Goal: Task Accomplishment & Management: Use online tool/utility

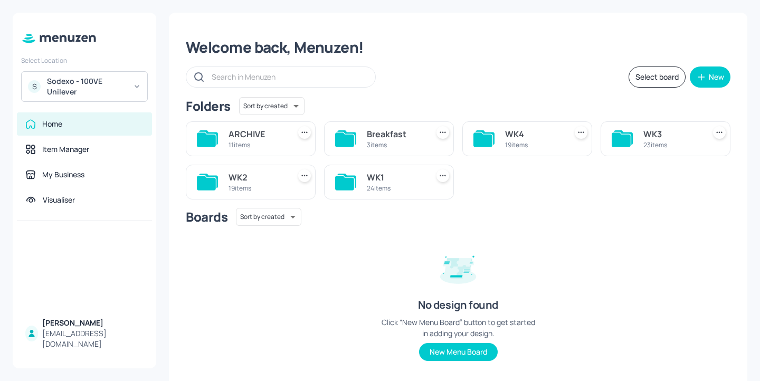
click at [398, 186] on div "24 items" at bounding box center [395, 188] width 57 height 9
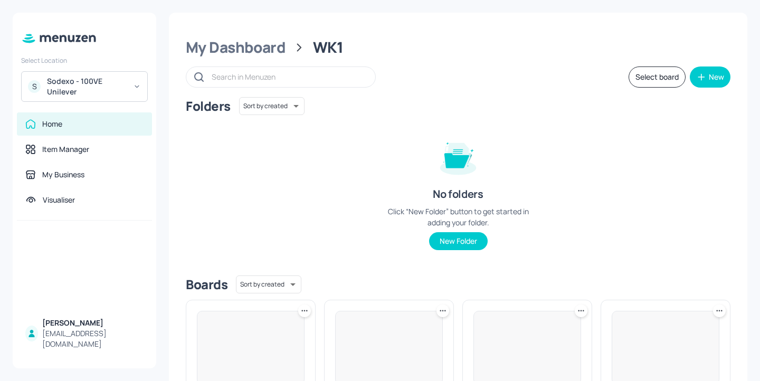
scroll to position [334, 0]
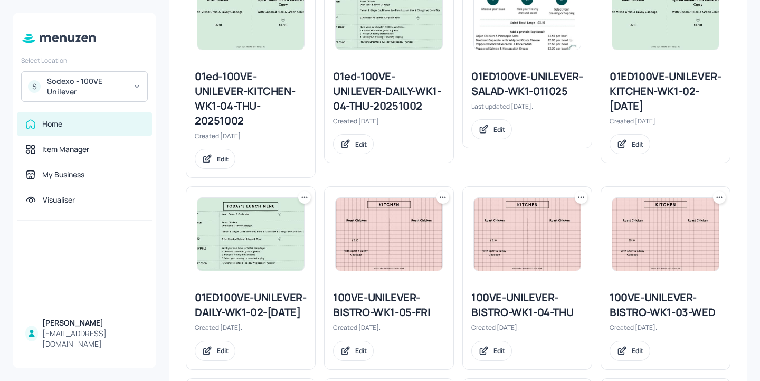
click at [253, 100] on div "01ed-100VE-UNILEVER-KITCHEN-WK1-04-THU-20251002" at bounding box center [251, 98] width 112 height 59
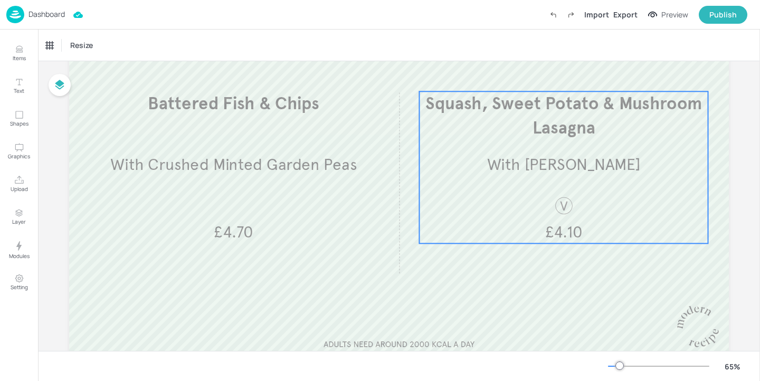
click at [568, 104] on span "Squash, Sweet Potato & Mushroom Lasagna" at bounding box center [563, 115] width 276 height 45
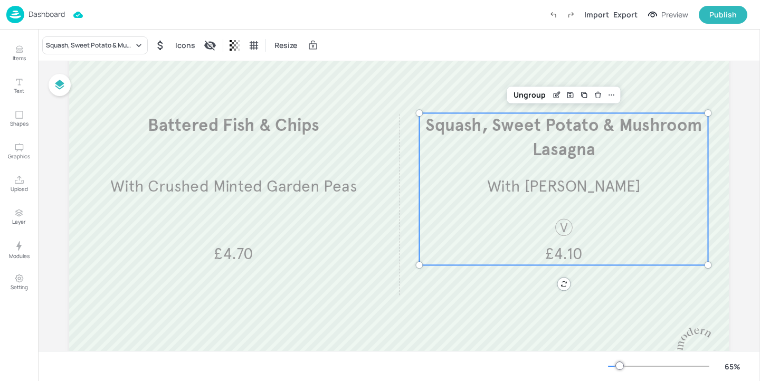
scroll to position [82, 0]
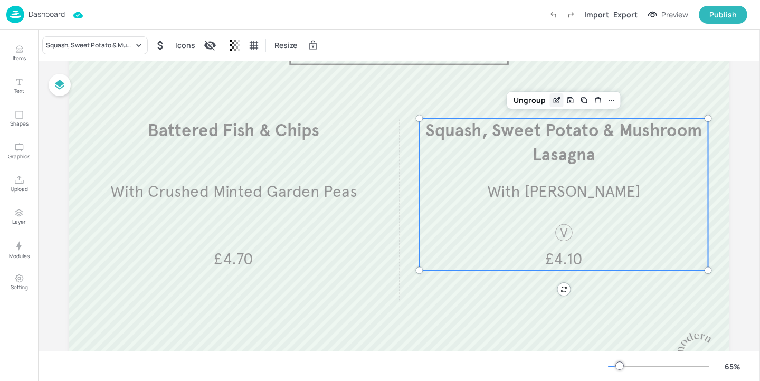
click at [555, 102] on icon "Edit Item" at bounding box center [556, 100] width 9 height 8
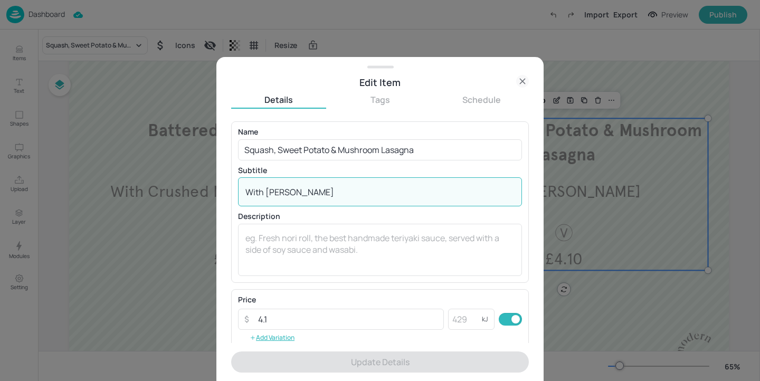
drag, startPoint x: 341, startPoint y: 193, endPoint x: 110, endPoint y: 182, distance: 231.3
click at [110, 182] on div "Edit Item Details Tags Schedule Name Squash, Sweet Potato & Mushroom Lasagna ​ …" at bounding box center [380, 190] width 760 height 381
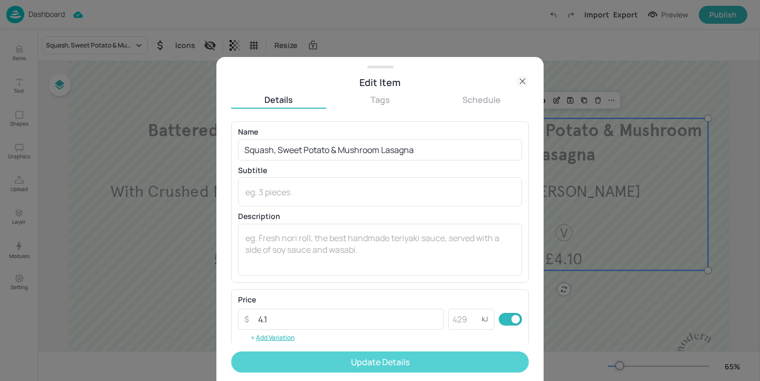
click at [301, 359] on button "Update Details" at bounding box center [380, 361] width 298 height 21
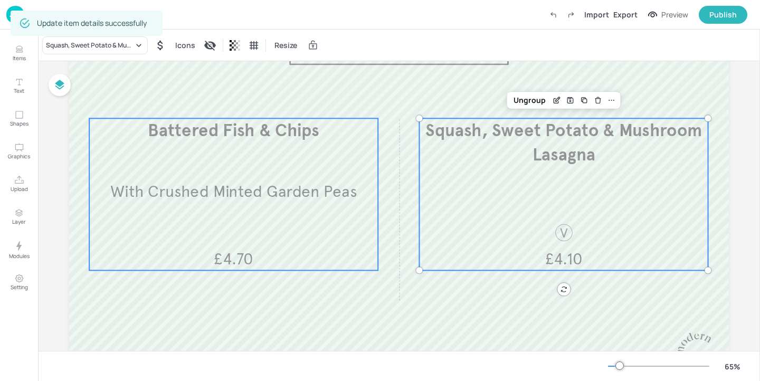
click at [208, 200] on span "With Crushed Minted Garden Peas" at bounding box center [233, 191] width 246 height 20
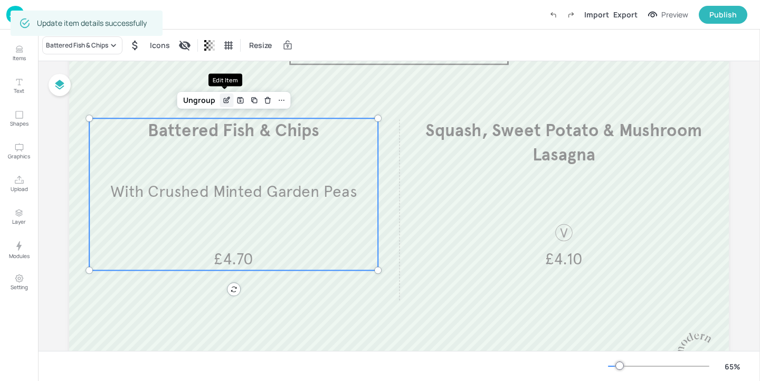
click at [220, 95] on div "Edit Item" at bounding box center [226, 100] width 14 height 14
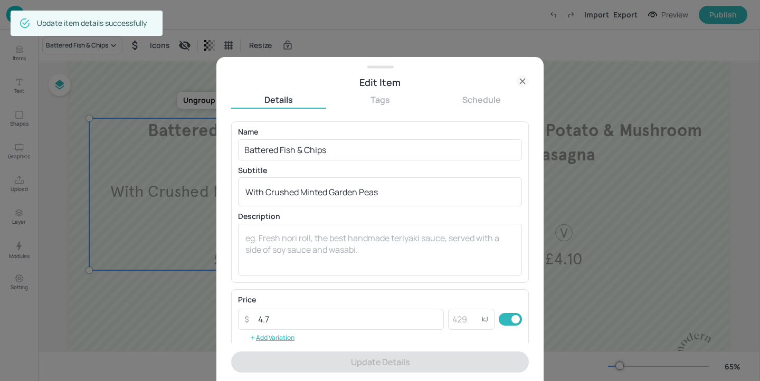
click at [622, 288] on div at bounding box center [380, 190] width 760 height 381
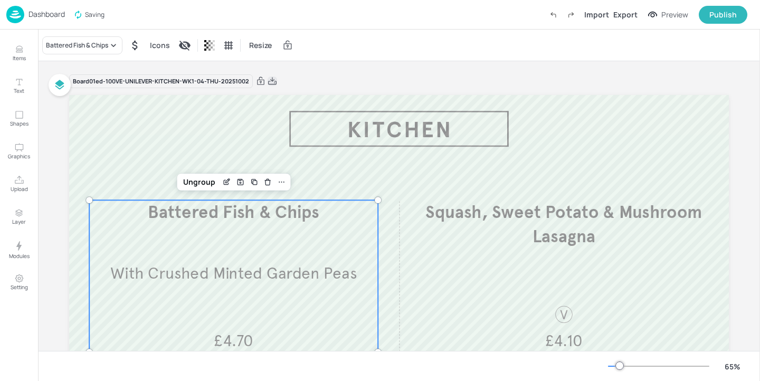
click at [271, 81] on icon at bounding box center [272, 80] width 8 height 7
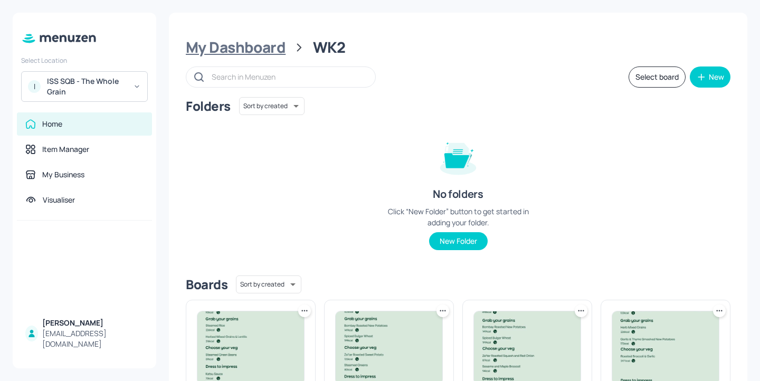
click at [264, 51] on div "My Dashboard" at bounding box center [236, 47] width 100 height 19
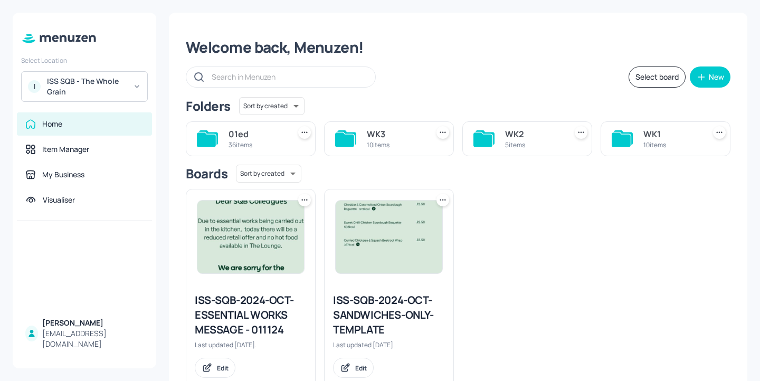
click at [383, 148] on div "10 items" at bounding box center [395, 144] width 57 height 9
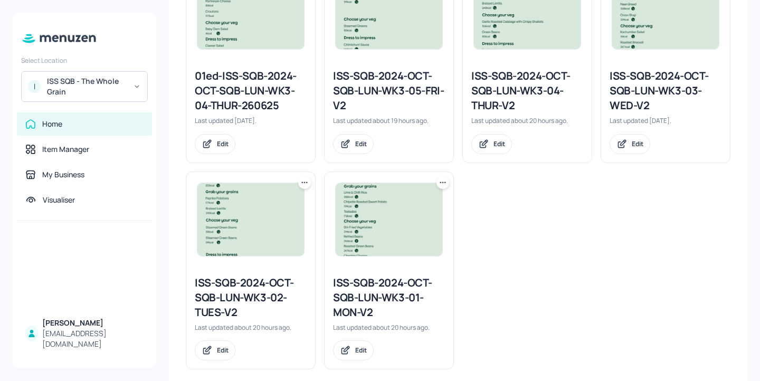
scroll to position [555, 0]
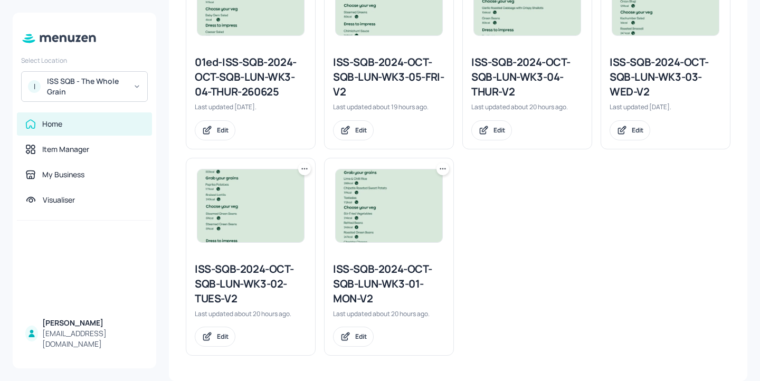
click at [363, 71] on div "ISS-SQB-2024-OCT-SQB-LUN-WK3-05-FRI-V2" at bounding box center [389, 77] width 112 height 44
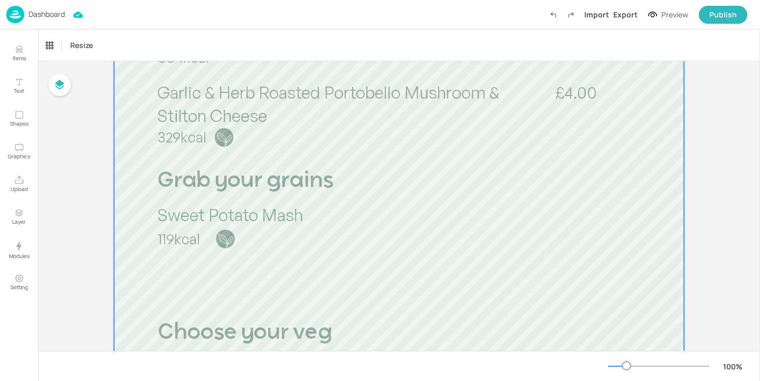
scroll to position [289, 0]
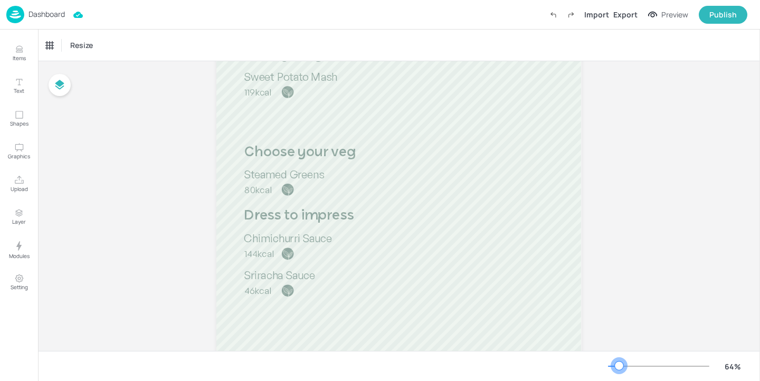
drag, startPoint x: 624, startPoint y: 366, endPoint x: 618, endPoint y: 366, distance: 5.8
click at [618, 366] on div at bounding box center [619, 365] width 8 height 8
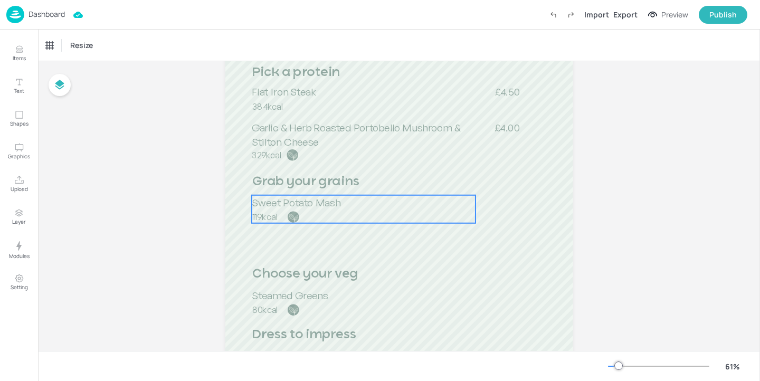
scroll to position [140, 0]
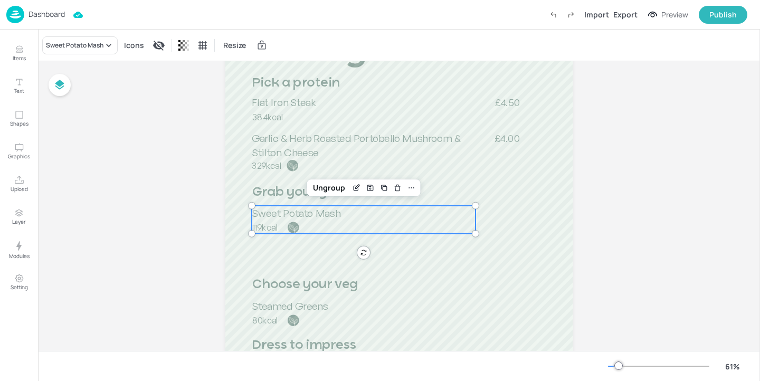
click at [334, 221] on div "Sweet Potato Mash 119kcal" at bounding box center [364, 220] width 224 height 28
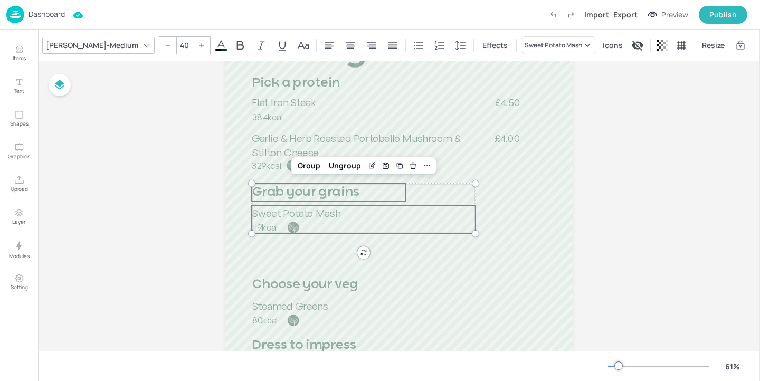
click at [288, 200] on p "Grab your grains" at bounding box center [329, 193] width 154 height 18
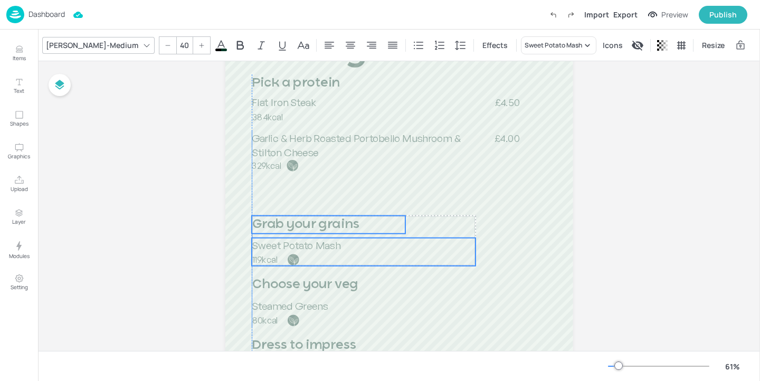
drag, startPoint x: 288, startPoint y: 200, endPoint x: 288, endPoint y: 232, distance: 32.2
click at [288, 232] on p "Grab your grains" at bounding box center [329, 225] width 154 height 18
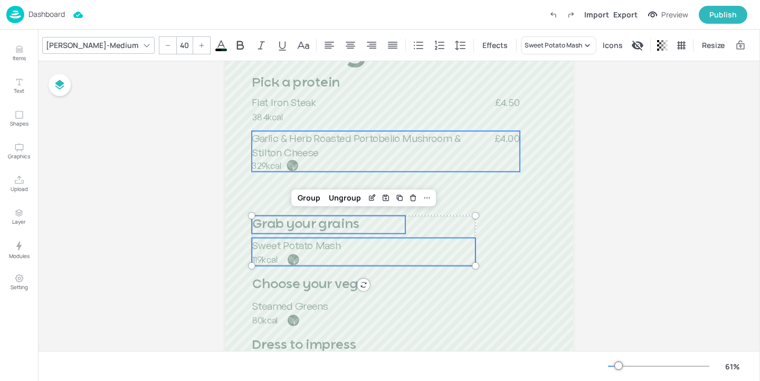
click at [300, 141] on span "Garlic & Herb Roasted Portobello Mushroom & Stilton Cheese" at bounding box center [356, 145] width 208 height 27
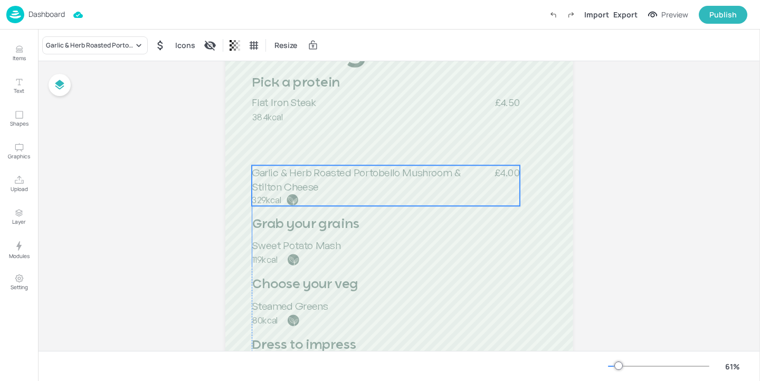
drag, startPoint x: 300, startPoint y: 141, endPoint x: 301, endPoint y: 176, distance: 34.3
click at [301, 176] on span "Garlic & Herb Roasted Portobello Mushroom & Stilton Cheese" at bounding box center [356, 179] width 208 height 27
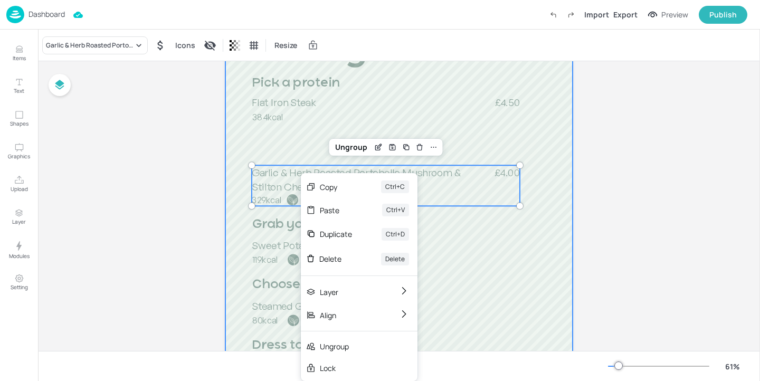
click at [288, 143] on div at bounding box center [399, 264] width 348 height 618
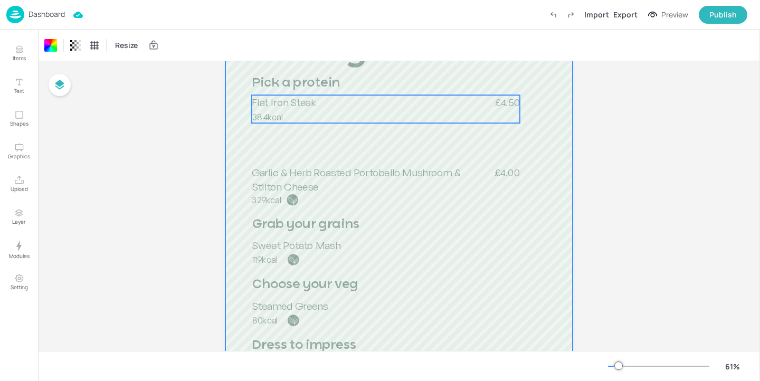
click at [288, 104] on span "Flat Iron Steak" at bounding box center [284, 102] width 64 height 13
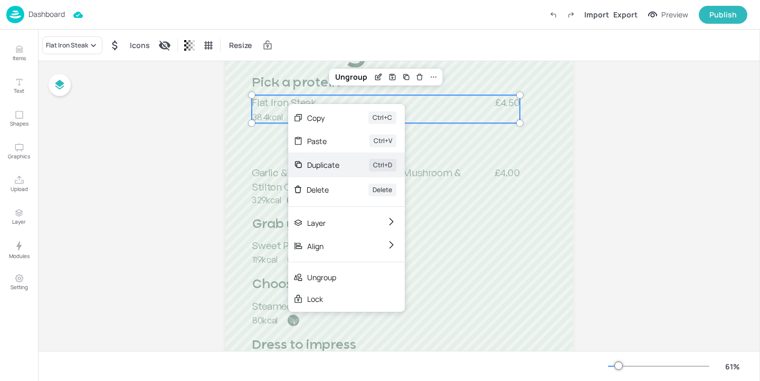
click at [328, 161] on div "Duplicate" at bounding box center [323, 164] width 32 height 11
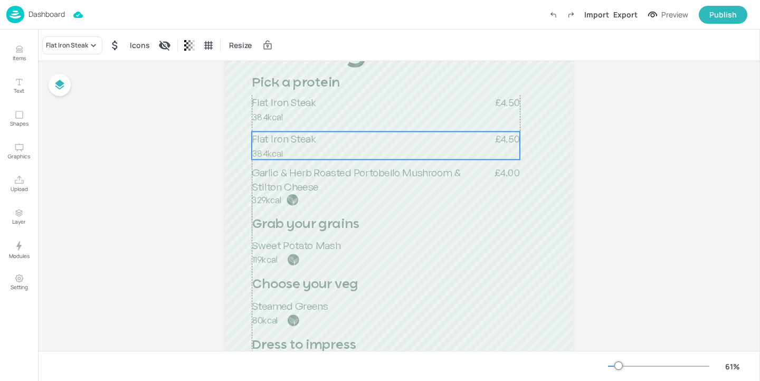
drag, startPoint x: 315, startPoint y: 114, endPoint x: 313, endPoint y: 148, distance: 33.9
click at [313, 148] on p "384kcal" at bounding box center [296, 153] width 89 height 12
click at [84, 37] on div "Flat Iron Steak" at bounding box center [72, 45] width 60 height 18
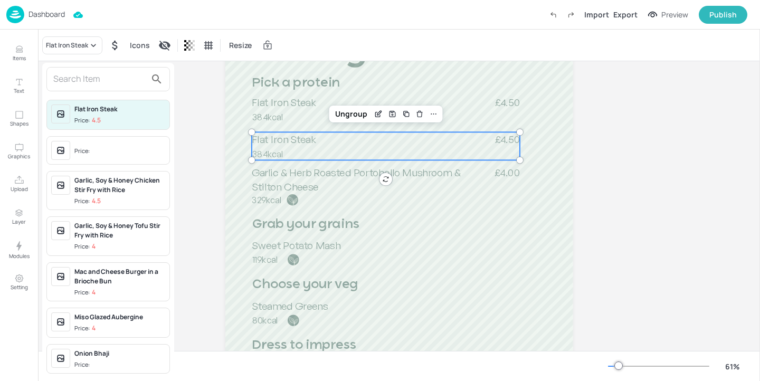
click at [105, 78] on input "text" at bounding box center [99, 79] width 93 height 17
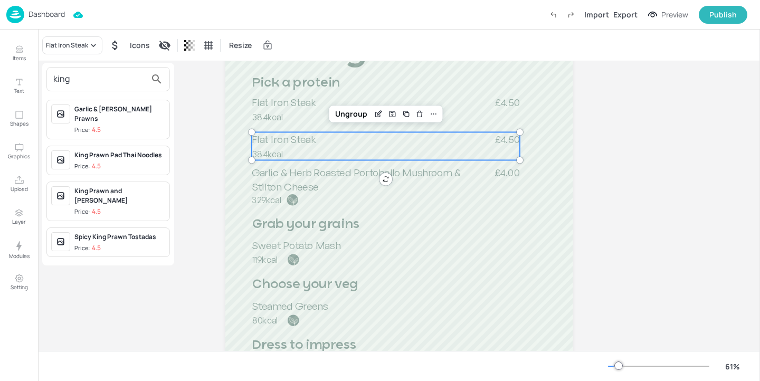
type input "king"
click at [132, 126] on span "Price: 4.5" at bounding box center [119, 130] width 91 height 9
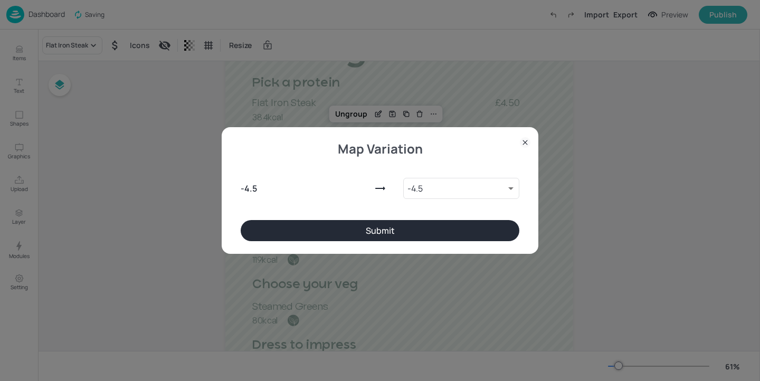
click at [330, 229] on button "Submit" at bounding box center [380, 230] width 279 height 21
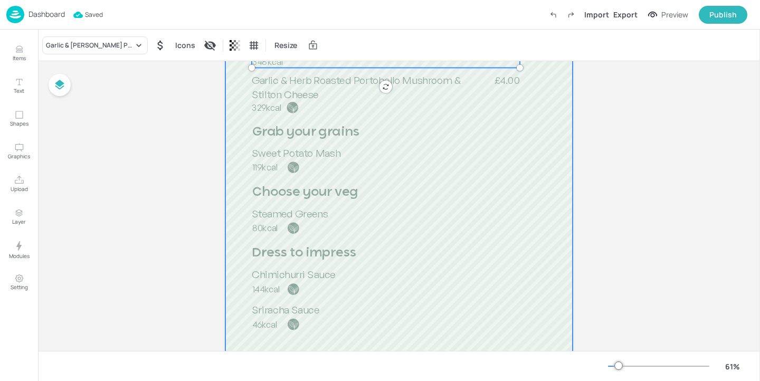
scroll to position [278, 0]
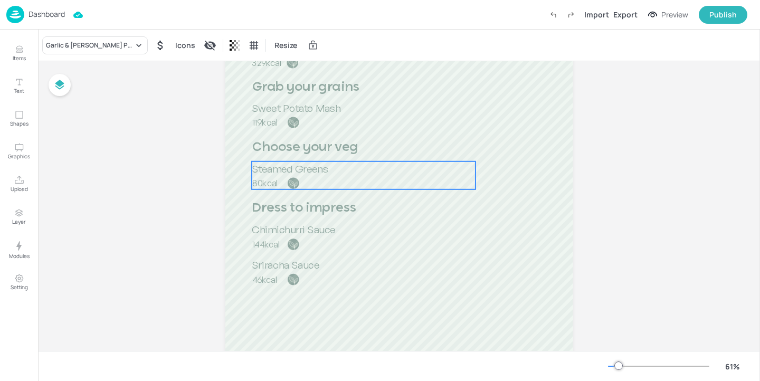
click at [327, 170] on span "Steamed Greens" at bounding box center [290, 168] width 76 height 13
click at [97, 42] on icon at bounding box center [101, 45] width 11 height 11
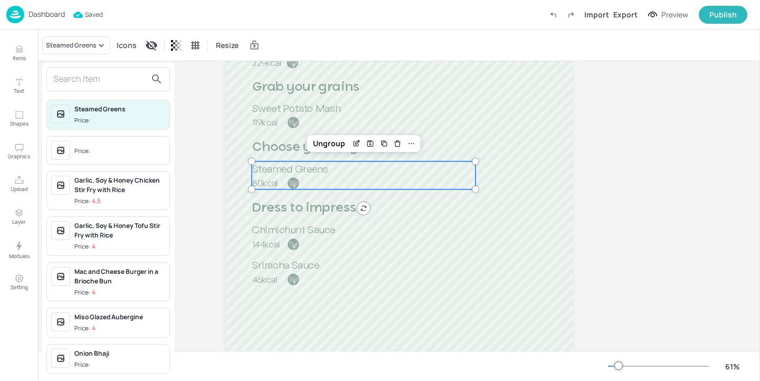
click at [79, 82] on input "text" at bounding box center [99, 79] width 93 height 17
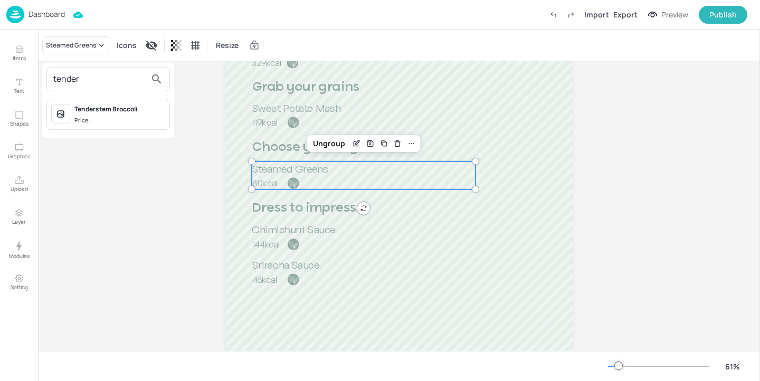
type input "tender"
click at [132, 111] on div "Tenderstem Broccoli" at bounding box center [119, 108] width 91 height 9
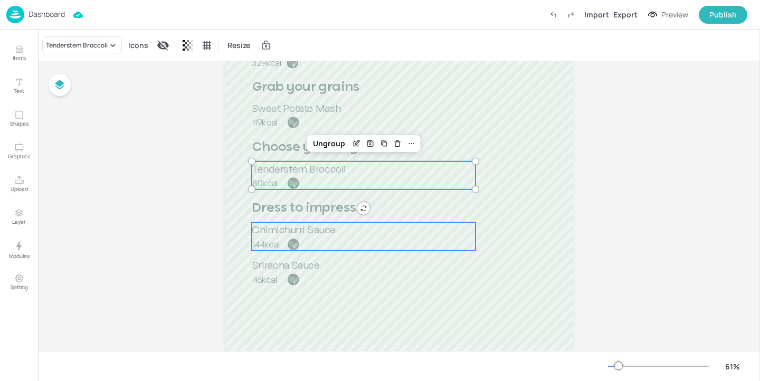
click at [276, 227] on span "Chimichurri Sauce" at bounding box center [294, 229] width 84 height 13
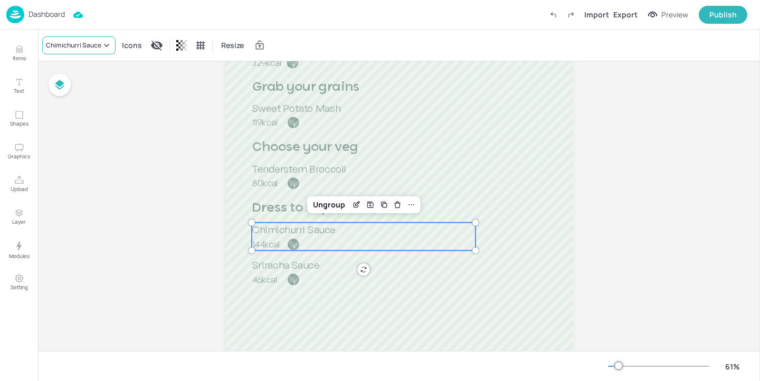
click at [106, 46] on icon at bounding box center [106, 45] width 5 height 3
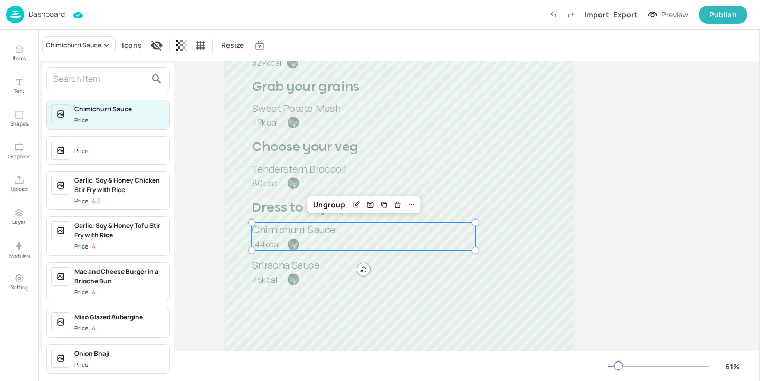
click at [113, 73] on input "text" at bounding box center [99, 79] width 93 height 17
click at [308, 283] on div at bounding box center [380, 190] width 760 height 381
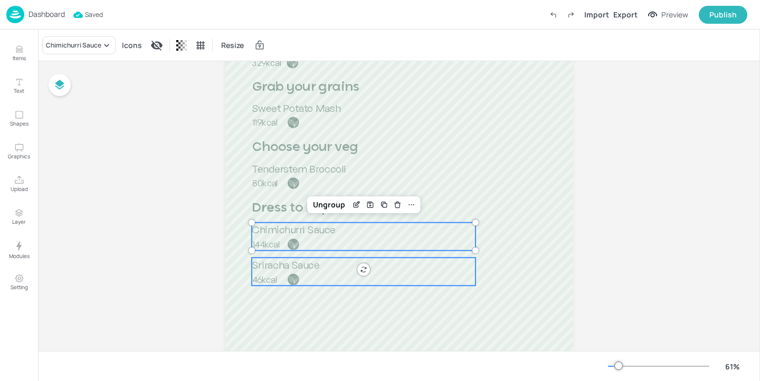
click at [306, 273] on p "46kcal" at bounding box center [296, 279] width 89 height 12
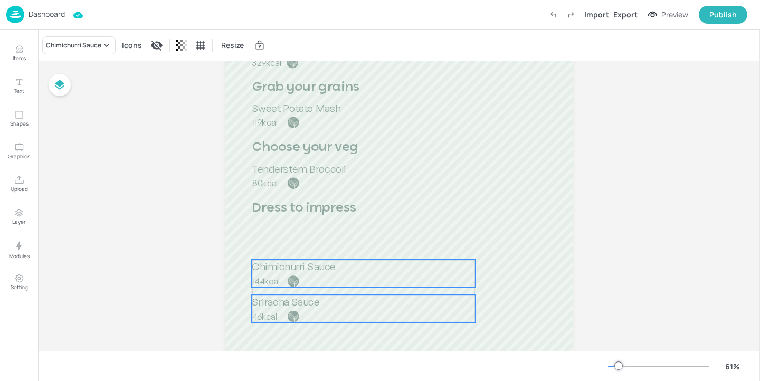
drag, startPoint x: 306, startPoint y: 273, endPoint x: 305, endPoint y: 310, distance: 36.9
click at [305, 310] on p "46kcal" at bounding box center [296, 316] width 89 height 12
click at [276, 275] on p "144kcal" at bounding box center [296, 281] width 89 height 12
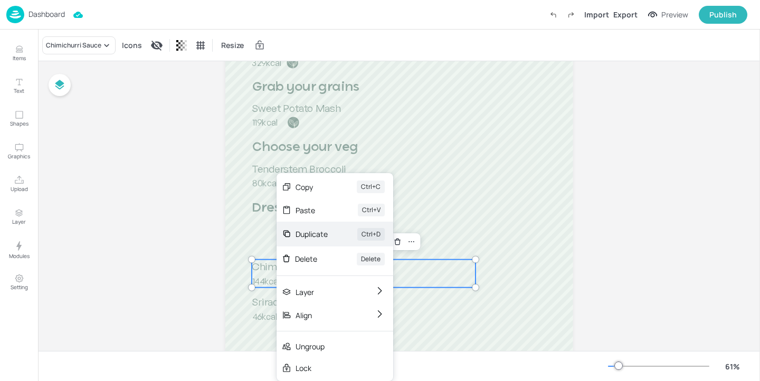
click at [316, 236] on div "Duplicate" at bounding box center [311, 233] width 32 height 11
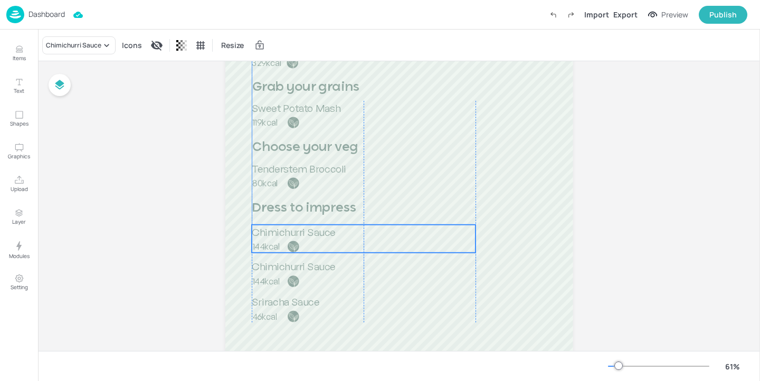
drag, startPoint x: 291, startPoint y: 271, endPoint x: 288, endPoint y: 233, distance: 38.2
click at [288, 233] on span "Chimichurri Sauce" at bounding box center [294, 231] width 84 height 13
click at [103, 45] on icon at bounding box center [106, 45] width 11 height 11
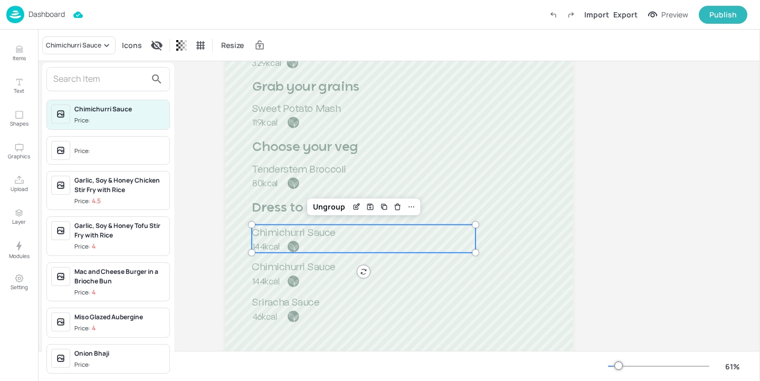
click at [107, 72] on input "text" at bounding box center [99, 79] width 93 height 17
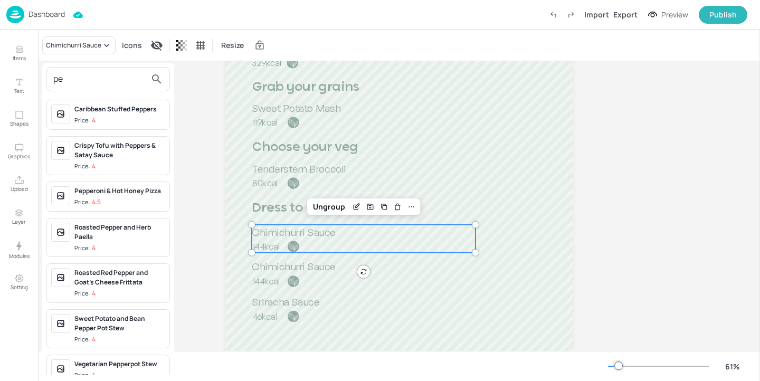
type input "p"
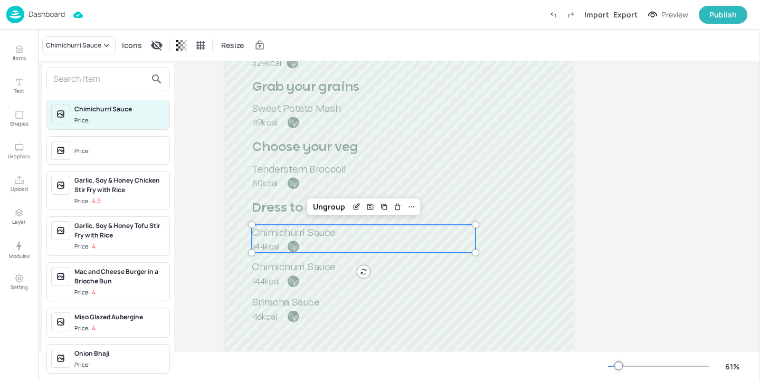
drag, startPoint x: 60, startPoint y: 65, endPoint x: 50, endPoint y: 65, distance: 10.0
click at [50, 65] on div "Chimichurri Sauce Price: Price: Garlic, Soy & Honey Chicken Stir Fry with Rice …" at bounding box center [108, 221] width 132 height 317
click at [23, 50] on div at bounding box center [380, 190] width 760 height 381
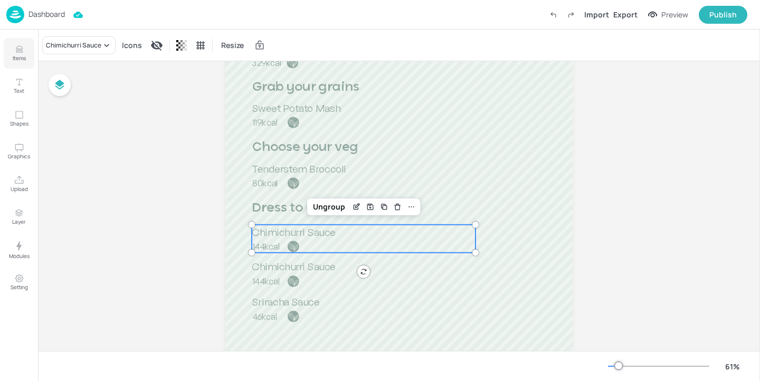
click at [17, 54] on p "Items" at bounding box center [19, 57] width 13 height 7
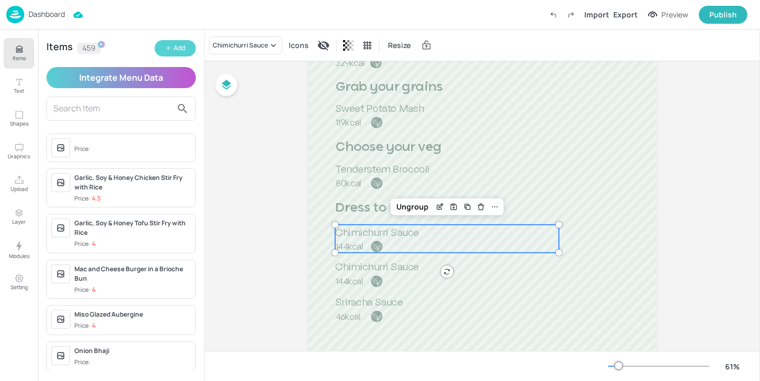
click at [158, 47] on button "Add" at bounding box center [175, 48] width 41 height 16
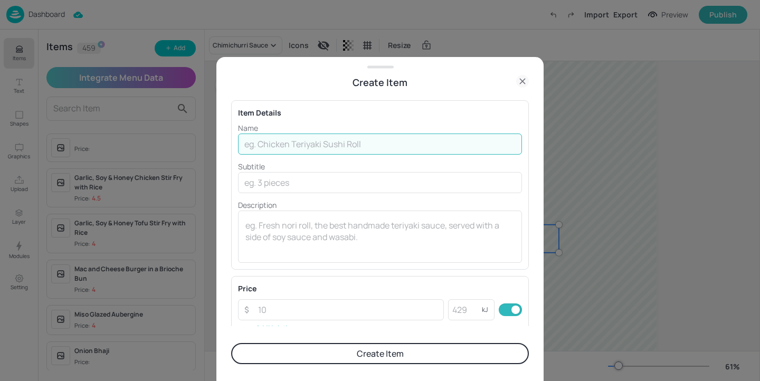
click at [289, 146] on input "text" at bounding box center [380, 143] width 284 height 21
paste input "Peppercorn sauce"
click at [292, 146] on input "Peppercorn sauce" at bounding box center [380, 143] width 284 height 21
type input "Peppercorn Sauce"
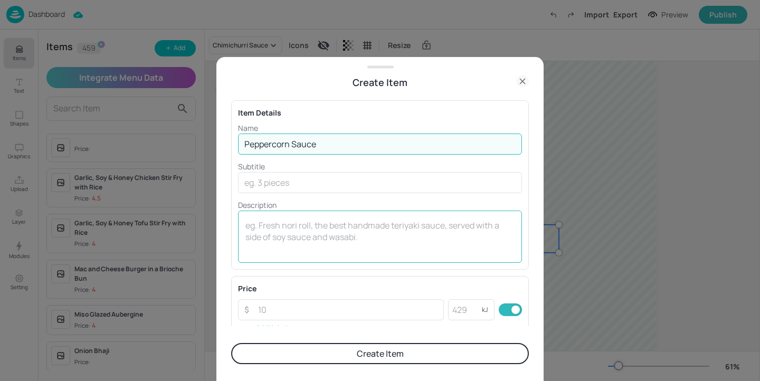
click at [304, 233] on textarea at bounding box center [379, 236] width 269 height 35
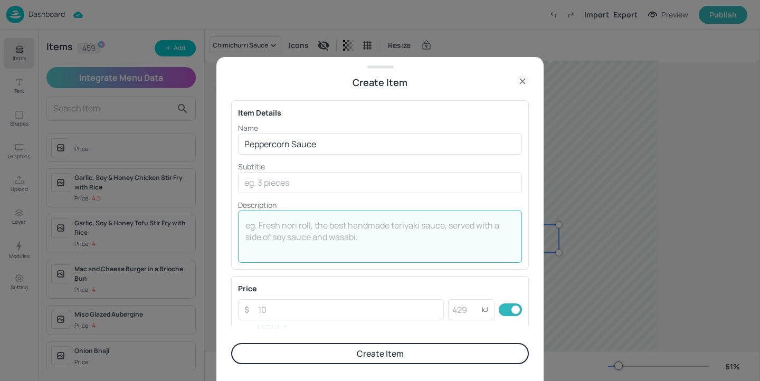
click at [285, 230] on textarea at bounding box center [379, 236] width 269 height 35
paste textarea "18kcal"
type textarea "18kcal"
click at [314, 268] on div "Item Details Name Peppercorn Sauce ​ Subtitle ​ Description 18kcal x ​" at bounding box center [380, 184] width 298 height 169
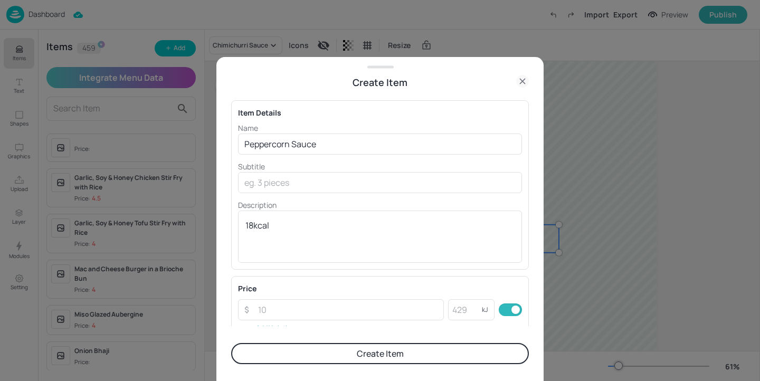
scroll to position [182, 0]
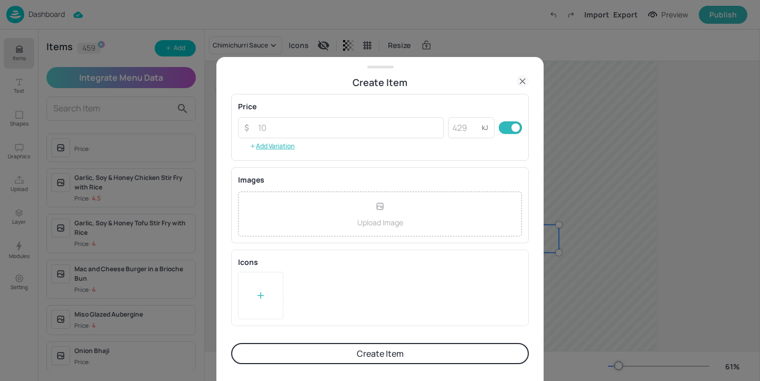
click at [252, 304] on div at bounding box center [260, 295] width 45 height 47
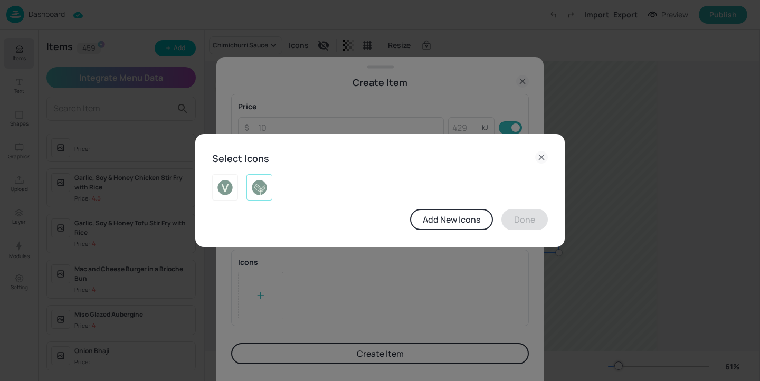
click at [257, 186] on img at bounding box center [259, 187] width 16 height 17
click at [538, 223] on button "Done" at bounding box center [524, 219] width 46 height 21
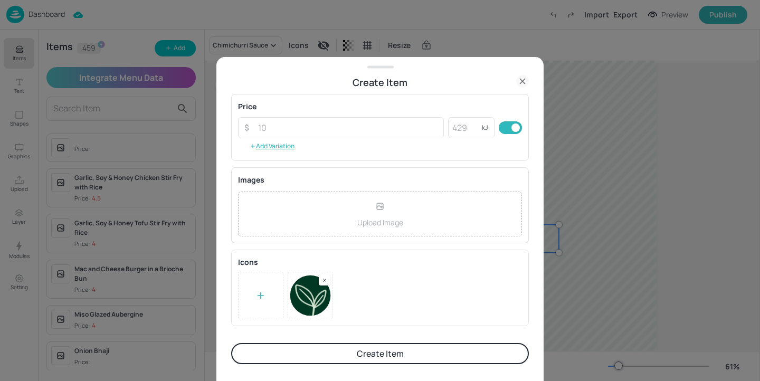
click at [424, 359] on button "Create Item" at bounding box center [380, 353] width 298 height 21
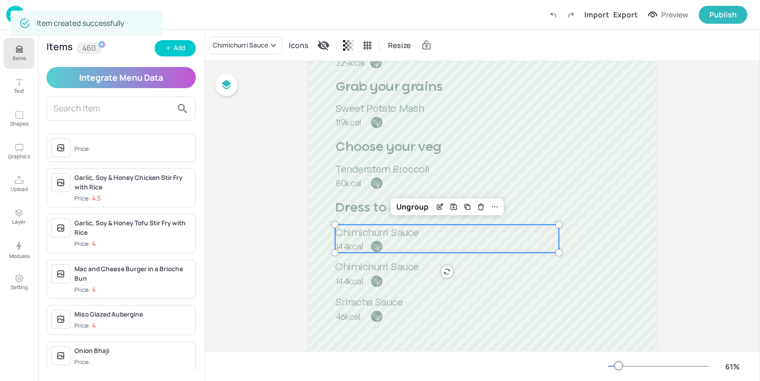
click at [240, 35] on div "Chimichurri Sauce Icons Resize" at bounding box center [482, 45] width 555 height 31
click at [241, 42] on div "Chimichurri Sauce" at bounding box center [240, 45] width 55 height 9
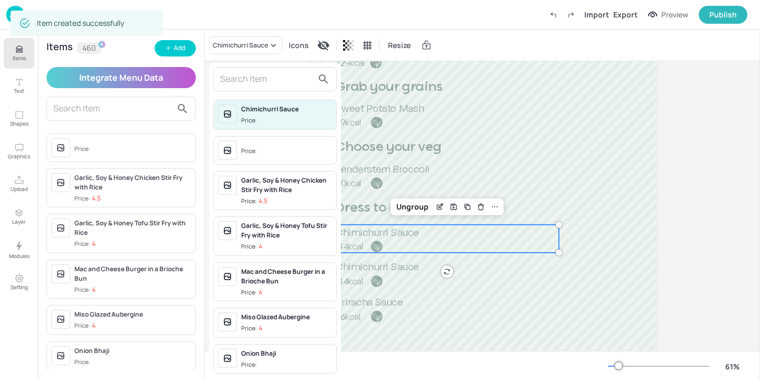
click at [245, 75] on input "text" at bounding box center [266, 79] width 93 height 17
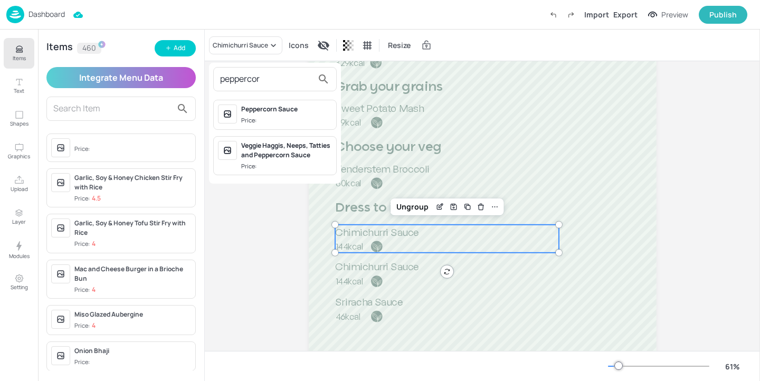
type input "peppercor"
click at [292, 126] on div "Peppercorn Sauce Price:" at bounding box center [274, 115] width 123 height 30
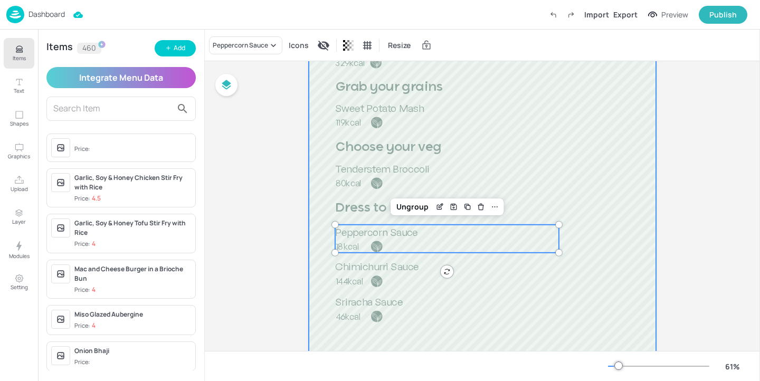
click at [533, 150] on div at bounding box center [483, 126] width 348 height 618
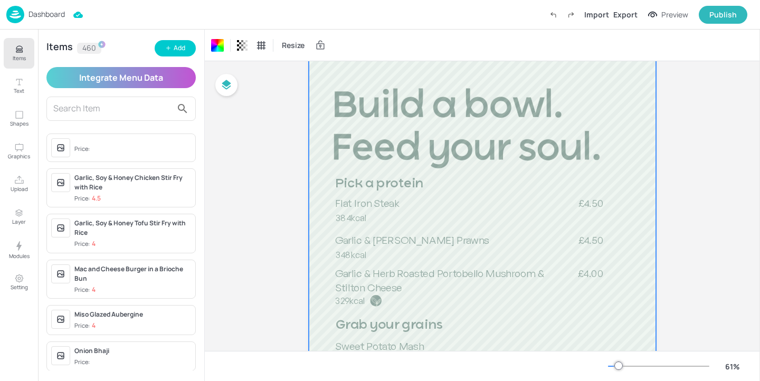
scroll to position [0, 0]
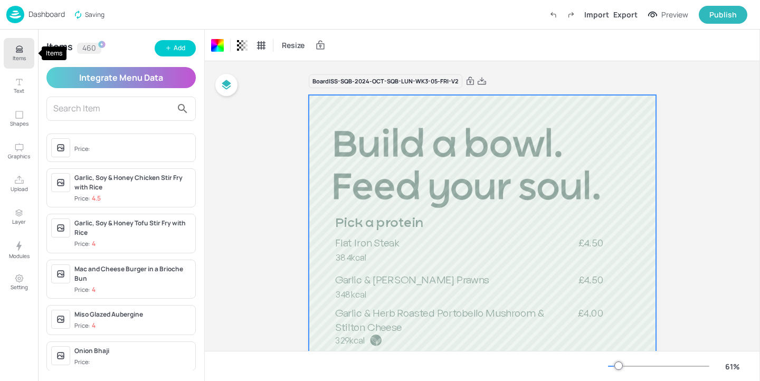
click at [25, 51] on button "Items" at bounding box center [19, 53] width 31 height 31
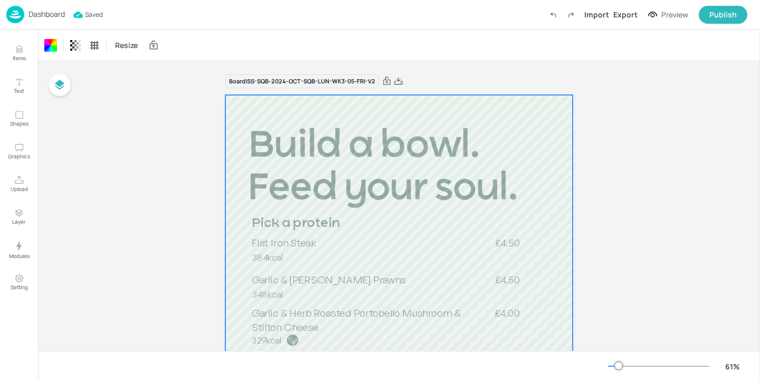
click at [38, 8] on div "Dashboard" at bounding box center [35, 14] width 59 height 17
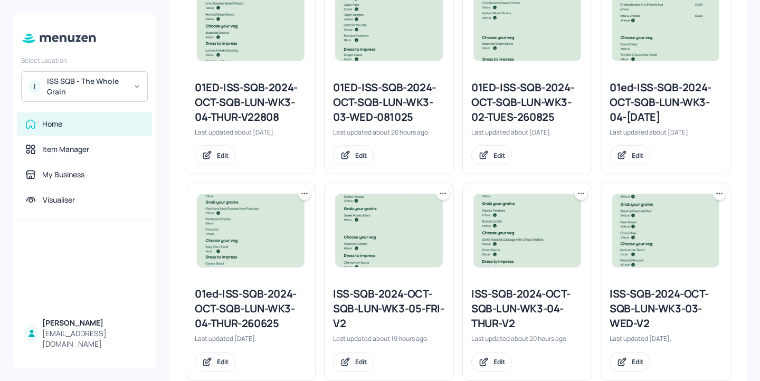
scroll to position [347, 0]
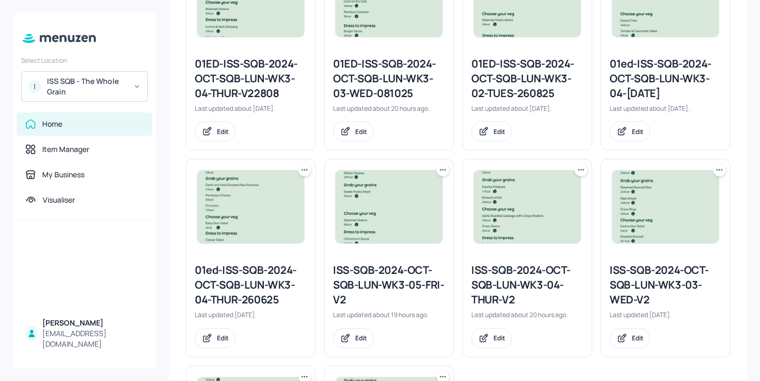
click at [410, 64] on div "01ED-ISS-SQB-2024-OCT-SQB-LUN-WK3-03-WED-081025" at bounding box center [389, 78] width 112 height 44
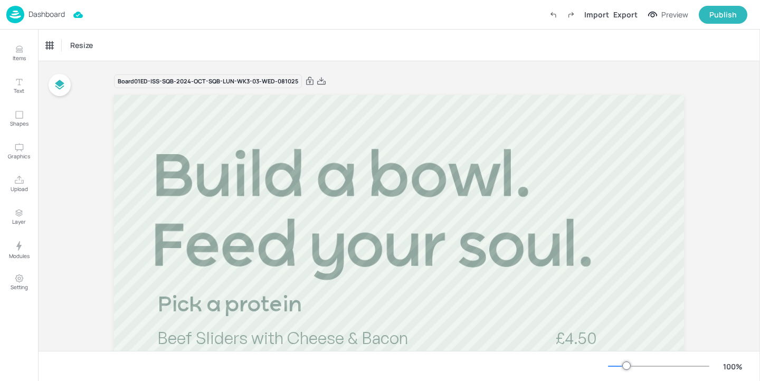
scroll to position [203, 0]
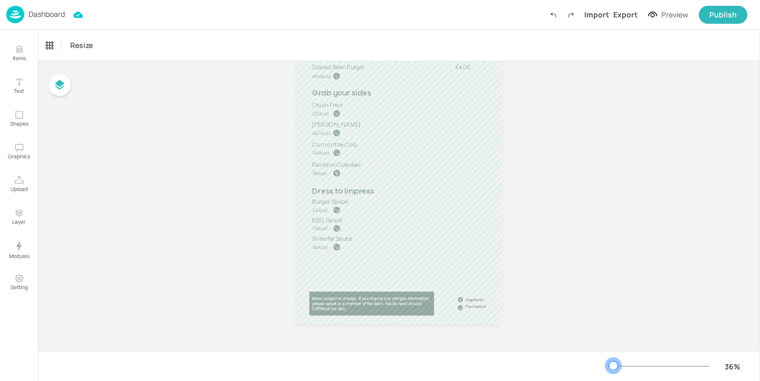
drag, startPoint x: 624, startPoint y: 364, endPoint x: 613, endPoint y: 365, distance: 10.6
click at [613, 365] on div at bounding box center [613, 365] width 8 height 8
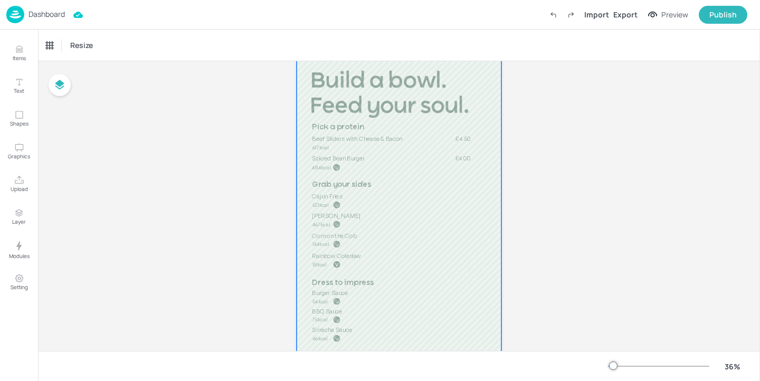
scroll to position [38, 0]
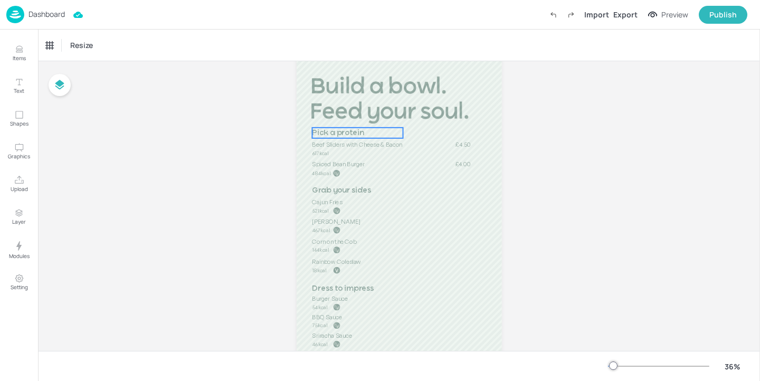
click at [350, 133] on span "Pick a protein" at bounding box center [338, 133] width 52 height 8
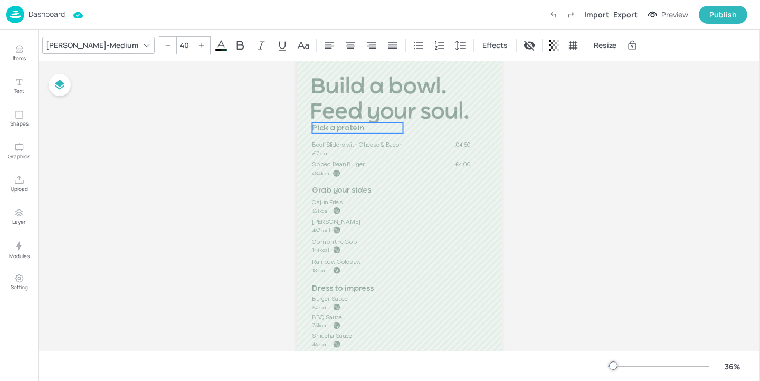
click at [346, 127] on span "Pick a protein" at bounding box center [338, 128] width 52 height 8
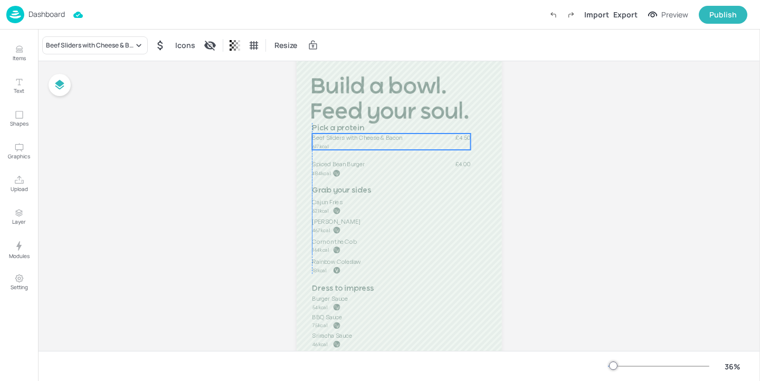
drag, startPoint x: 337, startPoint y: 143, endPoint x: 337, endPoint y: 137, distance: 5.8
click at [337, 137] on span "Beef Sliders with Cheese & Bacon" at bounding box center [357, 137] width 90 height 7
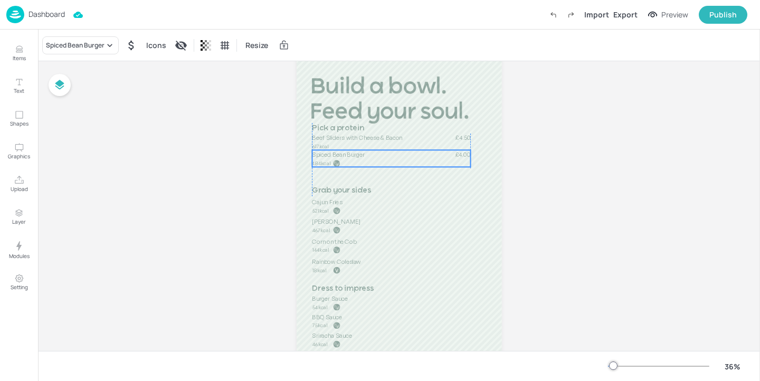
drag, startPoint x: 332, startPoint y: 161, endPoint x: 332, endPoint y: 153, distance: 8.4
click at [332, 153] on span "Spiced Bean Burger" at bounding box center [338, 153] width 53 height 7
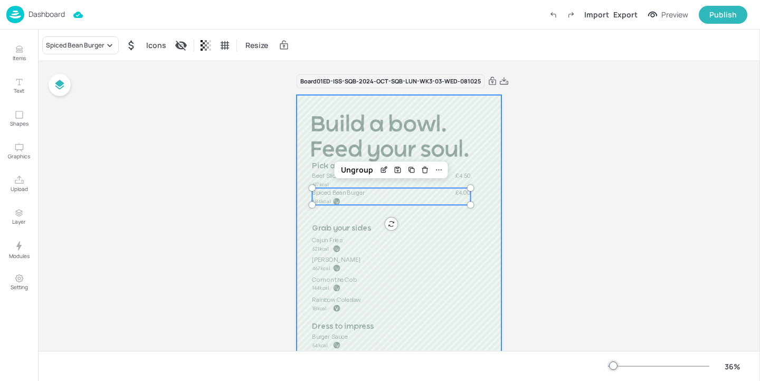
scroll to position [81, 0]
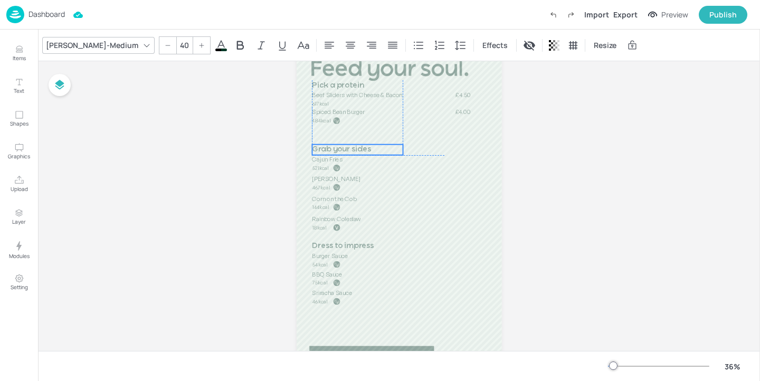
click at [352, 152] on span "Grab your sides" at bounding box center [341, 150] width 59 height 8
click at [336, 98] on span "Beef Sliders with Cheese & Bacon" at bounding box center [357, 94] width 90 height 7
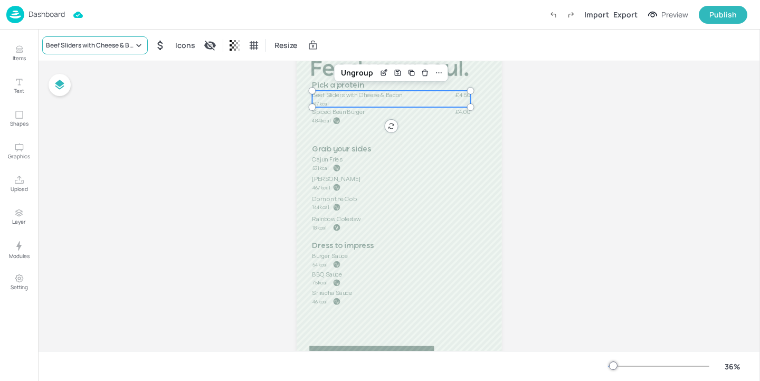
click at [120, 53] on div "Beef Sliders with Cheese & Bacon" at bounding box center [95, 45] width 106 height 18
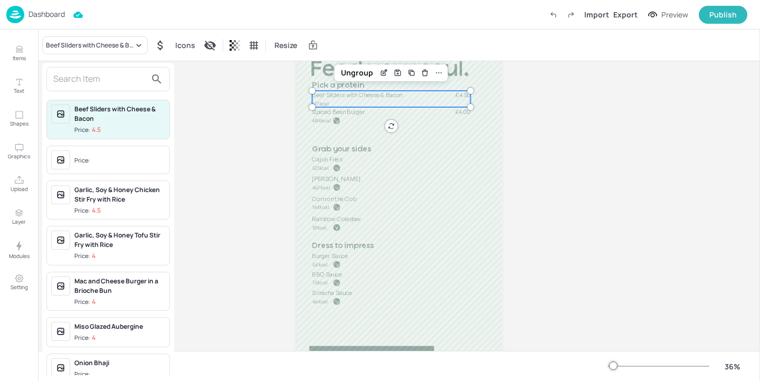
click at [110, 73] on input "text" at bounding box center [99, 79] width 93 height 17
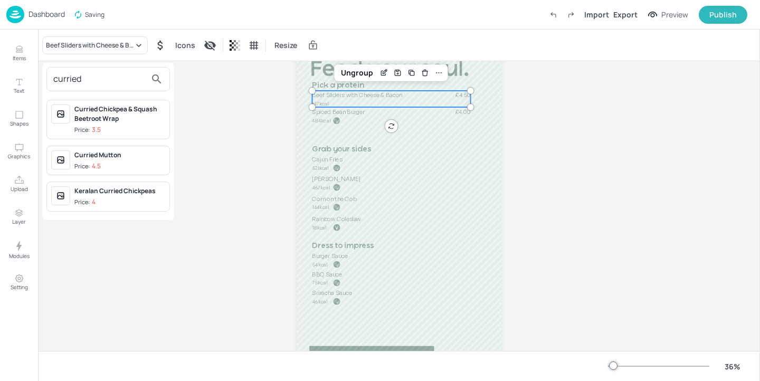
type input "curried"
click at [121, 166] on span "Price: 4.5" at bounding box center [119, 166] width 91 height 9
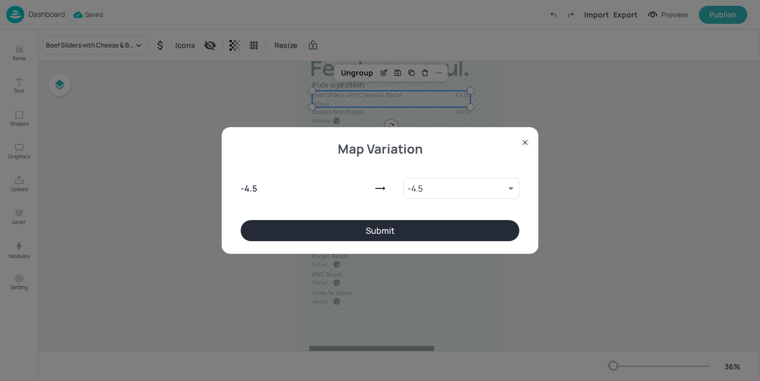
click at [325, 242] on div "Map Variation - 4.5 - 4.5 9954440 ​ Submit" at bounding box center [380, 190] width 317 height 127
click at [308, 232] on button "Submit" at bounding box center [380, 230] width 279 height 21
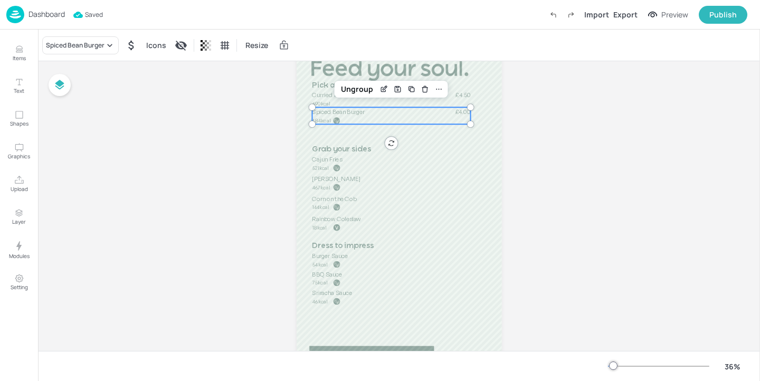
click at [363, 118] on div "£4.00 Spiced Bean Burger 484kcal" at bounding box center [391, 115] width 158 height 17
click at [87, 53] on div "Spiced Bean Burger" at bounding box center [80, 45] width 76 height 18
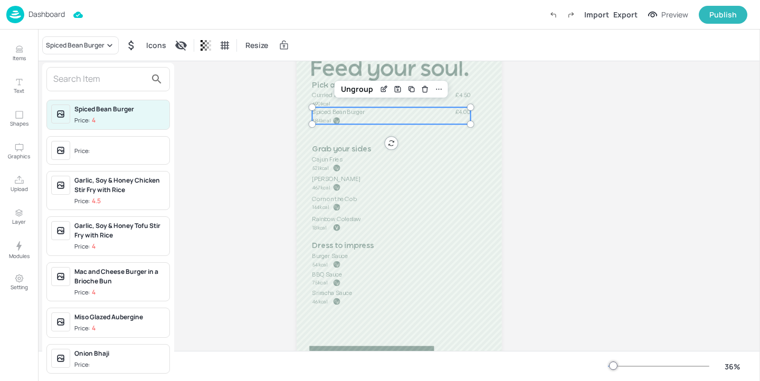
click at [92, 78] on input "text" at bounding box center [99, 79] width 93 height 17
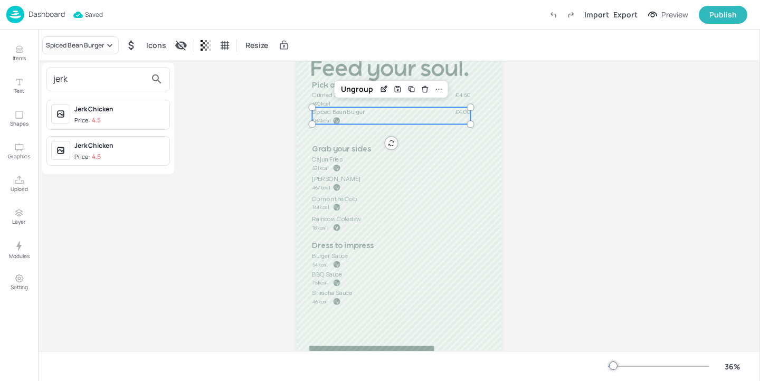
type input "jerk"
click at [143, 111] on div "Jerk Chicken" at bounding box center [119, 108] width 91 height 9
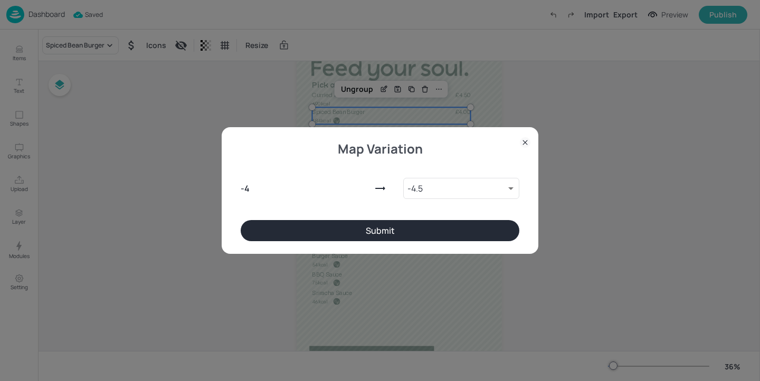
click at [445, 222] on button "Submit" at bounding box center [380, 230] width 279 height 21
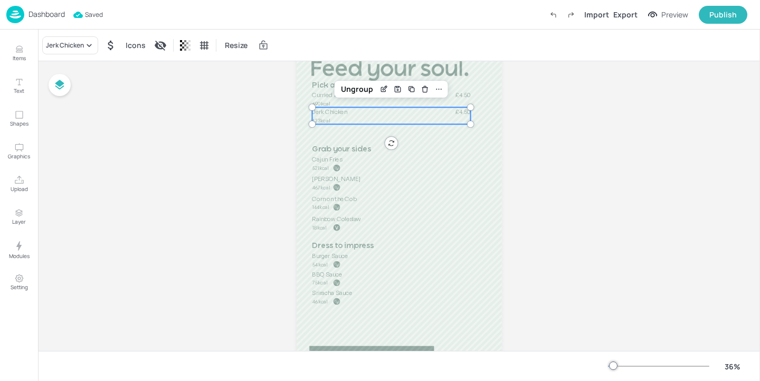
click at [353, 117] on p "423kcal" at bounding box center [338, 120] width 52 height 7
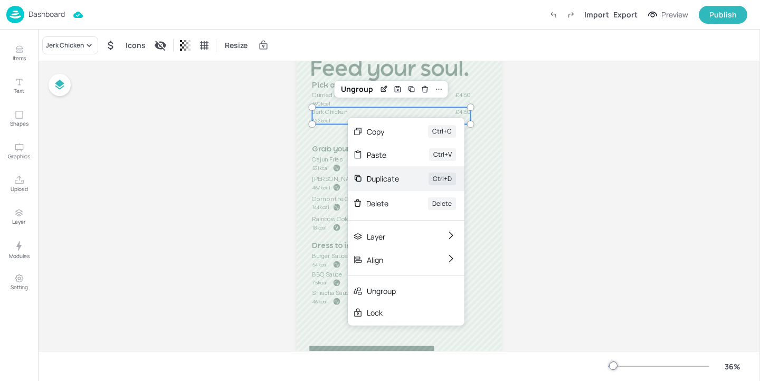
click at [376, 177] on div "Duplicate" at bounding box center [383, 178] width 32 height 11
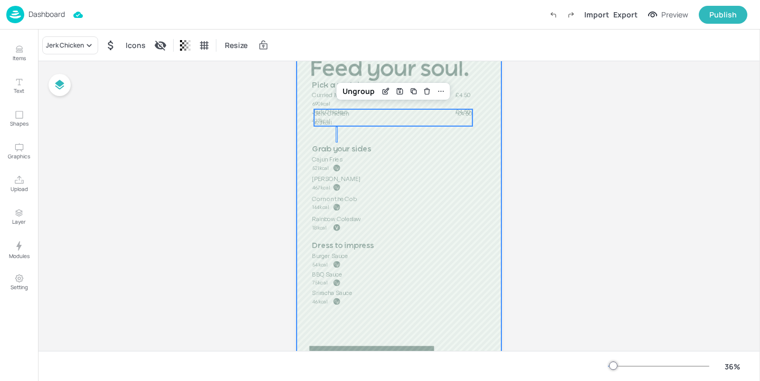
drag, startPoint x: 338, startPoint y: 127, endPoint x: 335, endPoint y: 143, distance: 16.6
click at [335, 143] on div at bounding box center [398, 196] width 205 height 365
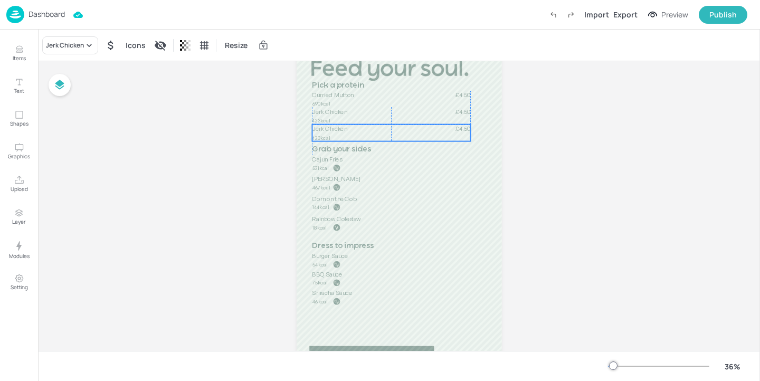
drag, startPoint x: 350, startPoint y: 117, endPoint x: 349, endPoint y: 132, distance: 14.9
click at [349, 132] on p "Jerk Chicken" at bounding box center [378, 129] width 132 height 8
click at [58, 41] on div "Jerk Chicken" at bounding box center [65, 45] width 38 height 9
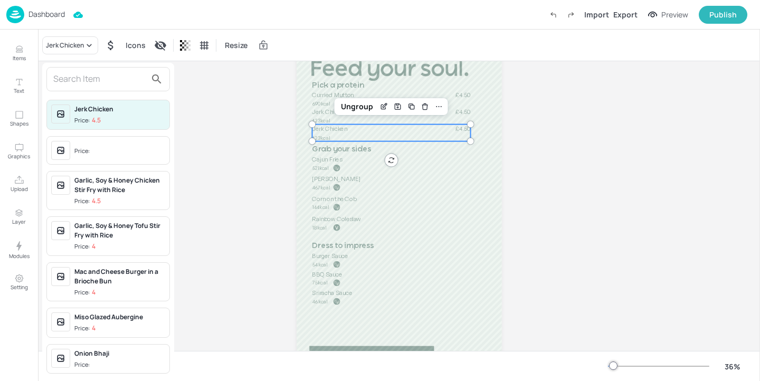
click at [104, 85] on input "text" at bounding box center [99, 79] width 93 height 17
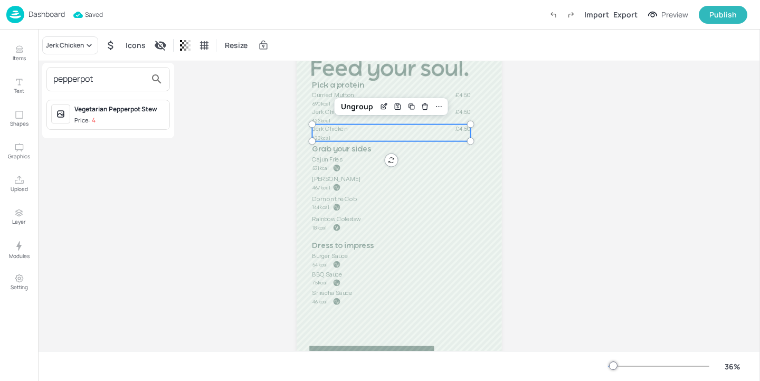
type input "pepperpot"
click at [147, 116] on span "Price: 4" at bounding box center [119, 120] width 91 height 9
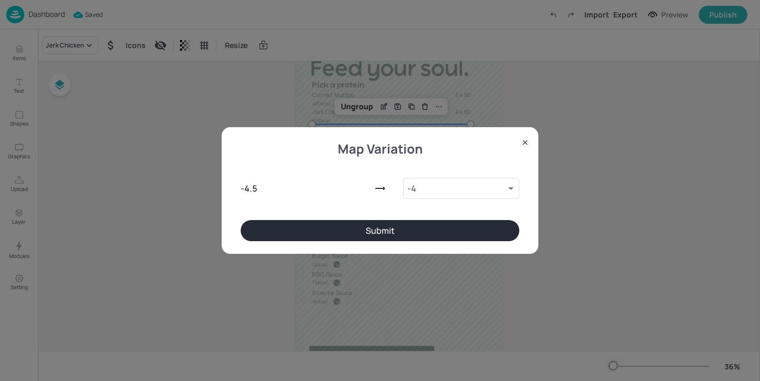
click at [429, 226] on button "Submit" at bounding box center [380, 230] width 279 height 21
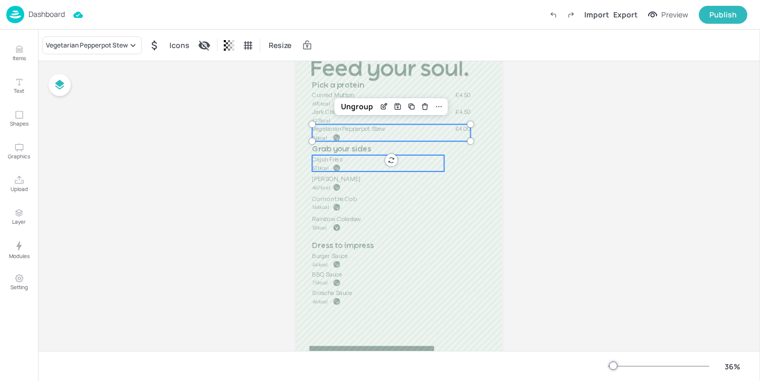
click at [342, 167] on p "521kcal" at bounding box center [338, 168] width 52 height 7
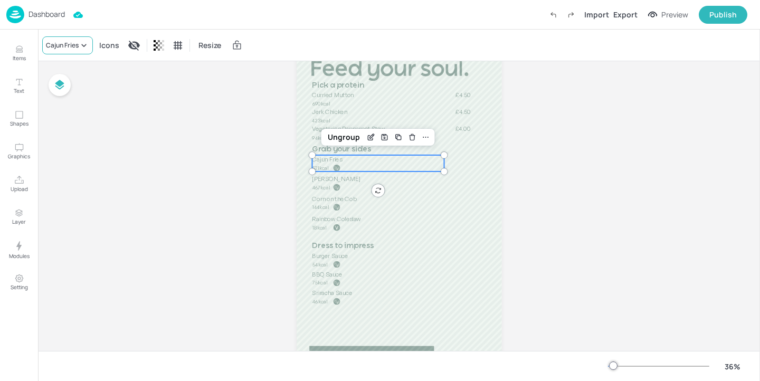
click at [70, 45] on div "Cajun Fries" at bounding box center [62, 45] width 33 height 9
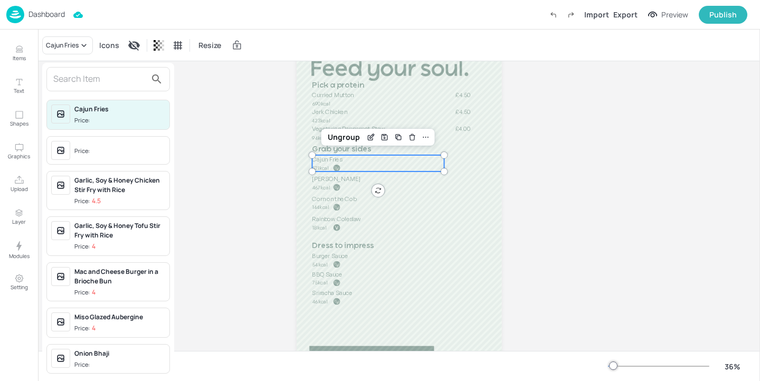
click at [58, 71] on input "text" at bounding box center [99, 79] width 93 height 17
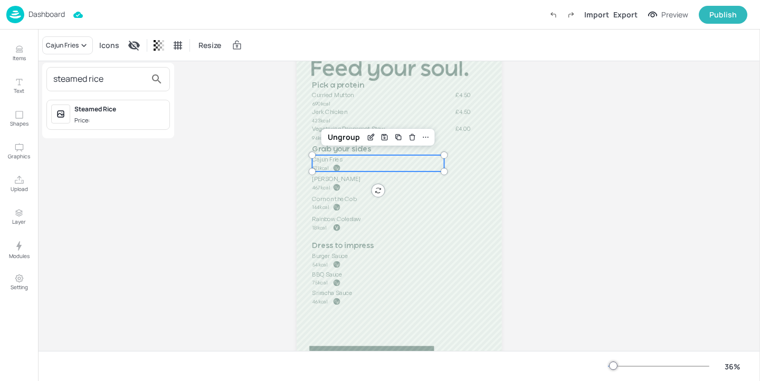
type input "steamed rice"
click at [100, 114] on div "Steamed Rice Price:" at bounding box center [119, 114] width 91 height 21
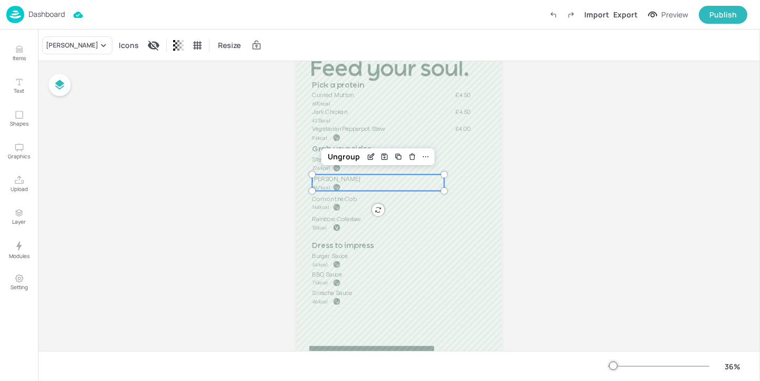
click at [345, 179] on span "Cajun Wedges" at bounding box center [336, 178] width 48 height 7
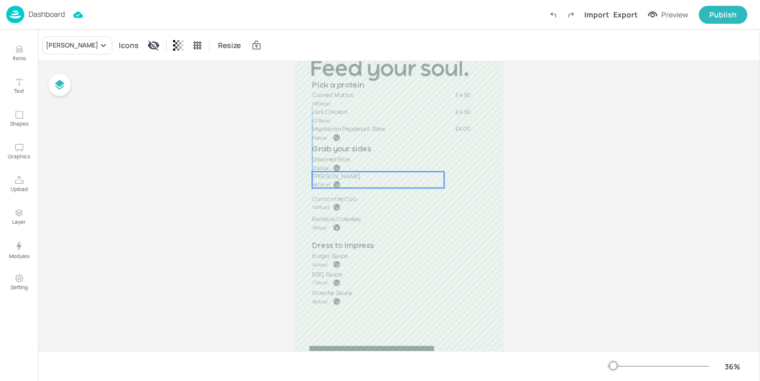
click at [344, 177] on span "Cajun Wedges" at bounding box center [336, 175] width 48 height 7
click at [82, 46] on div "Cajun Wedges" at bounding box center [72, 45] width 52 height 9
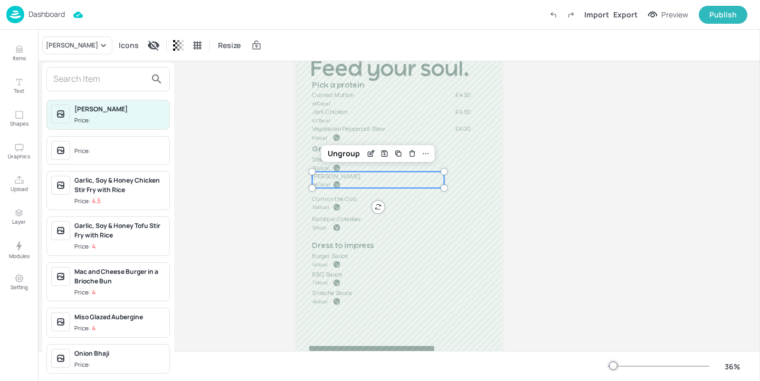
click at [96, 74] on input "text" at bounding box center [99, 79] width 93 height 17
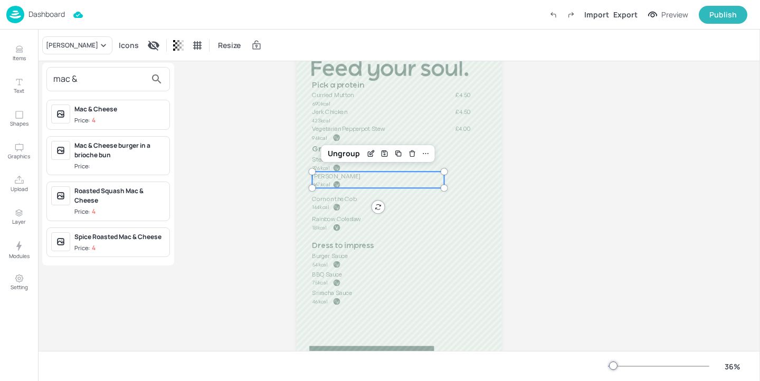
type input "mac &"
click at [141, 108] on div "Mac & Cheese" at bounding box center [119, 108] width 91 height 9
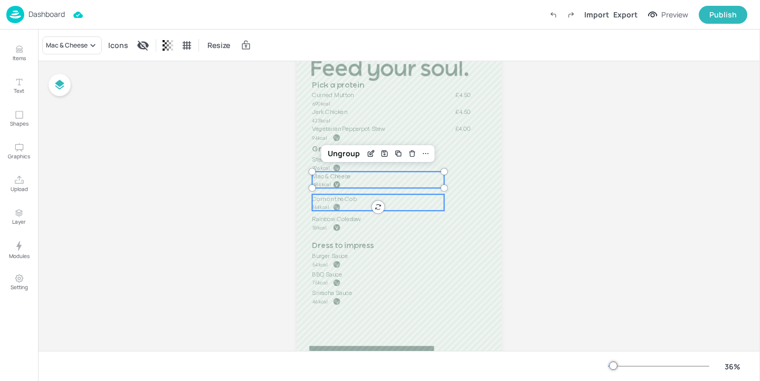
click at [320, 199] on span "Corn on the Cob" at bounding box center [334, 198] width 44 height 7
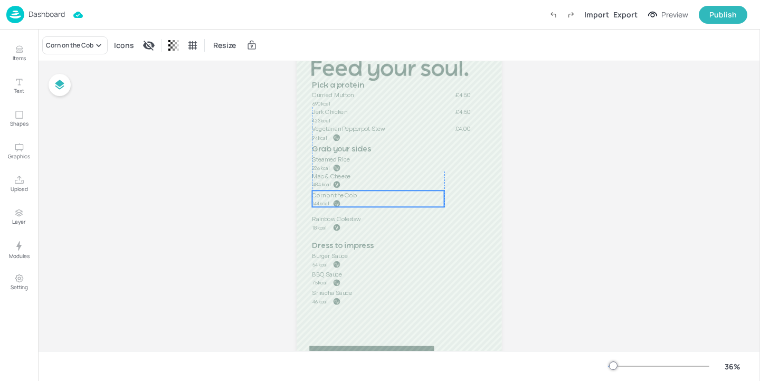
click at [324, 196] on span "Corn on the Cob" at bounding box center [334, 194] width 44 height 7
click at [78, 42] on div "Corn on the Cob" at bounding box center [69, 45] width 47 height 9
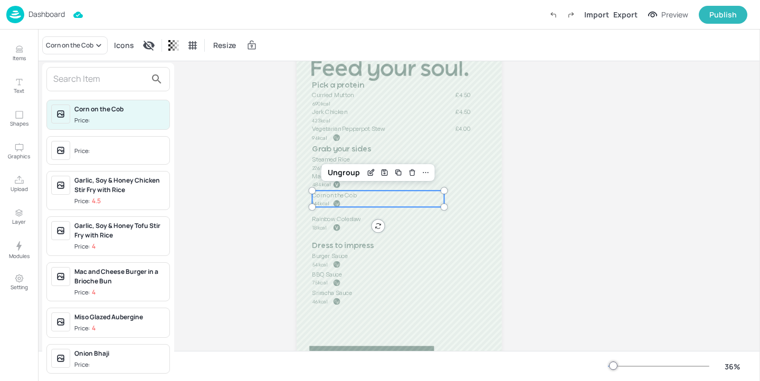
click at [81, 83] on input "text" at bounding box center [99, 79] width 93 height 17
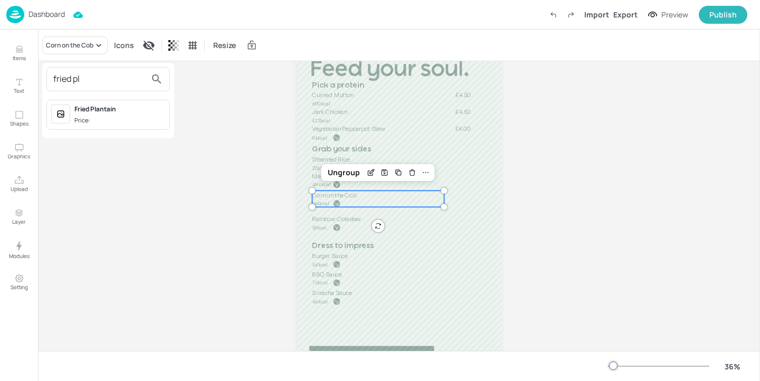
type input "fried pl"
click at [126, 114] on div "Fried Plantain Price:" at bounding box center [119, 114] width 91 height 21
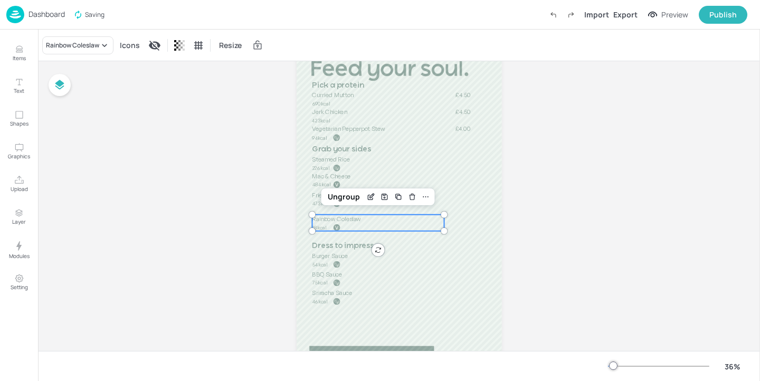
click at [326, 218] on span "Rainbow Coleslaw" at bounding box center [336, 218] width 49 height 7
click at [69, 42] on div "Rainbow Coleslaw" at bounding box center [72, 45] width 53 height 9
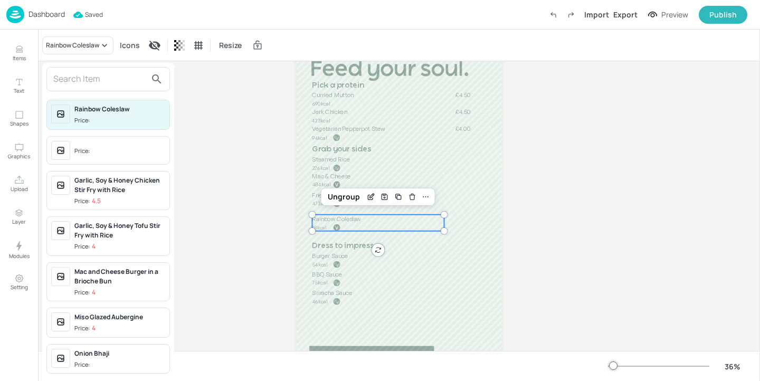
click at [77, 81] on input "text" at bounding box center [99, 79] width 93 height 17
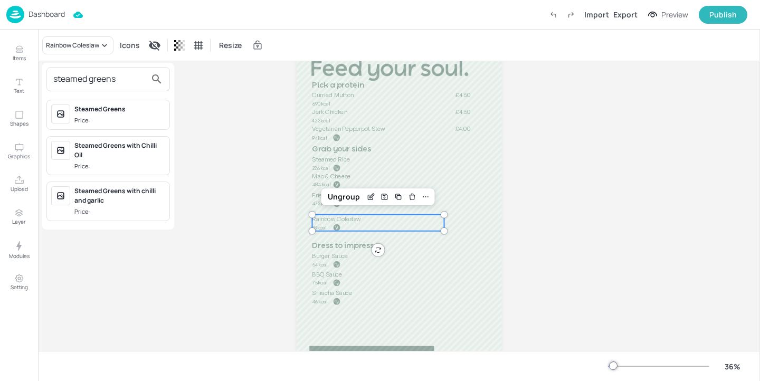
type input "steamed greens"
click at [108, 92] on div "steamed greens Steamed Greens Price: Steamed Greens with Chilli Oil Price: Stea…" at bounding box center [108, 146] width 132 height 167
click at [108, 113] on div "Steamed Greens" at bounding box center [119, 108] width 91 height 9
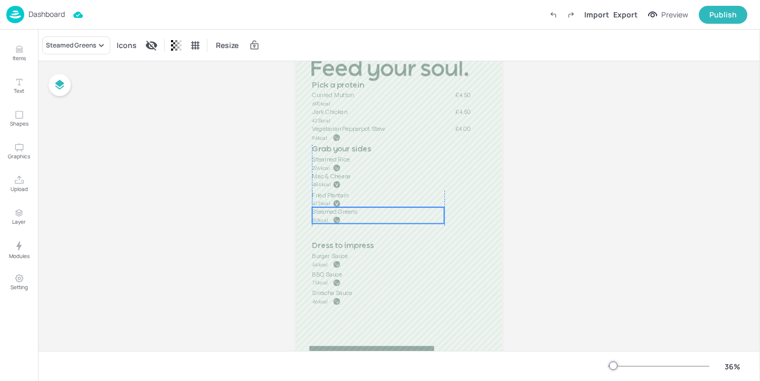
click at [342, 223] on p "80kcal" at bounding box center [338, 219] width 52 height 7
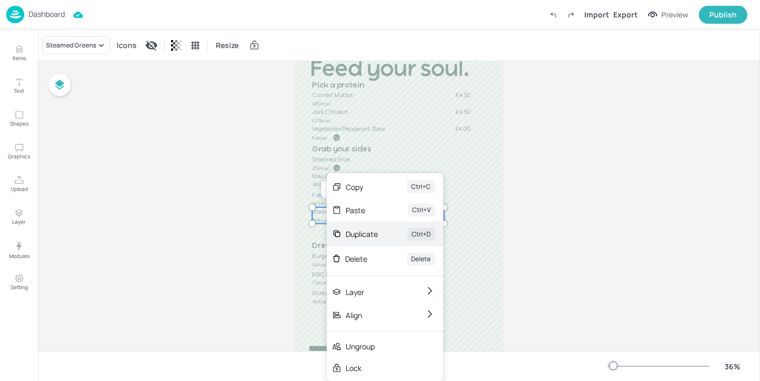
click at [358, 237] on div "Duplicate" at bounding box center [362, 233] width 32 height 11
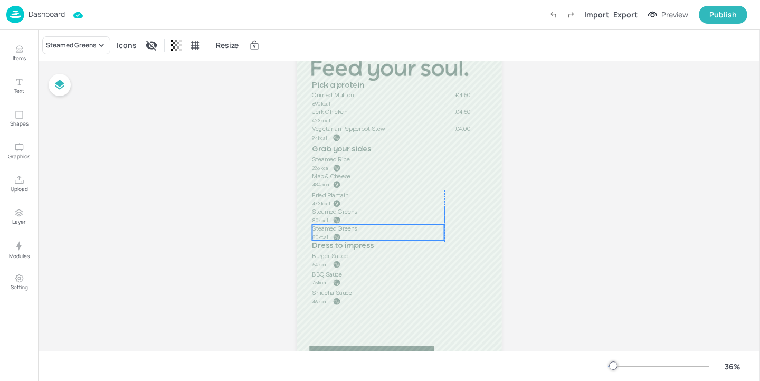
drag, startPoint x: 334, startPoint y: 219, endPoint x: 332, endPoint y: 235, distance: 16.0
click at [333, 235] on div at bounding box center [336, 237] width 7 height 7
click at [89, 37] on div "Steamed Greens" at bounding box center [76, 45] width 68 height 18
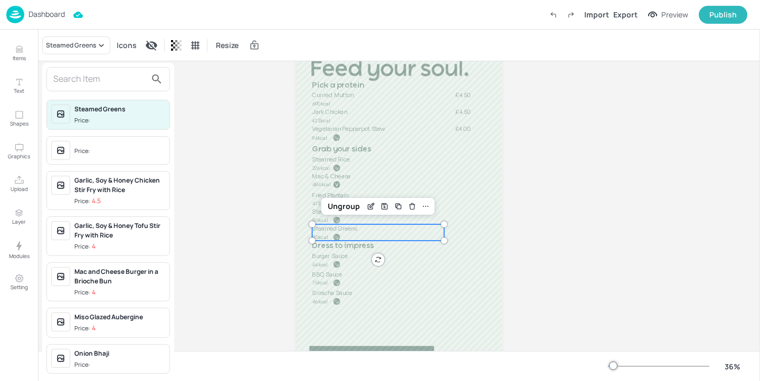
click at [84, 85] on input "text" at bounding box center [99, 79] width 93 height 17
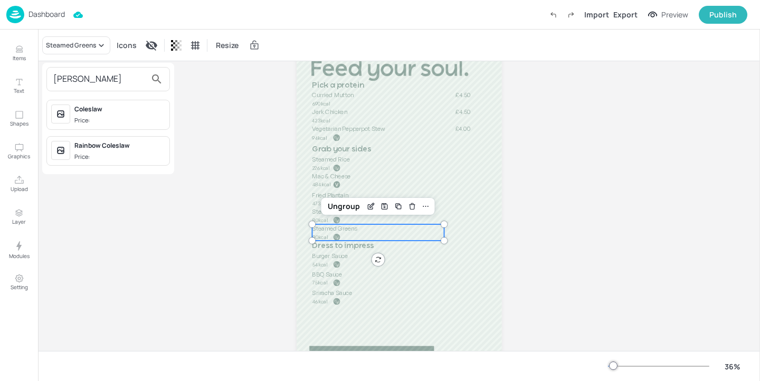
type input "cole"
click at [145, 106] on div "Coleslaw" at bounding box center [119, 108] width 91 height 9
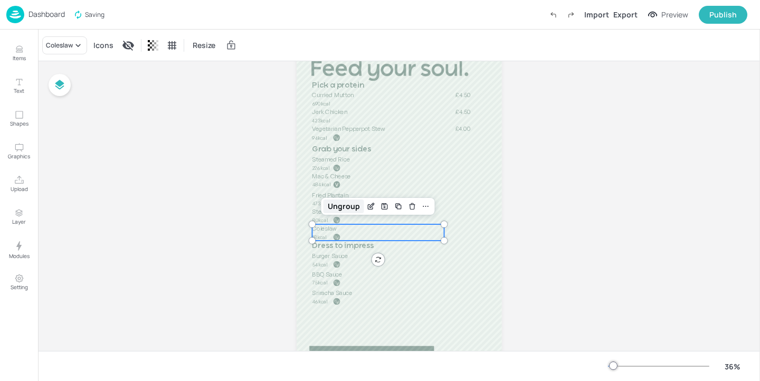
scroll to position [84, 0]
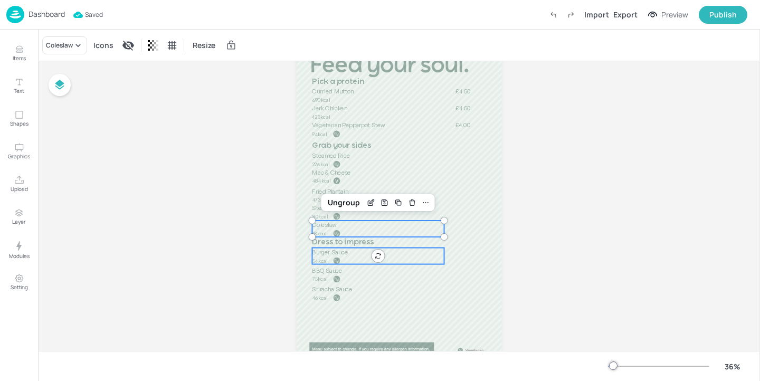
click at [357, 255] on p "Burger Sauce" at bounding box center [378, 252] width 132 height 8
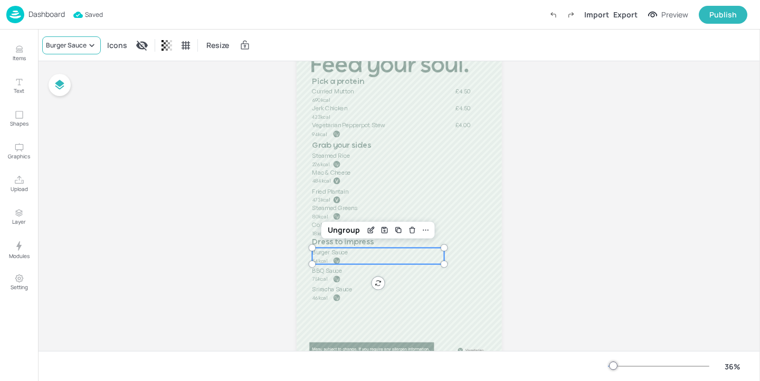
click at [71, 45] on div "Burger Sauce" at bounding box center [66, 45] width 41 height 9
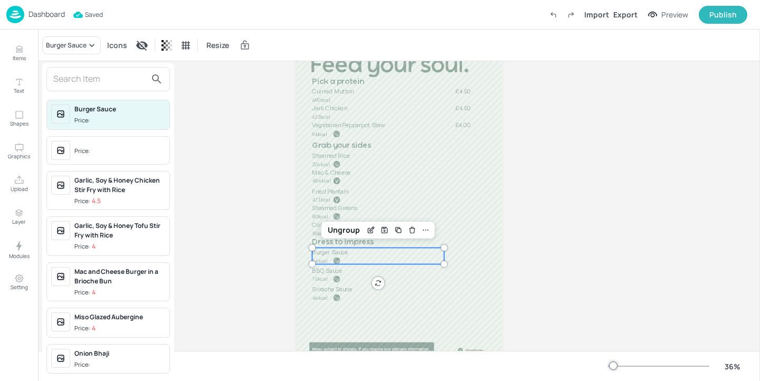
click at [83, 79] on input "text" at bounding box center [99, 79] width 93 height 17
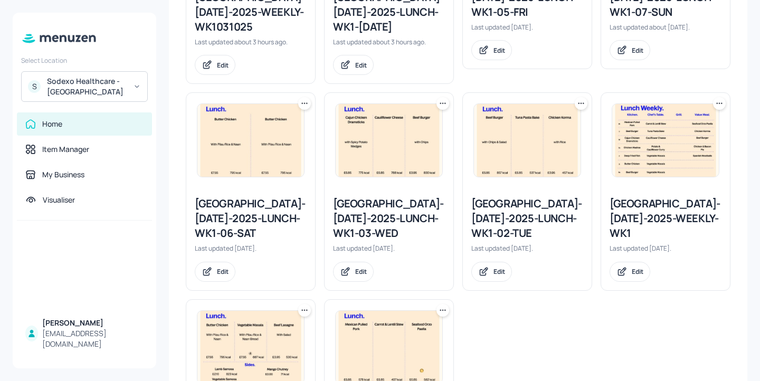
scroll to position [447, 0]
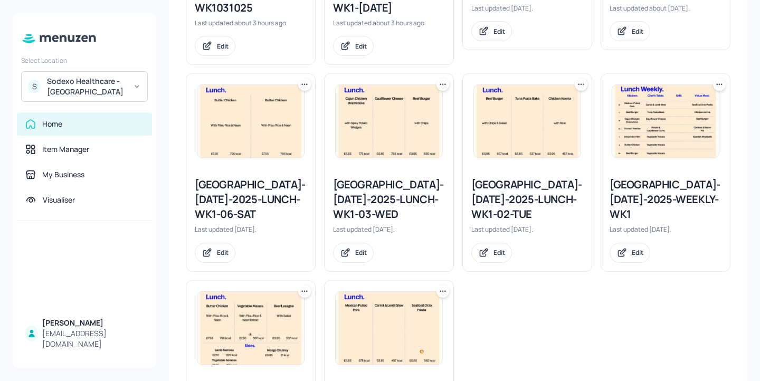
click at [224, 200] on div "[GEOGRAPHIC_DATA]-[DATE]-2025-LUNCH-WK1-06-SAT" at bounding box center [251, 199] width 112 height 44
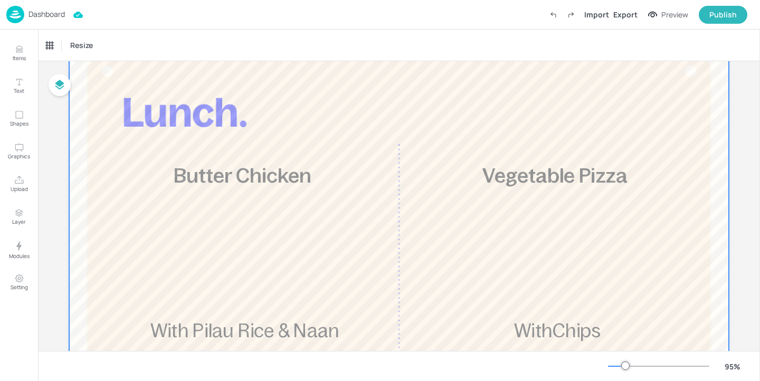
scroll to position [82, 0]
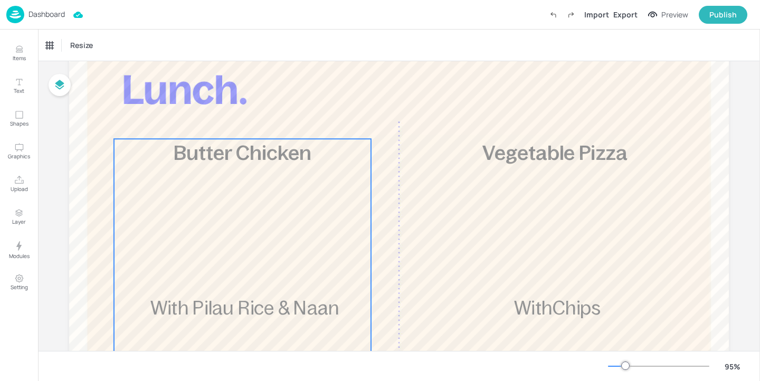
click at [244, 151] on span "Butter Chicken" at bounding box center [242, 153] width 137 height 22
click at [85, 53] on div "Butter Chicken" at bounding box center [73, 45] width 62 height 18
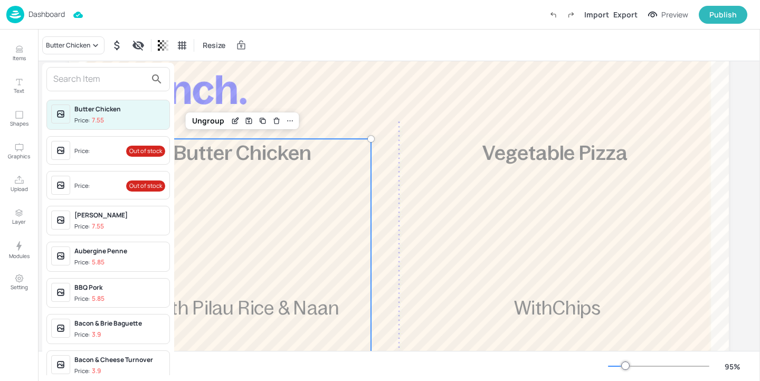
click at [82, 72] on input "text" at bounding box center [99, 79] width 93 height 17
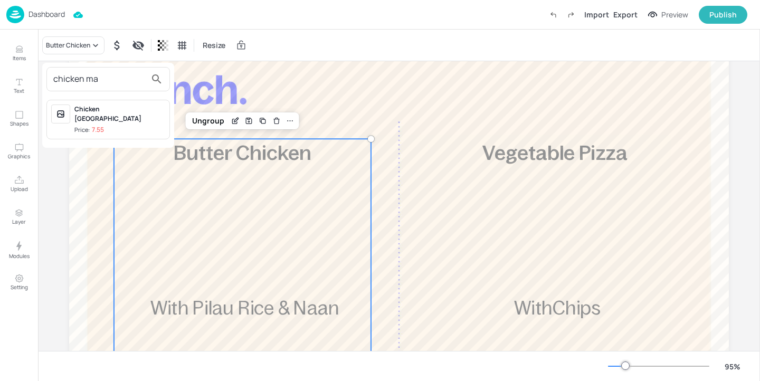
type input "chicken ma"
click at [149, 126] on span "Price: 7.55" at bounding box center [119, 130] width 91 height 9
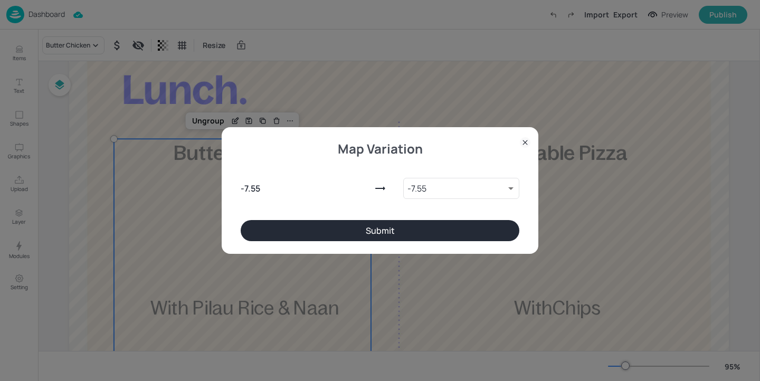
click at [289, 227] on button "Submit" at bounding box center [380, 230] width 279 height 21
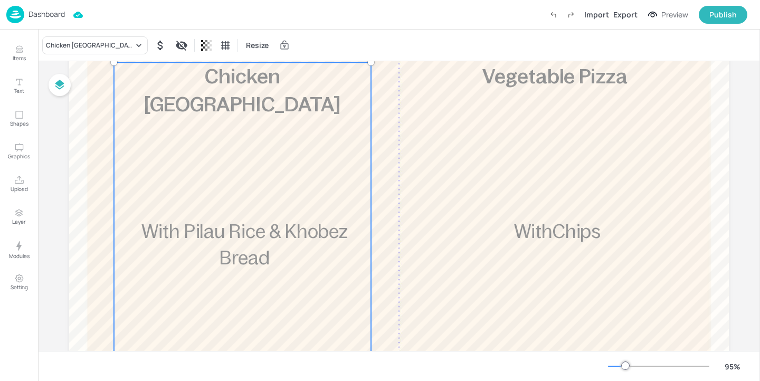
scroll to position [128, 0]
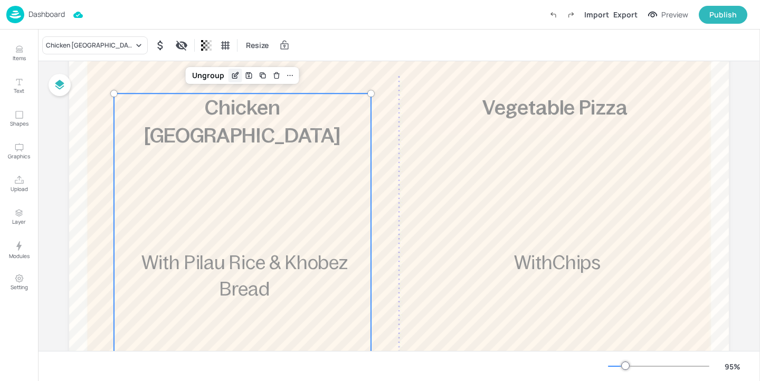
click at [233, 73] on icon "Edit Item" at bounding box center [235, 75] width 9 height 8
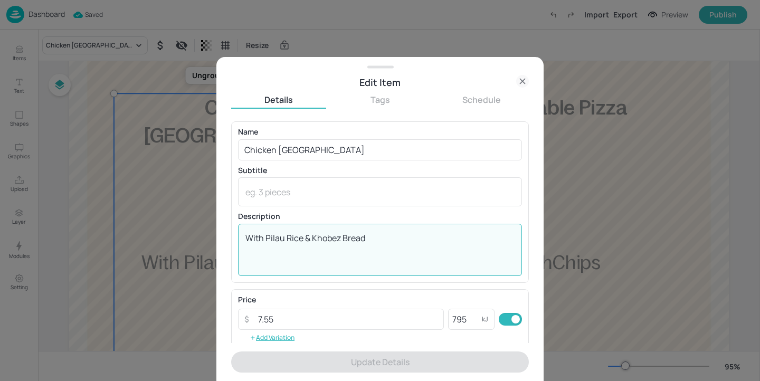
drag, startPoint x: 376, startPoint y: 237, endPoint x: 312, endPoint y: 238, distance: 64.4
click at [312, 238] on textarea "With Pilau Rice & Khobez Bread" at bounding box center [379, 249] width 269 height 35
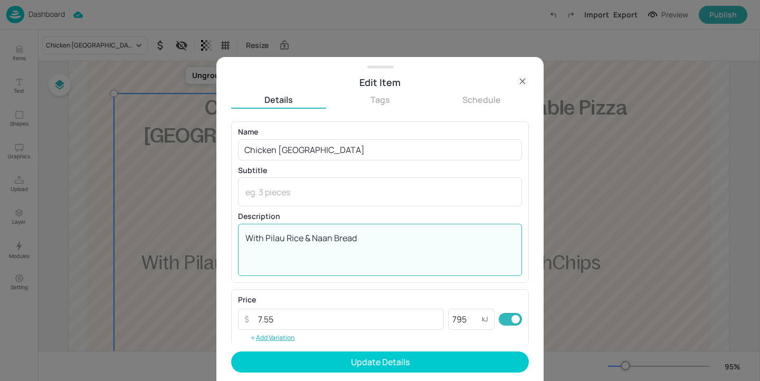
type textarea "With Pilau Rice & Naan Bread"
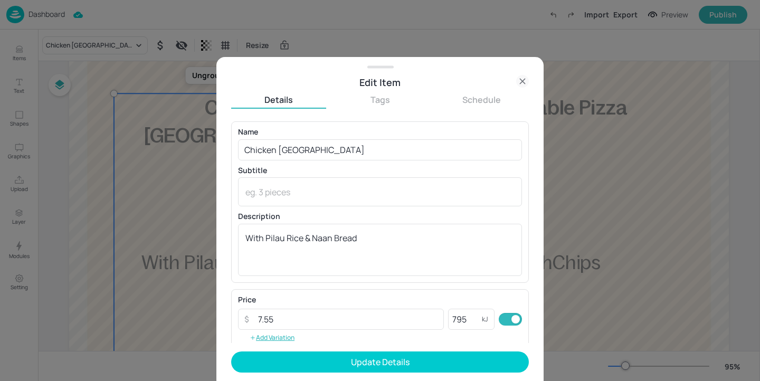
click at [429, 377] on form "Name Chicken Madras ​ Subtitle x ​ Description With Pilau Rice & Naan Bread x ​…" at bounding box center [380, 251] width 298 height 260
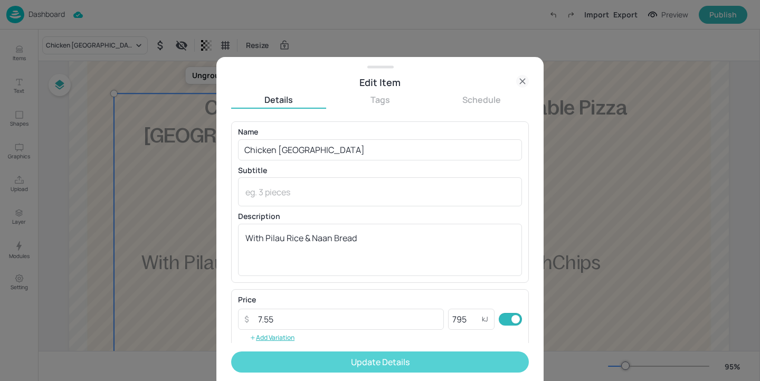
click at [430, 366] on button "Update Details" at bounding box center [380, 361] width 298 height 21
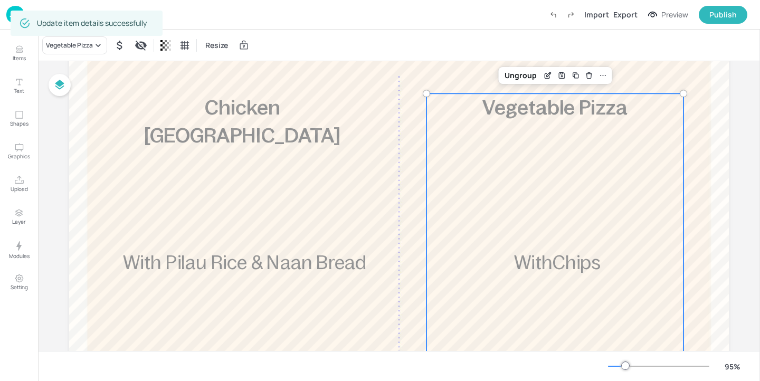
click at [556, 222] on div "£3.95 Vegetable Pizza WithChips 840 kcal" at bounding box center [554, 272] width 257 height 359
click at [93, 45] on icon at bounding box center [98, 45] width 11 height 11
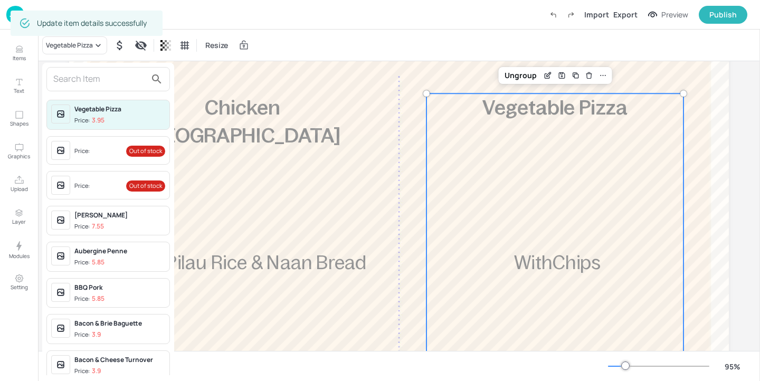
click at [81, 69] on div at bounding box center [107, 79] width 123 height 24
click at [81, 73] on input "text" at bounding box center [99, 79] width 93 height 17
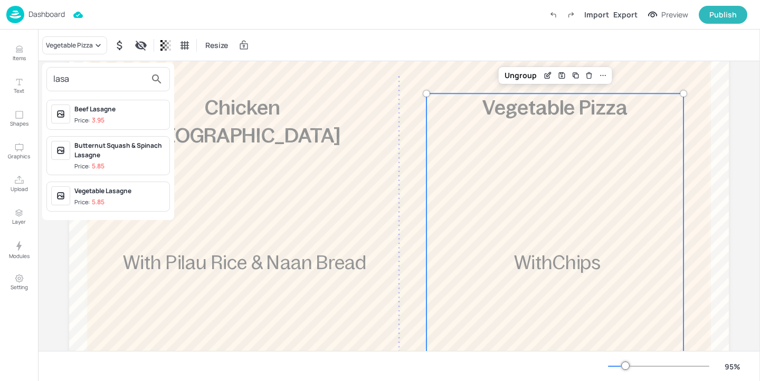
type input "lasa"
click at [146, 185] on div "Vegetable Lasagne Price: 5.85" at bounding box center [107, 196] width 123 height 30
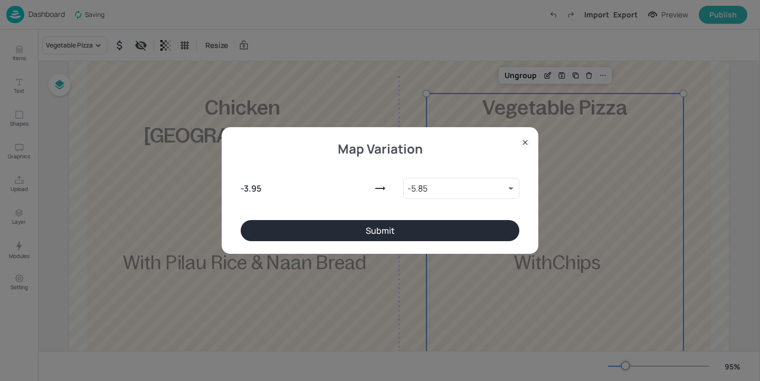
click at [423, 233] on button "Submit" at bounding box center [380, 230] width 279 height 21
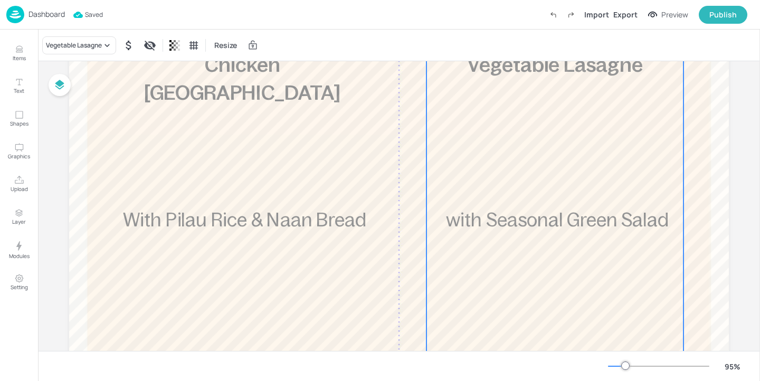
scroll to position [109, 0]
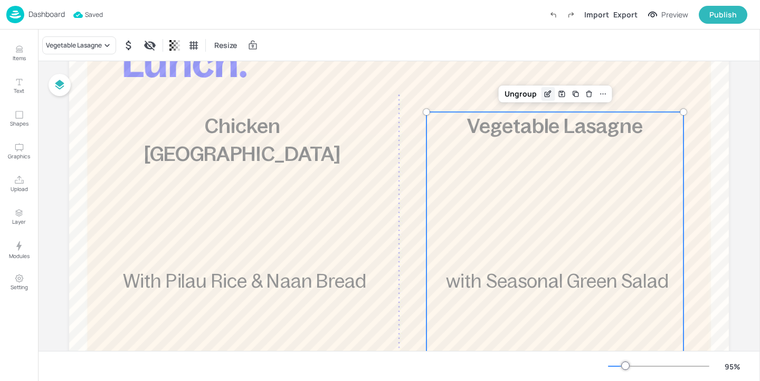
click at [547, 93] on icon "Edit Item" at bounding box center [549, 93] width 4 height 4
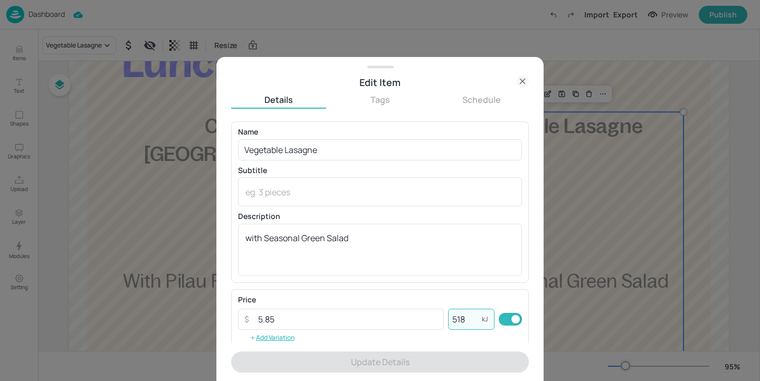
drag, startPoint x: 465, startPoint y: 320, endPoint x: 444, endPoint y: 321, distance: 21.6
click at [444, 321] on div "​ 5.85 ​ 518 kJ ​" at bounding box center [380, 319] width 284 height 21
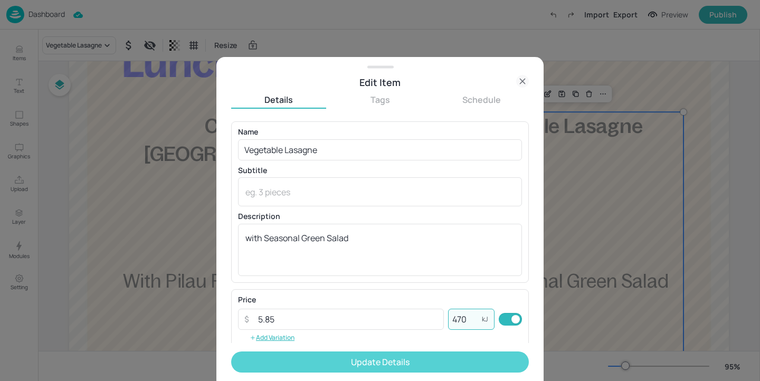
type input "470"
click at [467, 365] on button "Update Details" at bounding box center [380, 361] width 298 height 21
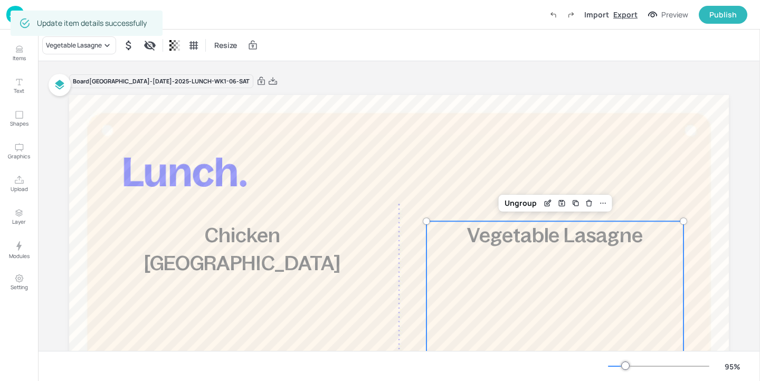
click at [633, 13] on div "Export" at bounding box center [625, 14] width 24 height 11
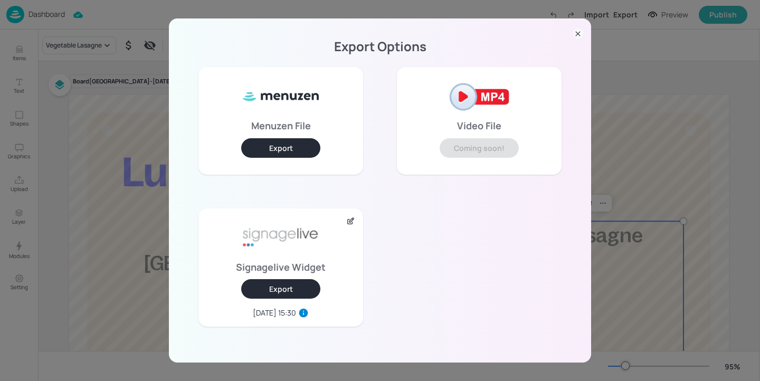
click at [309, 291] on button "Export" at bounding box center [280, 289] width 79 height 20
click at [127, 87] on div "Export Options Menuzen File Export Video File Coming soon! Signagelive Widget E…" at bounding box center [380, 190] width 760 height 381
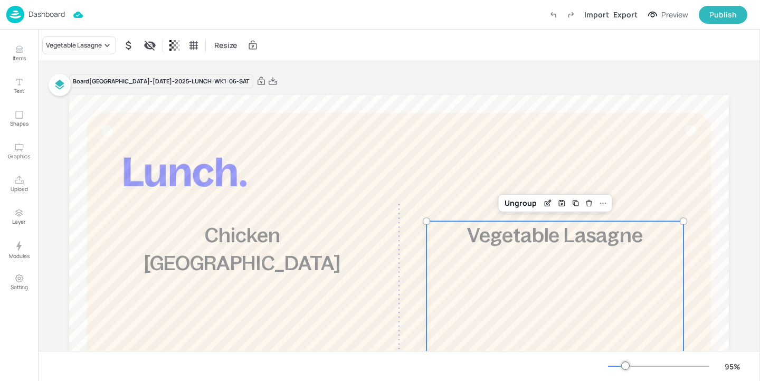
click at [39, 13] on p "Dashboard" at bounding box center [46, 14] width 36 height 7
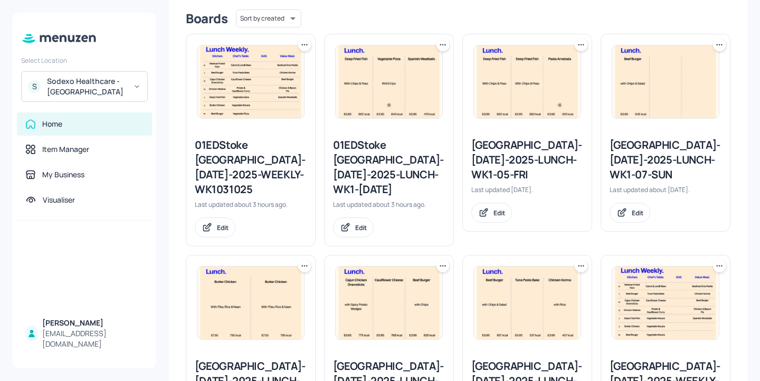
scroll to position [321, 0]
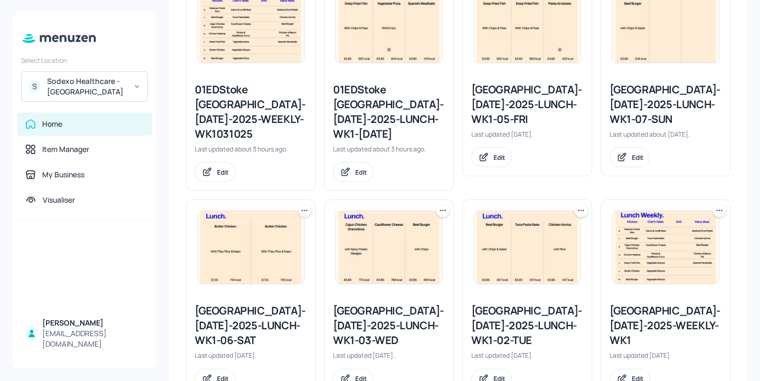
click at [634, 91] on div "[GEOGRAPHIC_DATA]-[DATE]-2025-LUNCH-WK1-07-SUN" at bounding box center [665, 104] width 112 height 44
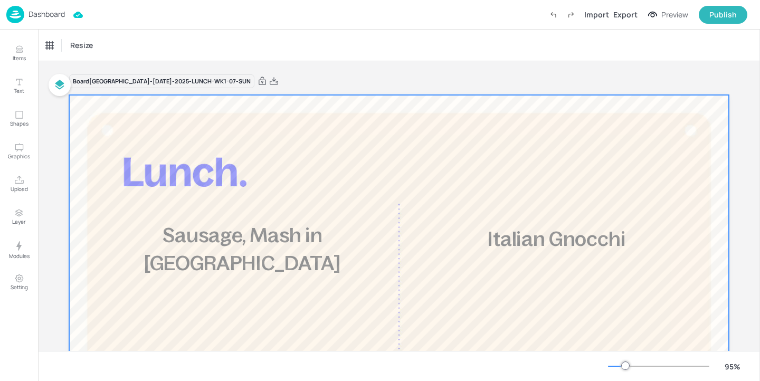
scroll to position [182, 0]
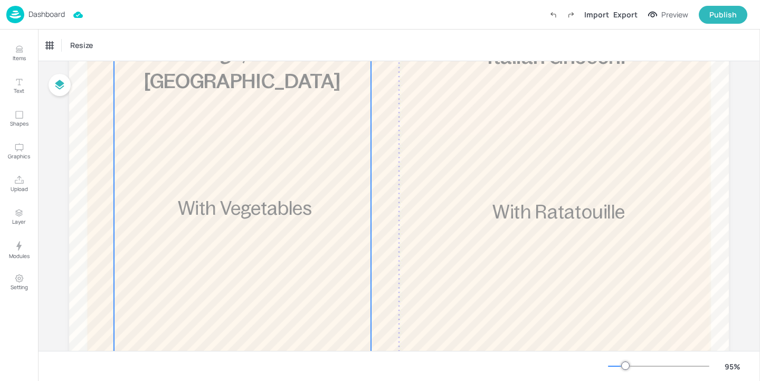
click at [275, 178] on div "£5.85 Sausage, Mash in Gravy With Vegetables 504 kcal" at bounding box center [242, 218] width 257 height 359
click at [77, 39] on div "Sausage, Mash in [GEOGRAPHIC_DATA]" at bounding box center [95, 45] width 106 height 18
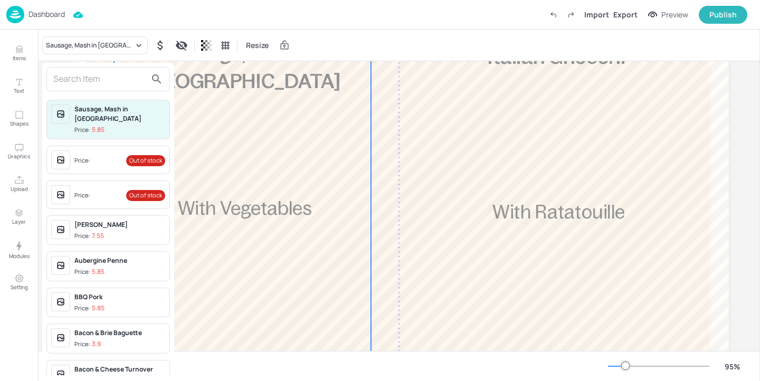
click at [79, 79] on input "text" at bounding box center [99, 79] width 93 height 17
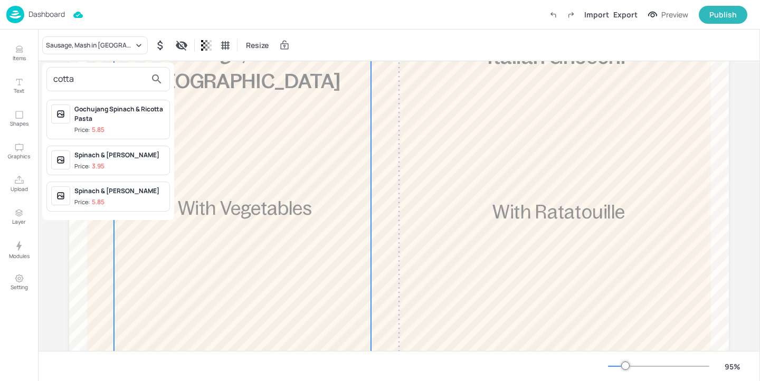
type input "cotta"
click at [18, 58] on div at bounding box center [380, 190] width 760 height 381
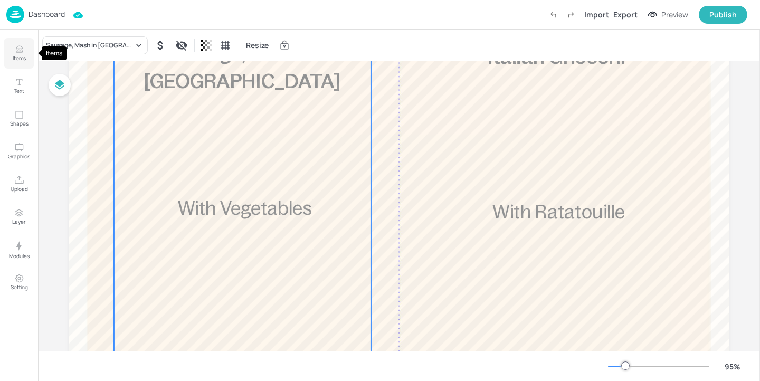
click at [20, 46] on icon "Items" at bounding box center [19, 49] width 10 height 10
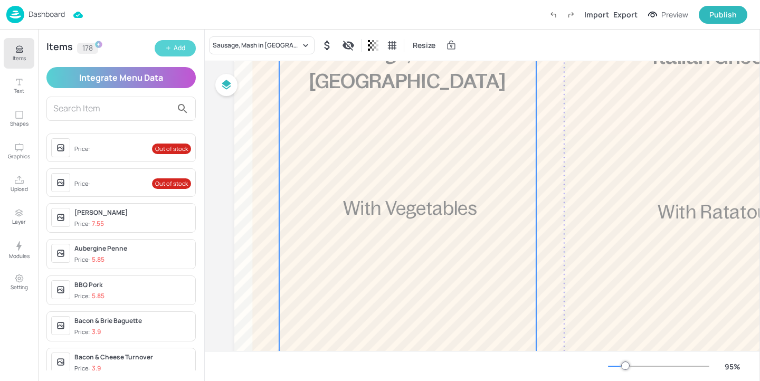
click at [177, 45] on div "Add" at bounding box center [180, 48] width 12 height 10
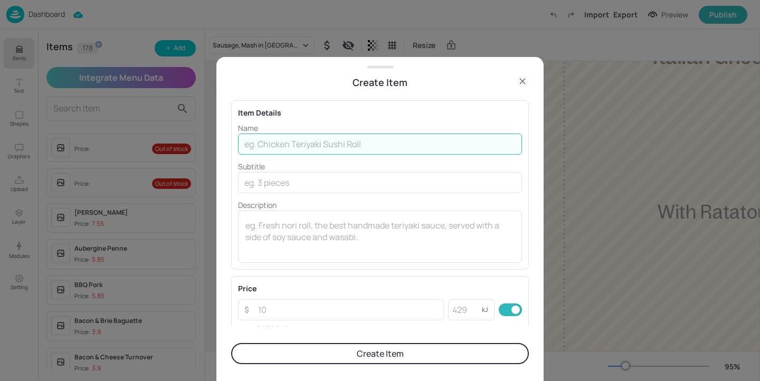
click at [342, 137] on input "text" at bounding box center [380, 143] width 284 height 21
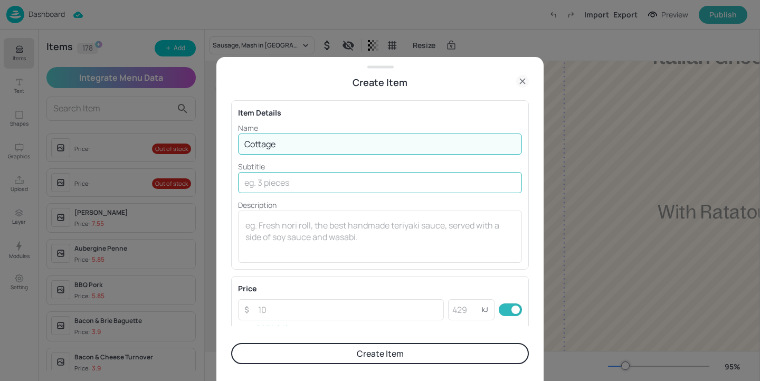
type input "Cottage Pie"
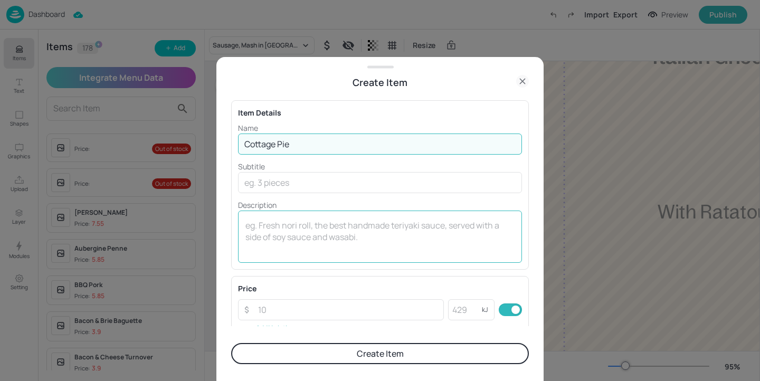
click at [301, 224] on textarea at bounding box center [379, 236] width 269 height 35
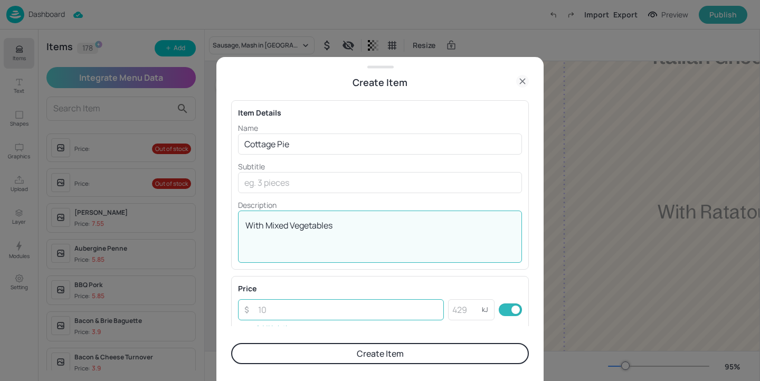
type textarea "With Mixed Vegetables"
click at [315, 315] on input "number" at bounding box center [348, 309] width 192 height 21
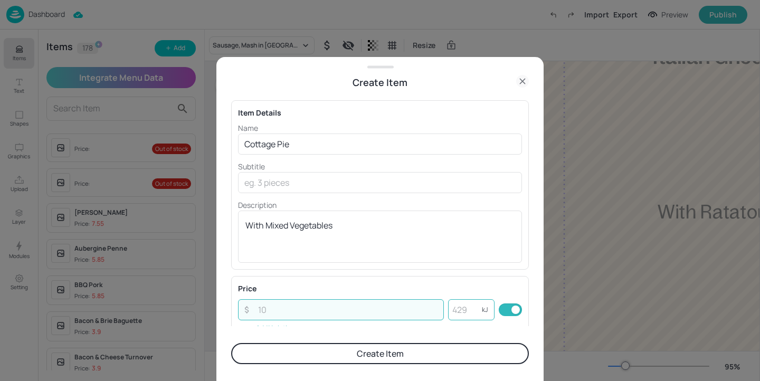
click at [470, 315] on input "number" at bounding box center [465, 309] width 34 height 21
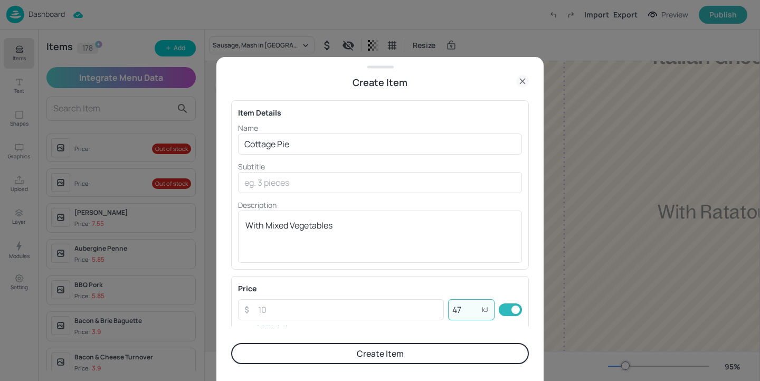
type input "470"
drag, startPoint x: 462, startPoint y: 310, endPoint x: 416, endPoint y: 306, distance: 46.1
click at [416, 306] on div "​ ​ 470 kJ ​" at bounding box center [380, 309] width 284 height 21
type input "621"
click at [375, 321] on div "Price ​ ​ 621 kJ ​ Add Variation" at bounding box center [380, 309] width 284 height 53
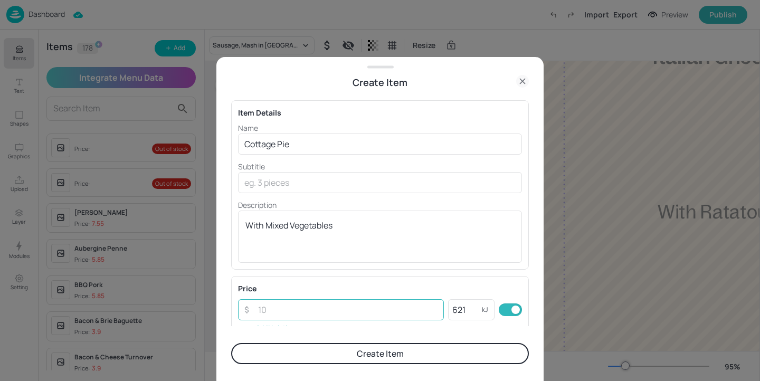
click at [375, 314] on input "number" at bounding box center [348, 309] width 192 height 21
type input "5.85"
click at [427, 356] on button "Create Item" at bounding box center [380, 353] width 298 height 21
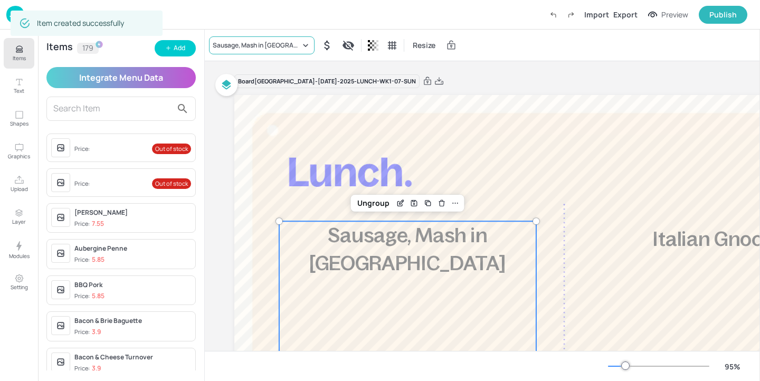
click at [232, 50] on div "Sausage, Mash in [GEOGRAPHIC_DATA]" at bounding box center [262, 45] width 106 height 18
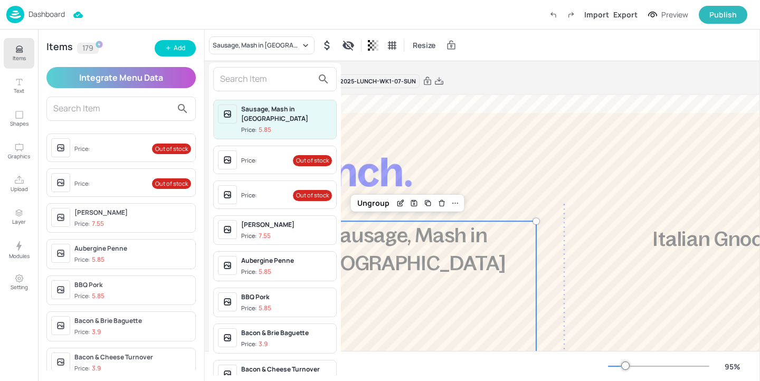
click at [239, 81] on input "text" at bounding box center [266, 79] width 93 height 17
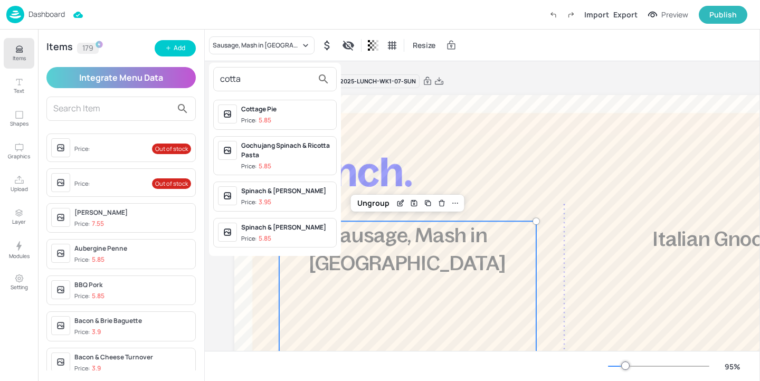
type input "cotta"
click at [289, 118] on span "Price: 5.85" at bounding box center [286, 120] width 91 height 9
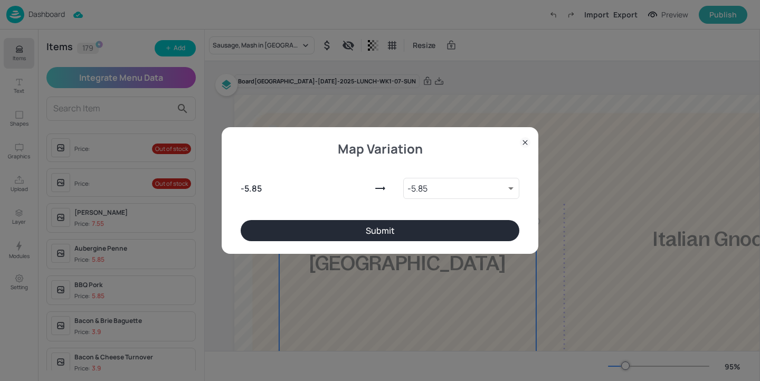
click at [474, 226] on button "Submit" at bounding box center [380, 230] width 279 height 21
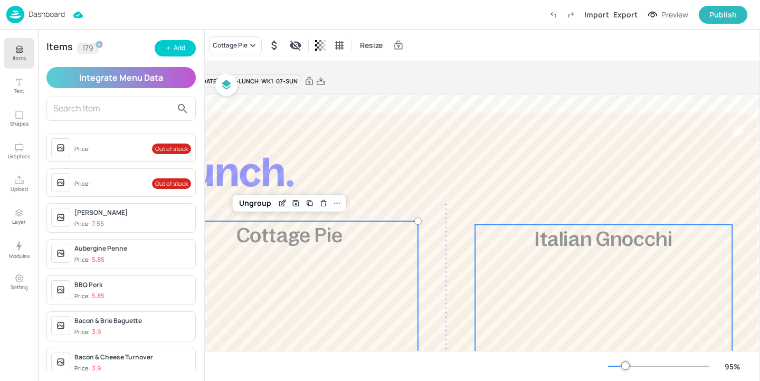
scroll to position [0, 167]
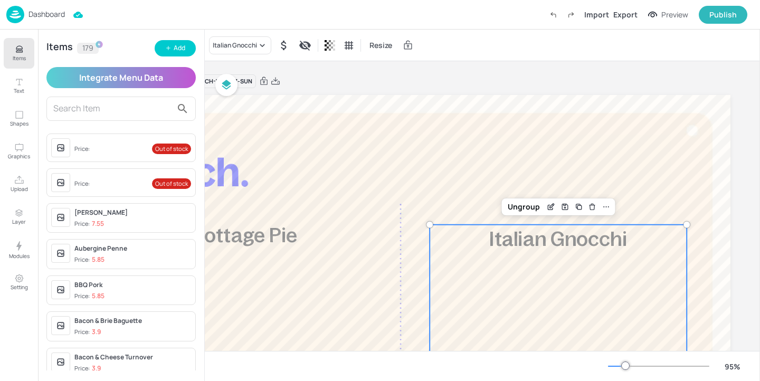
click at [540, 249] on span "Italian Gnocchi" at bounding box center [558, 238] width 138 height 22
click at [241, 51] on div "Italian Gnocchi" at bounding box center [240, 45] width 62 height 18
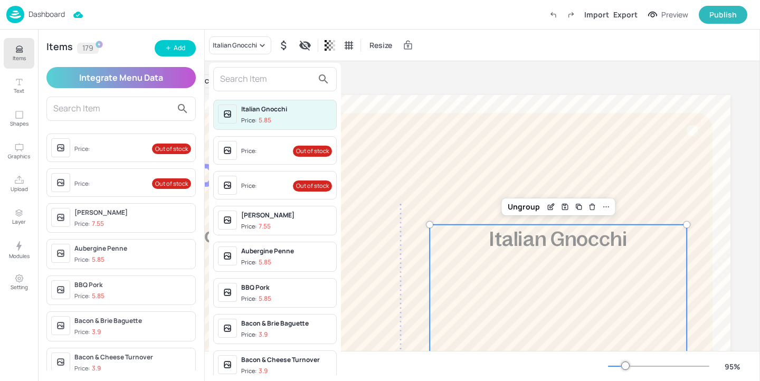
click at [260, 71] on input "text" at bounding box center [266, 79] width 93 height 17
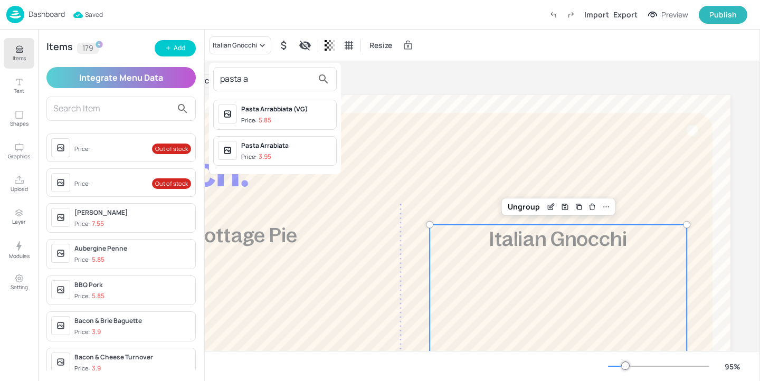
type input "pasta a"
click at [319, 113] on div "Pasta Arrabbiata (VG)" at bounding box center [286, 108] width 91 height 9
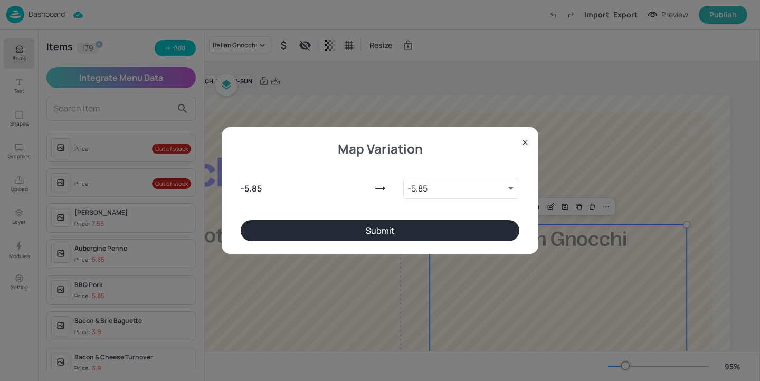
click at [475, 229] on button "Submit" at bounding box center [380, 230] width 279 height 21
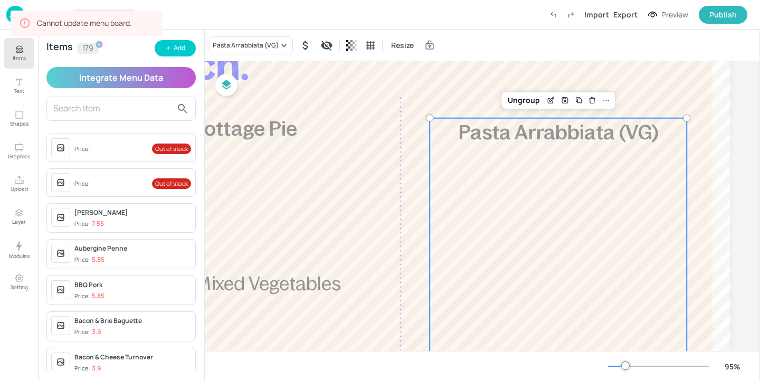
scroll to position [81, 167]
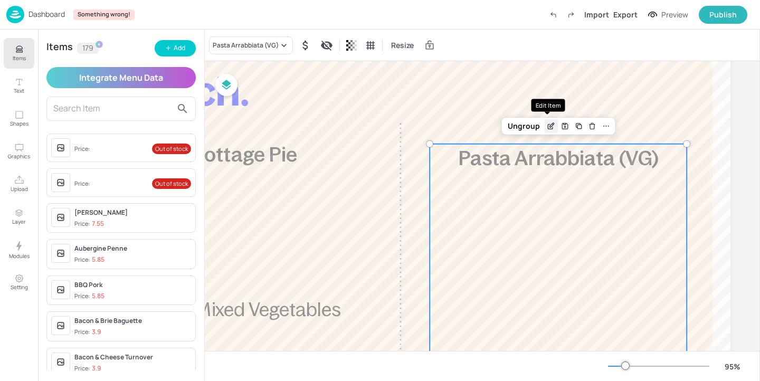
click at [550, 127] on icon "Edit Item" at bounding box center [551, 126] width 9 height 8
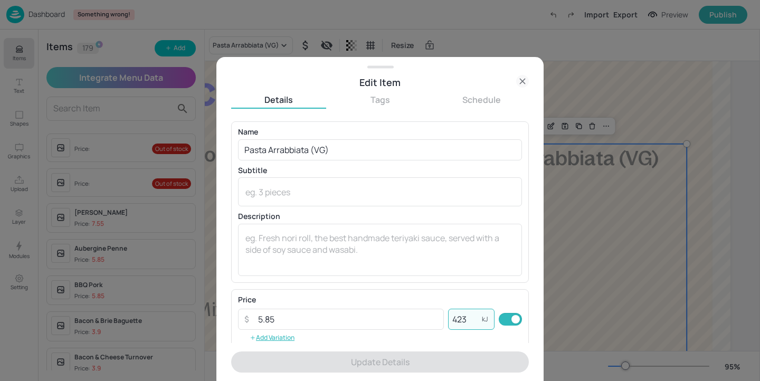
click at [467, 319] on input "423" at bounding box center [465, 319] width 34 height 21
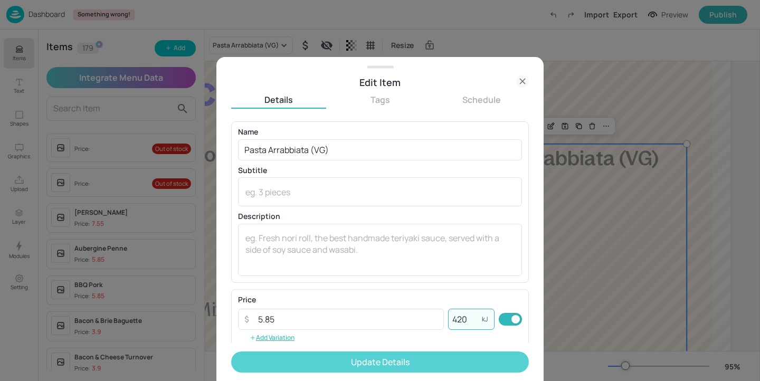
type input "420"
click at [474, 360] on button "Update Details" at bounding box center [380, 361] width 298 height 21
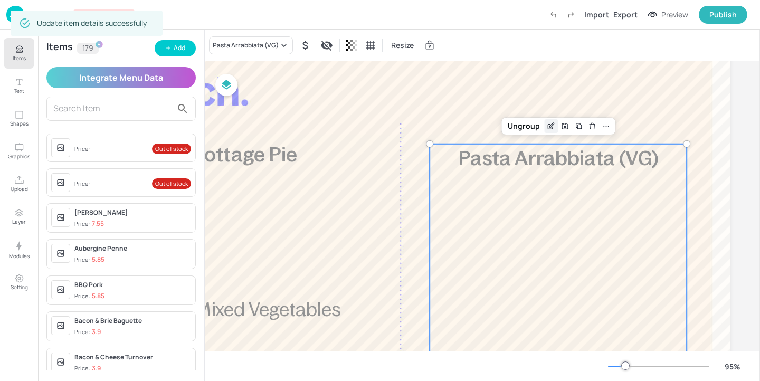
click at [548, 131] on div "Edit Item" at bounding box center [551, 126] width 14 height 14
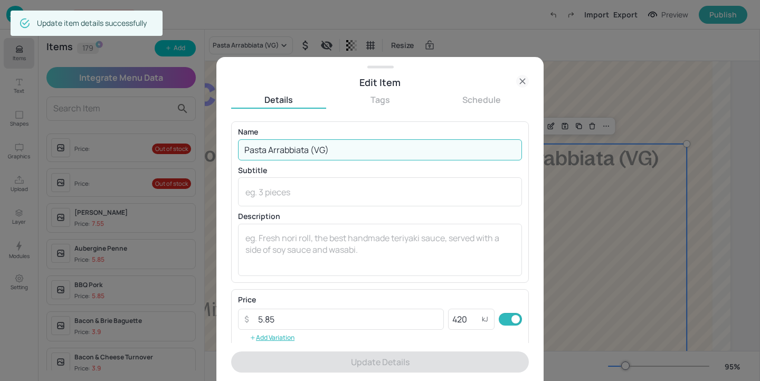
drag, startPoint x: 376, startPoint y: 146, endPoint x: 293, endPoint y: 146, distance: 82.8
click at [293, 146] on input "Pasta Arrabbiata (VG)" at bounding box center [380, 149] width 284 height 21
click at [345, 147] on input "Pasta Arrabbiata (VG)" at bounding box center [380, 149] width 284 height 21
drag, startPoint x: 345, startPoint y: 149, endPoint x: 310, endPoint y: 150, distance: 34.3
click at [310, 150] on input "Pasta Arrabbiata (VG)" at bounding box center [380, 149] width 284 height 21
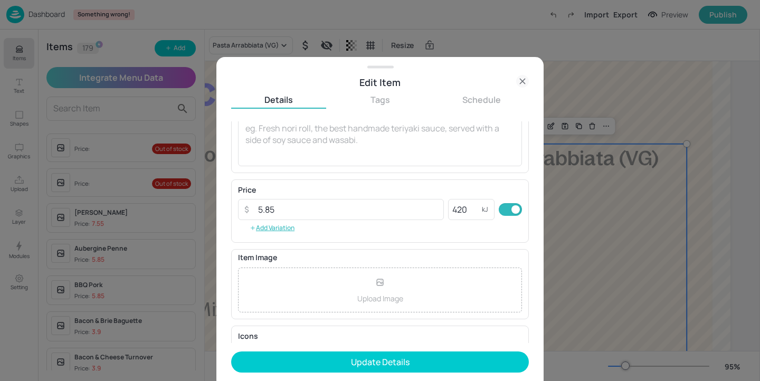
scroll to position [169, 0]
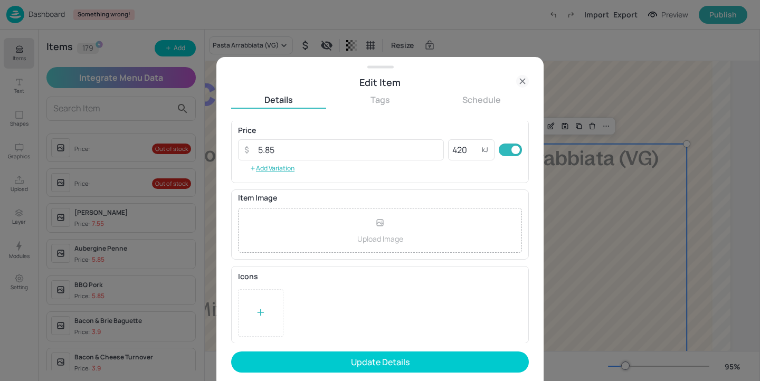
type input "Pasta Arrabbiata"
click at [273, 328] on div at bounding box center [260, 312] width 45 height 47
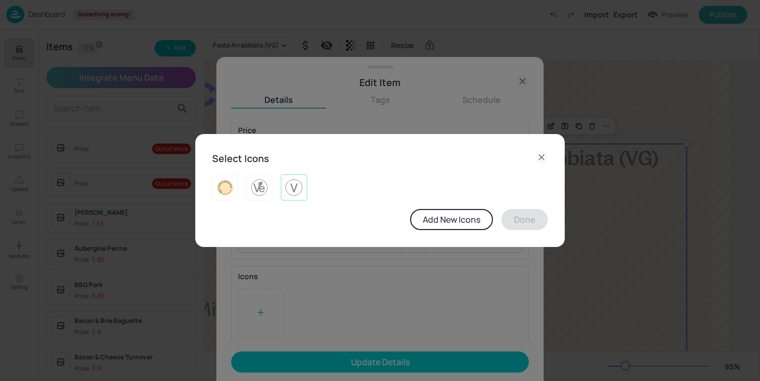
click at [294, 192] on img at bounding box center [293, 187] width 16 height 17
click at [521, 222] on button "Done" at bounding box center [524, 219] width 46 height 21
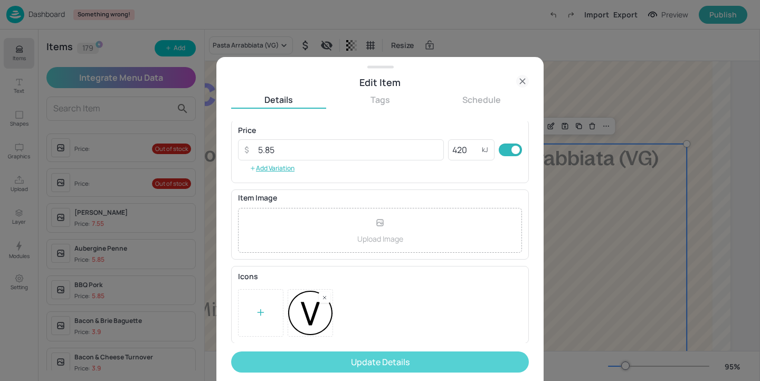
click at [468, 361] on button "Update Details" at bounding box center [380, 361] width 298 height 21
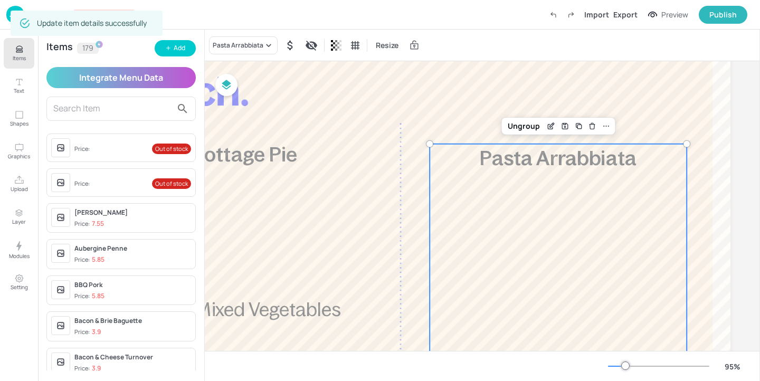
scroll to position [289, 167]
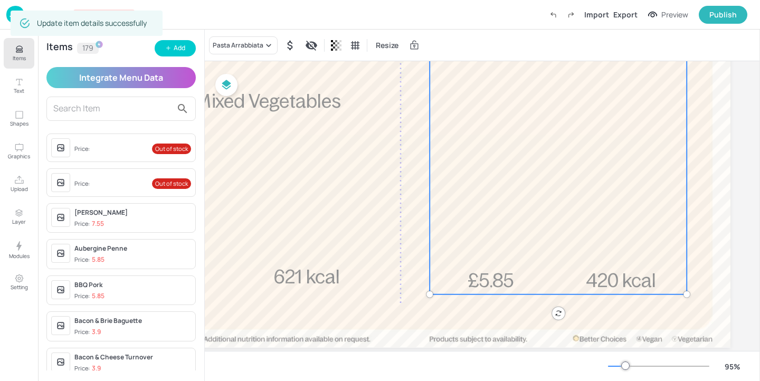
click at [21, 50] on icon "Items" at bounding box center [19, 49] width 10 height 10
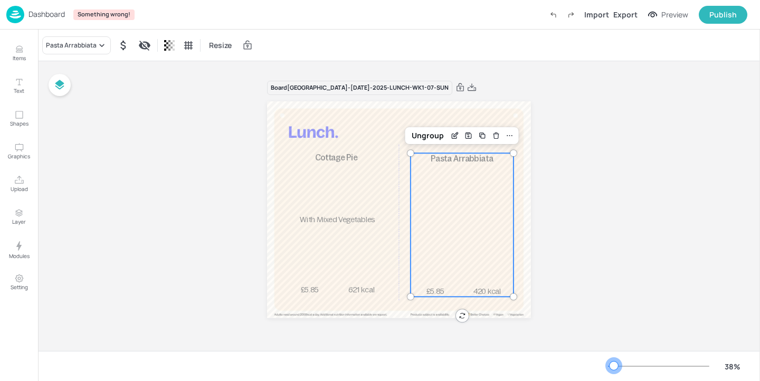
click at [614, 367] on div at bounding box center [658, 366] width 101 height 8
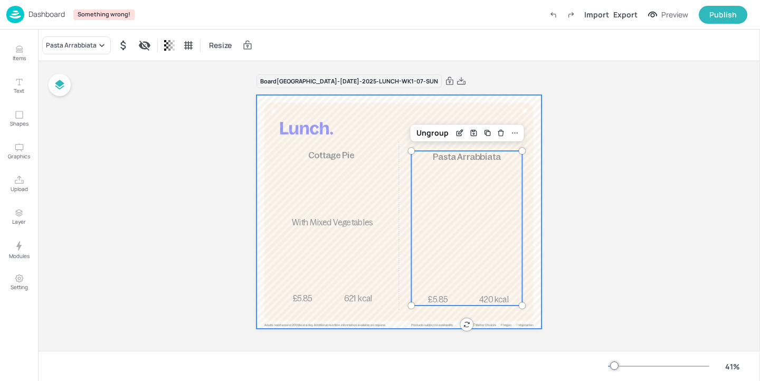
click at [388, 131] on div at bounding box center [398, 212] width 284 height 234
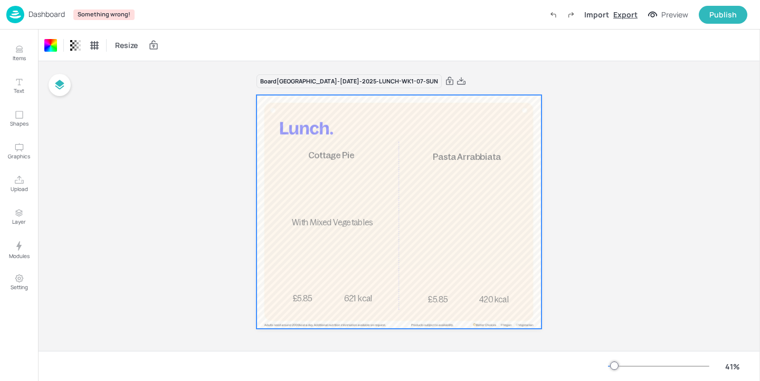
click at [626, 18] on div "Export" at bounding box center [625, 14] width 24 height 11
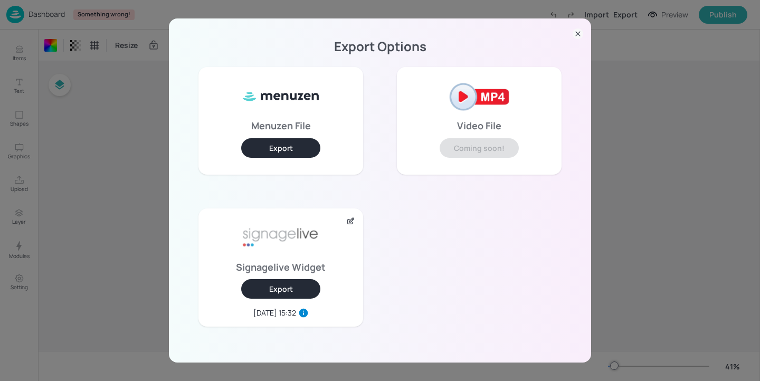
click at [582, 34] on icon at bounding box center [577, 33] width 11 height 11
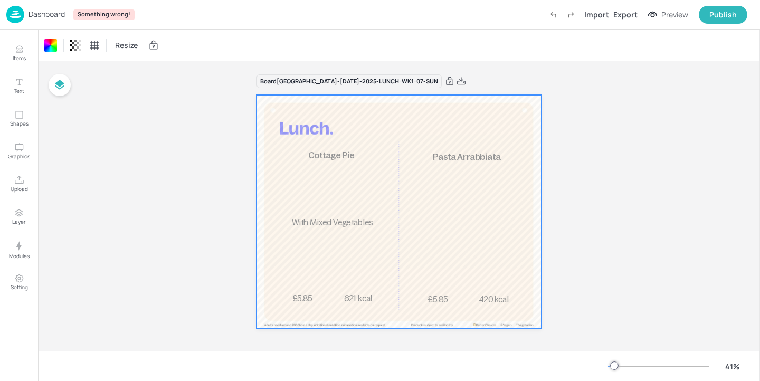
click at [311, 111] on div at bounding box center [398, 212] width 284 height 234
click at [54, 15] on p "Dashboard" at bounding box center [46, 14] width 36 height 7
click at [56, 14] on p "Dashboard" at bounding box center [46, 14] width 36 height 7
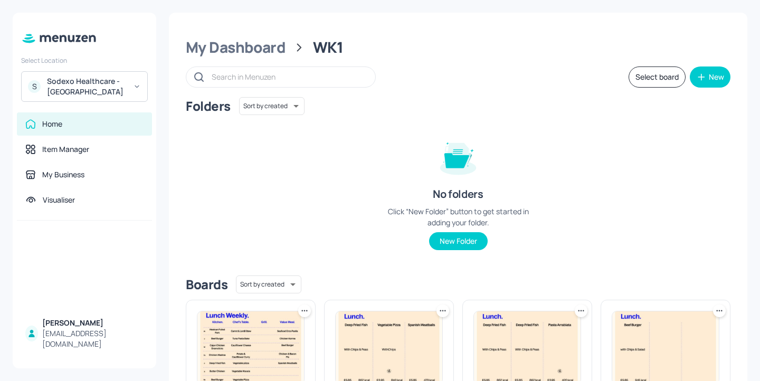
scroll to position [217, 0]
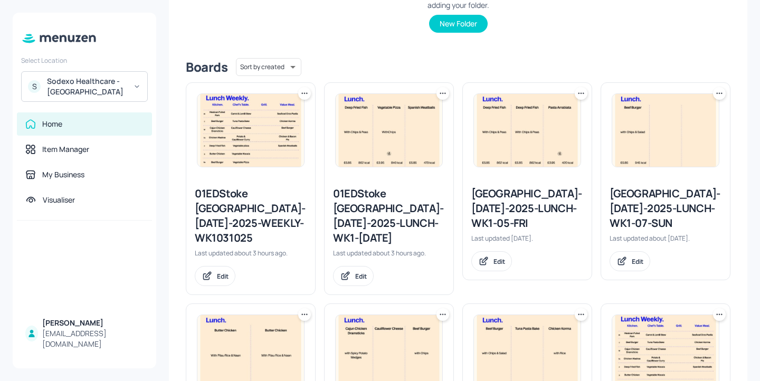
click at [616, 206] on div "[GEOGRAPHIC_DATA]-[DATE]-2025-LUNCH-WK1-07-SUN" at bounding box center [665, 208] width 112 height 44
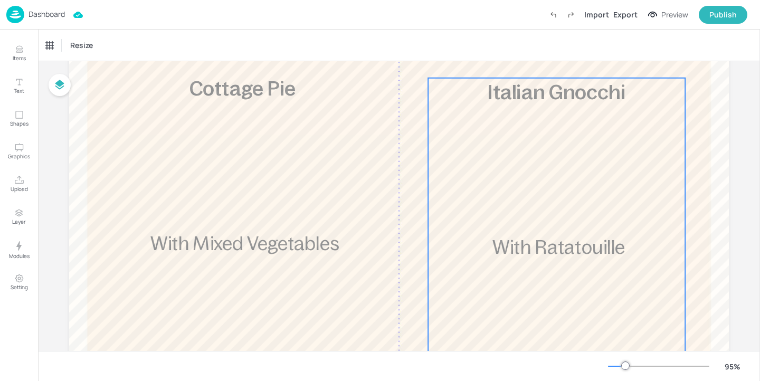
scroll to position [86, 0]
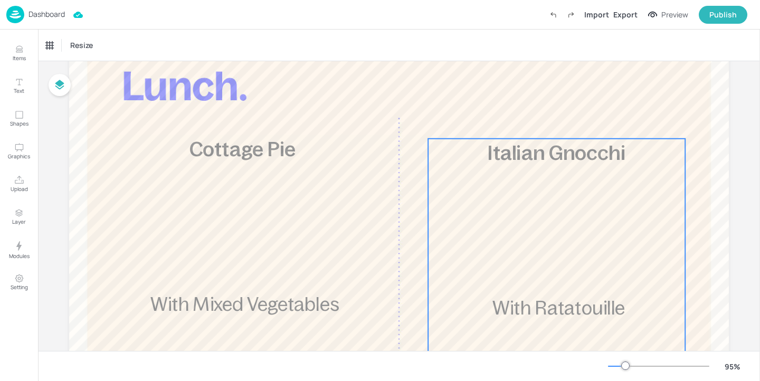
click at [536, 249] on div "£5.85 Italian Gnocchi With Ratatouille 472 kcal" at bounding box center [556, 318] width 257 height 359
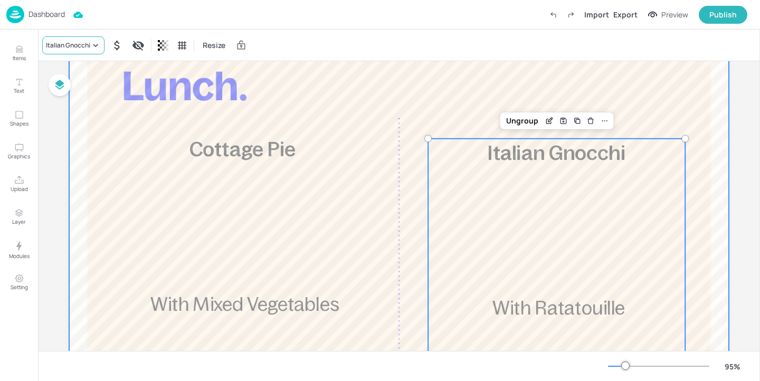
click at [94, 52] on div "Italian Gnocchi" at bounding box center [73, 45] width 62 height 18
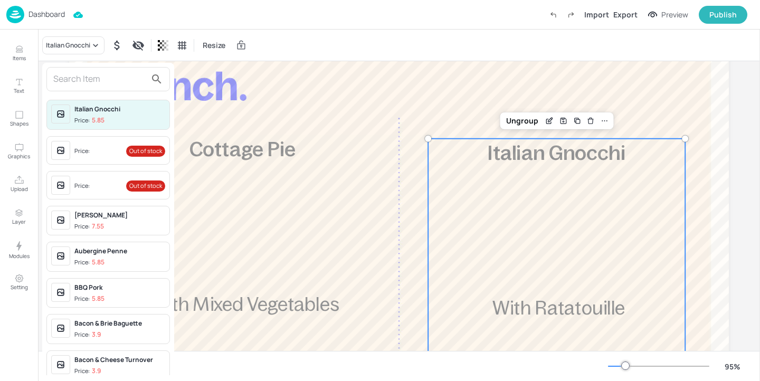
click at [92, 74] on input "text" at bounding box center [99, 79] width 93 height 17
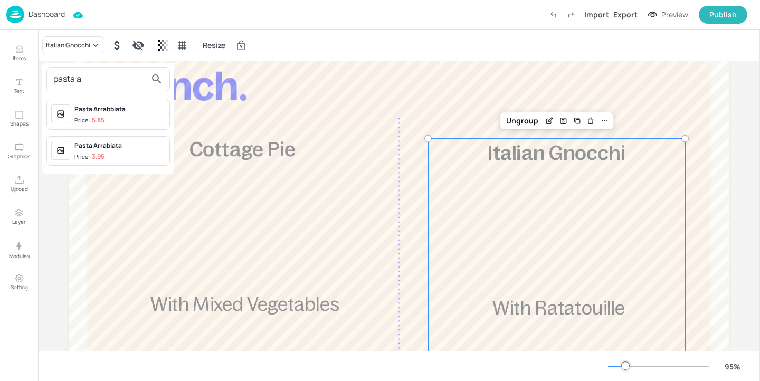
type input "pasta a"
click at [152, 111] on div "Pasta Arrabbiata" at bounding box center [119, 108] width 91 height 9
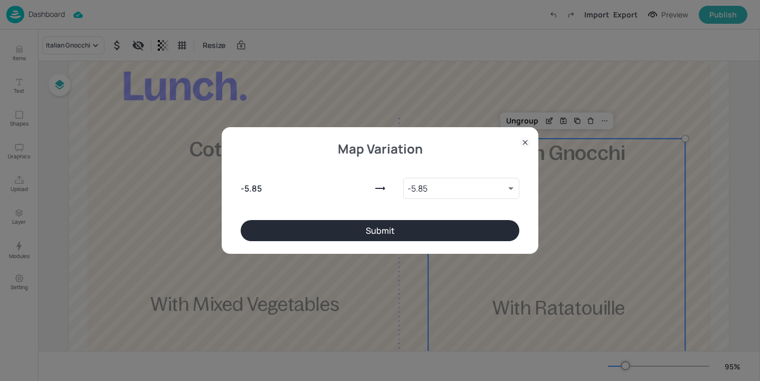
click at [404, 234] on button "Submit" at bounding box center [380, 230] width 279 height 21
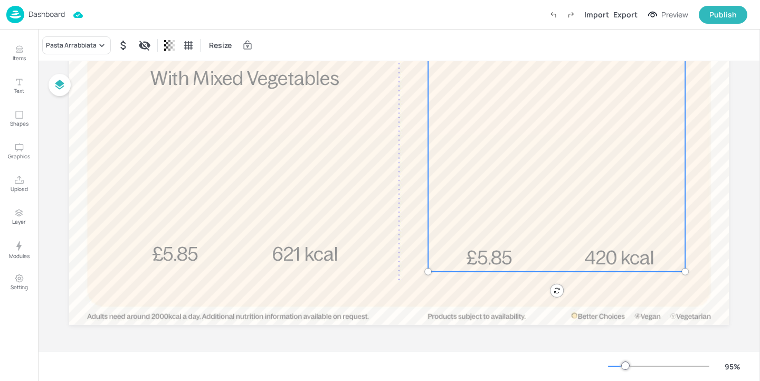
scroll to position [0, 0]
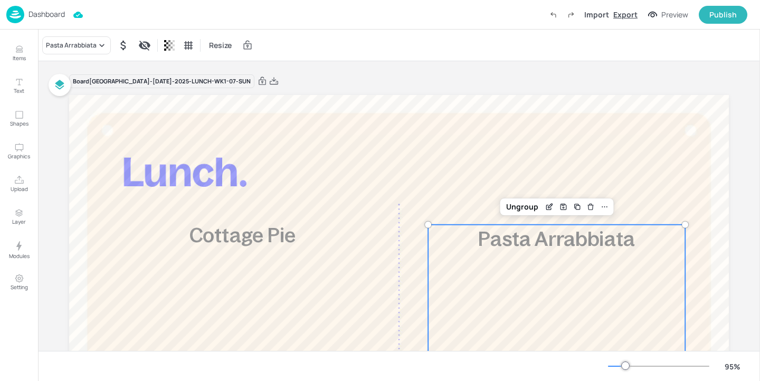
click at [627, 17] on div "Export" at bounding box center [625, 14] width 24 height 11
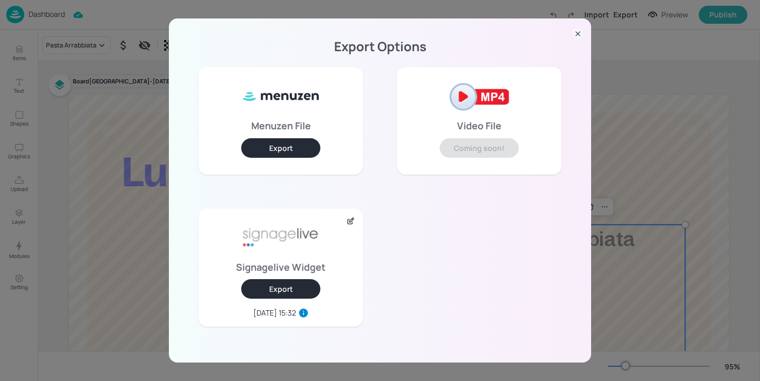
click at [279, 292] on button "Export" at bounding box center [280, 289] width 79 height 20
click at [126, 148] on div "Export Options Menuzen File Export Video File Coming soon! Signagelive Widget E…" at bounding box center [380, 190] width 760 height 381
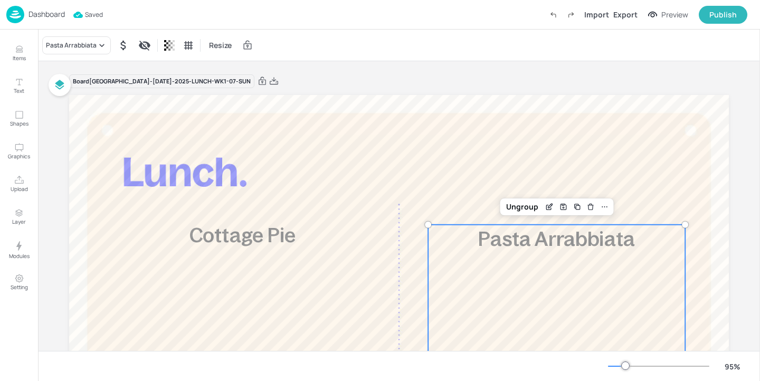
click at [54, 16] on p "Dashboard" at bounding box center [46, 14] width 36 height 7
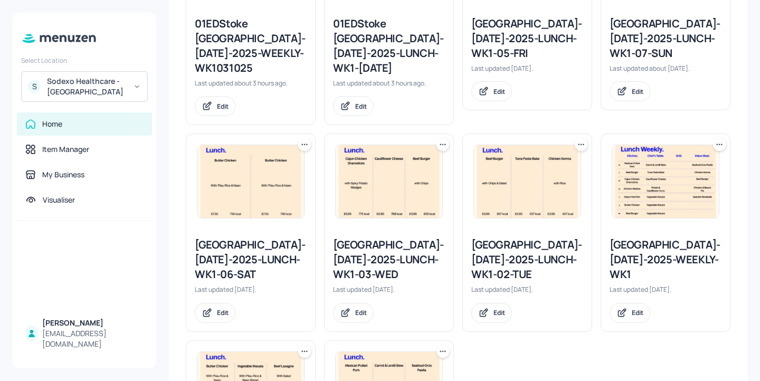
scroll to position [486, 0]
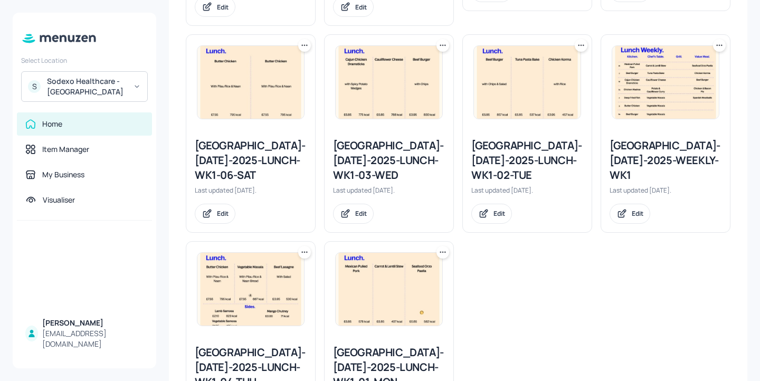
click at [672, 149] on div "[GEOGRAPHIC_DATA]-[DATE]-2025-WEEKLY-WK1" at bounding box center [665, 160] width 112 height 44
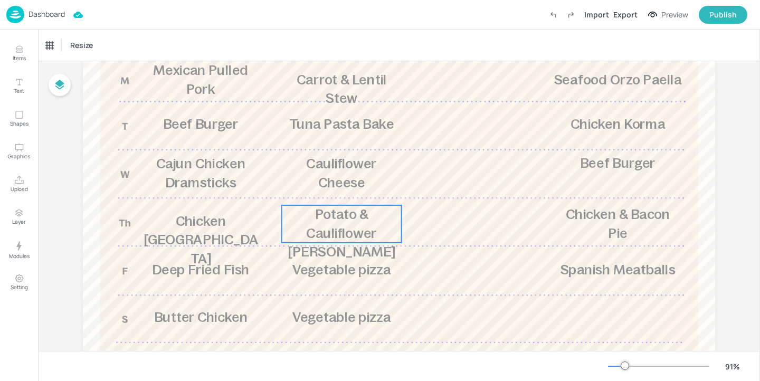
scroll to position [290, 0]
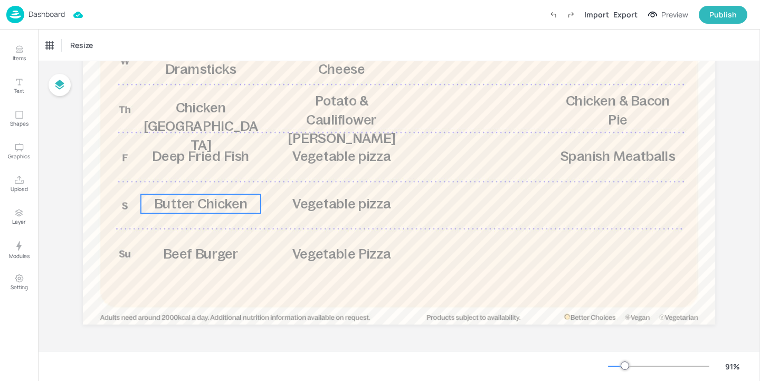
click at [214, 205] on span "Butter Chicken" at bounding box center [201, 203] width 94 height 15
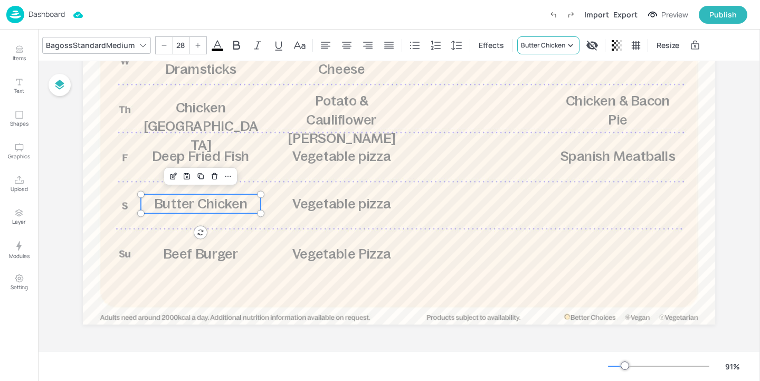
click at [543, 44] on div "Butter Chicken" at bounding box center [543, 45] width 44 height 9
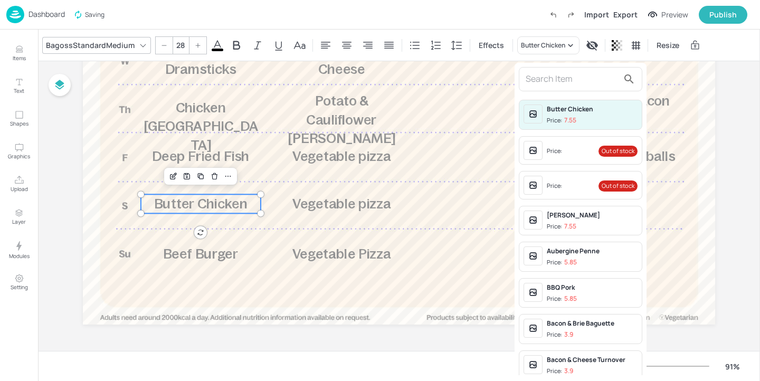
click at [570, 88] on div at bounding box center [580, 79] width 123 height 24
click at [570, 79] on input "text" at bounding box center [571, 79] width 93 height 17
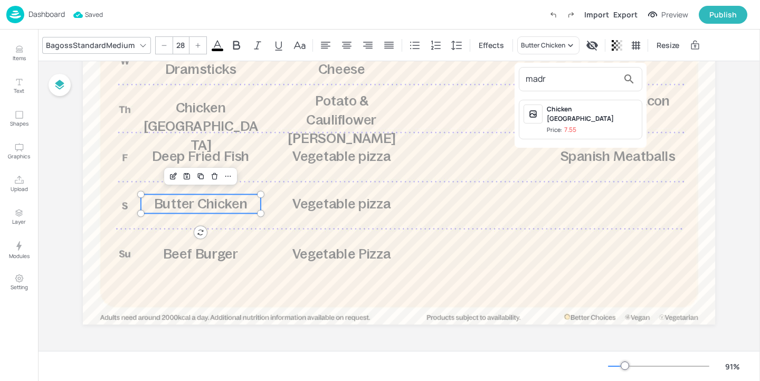
type input "madr"
click at [599, 114] on div "Chicken Madras Price: 7.55" at bounding box center [592, 119] width 91 height 30
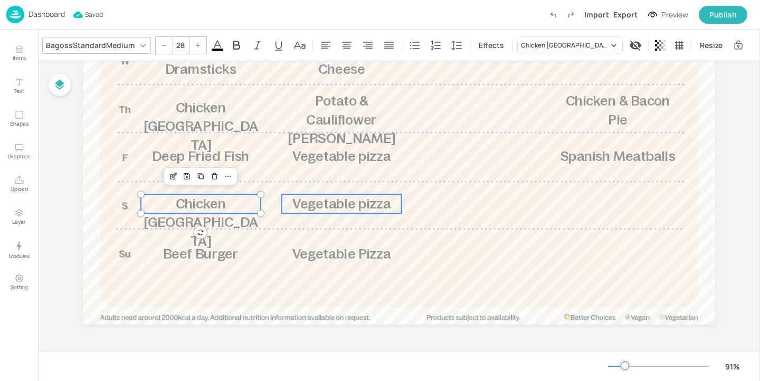
click at [338, 209] on span "Vegetable pizza" at bounding box center [341, 203] width 98 height 15
type input "28"
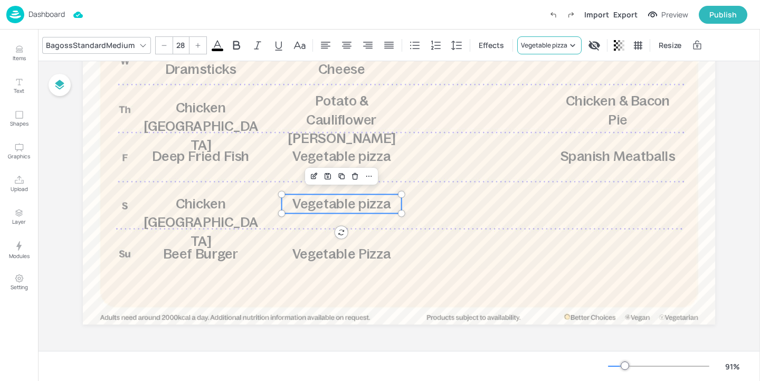
click at [546, 48] on div "Vegetable pizza" at bounding box center [544, 45] width 46 height 9
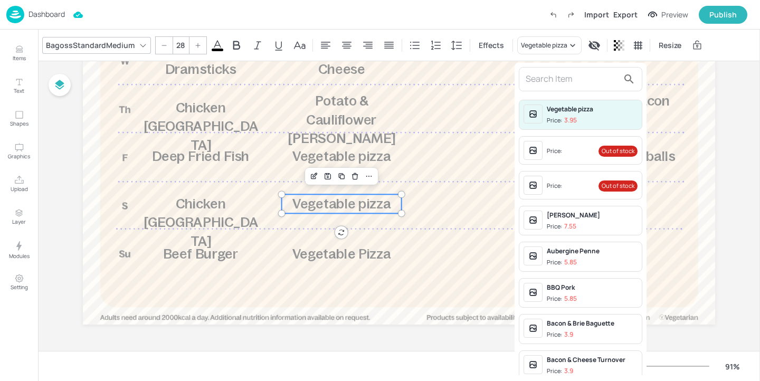
click at [552, 78] on input "text" at bounding box center [571, 79] width 93 height 17
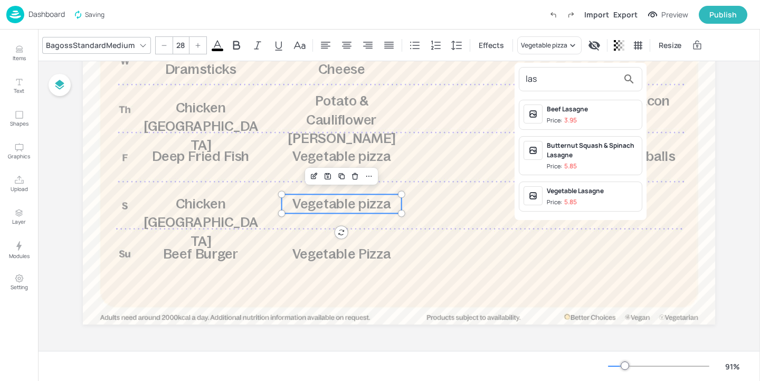
type input "las"
click at [617, 196] on div "Vegetable Lasagne Price: 5.85" at bounding box center [592, 196] width 91 height 21
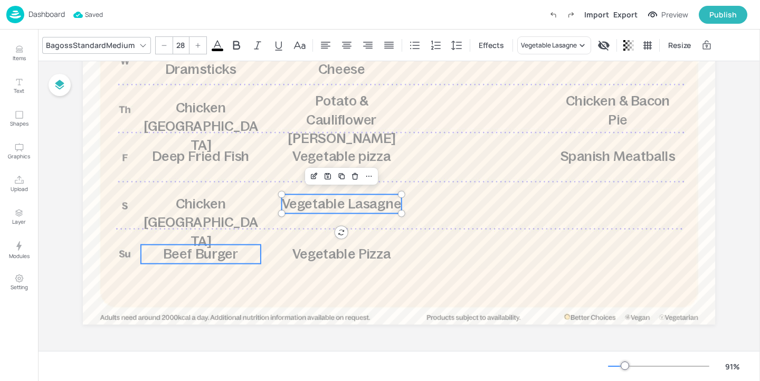
click at [221, 255] on span "Beef Burger" at bounding box center [200, 253] width 75 height 15
type input "28"
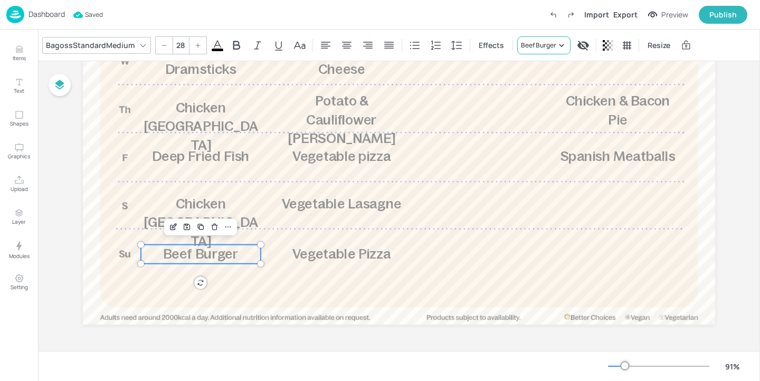
click at [540, 50] on div "Beef Burger" at bounding box center [543, 45] width 53 height 18
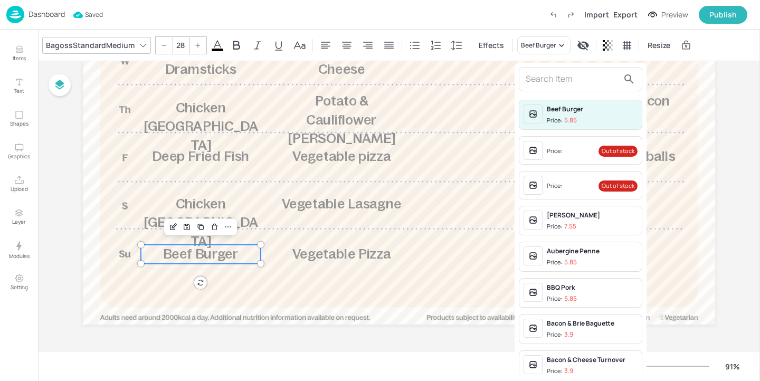
click at [540, 90] on div at bounding box center [580, 79] width 123 height 24
click at [543, 68] on div at bounding box center [580, 79] width 123 height 24
click at [543, 73] on input "text" at bounding box center [571, 79] width 93 height 17
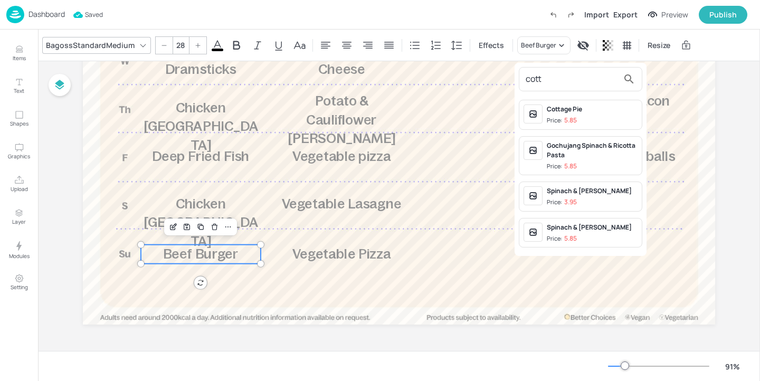
type input "cott"
click at [588, 117] on span "Price: 5.85" at bounding box center [592, 120] width 91 height 9
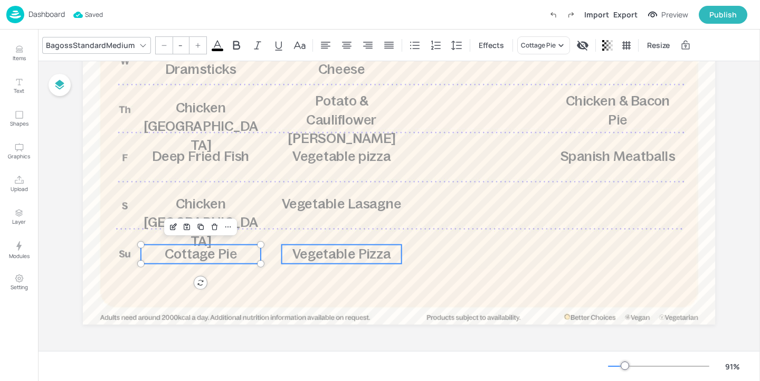
type input "28"
click at [364, 259] on span "Vegetable Pizza" at bounding box center [341, 253] width 99 height 15
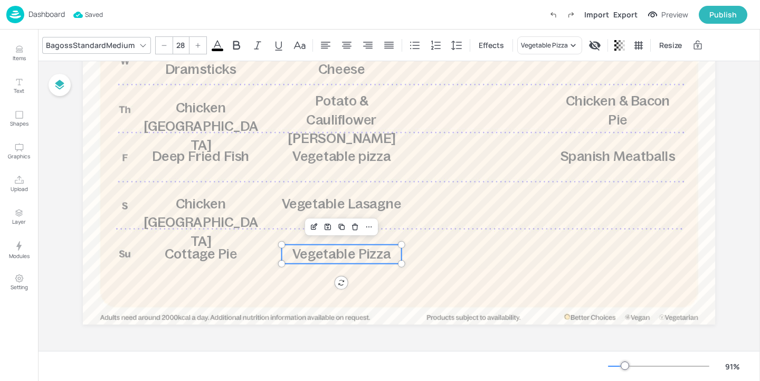
click at [554, 33] on div "BagossStandardMedium 28 Effects Vegetable Pizza Resize" at bounding box center [399, 45] width 722 height 31
click at [554, 40] on div "Vegetable Pizza" at bounding box center [549, 45] width 65 height 18
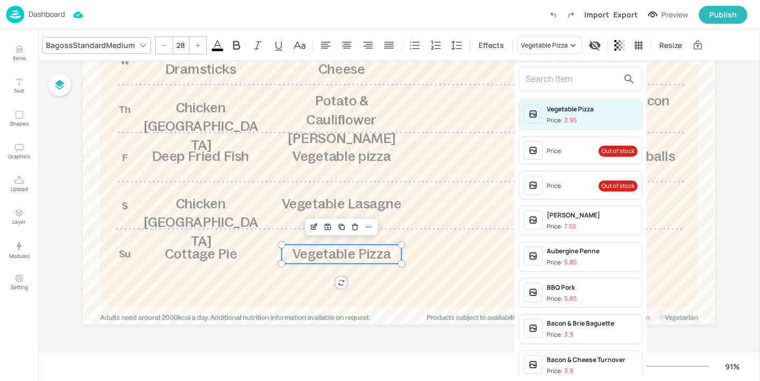
click at [550, 75] on input "text" at bounding box center [571, 79] width 93 height 17
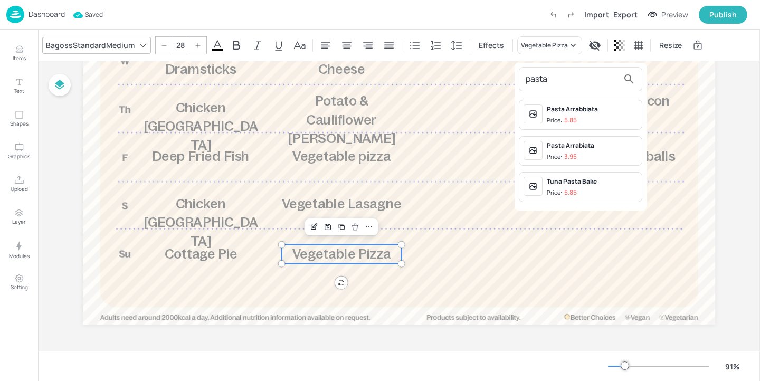
type input "pasta"
click at [606, 119] on span "Price: 5.85" at bounding box center [592, 120] width 91 height 9
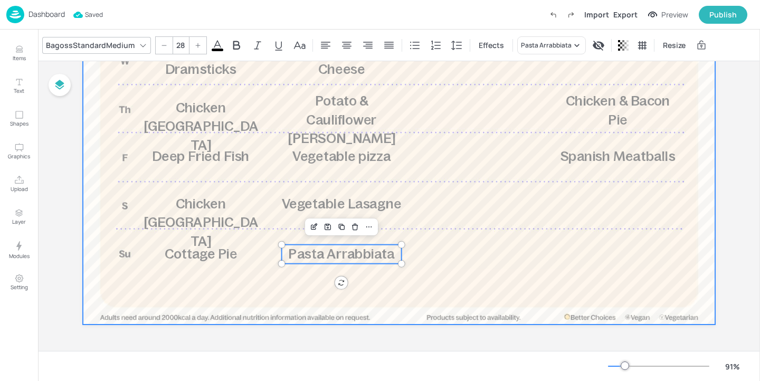
click at [484, 183] on div at bounding box center [399, 64] width 632 height 519
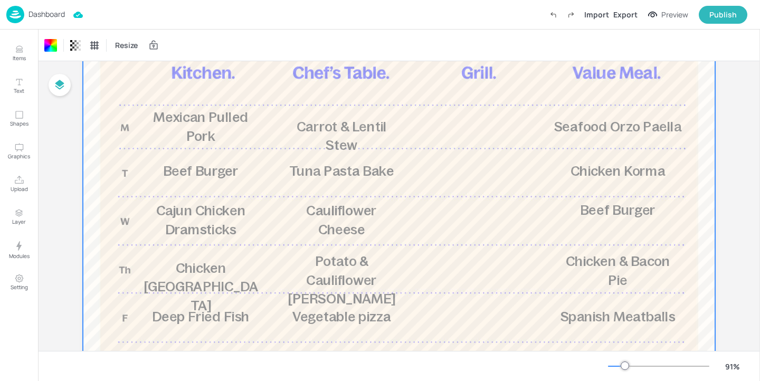
scroll to position [0, 0]
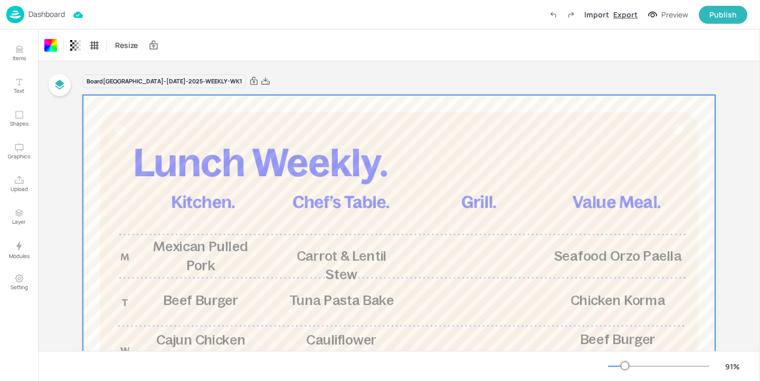
click at [632, 12] on div "Export" at bounding box center [625, 14] width 24 height 11
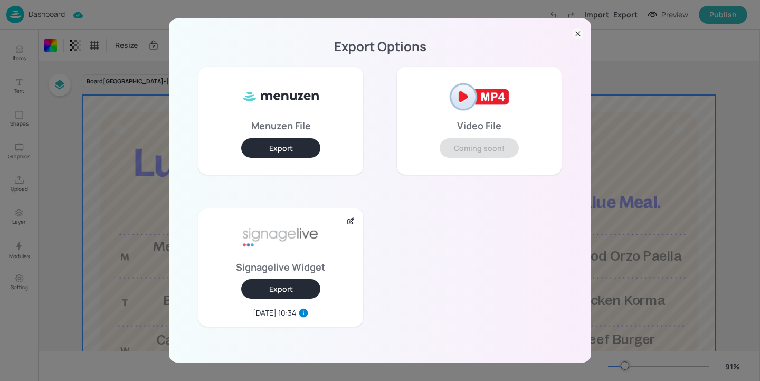
click at [289, 293] on button "Export" at bounding box center [280, 289] width 79 height 20
click at [661, 187] on div "Export Options Menuzen File Export Video File Coming soon! Signagelive Widget E…" at bounding box center [380, 190] width 760 height 381
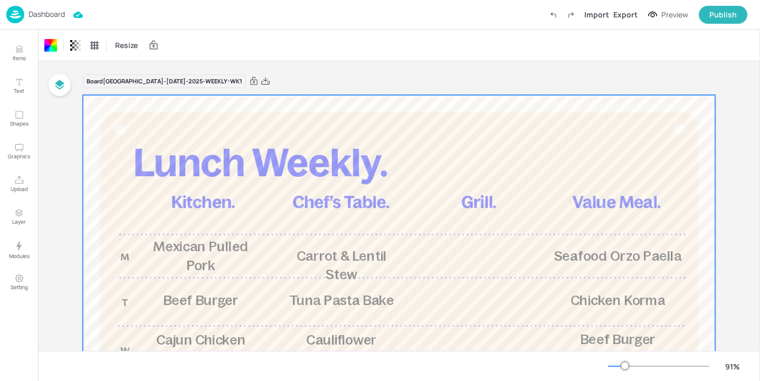
click at [50, 14] on p "Dashboard" at bounding box center [46, 14] width 36 height 7
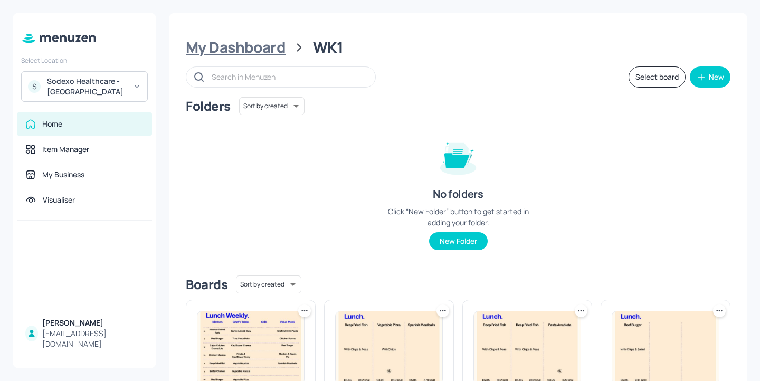
click at [259, 55] on div "My Dashboard" at bounding box center [236, 47] width 100 height 19
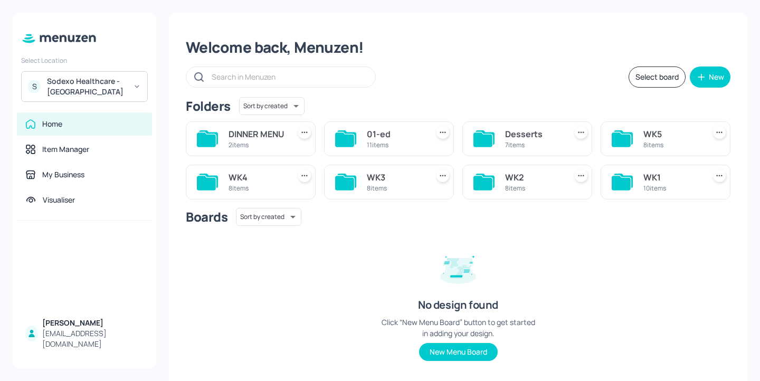
click at [546, 195] on div "WK2 8 items" at bounding box center [533, 181] width 57 height 25
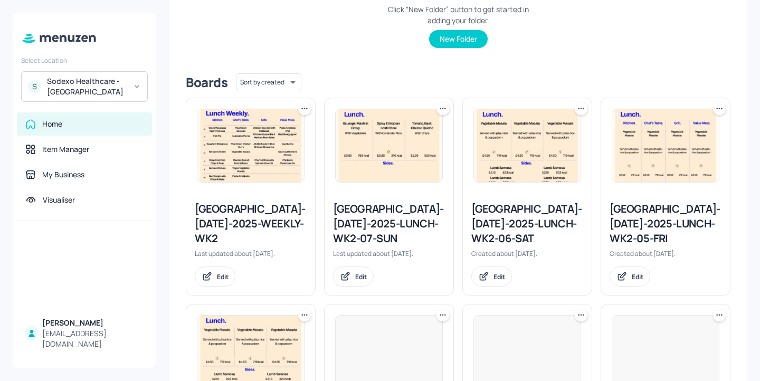
scroll to position [348, 0]
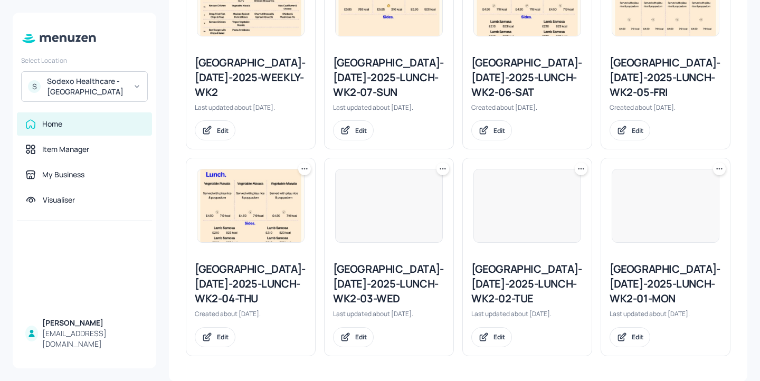
click at [650, 285] on div "[GEOGRAPHIC_DATA]-[DATE]-2025-LUNCH-WK2-01-MON" at bounding box center [665, 284] width 112 height 44
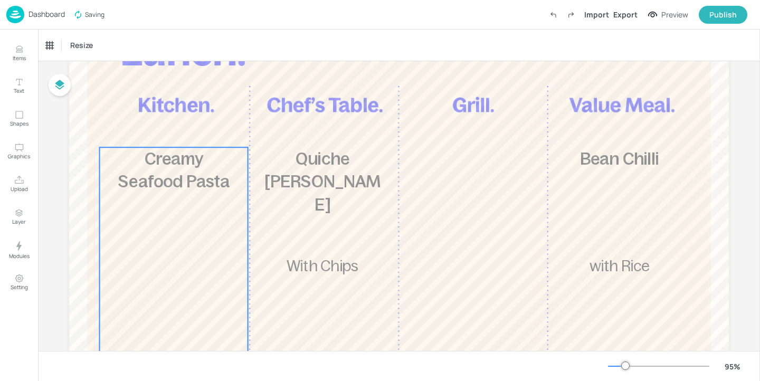
click at [180, 164] on span "Creamy Seafood Pasta" at bounding box center [173, 170] width 111 height 42
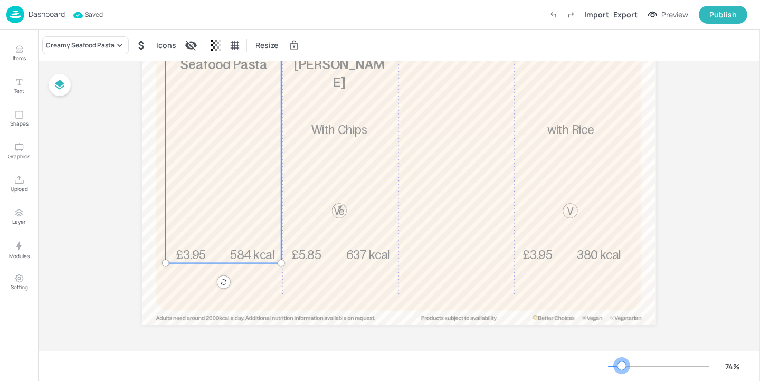
scroll to position [164, 0]
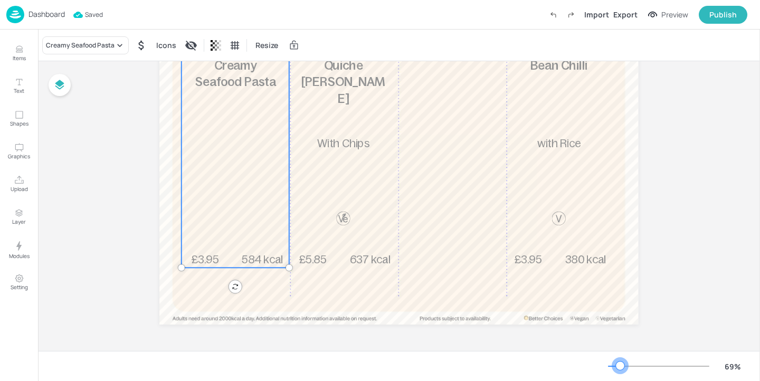
drag, startPoint x: 624, startPoint y: 365, endPoint x: 620, endPoint y: 369, distance: 5.6
click at [620, 369] on div at bounding box center [620, 365] width 8 height 8
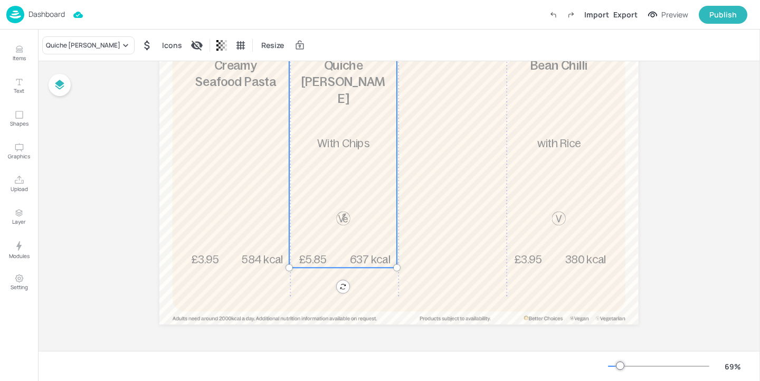
click at [329, 190] on div "£5.85 Quiche [PERSON_NAME] With Chips 637 kcal" at bounding box center [343, 162] width 108 height 211
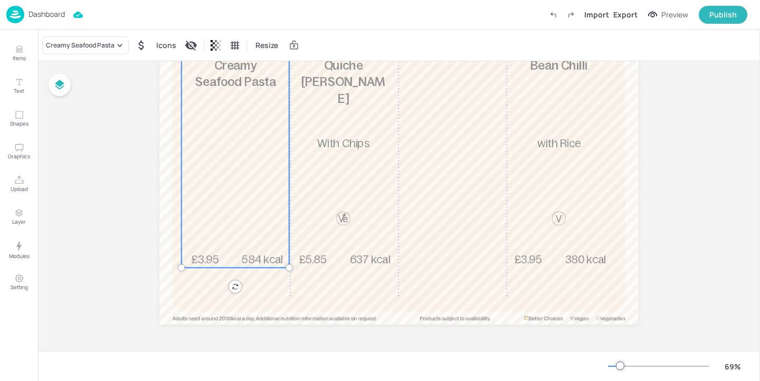
click at [256, 201] on div "£3.95 Creamy Seafood Pasta 584 kcal" at bounding box center [235, 162] width 108 height 211
click at [334, 201] on div "£5.85 Quiche [PERSON_NAME] With Chips 637 kcal" at bounding box center [343, 162] width 108 height 211
click at [267, 196] on div "£3.95 Creamy Seafood Pasta 584 kcal" at bounding box center [235, 162] width 108 height 211
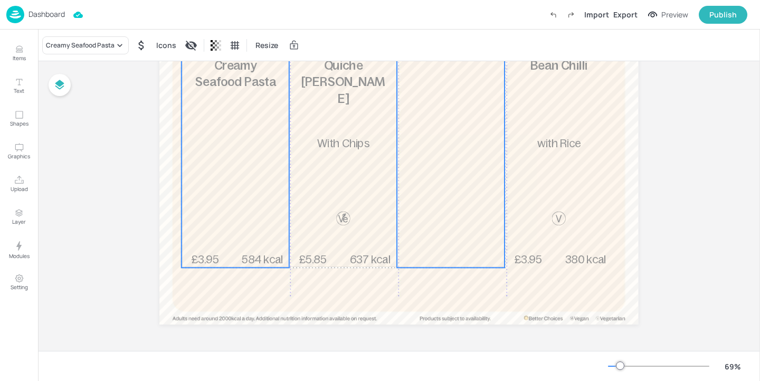
click at [451, 179] on div "kcal" at bounding box center [451, 162] width 108 height 211
click at [566, 188] on div "£3.95 Bean Chilli with Rice 380 kcal" at bounding box center [558, 162] width 108 height 211
click at [376, 193] on div "£5.85 Quiche [PERSON_NAME] With Chips 637 kcal" at bounding box center [343, 162] width 108 height 211
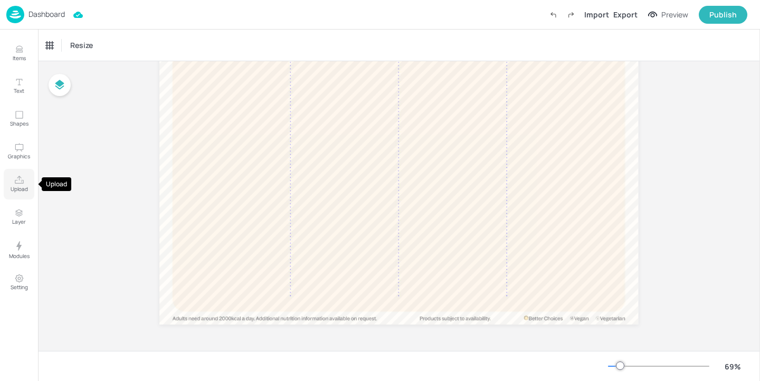
click at [22, 179] on icon "Upload" at bounding box center [19, 180] width 10 height 10
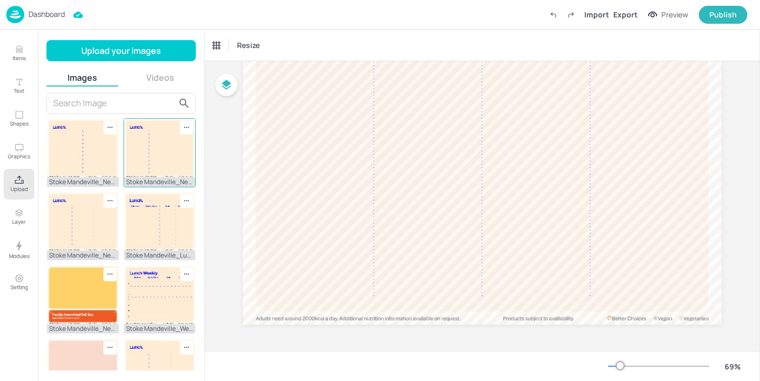
click at [168, 150] on img at bounding box center [160, 148] width 72 height 59
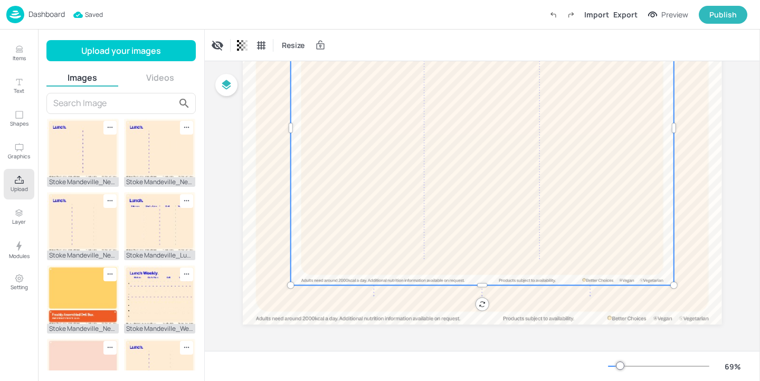
click at [559, 210] on div at bounding box center [482, 128] width 383 height 314
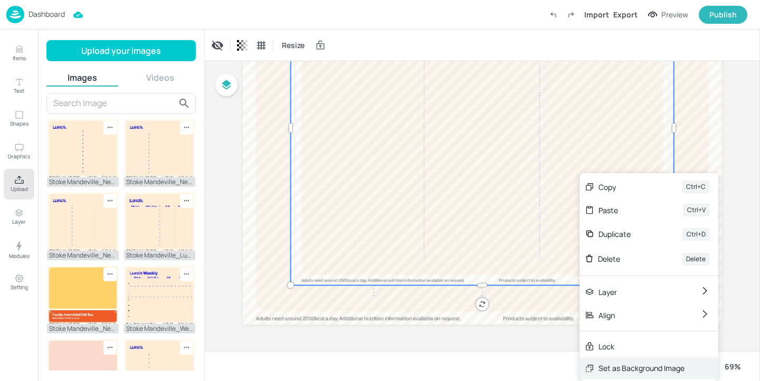
click at [627, 368] on div "Set as Background Image" at bounding box center [641, 367] width 86 height 11
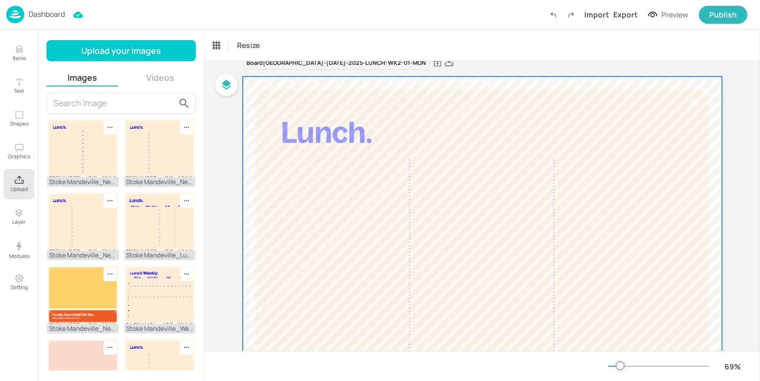
scroll to position [7, 0]
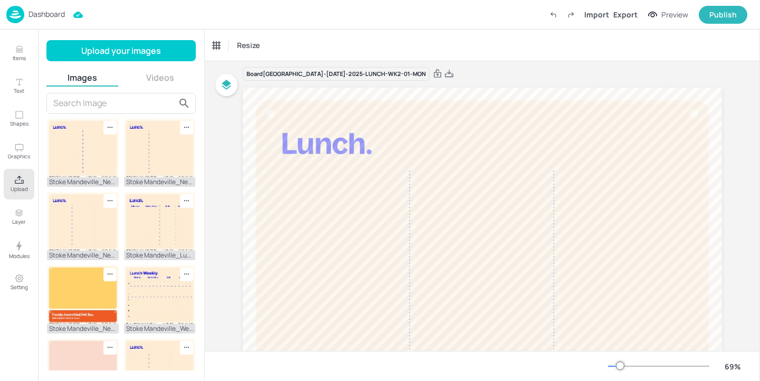
click at [23, 185] on icon "Upload" at bounding box center [19, 180] width 10 height 10
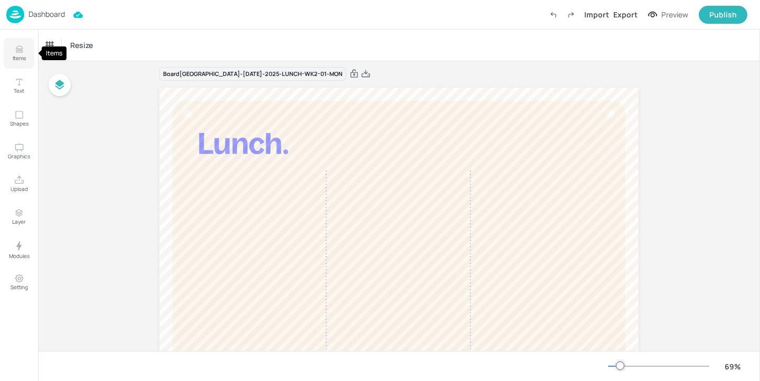
click at [27, 53] on button "Items" at bounding box center [19, 53] width 31 height 31
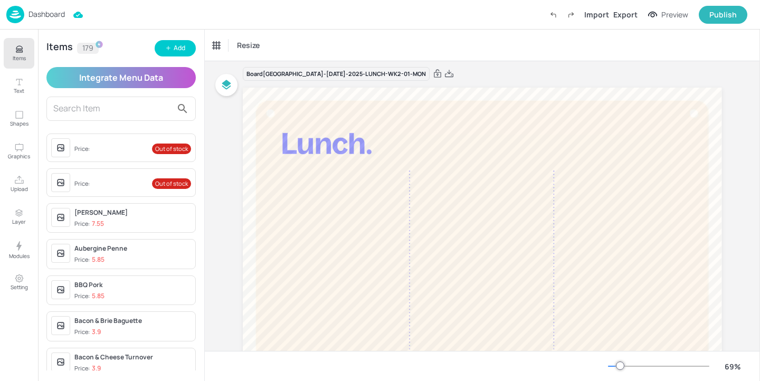
click at [138, 106] on input "text" at bounding box center [112, 108] width 119 height 17
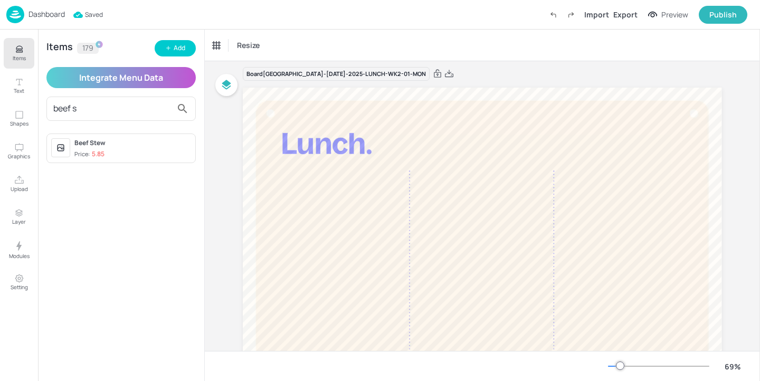
type input "beef s"
click at [142, 149] on div "Beef Stew Price: 5.85" at bounding box center [132, 148] width 117 height 21
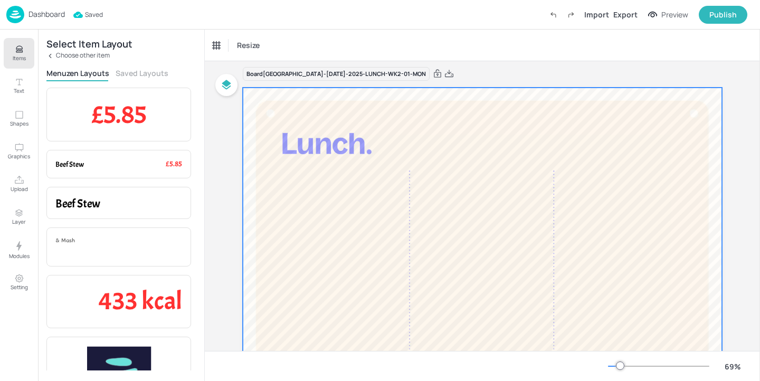
scroll to position [35, 0]
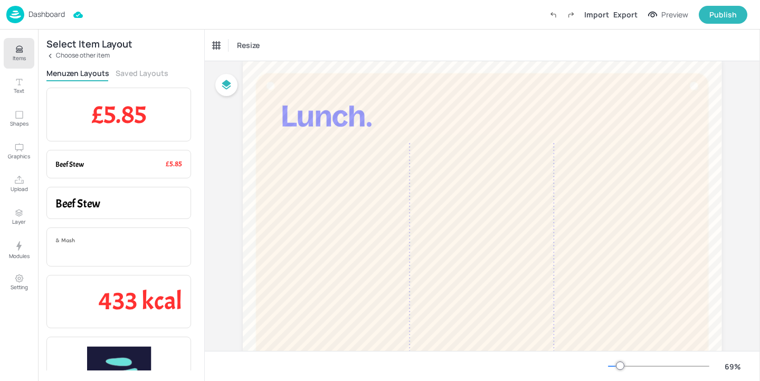
click at [162, 78] on div "Menuzen Layouts Saved Layouts" at bounding box center [120, 74] width 149 height 13
click at [144, 64] on div "Select Item Layout Choose other item Menuzen Layouts Saved Layouts £5.85 Item P…" at bounding box center [121, 205] width 166 height 351
click at [143, 75] on button "Saved Layouts" at bounding box center [142, 73] width 53 height 10
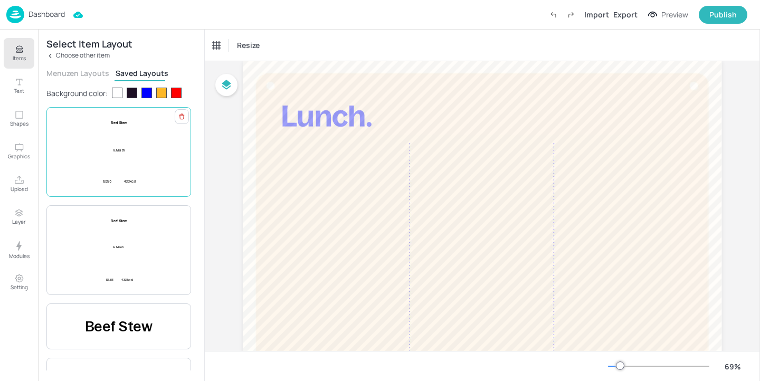
click at [150, 160] on div "£5.85 Beef Stew & Mash 433 kcal" at bounding box center [118, 151] width 127 height 63
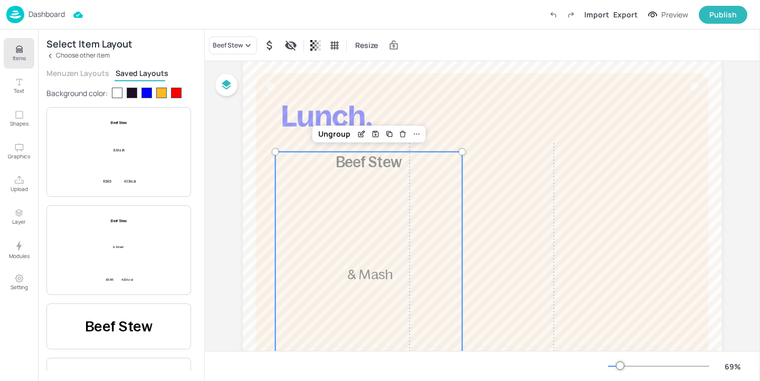
click at [378, 225] on div "£5.85 Beef Stew & Mash 433 kcal" at bounding box center [368, 282] width 187 height 260
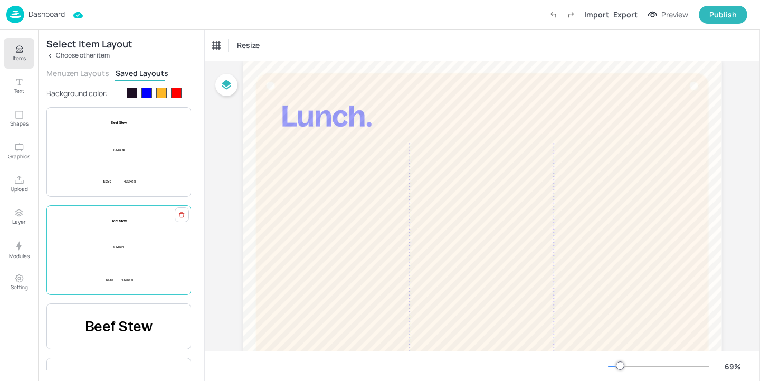
click at [152, 269] on div "£5.85 Beef Stew & Mash 433 kcal" at bounding box center [118, 249] width 127 height 63
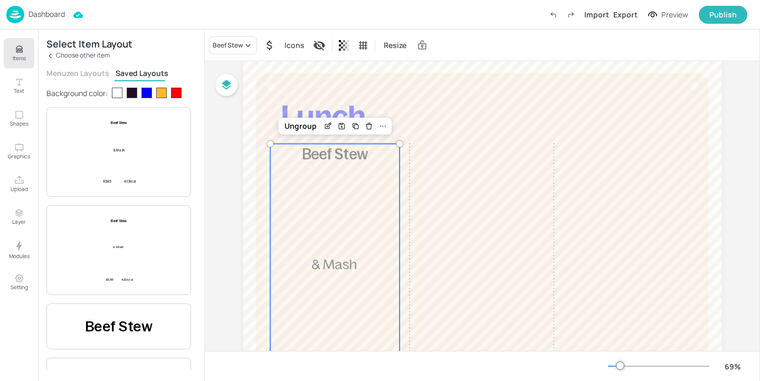
scroll to position [164, 0]
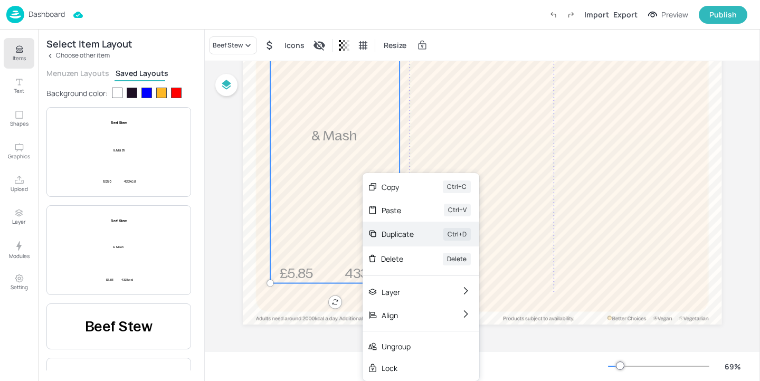
click at [420, 237] on div "Duplicate Ctrl+D" at bounding box center [420, 234] width 117 height 25
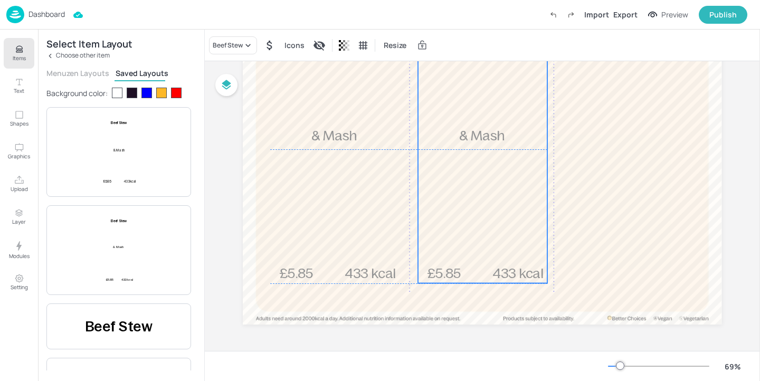
drag, startPoint x: 332, startPoint y: 196, endPoint x: 476, endPoint y: 193, distance: 144.6
click at [476, 193] on div "£5.85 Beef Stew & Mash 433 kcal" at bounding box center [482, 149] width 129 height 268
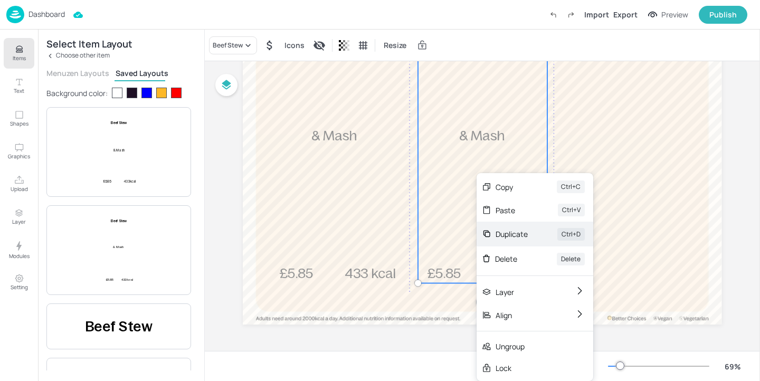
click at [510, 226] on div "Duplicate Ctrl+D" at bounding box center [534, 234] width 117 height 25
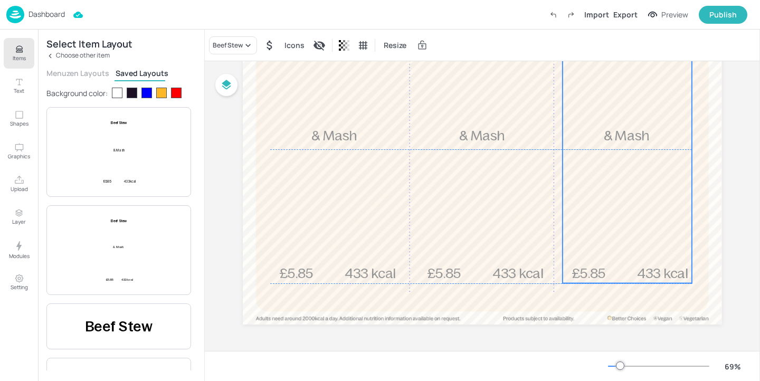
drag, startPoint x: 487, startPoint y: 217, endPoint x: 628, endPoint y: 213, distance: 140.9
click at [628, 213] on div "£5.85 Beef Stew & Mash 433 kcal" at bounding box center [626, 149] width 129 height 268
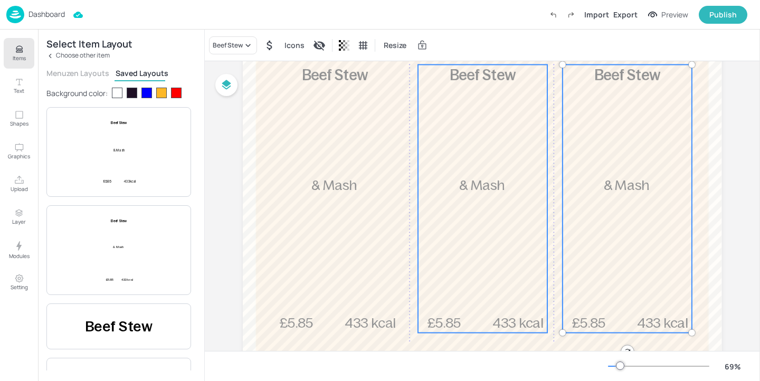
scroll to position [43, 0]
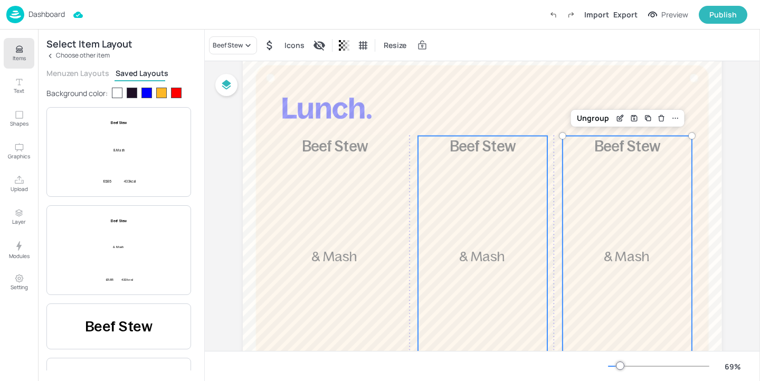
click at [441, 161] on div "£5.85 Beef Stew & Mash 433 kcal" at bounding box center [482, 270] width 129 height 268
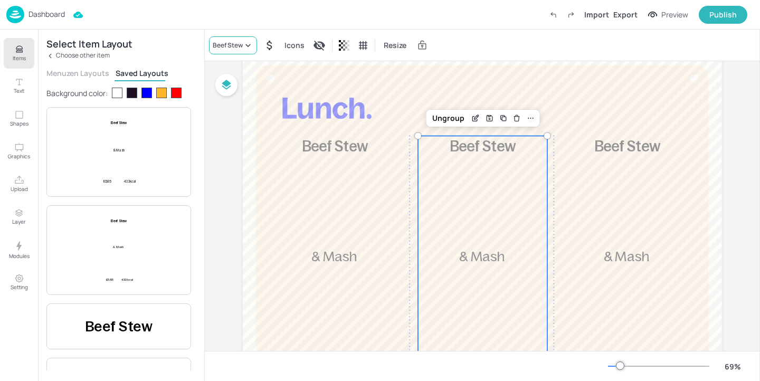
click at [243, 46] on icon at bounding box center [248, 45] width 11 height 11
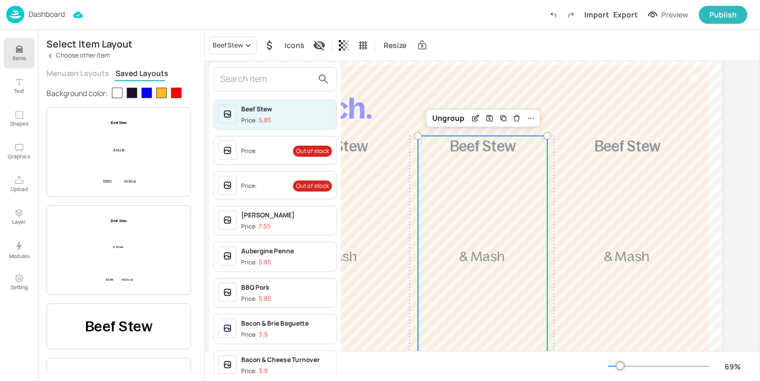
click at [252, 78] on input "text" at bounding box center [266, 79] width 93 height 17
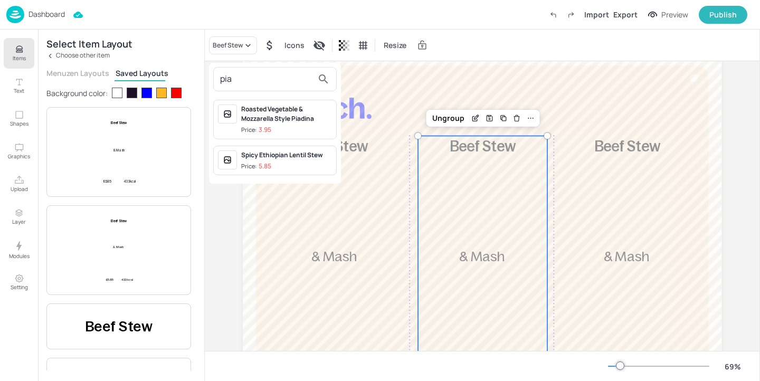
type input "pia"
click at [322, 125] on div "Roasted Vegetable & Mozzarella Style Piadina Price: 3.95" at bounding box center [286, 119] width 91 height 30
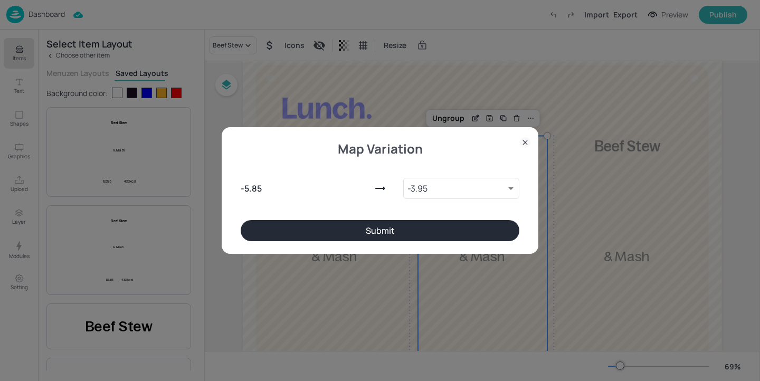
click at [457, 236] on button "Submit" at bounding box center [380, 230] width 279 height 21
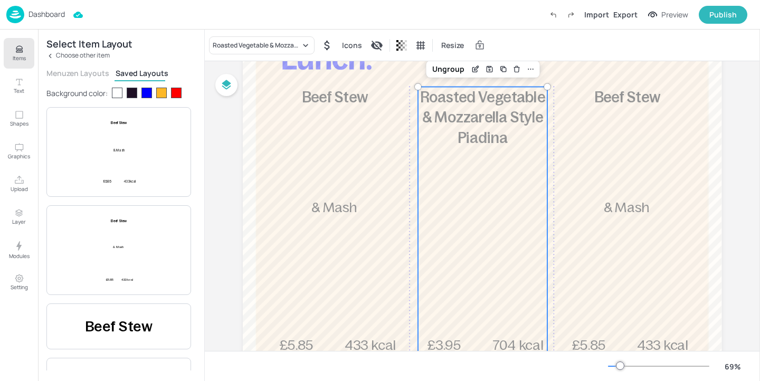
scroll to position [91, 0]
click at [473, 65] on div "Edit Item" at bounding box center [475, 70] width 14 height 14
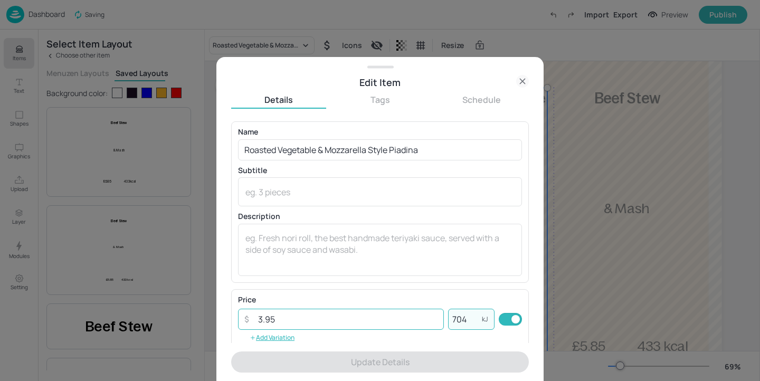
drag, startPoint x: 466, startPoint y: 317, endPoint x: 438, endPoint y: 317, distance: 28.0
click at [438, 317] on div "​ 3.95 ​ 704 kJ ​" at bounding box center [380, 319] width 284 height 21
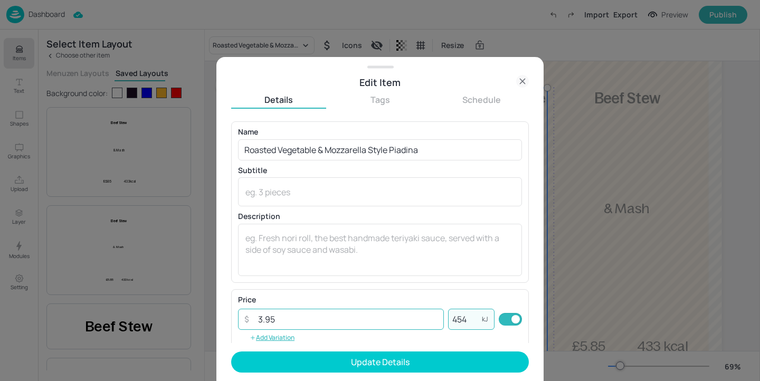
type input "454"
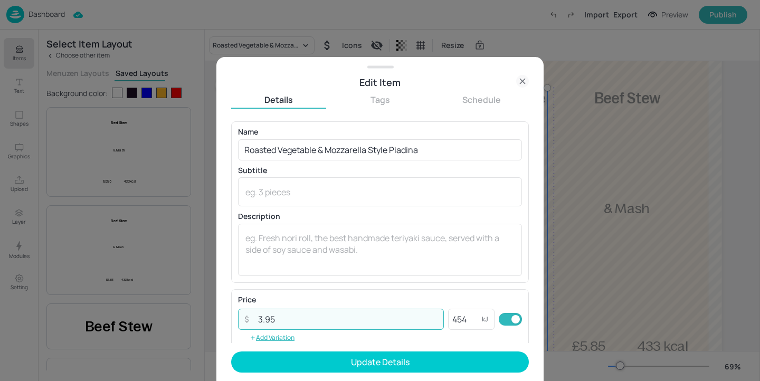
drag, startPoint x: 282, startPoint y: 321, endPoint x: 211, endPoint y: 321, distance: 70.7
click at [211, 321] on div "Edit Item Details Tags Schedule Name Roasted Vegetable & Mozzarella Style Piadi…" at bounding box center [380, 190] width 760 height 381
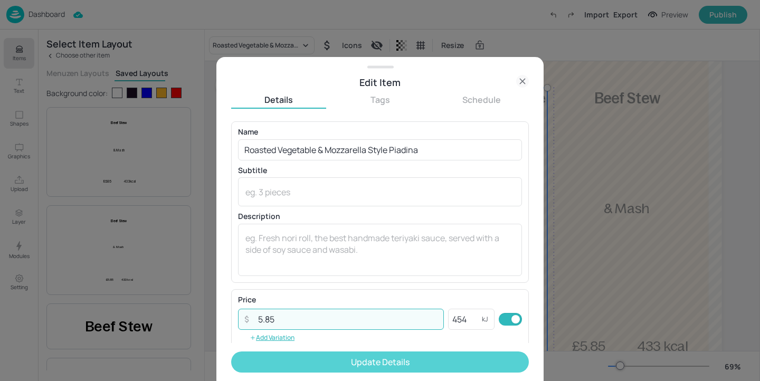
type input "5.85"
click at [328, 361] on button "Update Details" at bounding box center [380, 361] width 298 height 21
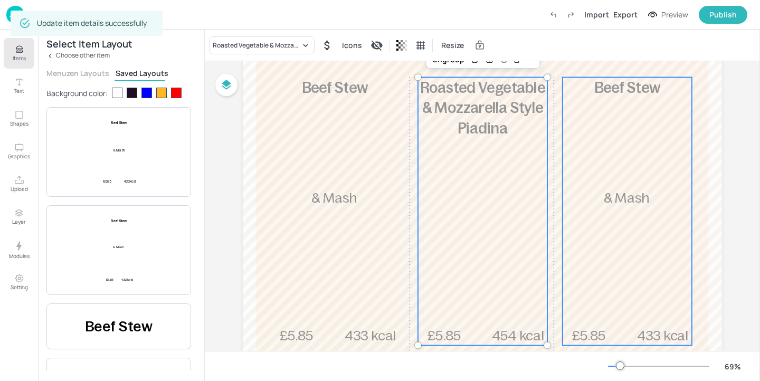
scroll to position [102, 0]
click at [640, 201] on span "& Mash" at bounding box center [626, 197] width 45 height 15
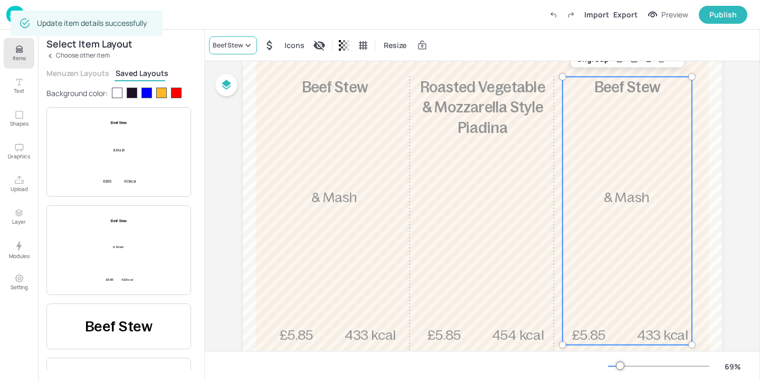
click at [226, 48] on div "Beef Stew" at bounding box center [228, 45] width 30 height 9
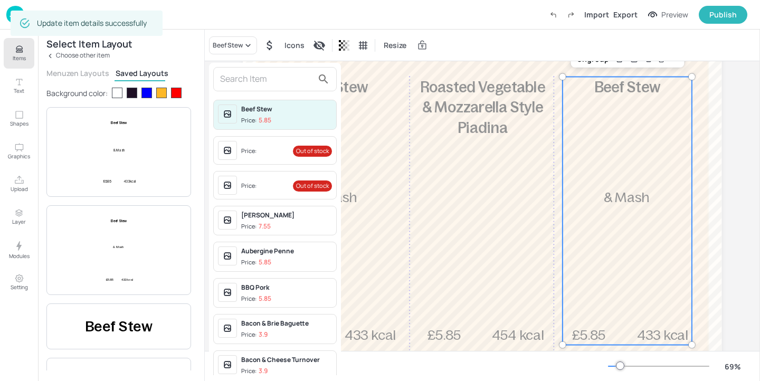
click at [241, 73] on input "text" at bounding box center [266, 79] width 93 height 17
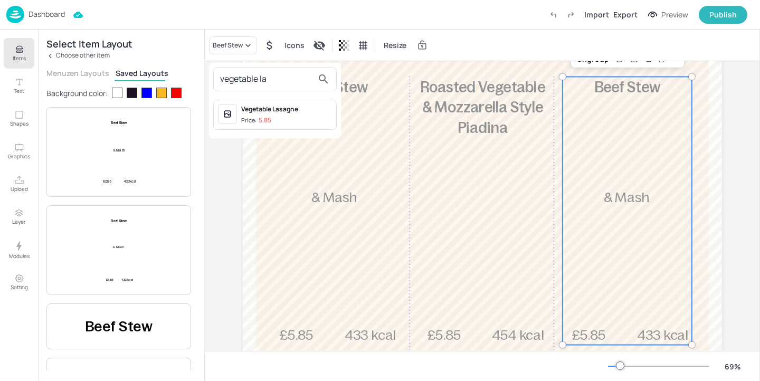
type input "vegetable la"
click at [309, 108] on div "Vegetable Lasagne" at bounding box center [286, 108] width 91 height 9
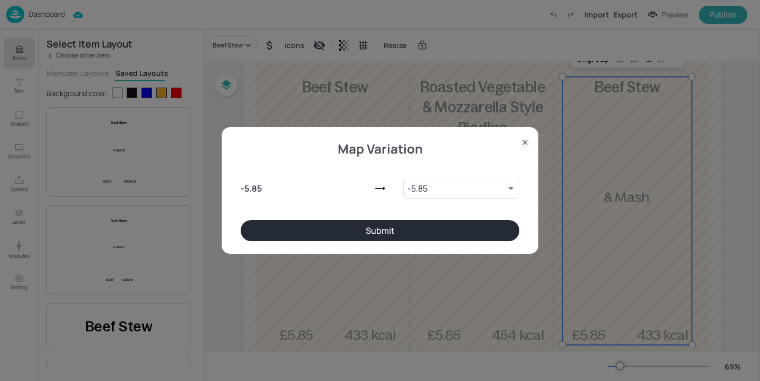
click at [392, 228] on button "Submit" at bounding box center [380, 230] width 279 height 21
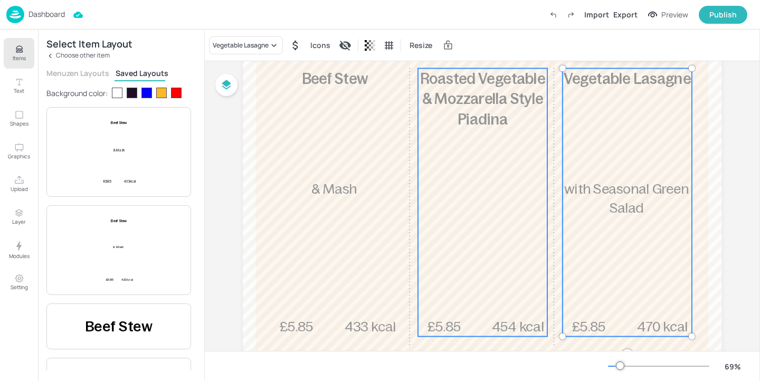
scroll to position [109, 0]
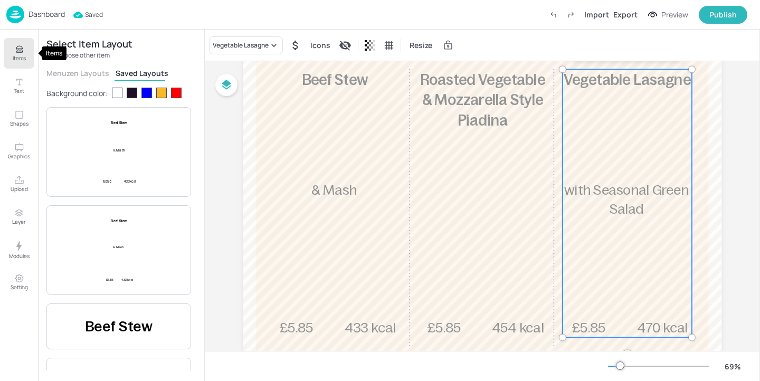
click at [24, 59] on p "Items" at bounding box center [19, 57] width 13 height 7
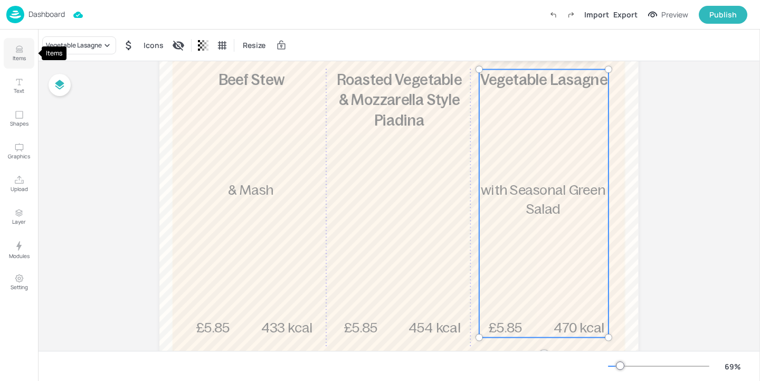
click at [16, 50] on icon "Items" at bounding box center [19, 50] width 6 height 1
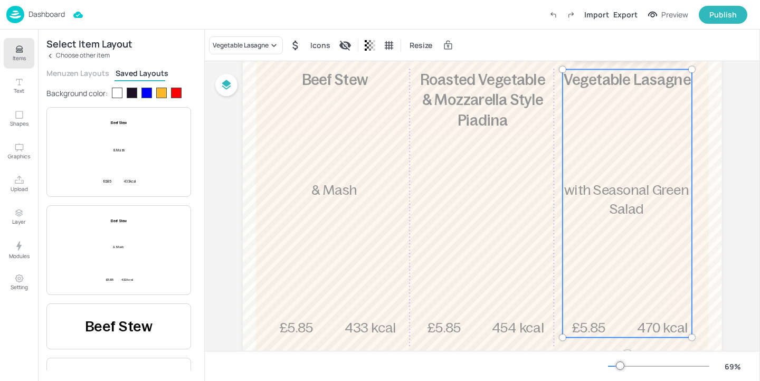
click at [64, 61] on div "Select Item Layout Choose other item Menuzen Layouts Saved Layouts Background c…" at bounding box center [121, 205] width 166 height 351
click at [70, 57] on p "Choose other item" at bounding box center [83, 55] width 54 height 7
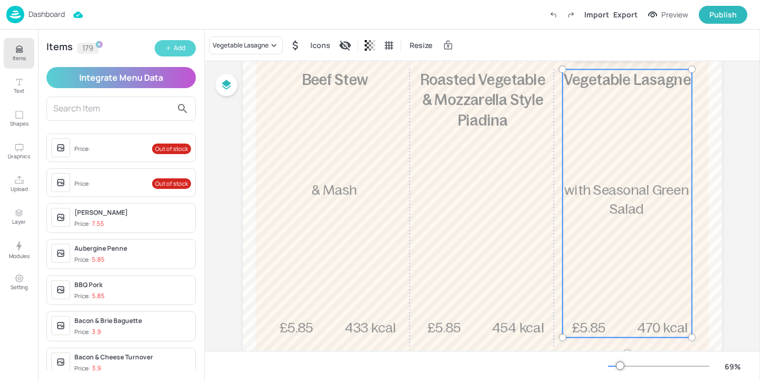
click at [186, 49] on button "Add" at bounding box center [175, 48] width 41 height 16
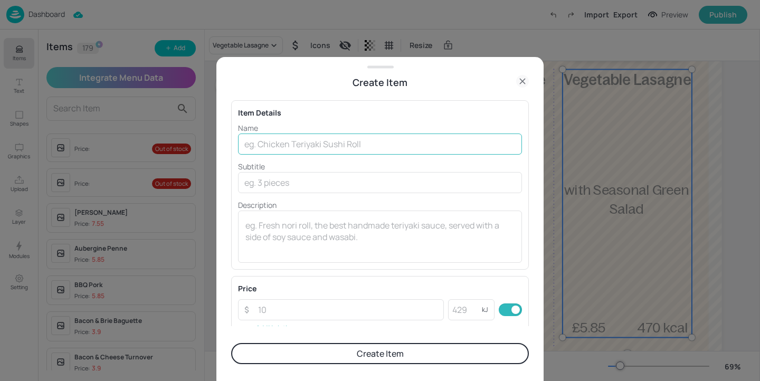
click at [437, 138] on input "text" at bounding box center [380, 143] width 284 height 21
drag, startPoint x: 326, startPoint y: 148, endPoint x: 285, endPoint y: 147, distance: 40.1
click at [285, 147] on input "Vegetable Masala" at bounding box center [380, 143] width 284 height 21
type input "Vegetable Lasagne"
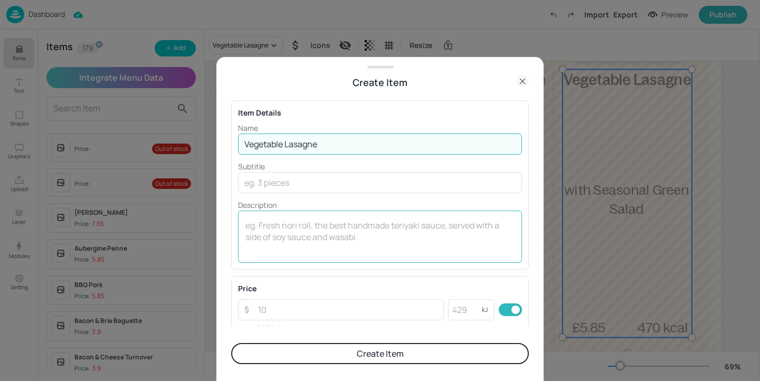
click at [266, 238] on textarea at bounding box center [379, 236] width 269 height 35
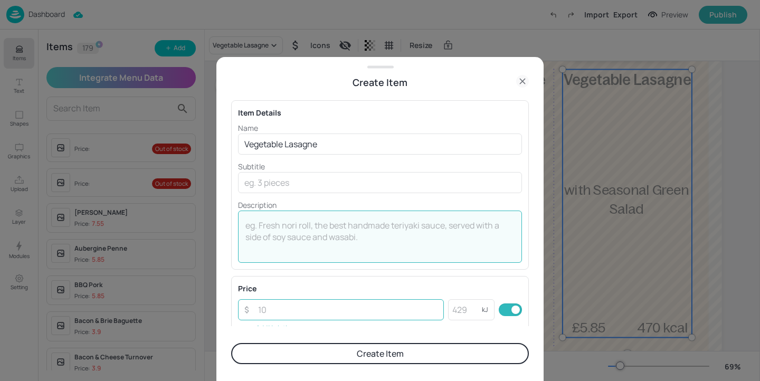
click at [307, 311] on input "number" at bounding box center [348, 309] width 192 height 21
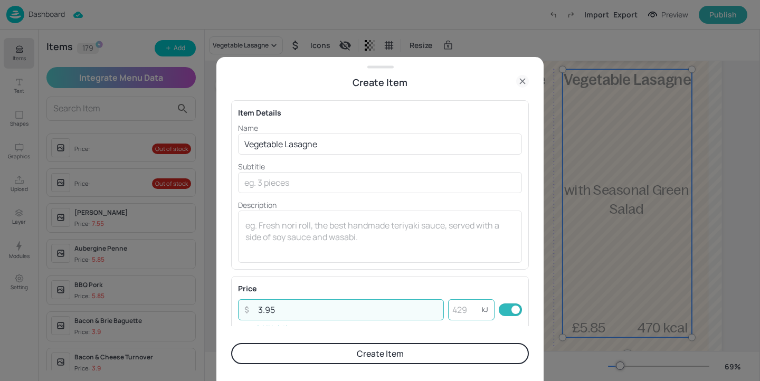
type input "3.95"
click at [460, 309] on input "number" at bounding box center [465, 309] width 34 height 21
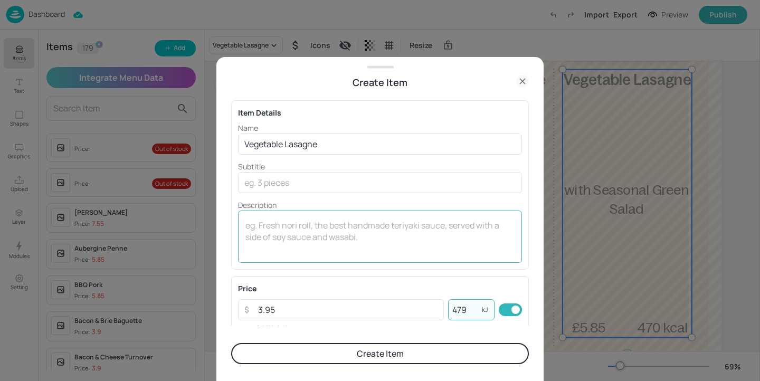
type input "479"
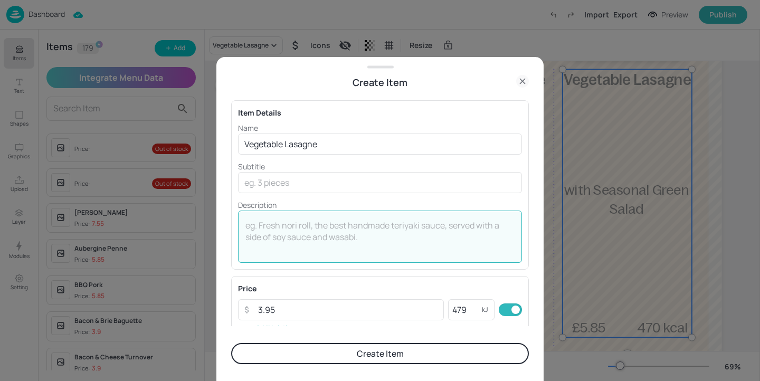
click at [323, 225] on textarea at bounding box center [379, 236] width 269 height 35
type textarea "With Seasonal Green Salad"
click at [348, 360] on button "Create Item" at bounding box center [380, 353] width 298 height 21
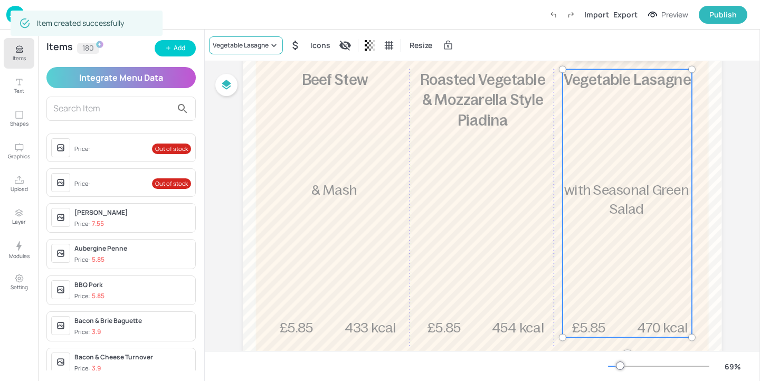
click at [260, 41] on div "Vegetable Lasagne" at bounding box center [241, 45] width 56 height 9
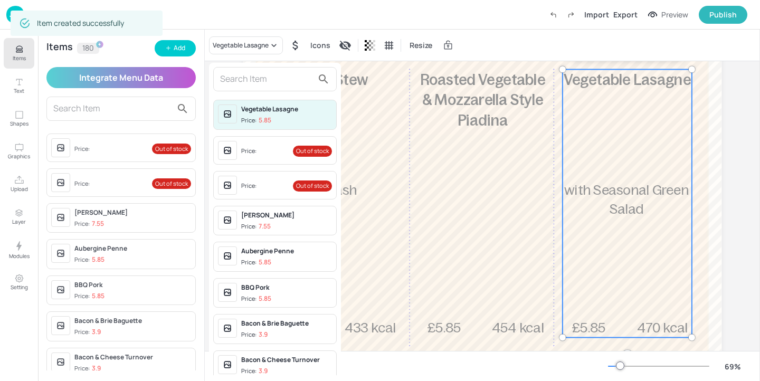
click at [262, 80] on input "text" at bounding box center [266, 79] width 93 height 17
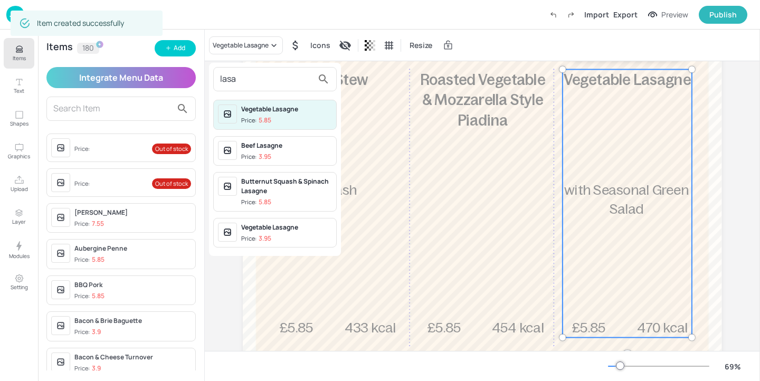
type input "lasa"
click at [308, 230] on div "Vegetable Lasagne" at bounding box center [286, 227] width 91 height 9
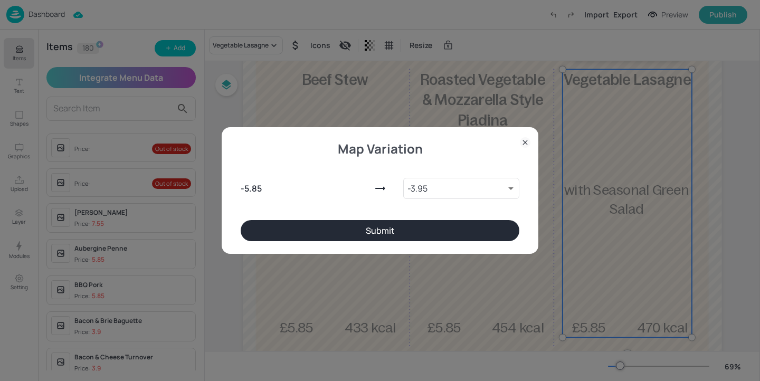
click at [489, 242] on div "Map Variation - 5.85 - 3.95 9972092 ​ Submit" at bounding box center [380, 190] width 317 height 127
click at [476, 243] on div "Map Variation - 5.85 - 3.95 9972092 ​ Submit" at bounding box center [380, 190] width 317 height 127
click at [484, 228] on button "Submit" at bounding box center [380, 230] width 279 height 21
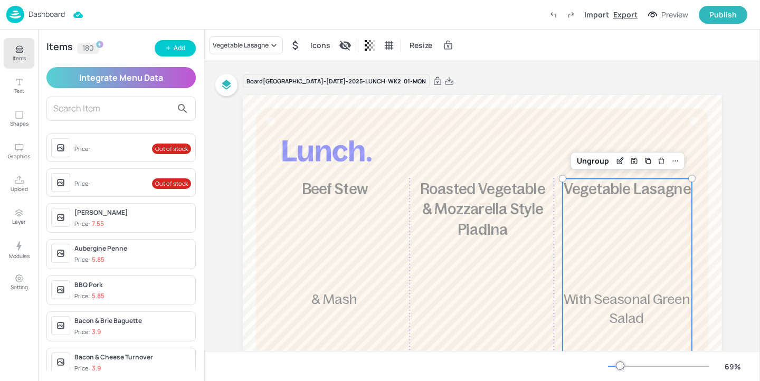
click at [630, 17] on div "Export" at bounding box center [625, 14] width 24 height 11
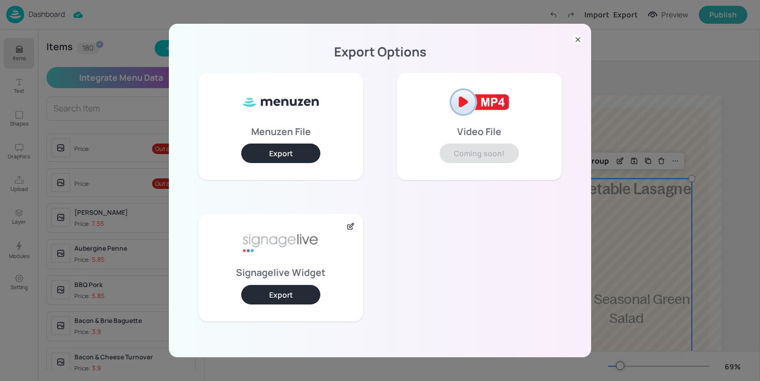
click at [298, 290] on button "Export" at bounding box center [280, 295] width 79 height 20
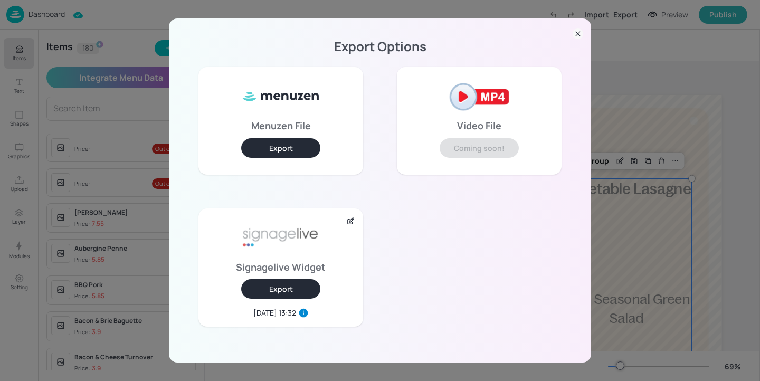
click at [624, 132] on div "Export Options Menuzen File Export Video File Coming soon! Signagelive Widget E…" at bounding box center [380, 190] width 760 height 381
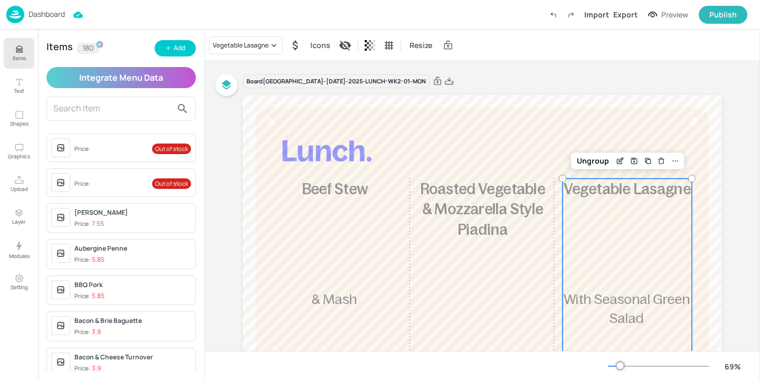
click at [36, 17] on p "Dashboard" at bounding box center [46, 14] width 36 height 7
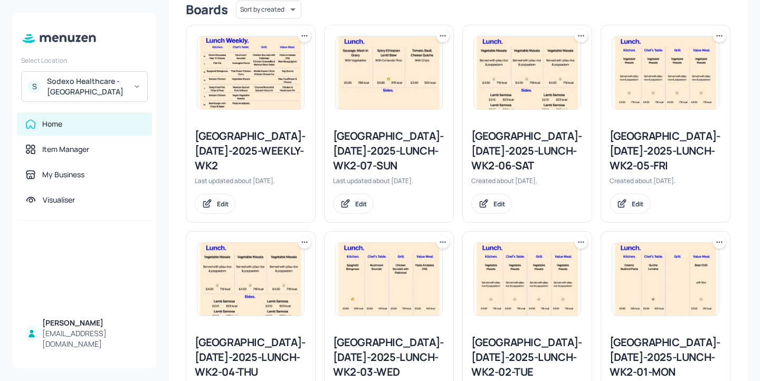
scroll to position [348, 0]
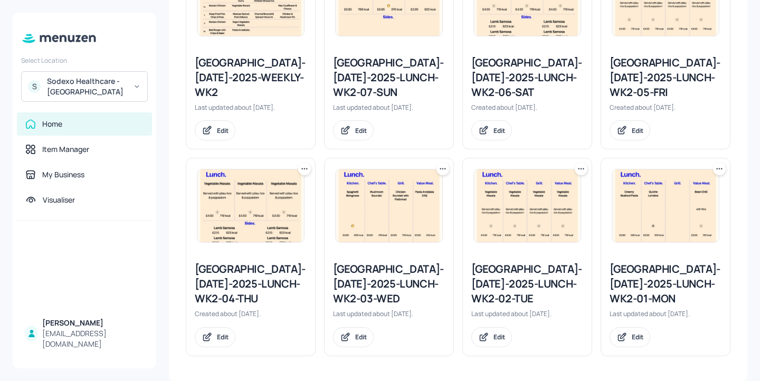
click at [554, 277] on div "[GEOGRAPHIC_DATA]-[DATE]-2025-LUNCH-WK2-02-TUE" at bounding box center [527, 284] width 112 height 44
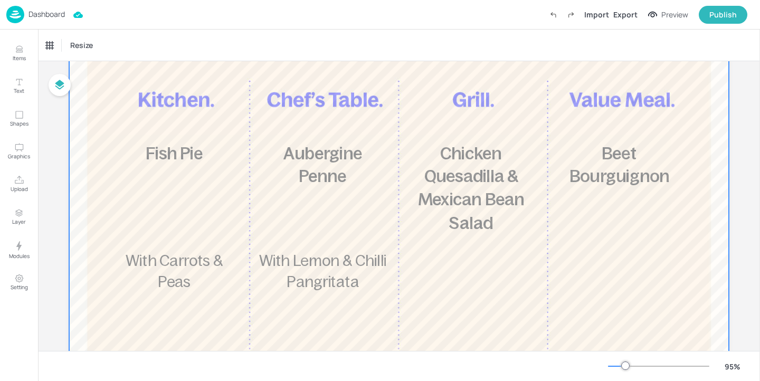
scroll to position [135, 0]
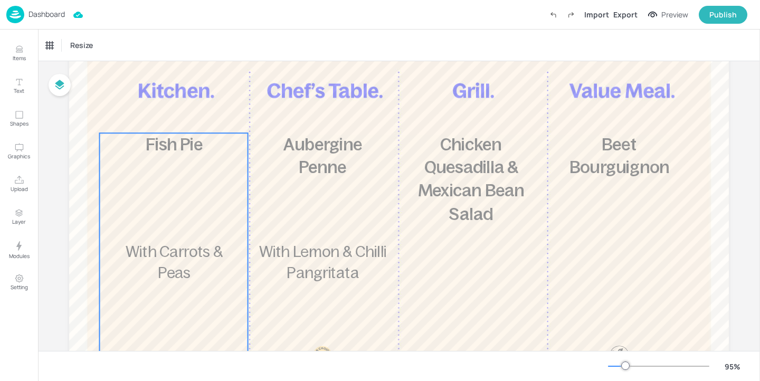
click at [161, 150] on span "Fish Pie" at bounding box center [174, 144] width 57 height 18
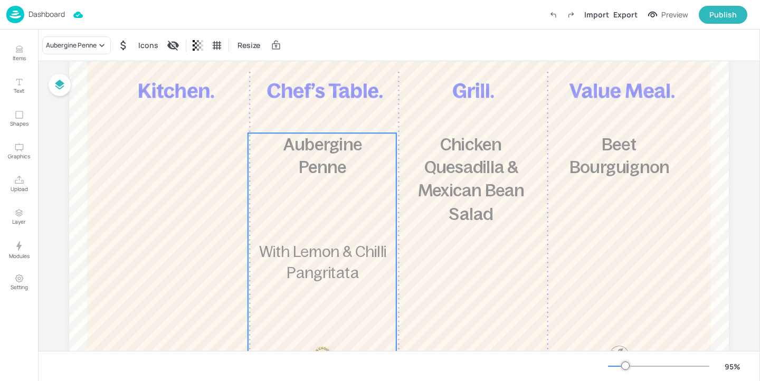
click at [279, 203] on div "£5.85 Aubergine Penne With Lemon & Chilli Pangritata 472 kcal" at bounding box center [322, 278] width 148 height 290
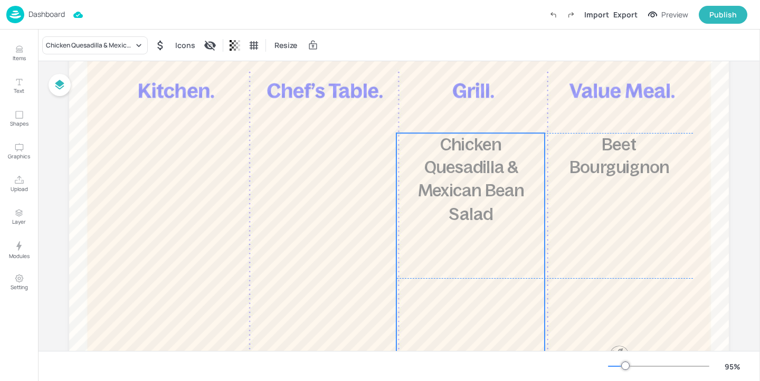
click at [476, 161] on span "Chicken Quesadilla & Mexican Bean Salad" at bounding box center [471, 179] width 107 height 88
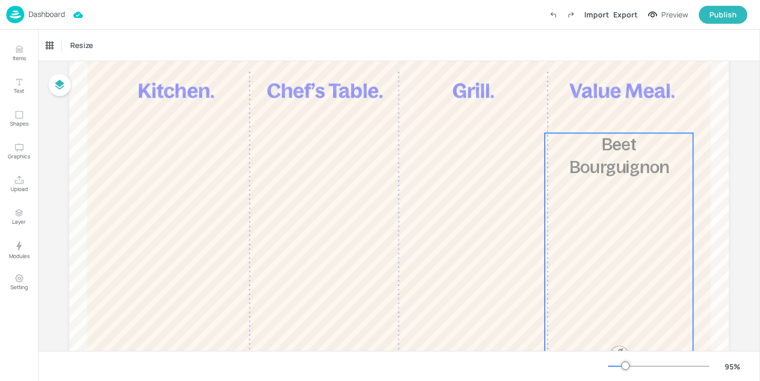
click at [576, 164] on span "Beet Bourguignon" at bounding box center [618, 156] width 99 height 42
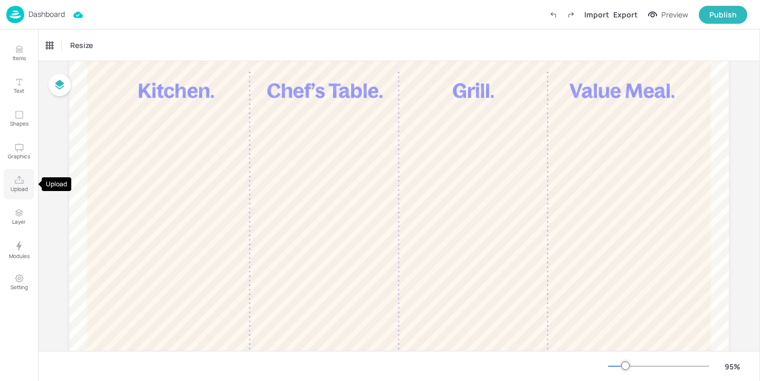
click at [17, 192] on p "Upload" at bounding box center [19, 188] width 17 height 7
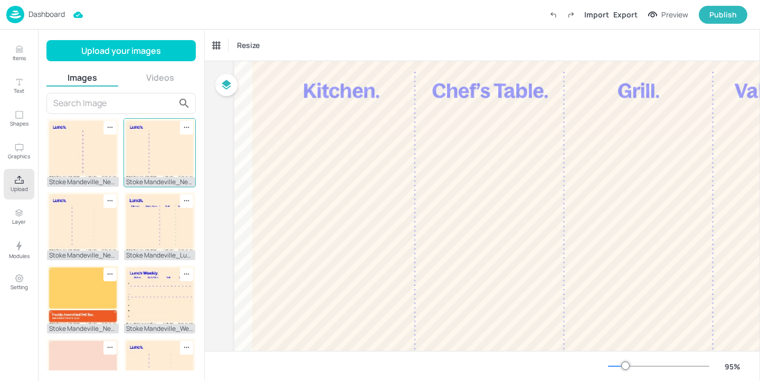
click at [147, 162] on img at bounding box center [160, 148] width 72 height 59
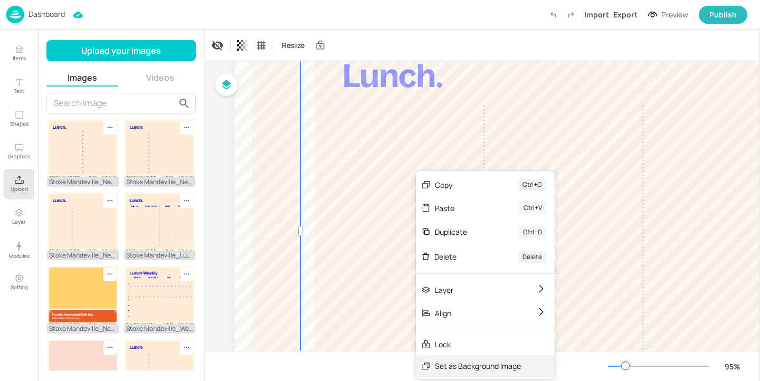
click at [464, 365] on div "Set as Background Image" at bounding box center [478, 365] width 86 height 11
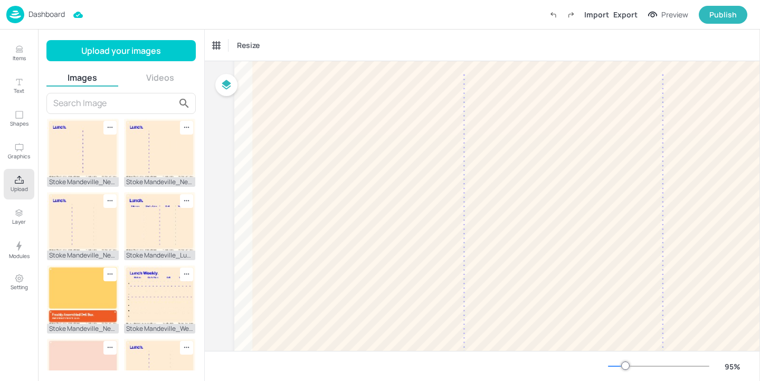
click at [17, 179] on icon "Upload" at bounding box center [19, 180] width 10 height 10
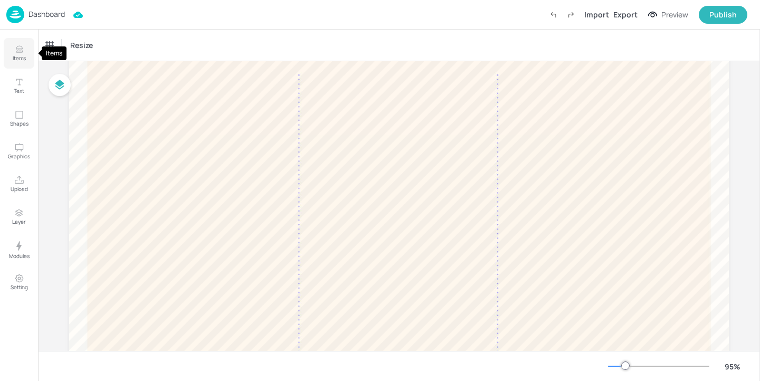
click at [27, 52] on button "Items" at bounding box center [19, 53] width 31 height 31
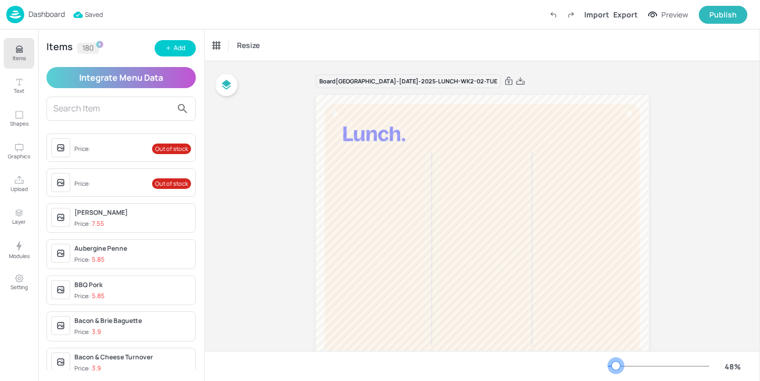
drag, startPoint x: 621, startPoint y: 363, endPoint x: 616, endPoint y: 364, distance: 5.8
click at [616, 364] on div at bounding box center [615, 365] width 8 height 8
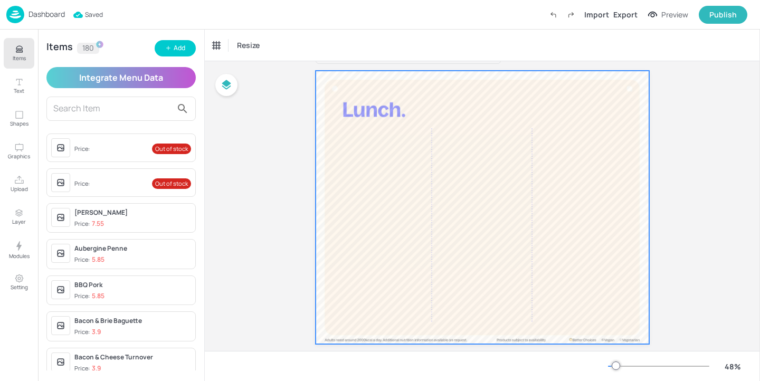
scroll to position [44, 0]
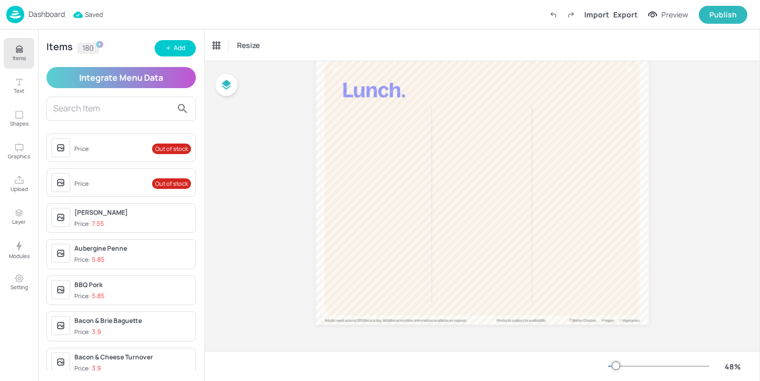
click at [106, 107] on input "text" at bounding box center [112, 108] width 119 height 17
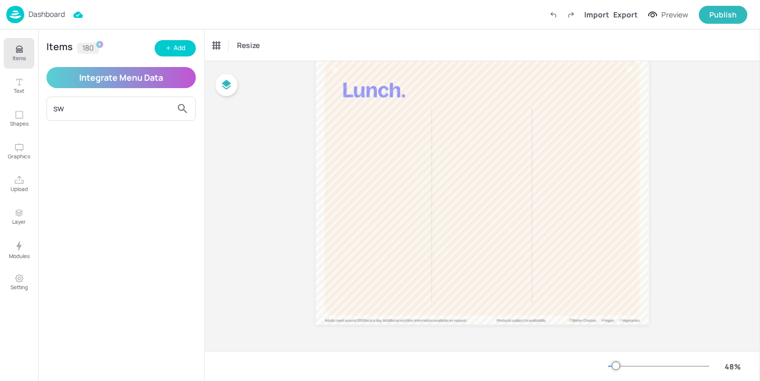
type input "s"
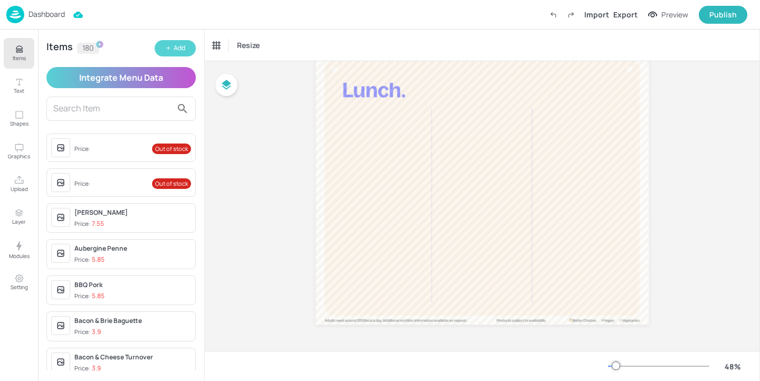
click at [190, 46] on button "Add" at bounding box center [175, 48] width 41 height 16
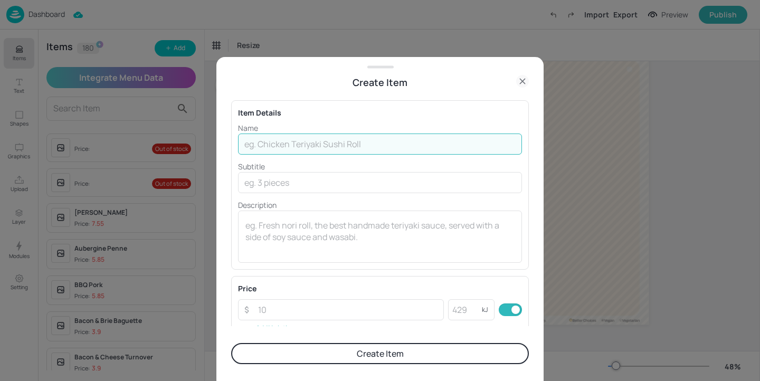
click at [291, 141] on input "text" at bounding box center [380, 143] width 284 height 21
type input "Sweet & Sour Chicken"
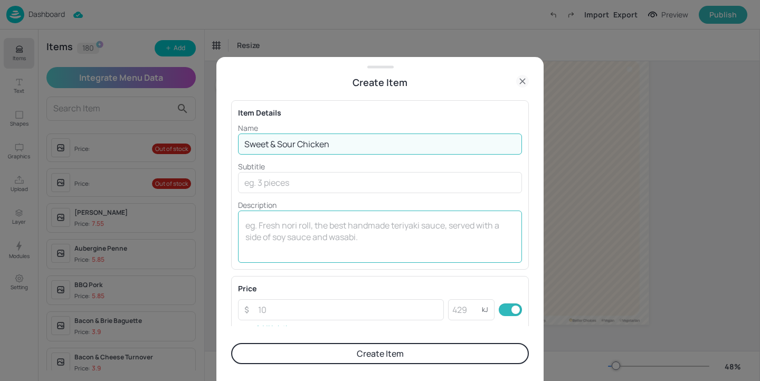
click at [291, 234] on textarea at bounding box center [379, 236] width 269 height 35
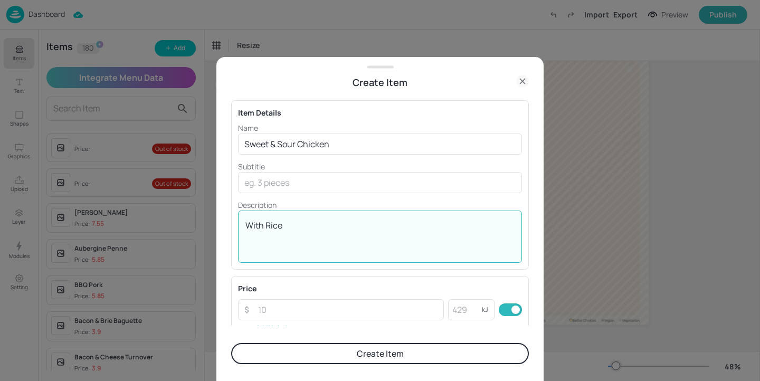
type textarea "With Rice"
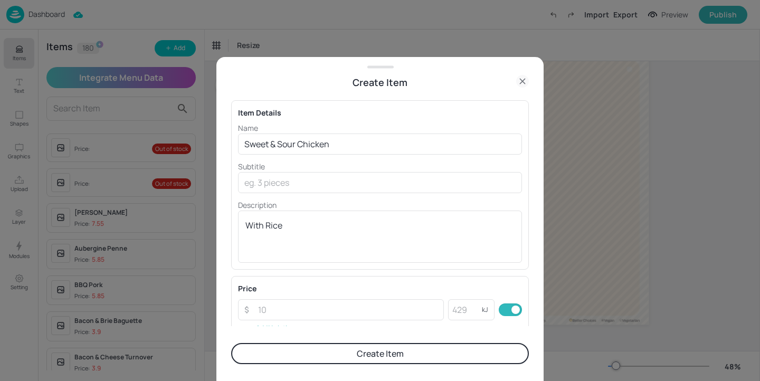
click at [286, 298] on div "Price ​ ​ kJ ​ Add Variation" at bounding box center [380, 309] width 284 height 53
click at [286, 309] on input "number" at bounding box center [348, 309] width 192 height 21
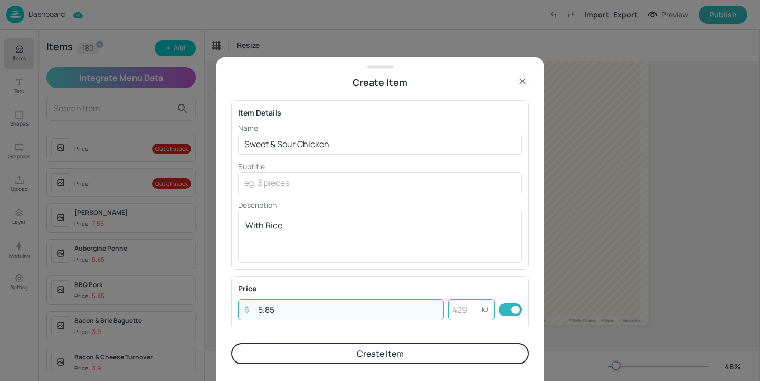
type input "5.85"
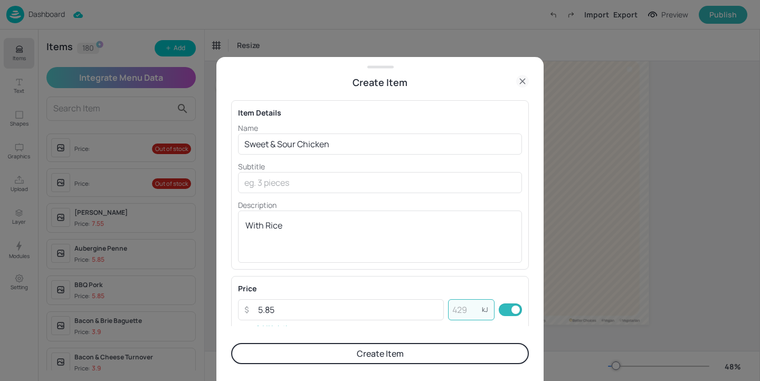
click at [470, 312] on input "number" at bounding box center [465, 309] width 34 height 21
type input "602"
click at [467, 347] on button "Create Item" at bounding box center [380, 353] width 298 height 21
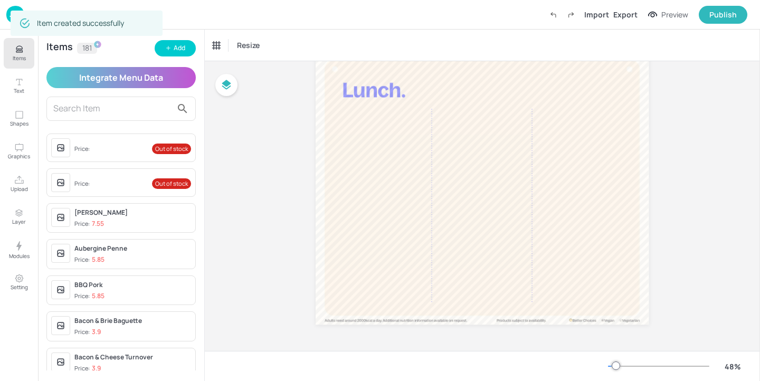
click at [127, 110] on input "text" at bounding box center [112, 108] width 119 height 17
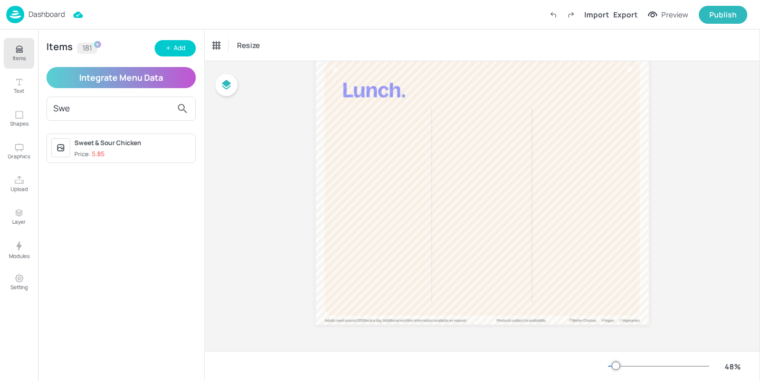
type input "Swe"
click at [153, 157] on span "Price: 5.85" at bounding box center [132, 154] width 117 height 9
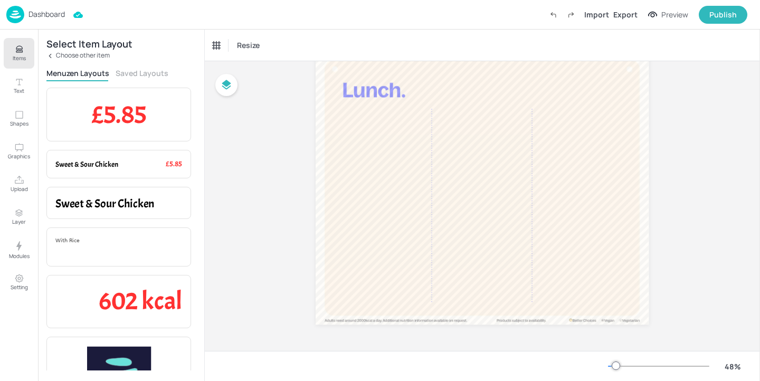
click at [157, 75] on button "Saved Layouts" at bounding box center [142, 73] width 53 height 10
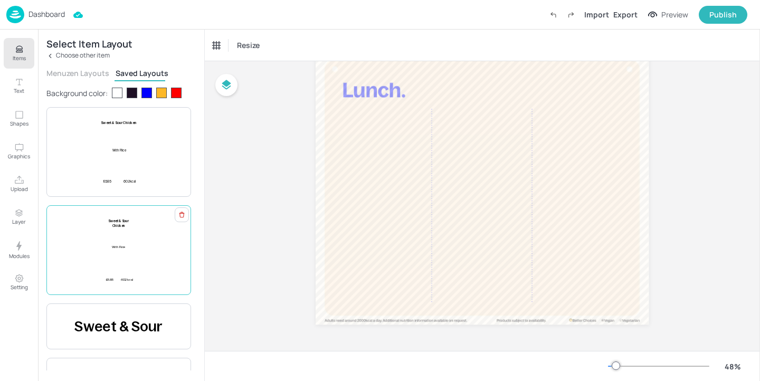
click at [152, 248] on div "£5.85 Sweet & Sour Chicken With Rice 602 kcal" at bounding box center [118, 249] width 127 height 63
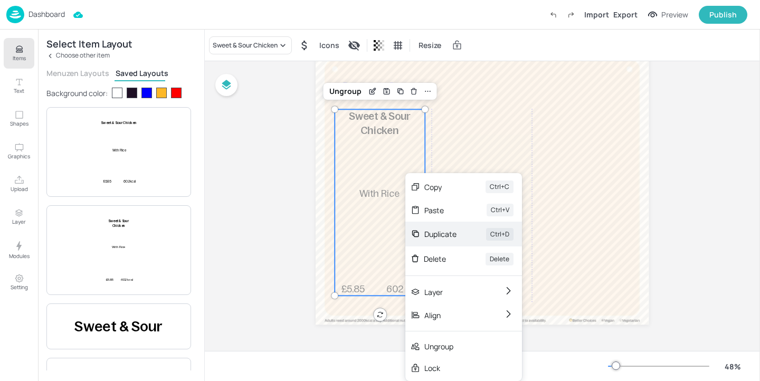
click at [455, 233] on div "Duplicate" at bounding box center [440, 233] width 32 height 11
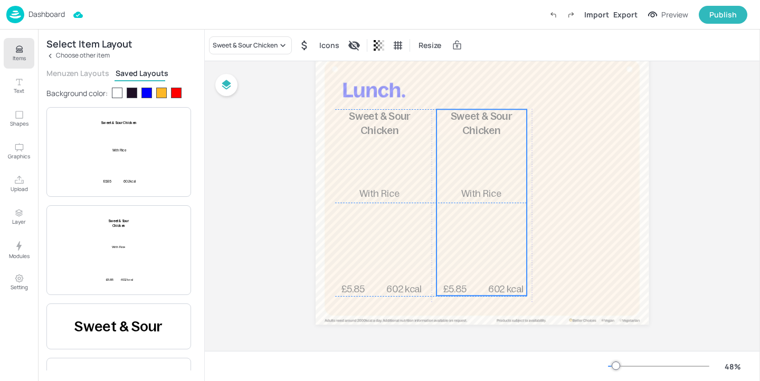
drag, startPoint x: 373, startPoint y: 199, endPoint x: 472, endPoint y: 196, distance: 99.3
click at [472, 196] on span "With Rice" at bounding box center [481, 193] width 40 height 11
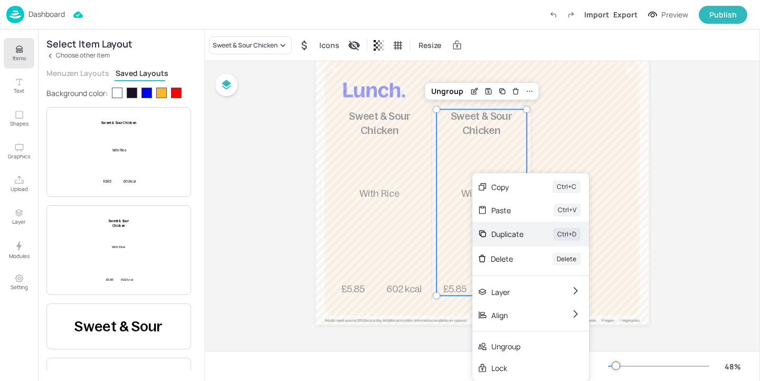
click at [506, 231] on div "Duplicate" at bounding box center [507, 233] width 32 height 11
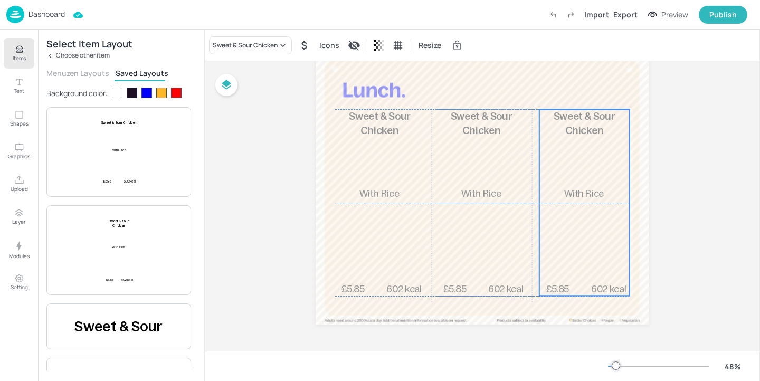
drag, startPoint x: 483, startPoint y: 221, endPoint x: 570, endPoint y: 218, distance: 87.6
click at [570, 218] on div "£5.85 Sweet & Sour Chicken With Rice 602 kcal" at bounding box center [584, 202] width 90 height 186
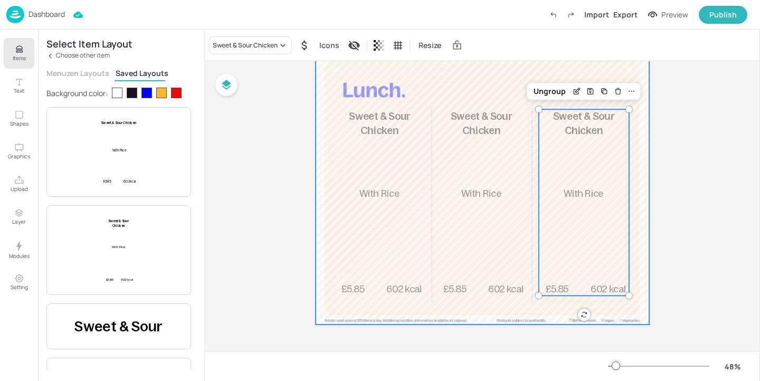
click at [467, 98] on div at bounding box center [481, 187] width 333 height 273
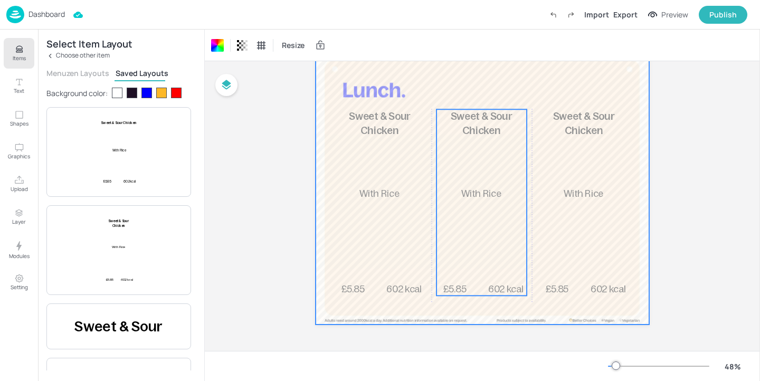
click at [467, 129] on span "Sweet & Sour Chicken" at bounding box center [482, 123] width 62 height 25
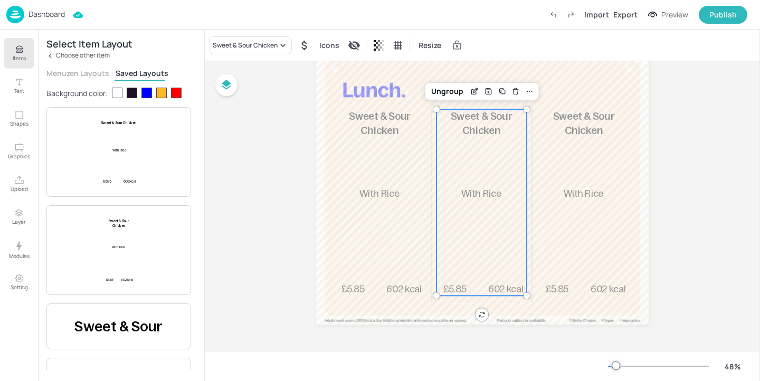
click at [467, 129] on span "Sweet & Sour Chicken" at bounding box center [482, 123] width 62 height 25
click at [264, 49] on div "Sweet & Sour Chicken" at bounding box center [245, 45] width 65 height 9
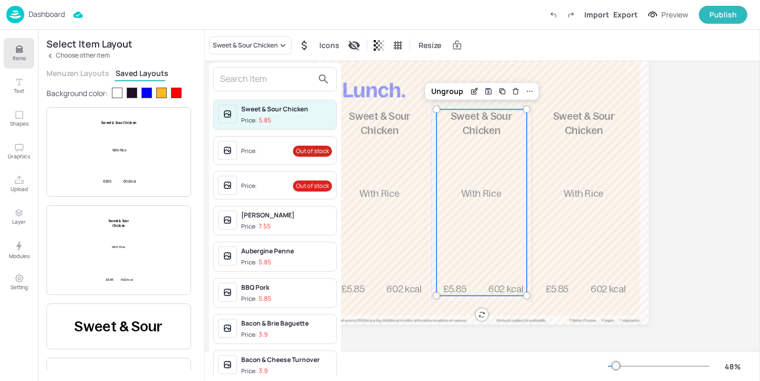
click at [255, 85] on input "text" at bounding box center [266, 79] width 93 height 17
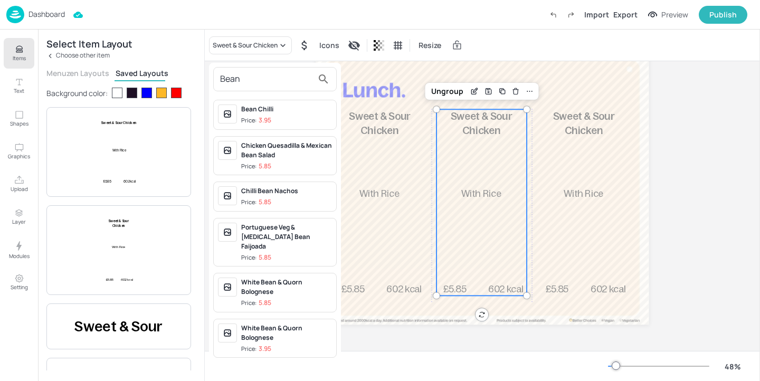
type input "Bean"
click at [278, 116] on span "Price: 3.95" at bounding box center [286, 120] width 91 height 9
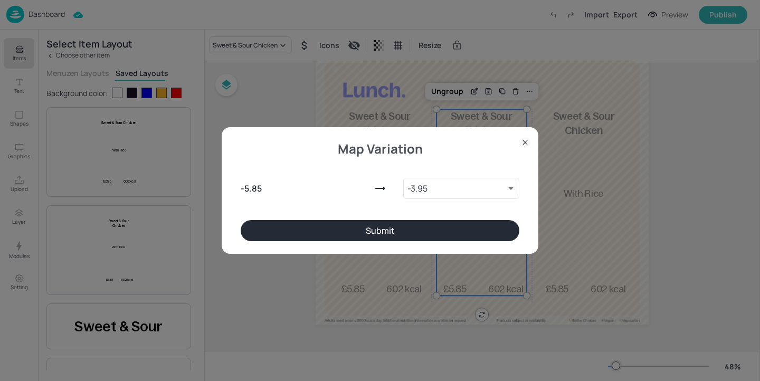
click at [464, 230] on button "Submit" at bounding box center [380, 230] width 279 height 21
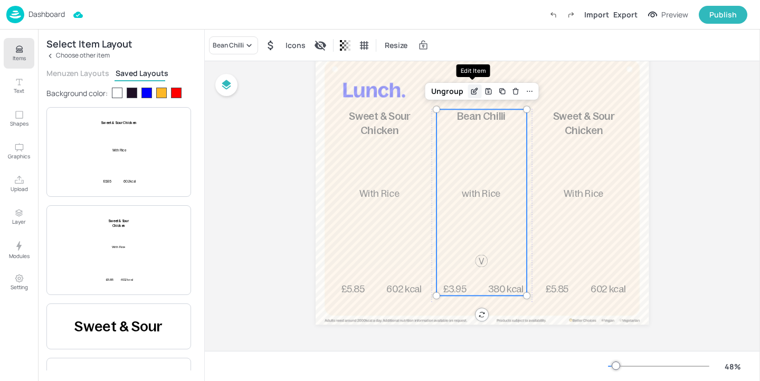
click at [473, 92] on icon "Edit Item" at bounding box center [474, 91] width 9 height 8
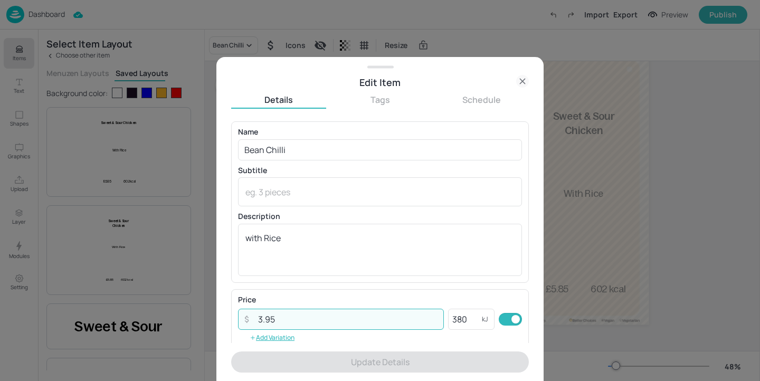
drag, startPoint x: 336, startPoint y: 327, endPoint x: 218, endPoint y: 320, distance: 117.3
click at [218, 320] on div "Edit Item Details Tags Schedule Name Bean Chilli ​ Subtitle x ​ Description wit…" at bounding box center [379, 219] width 327 height 324
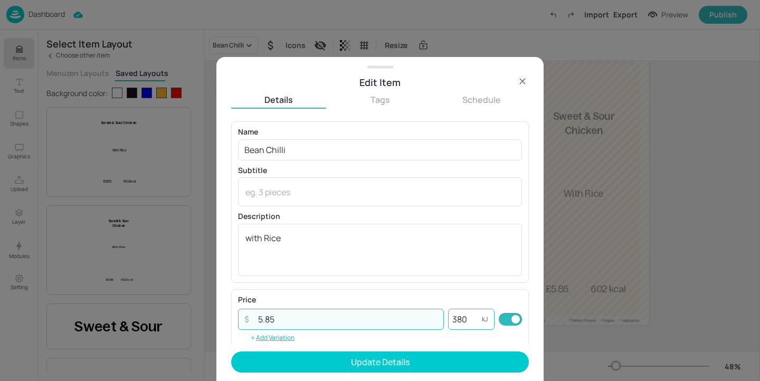
type input "5.85"
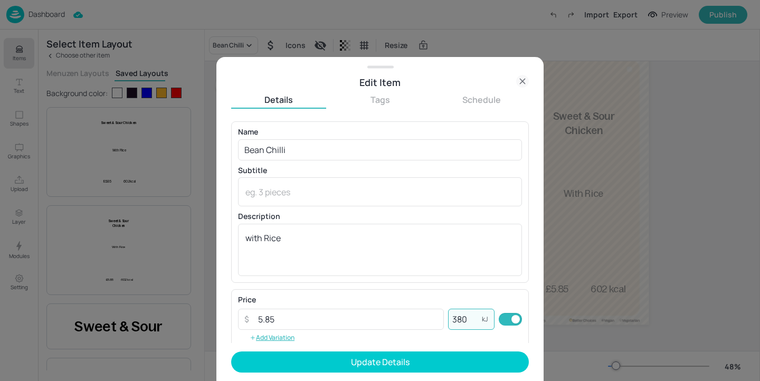
click at [461, 323] on input "380" at bounding box center [465, 319] width 34 height 21
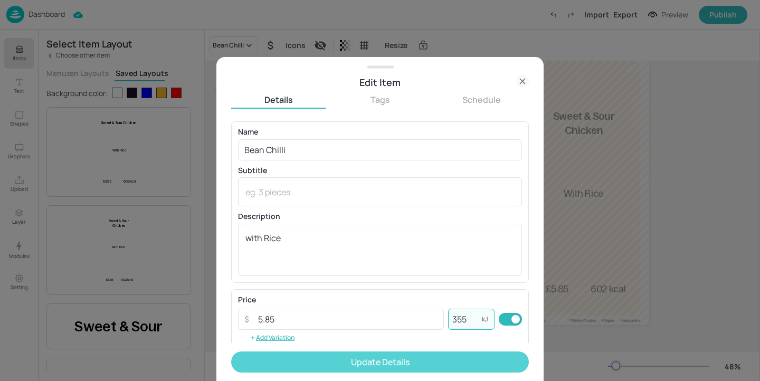
type input "355"
click at [428, 354] on button "Update Details" at bounding box center [380, 361] width 298 height 21
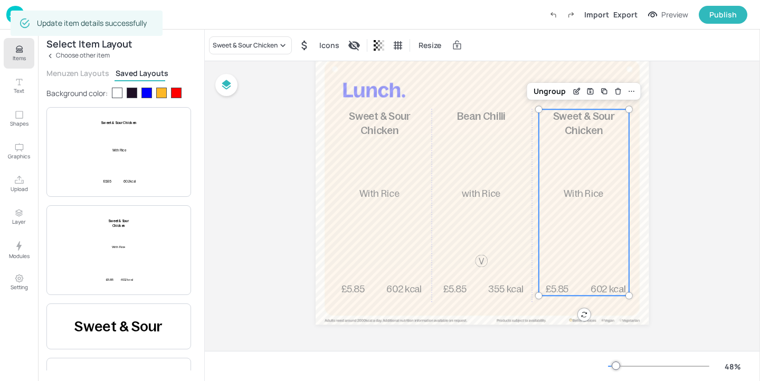
click at [594, 197] on span "With Rice" at bounding box center [583, 193] width 40 height 11
click at [264, 38] on div "Sweet & Sour Chicken" at bounding box center [250, 45] width 83 height 18
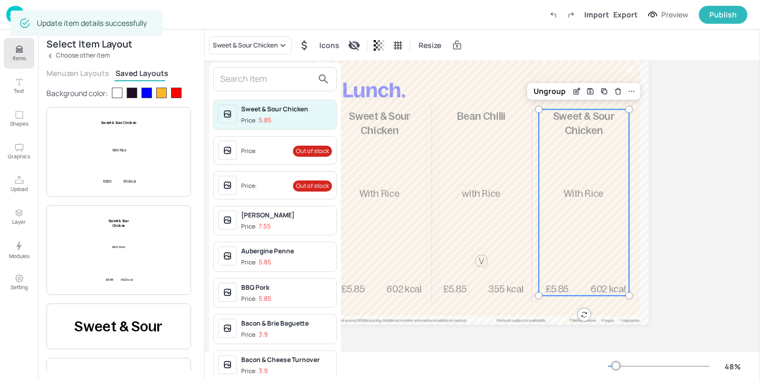
click at [251, 80] on input "text" at bounding box center [266, 79] width 93 height 17
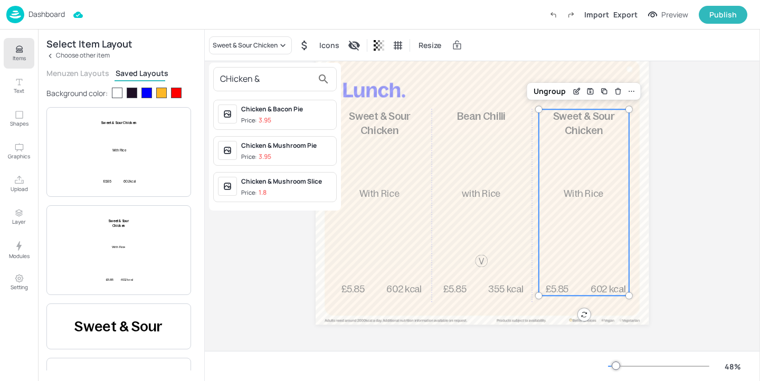
type input "CHicken &"
click at [304, 148] on div "Chicken & Mushroom Pie" at bounding box center [286, 145] width 91 height 9
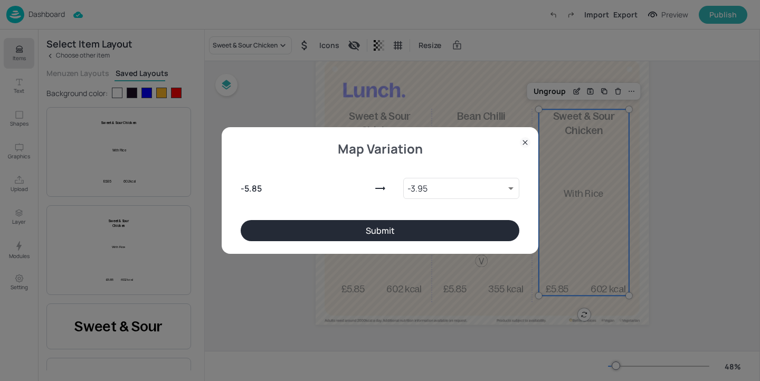
click at [421, 234] on button "Submit" at bounding box center [380, 230] width 279 height 21
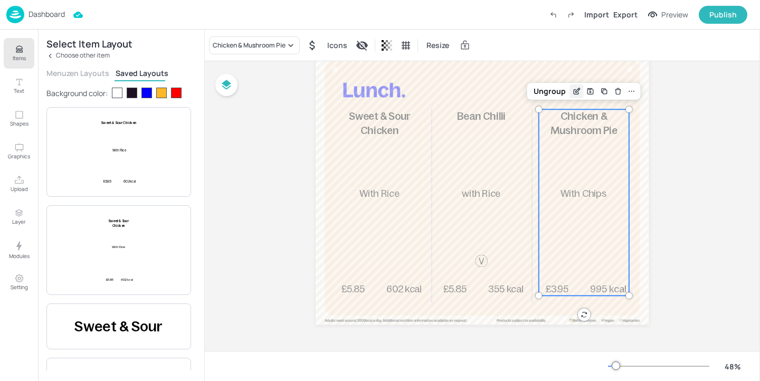
click at [574, 91] on icon "Edit Item" at bounding box center [576, 91] width 9 height 8
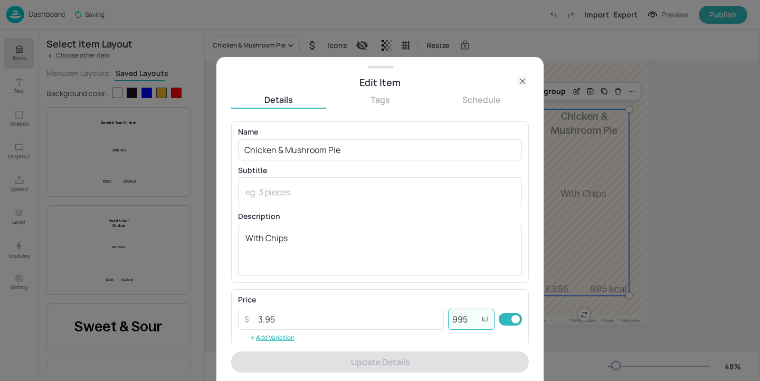
drag, startPoint x: 468, startPoint y: 312, endPoint x: 455, endPoint y: 316, distance: 13.8
click at [455, 316] on input "995" at bounding box center [465, 319] width 34 height 21
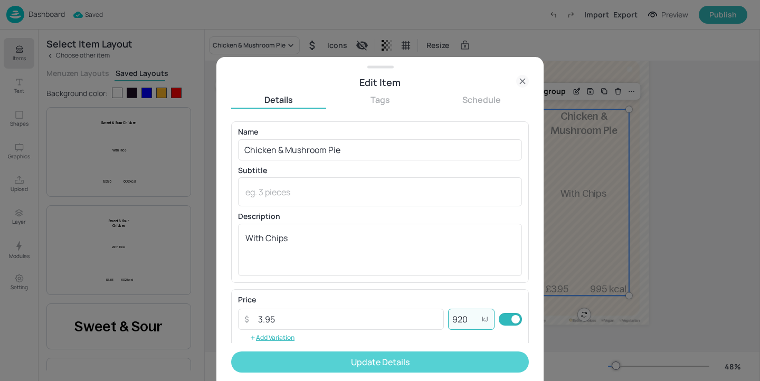
type input "920"
click at [439, 359] on button "Update Details" at bounding box center [380, 361] width 298 height 21
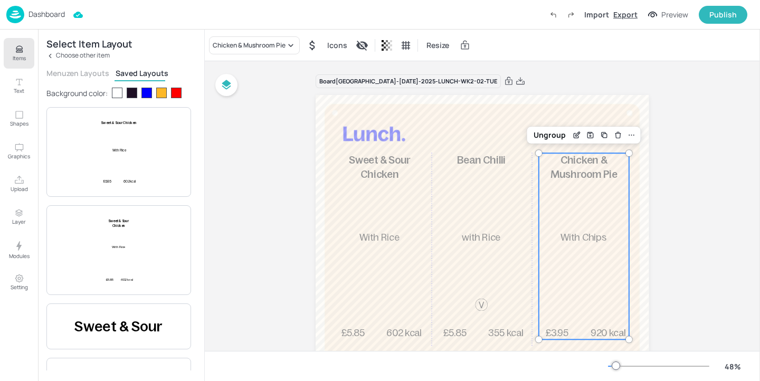
click at [617, 16] on div "Export" at bounding box center [625, 14] width 24 height 11
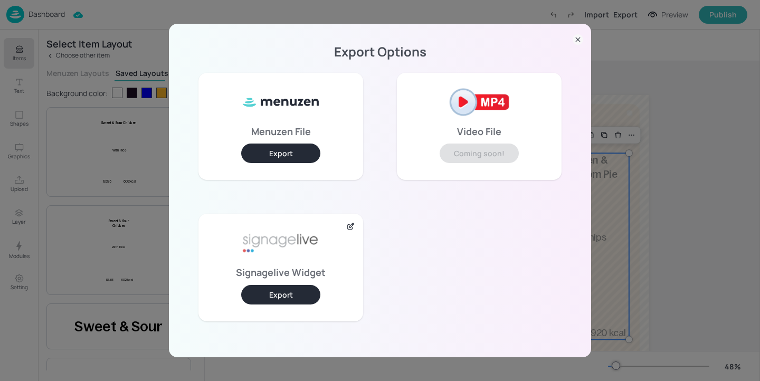
click at [289, 295] on button "Export" at bounding box center [280, 295] width 79 height 20
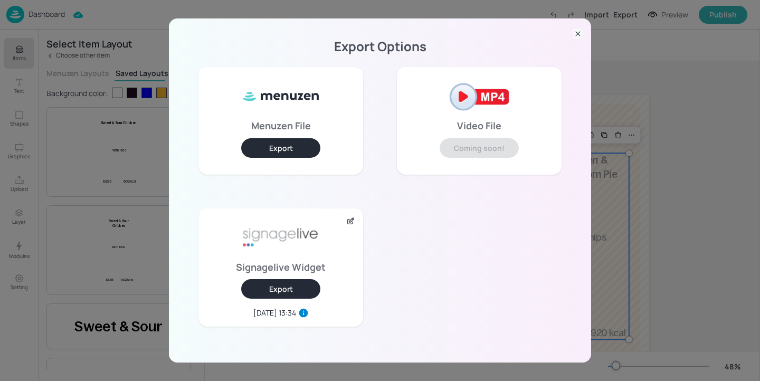
click at [157, 46] on div "Export Options Menuzen File Export Video File Coming soon! Signagelive Widget E…" at bounding box center [380, 190] width 760 height 381
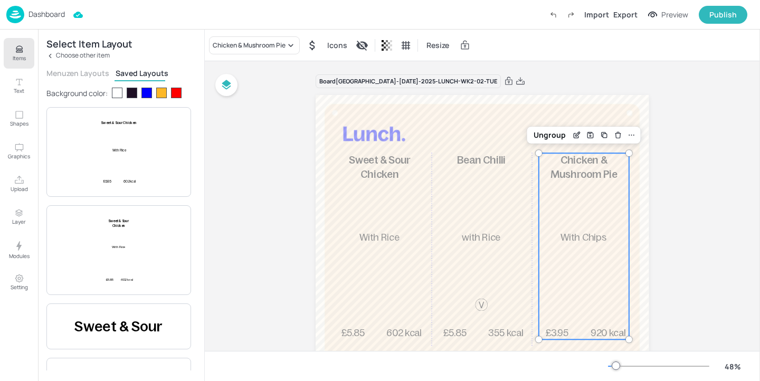
click at [32, 13] on p "Dashboard" at bounding box center [46, 14] width 36 height 7
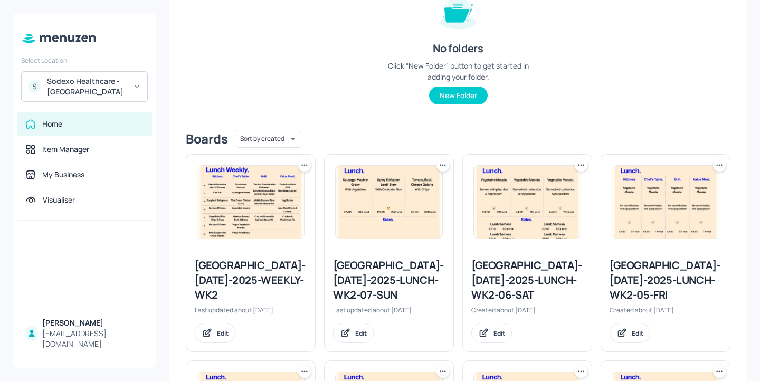
scroll to position [348, 0]
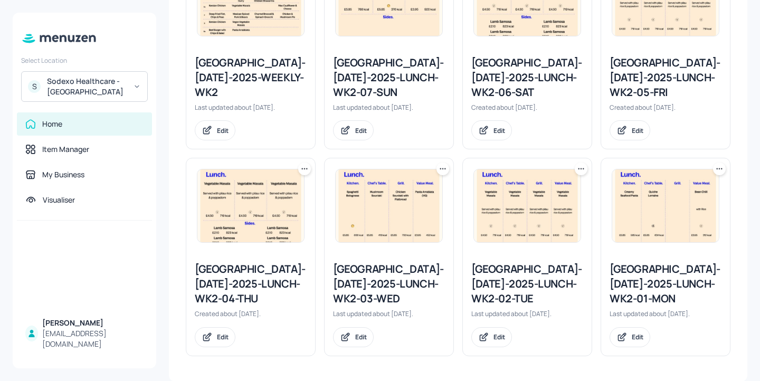
click at [364, 276] on div "[GEOGRAPHIC_DATA]-[DATE]-2025-LUNCH-WK2-03-WED" at bounding box center [389, 284] width 112 height 44
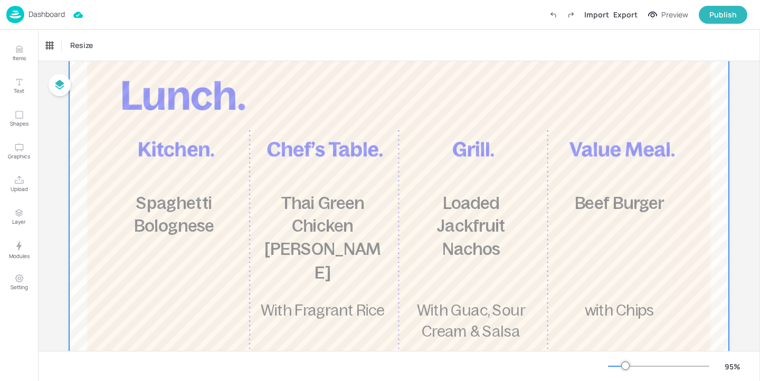
scroll to position [146, 0]
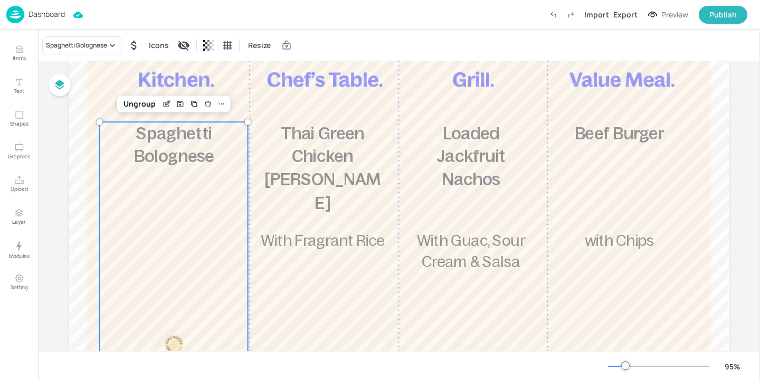
click at [206, 190] on div "£5.85 Spaghetti Bolognese 600 kcal" at bounding box center [174, 267] width 148 height 290
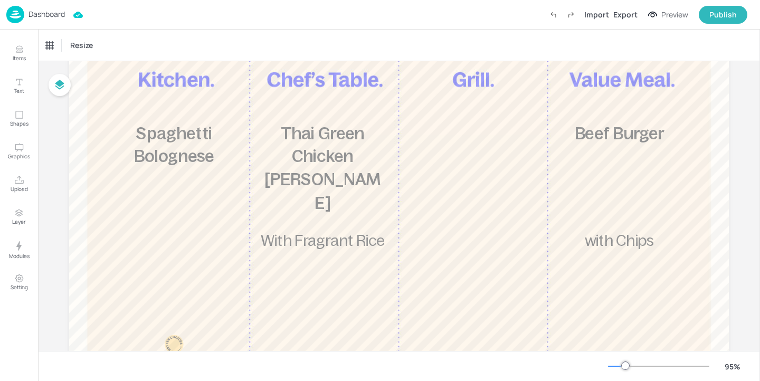
drag, startPoint x: 421, startPoint y: 186, endPoint x: 609, endPoint y: 186, distance: 187.8
click at [609, 186] on div "£3.95 Beef Burger with Chips 830 kcal" at bounding box center [618, 267] width 148 height 290
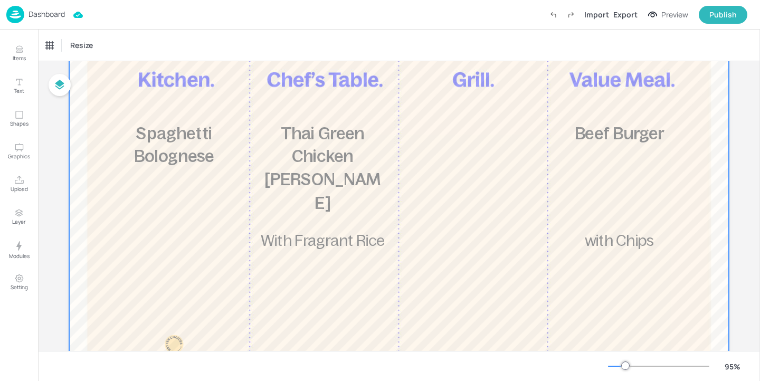
click at [527, 173] on div at bounding box center [398, 220] width 659 height 542
click at [647, 118] on div at bounding box center [398, 220] width 659 height 542
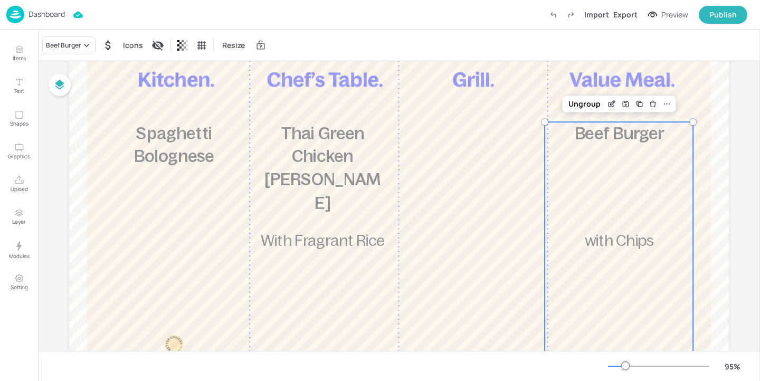
click at [612, 151] on div "£3.95 Beef Burger with Chips 830 kcal" at bounding box center [618, 267] width 148 height 290
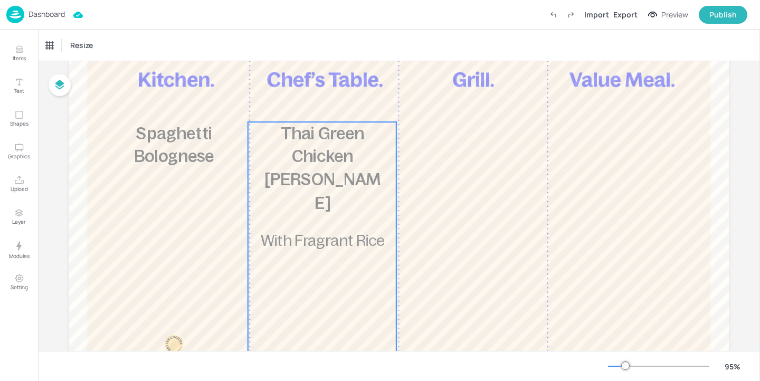
click at [271, 203] on div "£5.85 Thai Green Chicken [PERSON_NAME] With Fragrant Rice 679 kcal" at bounding box center [322, 267] width 148 height 290
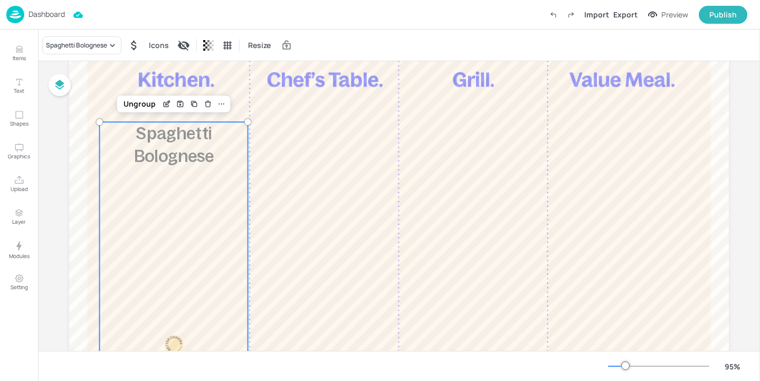
click at [189, 203] on div "£5.85 Spaghetti Bolognese 600 kcal" at bounding box center [174, 267] width 148 height 290
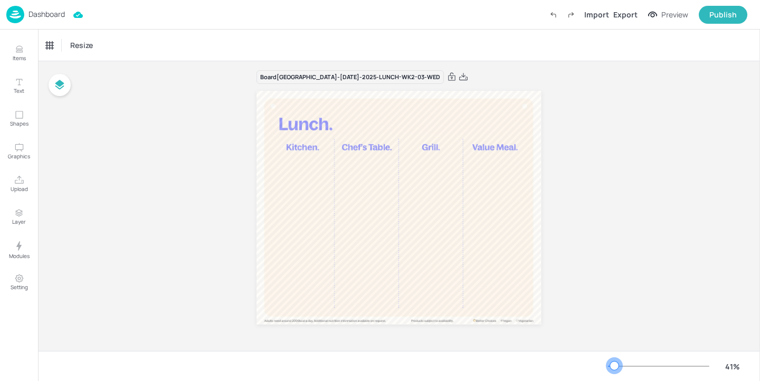
scroll to position [4, 0]
click at [614, 366] on div at bounding box center [611, 366] width 6 height 1
click at [18, 187] on p "Upload" at bounding box center [19, 188] width 17 height 7
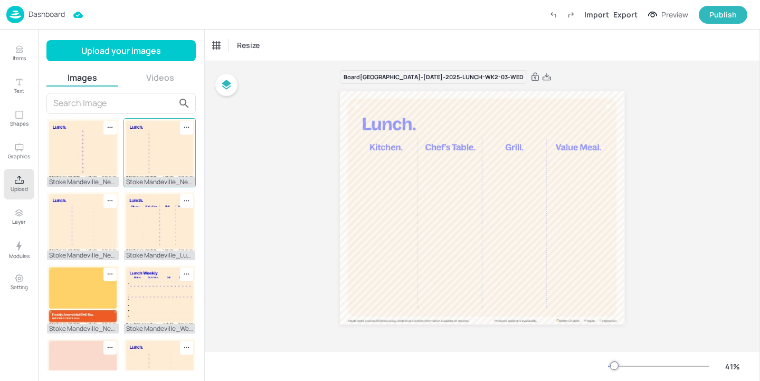
click at [131, 152] on img at bounding box center [160, 148] width 72 height 59
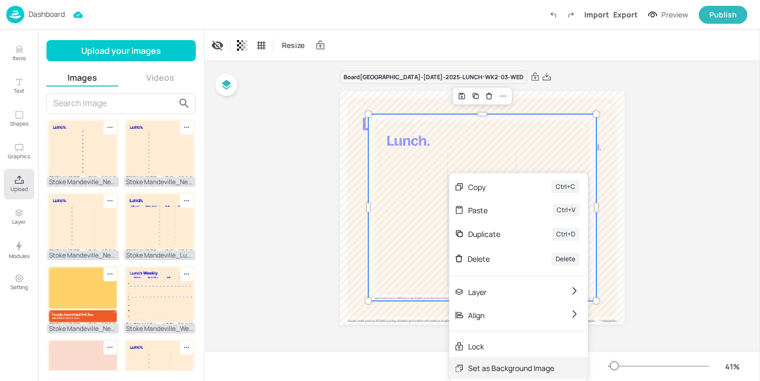
click at [494, 364] on div "Set as Background Image" at bounding box center [511, 367] width 86 height 11
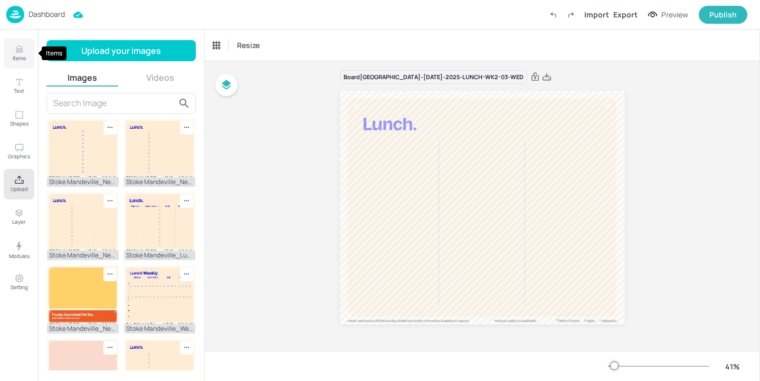
click at [25, 63] on button "Items" at bounding box center [19, 53] width 31 height 31
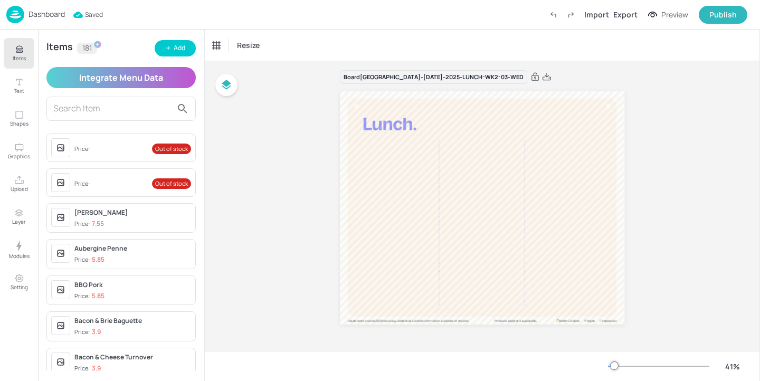
click at [150, 110] on input "text" at bounding box center [112, 108] width 119 height 17
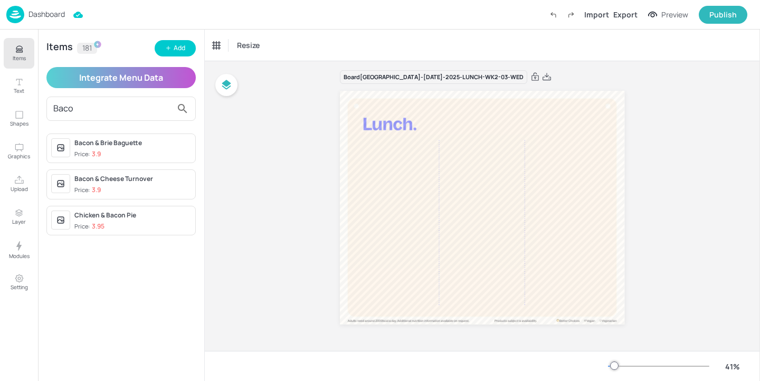
type input "Baco"
click at [180, 286] on div "Items 181 Add Integrate Menu Data Baco Bacon & Brie Baguette Price: 3.9 Bacon &…" at bounding box center [121, 205] width 166 height 351
click at [180, 52] on div "Add" at bounding box center [180, 48] width 12 height 10
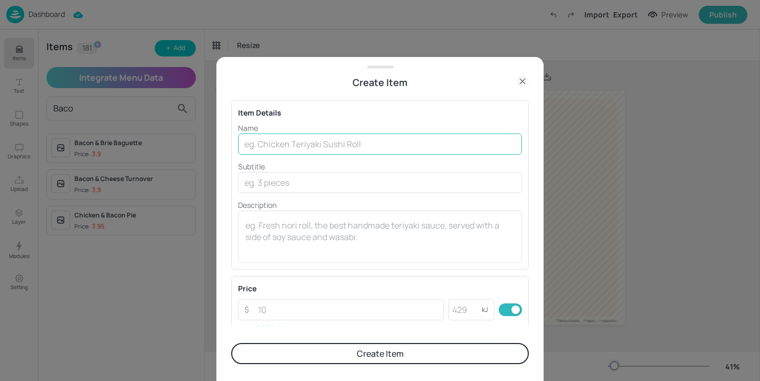
click at [346, 145] on input "text" at bounding box center [380, 143] width 284 height 21
paste input "Bacon Mac and Cheese"
click at [305, 145] on input "Bacon Mac and Cheese" at bounding box center [380, 143] width 284 height 21
type input "Bacon Mac & Cheese"
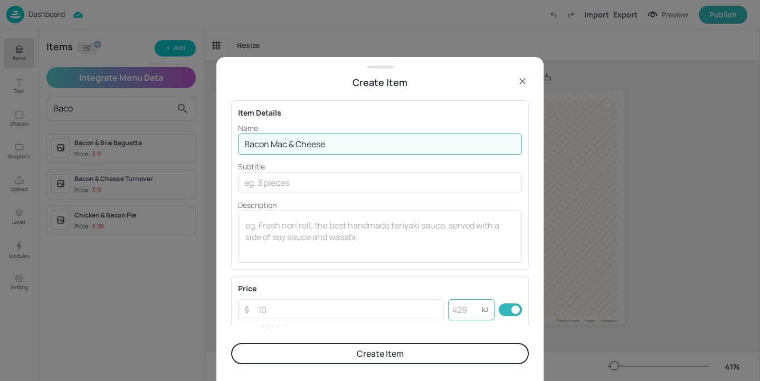
click at [461, 309] on input "number" at bounding box center [465, 309] width 34 height 21
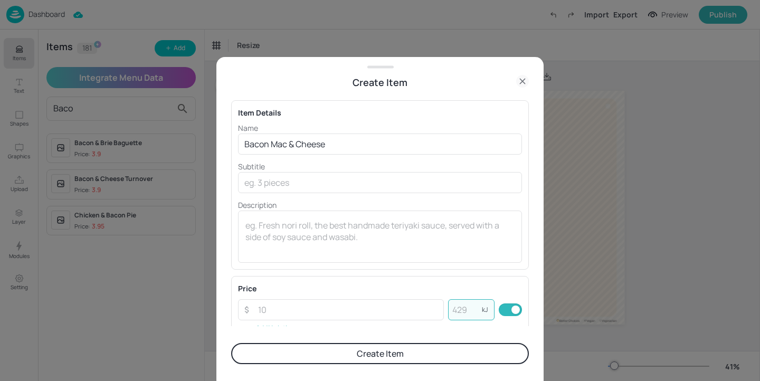
paste input "687"
type input "687"
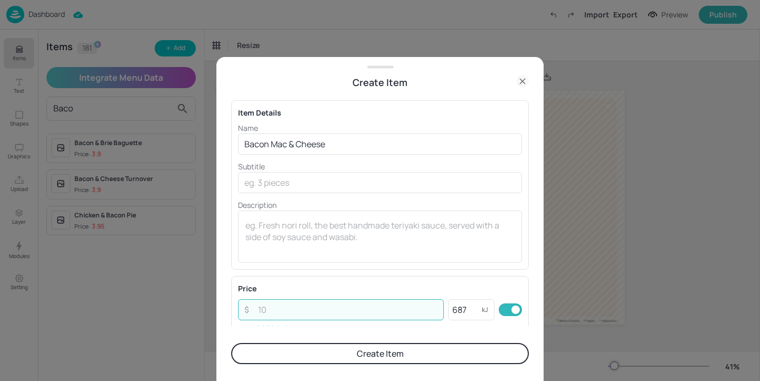
click at [302, 312] on input "number" at bounding box center [348, 309] width 192 height 21
paste input "5.85"
type input "5.85"
click at [320, 370] on form "Item Details Name Bacon Mac & Cheese ​ Subtitle ​ Description x ​ Price ​ 5.85 …" at bounding box center [380, 235] width 298 height 291
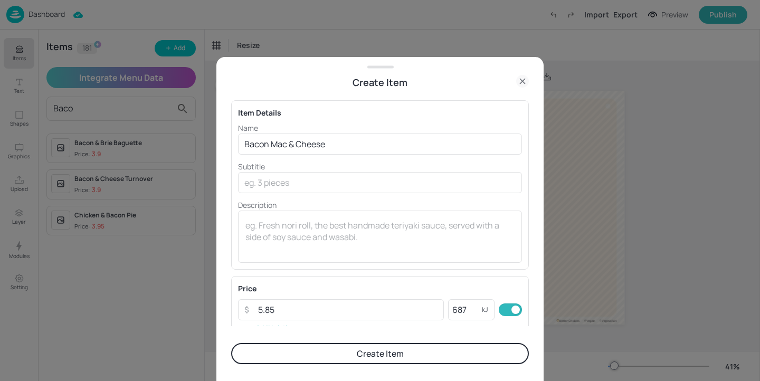
click at [322, 361] on button "Create Item" at bounding box center [380, 353] width 298 height 21
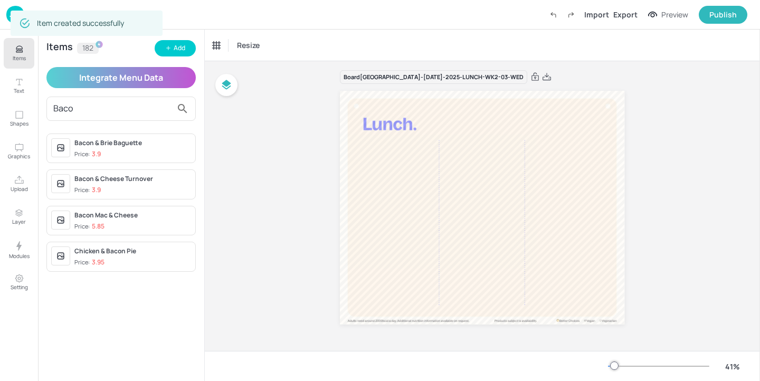
click at [132, 101] on input "Baco" at bounding box center [112, 108] width 119 height 17
click at [131, 105] on input "Baco" at bounding box center [112, 108] width 119 height 17
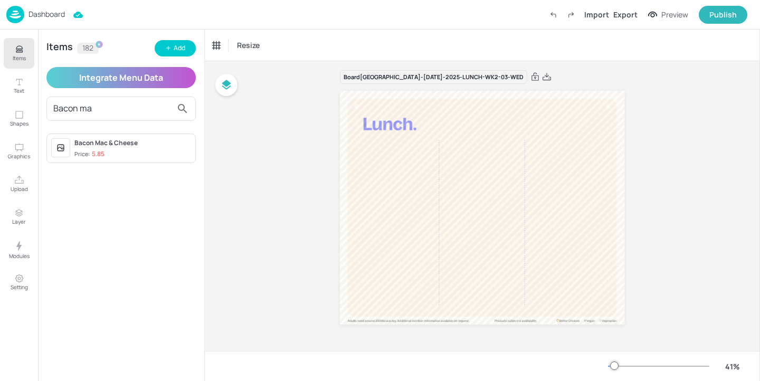
type input "Bacon ma"
click at [127, 157] on span "Price: 5.85" at bounding box center [132, 154] width 117 height 9
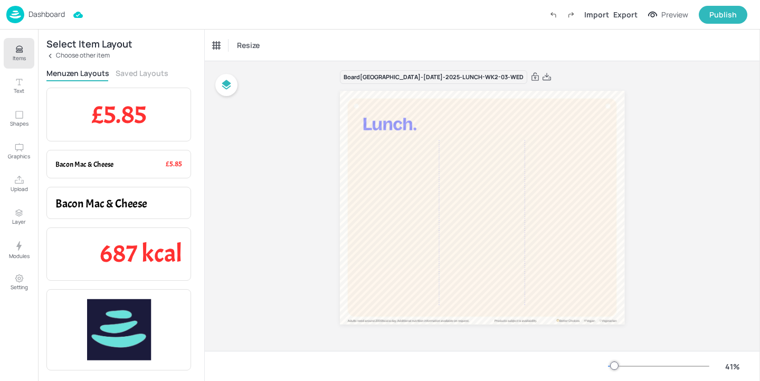
click at [145, 76] on button "Saved Layouts" at bounding box center [142, 73] width 53 height 10
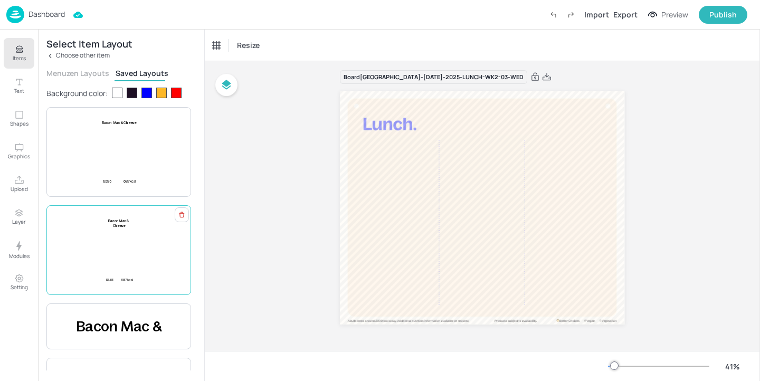
click at [151, 226] on div "£5.85 Bacon Mac & Cheese 687 kcal" at bounding box center [118, 249] width 127 height 63
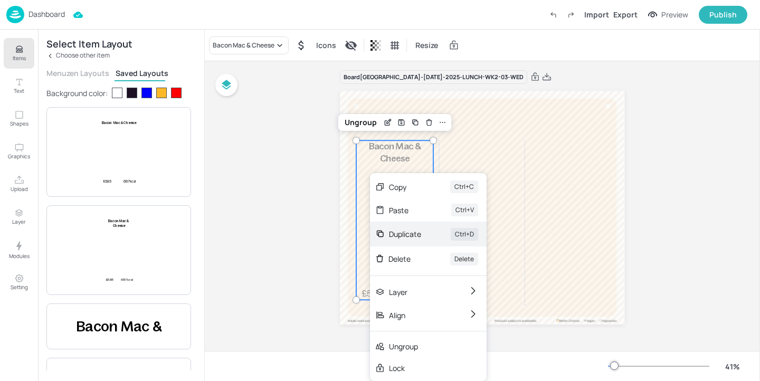
click at [425, 229] on div "Duplicate Ctrl+D" at bounding box center [428, 234] width 117 height 25
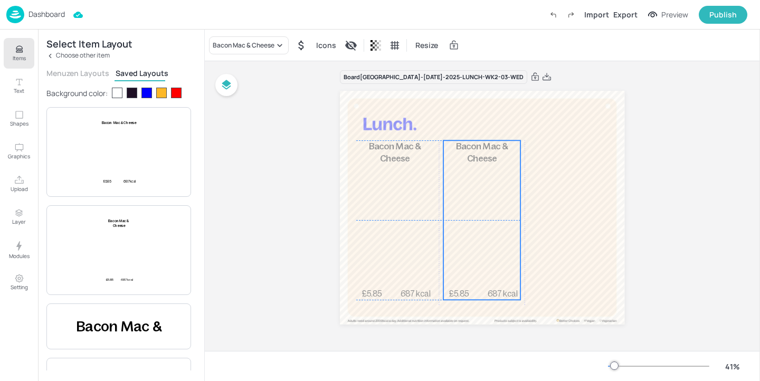
drag, startPoint x: 397, startPoint y: 207, endPoint x: 482, endPoint y: 205, distance: 85.0
click at [482, 205] on div "£5.85 Bacon Mac & Cheese 687 kcal" at bounding box center [481, 219] width 77 height 159
click at [263, 45] on div "Bacon Mac & Cheese" at bounding box center [244, 45] width 62 height 9
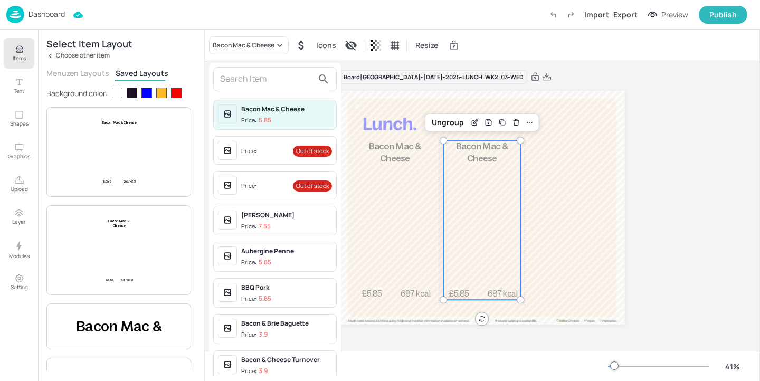
click at [252, 77] on input "text" at bounding box center [266, 79] width 93 height 17
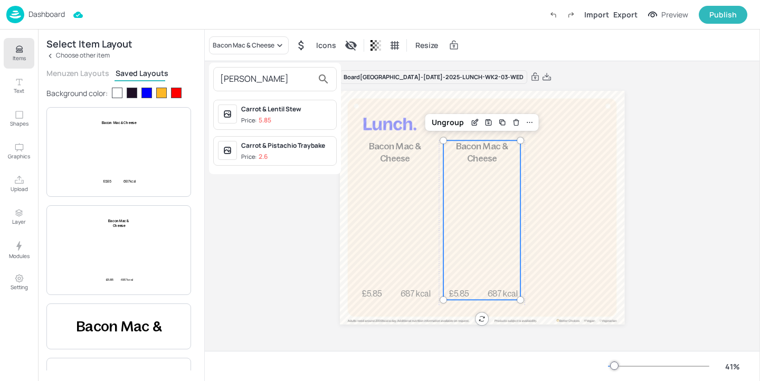
type input "[PERSON_NAME]"
click at [303, 117] on span "Price: 5.85" at bounding box center [286, 120] width 91 height 9
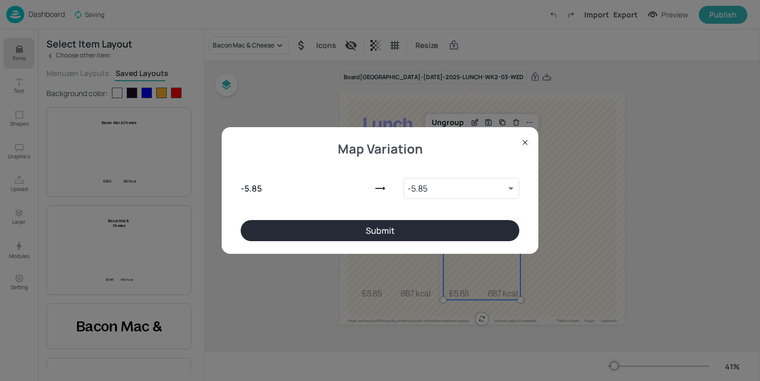
click at [438, 233] on button "Submit" at bounding box center [380, 230] width 279 height 21
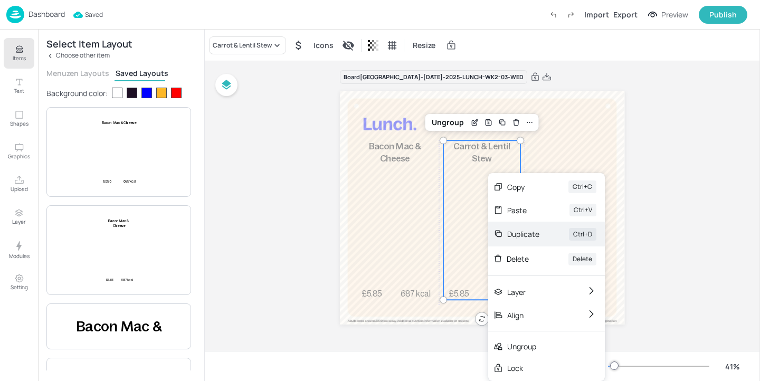
click at [533, 234] on div "Duplicate" at bounding box center [523, 233] width 32 height 11
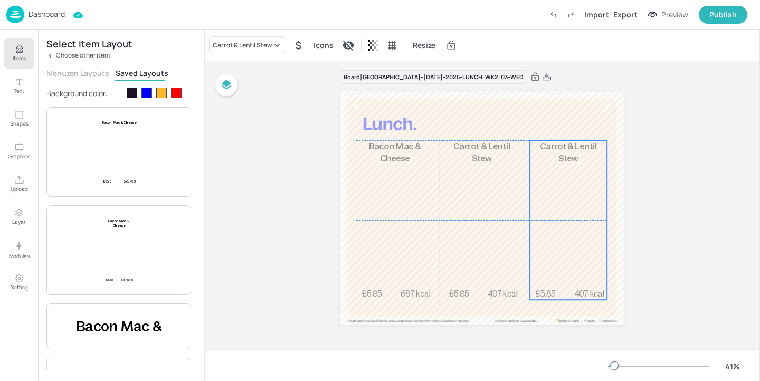
drag, startPoint x: 499, startPoint y: 207, endPoint x: 563, endPoint y: 204, distance: 65.0
click at [563, 204] on div "£5.85 Carrot & Lentil Stew 407 kcal" at bounding box center [568, 219] width 77 height 159
click at [583, 213] on div "£5.85 Carrot & Lentil Stew 407 kcal" at bounding box center [568, 219] width 77 height 159
click at [250, 45] on div "Carrot & Lentil Stew" at bounding box center [242, 45] width 59 height 9
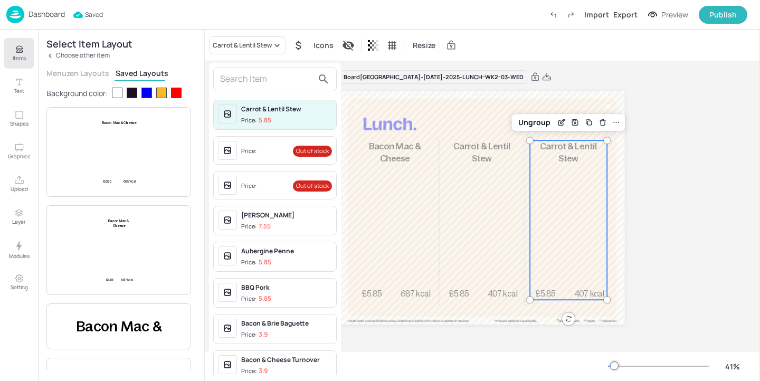
click at [245, 76] on input "text" at bounding box center [266, 79] width 93 height 17
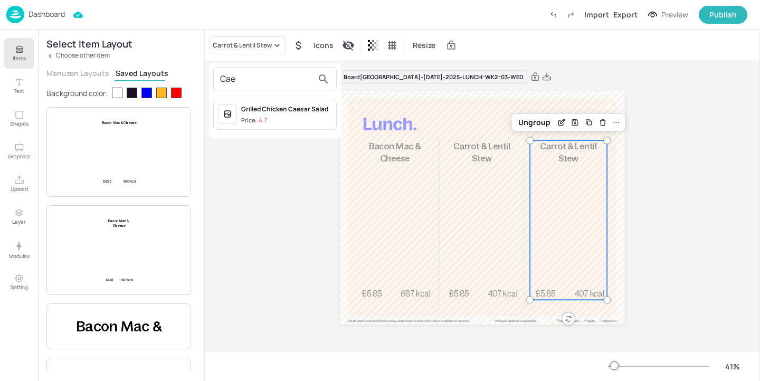
type input "Cae"
click at [292, 118] on span "Price: 4.7" at bounding box center [286, 120] width 91 height 9
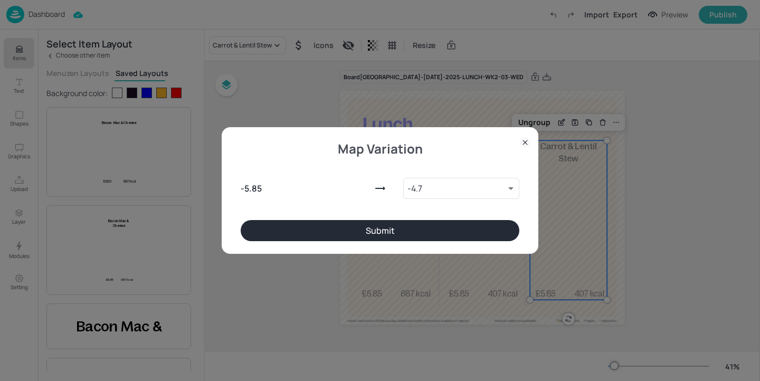
click at [408, 225] on button "Submit" at bounding box center [380, 230] width 279 height 21
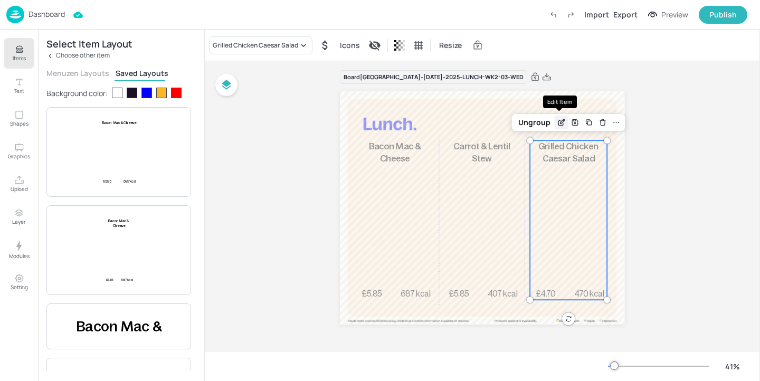
click at [560, 123] on icon "Edit Item" at bounding box center [561, 122] width 9 height 8
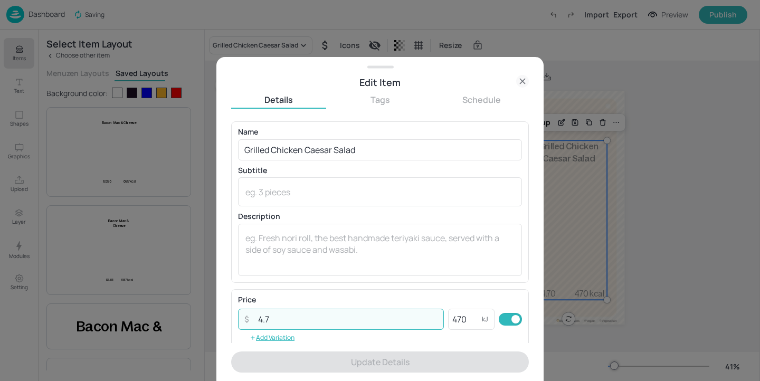
drag, startPoint x: 308, startPoint y: 315, endPoint x: 227, endPoint y: 315, distance: 80.7
click at [227, 315] on div "Edit Item Details Tags Schedule Name Grilled Chicken Caesar Salad ​ Subtitle x …" at bounding box center [379, 219] width 327 height 324
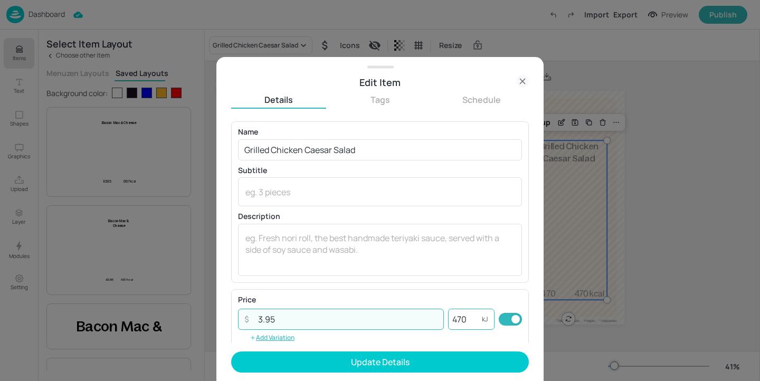
type input "3.95"
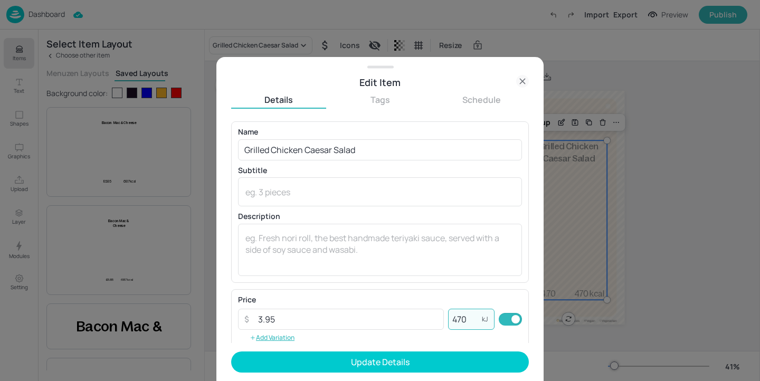
drag, startPoint x: 467, startPoint y: 321, endPoint x: 455, endPoint y: 320, distance: 12.2
click at [455, 320] on input "470" at bounding box center [465, 319] width 34 height 21
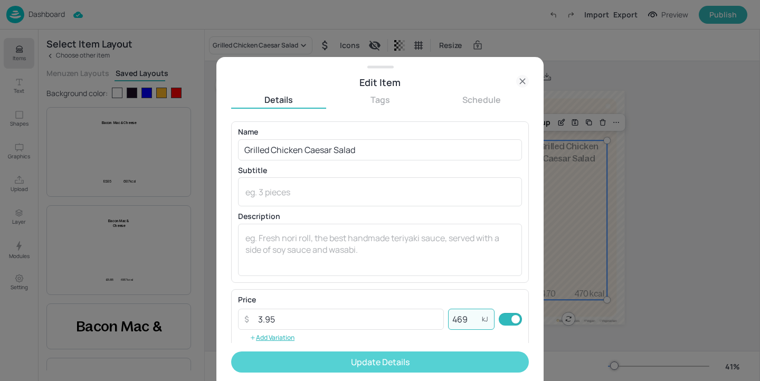
type input "469"
click at [446, 356] on button "Update Details" at bounding box center [380, 361] width 298 height 21
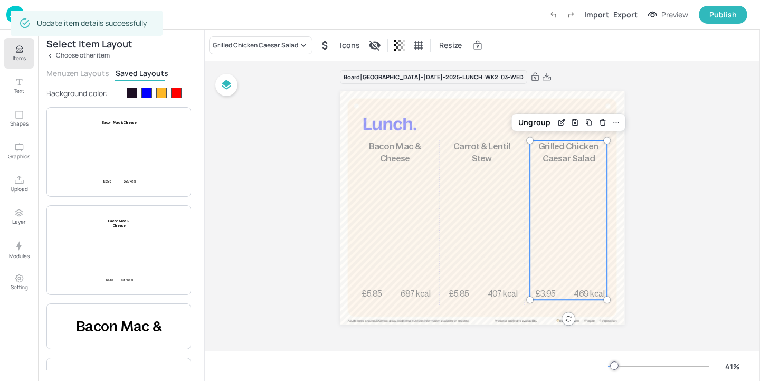
click at [621, 21] on div "Import Export Preview Publish" at bounding box center [645, 15] width 203 height 18
click at [623, 13] on div "Export" at bounding box center [625, 14] width 24 height 11
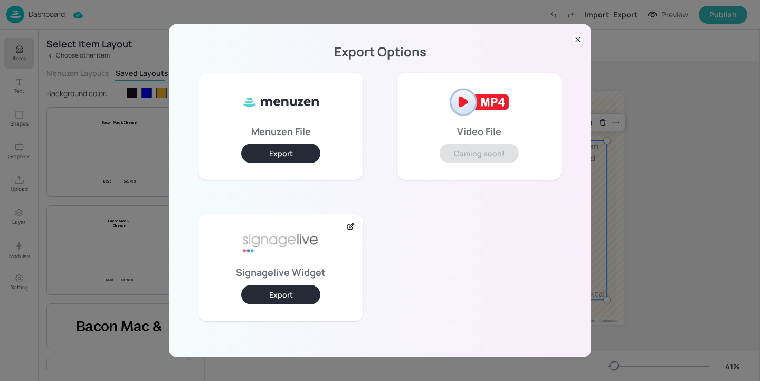
click at [278, 295] on button "Export" at bounding box center [280, 295] width 79 height 20
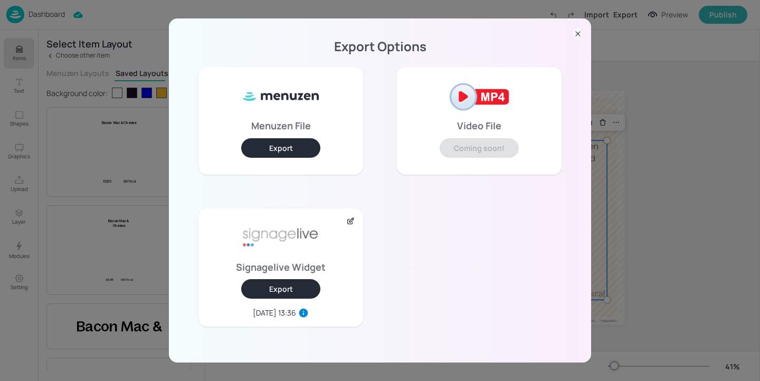
click at [673, 253] on div "Export Options Menuzen File Export Video File Coming soon! Signagelive Widget E…" at bounding box center [380, 190] width 760 height 381
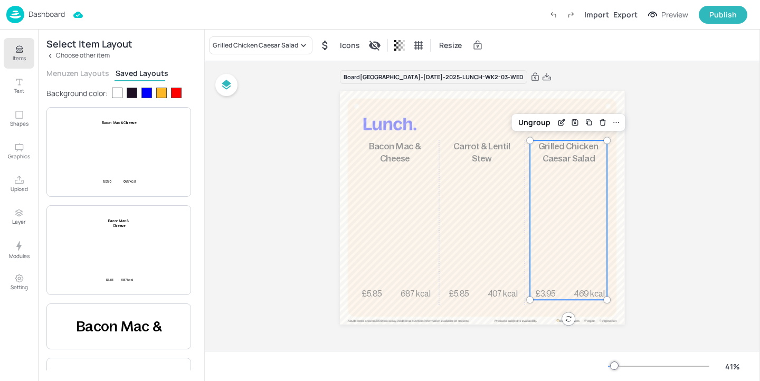
click at [42, 12] on p "Dashboard" at bounding box center [46, 14] width 36 height 7
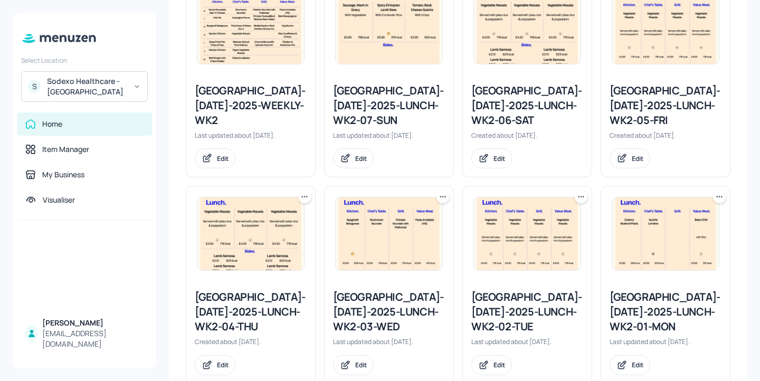
scroll to position [348, 0]
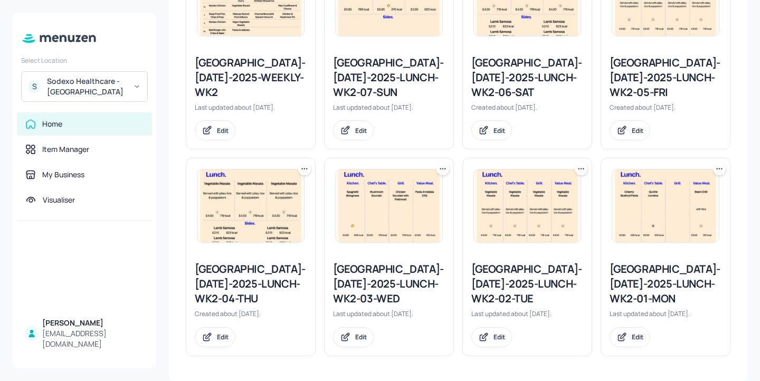
click at [263, 272] on div "[GEOGRAPHIC_DATA]-[DATE]-2025-LUNCH-WK2-04-THU" at bounding box center [251, 284] width 112 height 44
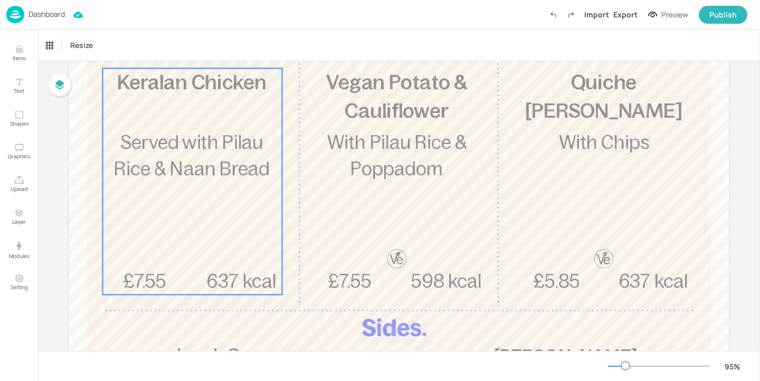
scroll to position [145, 0]
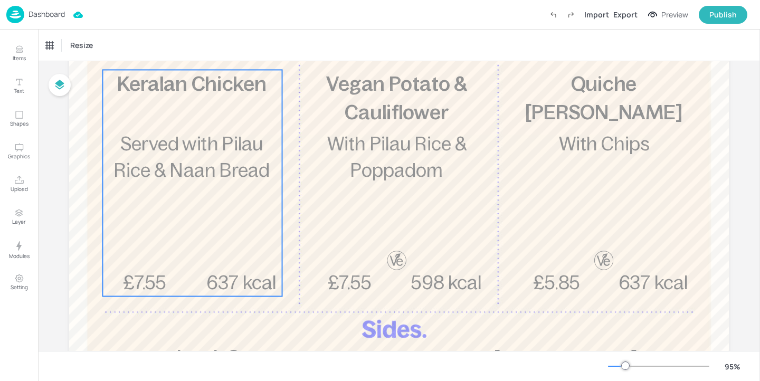
click at [261, 193] on div "£7.55 Keralan Chicken Served with Pilau Rice & Naan Bread 637 kcal" at bounding box center [191, 183] width 179 height 226
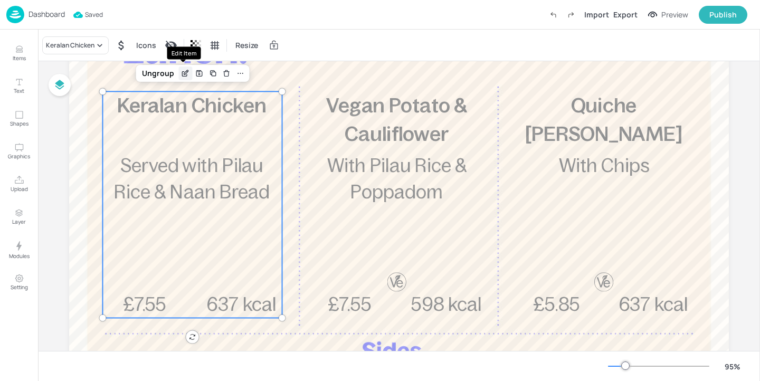
click at [181, 72] on icon "Edit Item" at bounding box center [185, 73] width 9 height 8
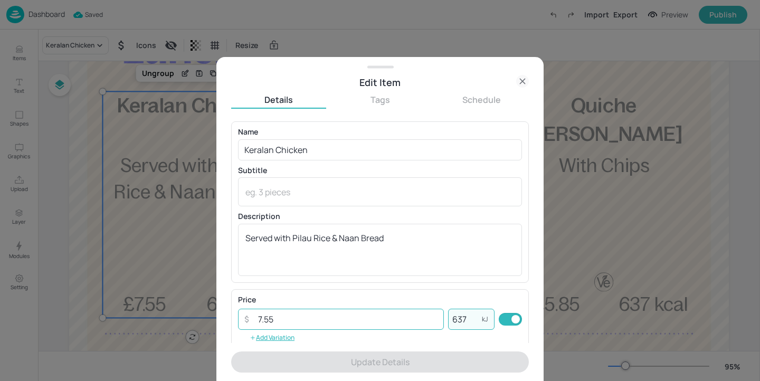
drag, startPoint x: 463, startPoint y: 318, endPoint x: 424, endPoint y: 318, distance: 39.0
click at [424, 318] on div "​ 7.55 ​ 637 kJ ​" at bounding box center [380, 319] width 284 height 21
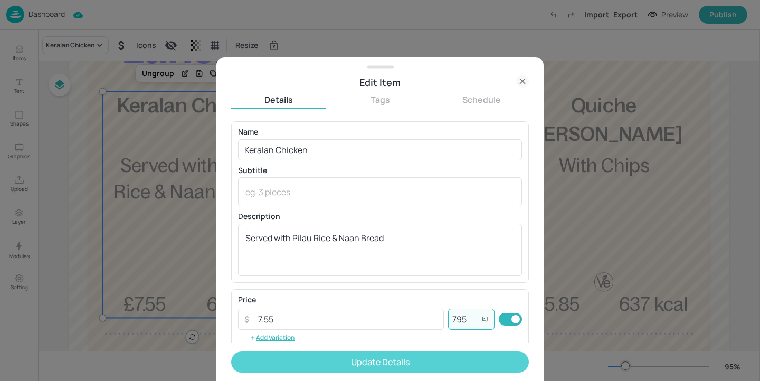
type input "795"
click at [441, 365] on button "Update Details" at bounding box center [380, 361] width 298 height 21
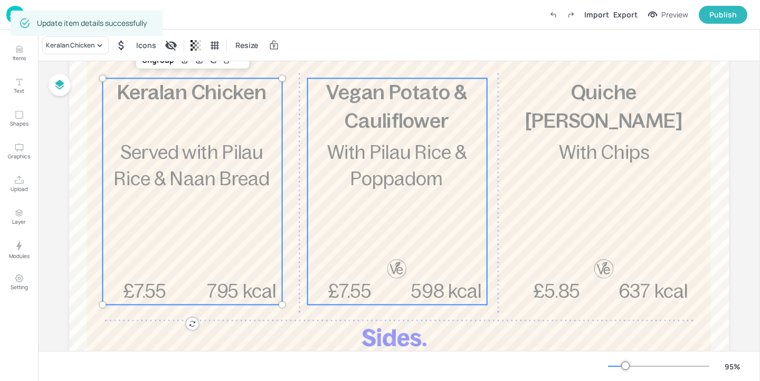
scroll to position [137, 0]
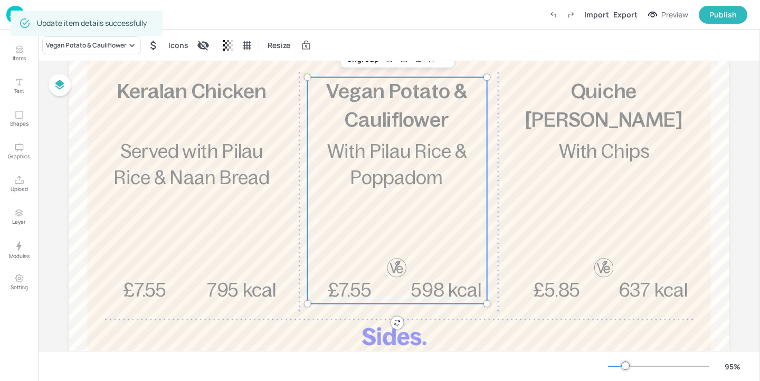
click at [409, 237] on div "£7.55 Vegan Potato & Cauliflower With Pilau Rice & Poppadom 598 kcal" at bounding box center [397, 190] width 179 height 226
click at [69, 36] on div "Update item details successfully" at bounding box center [87, 23] width 152 height 32
click at [85, 51] on div "Vegan Potato & Cauliflower" at bounding box center [91, 45] width 99 height 18
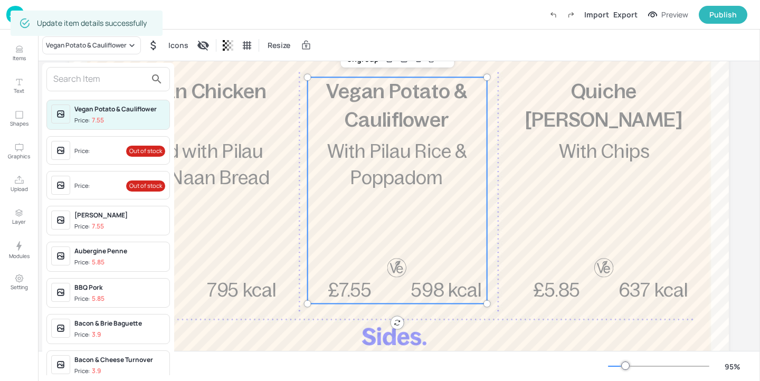
click at [91, 79] on input "text" at bounding box center [99, 79] width 93 height 17
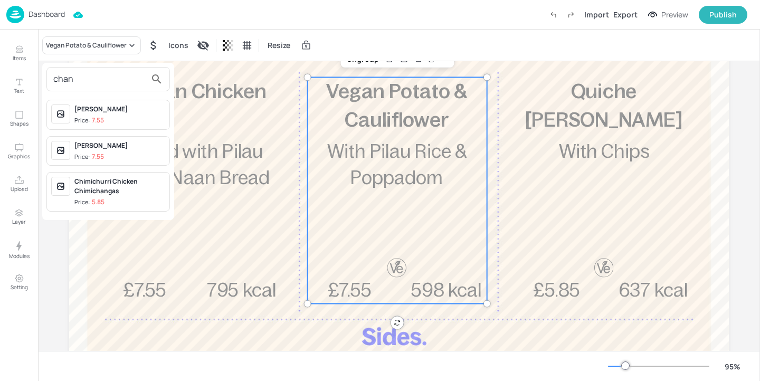
type input "chan"
click at [128, 118] on span "Price: 7.55" at bounding box center [119, 120] width 91 height 9
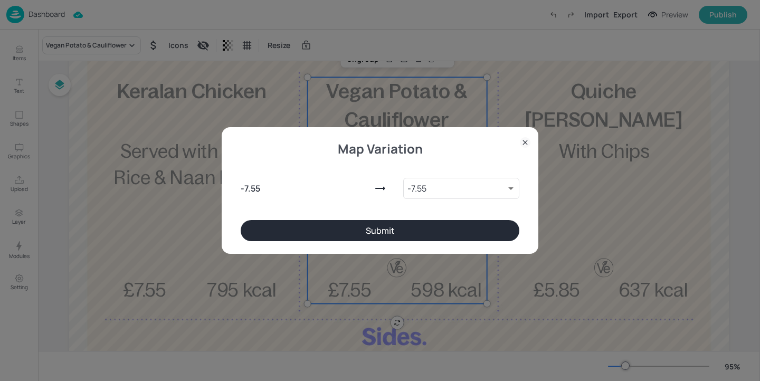
click at [462, 229] on button "Submit" at bounding box center [380, 230] width 279 height 21
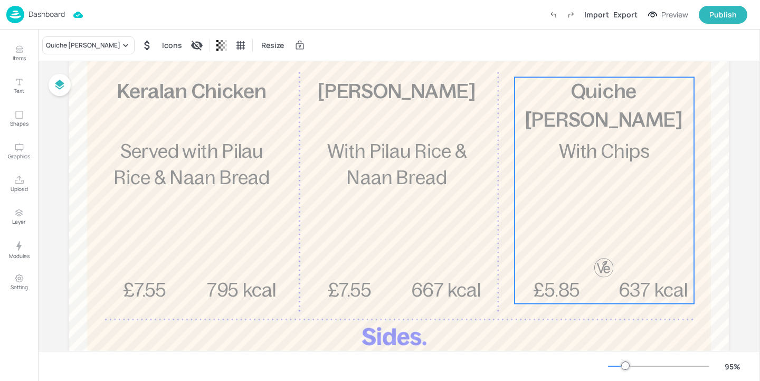
click at [521, 132] on div "£5.85 Quiche [PERSON_NAME] With Chips 637 kcal" at bounding box center [603, 190] width 179 height 226
click at [141, 42] on icon "Hide symbol" at bounding box center [147, 45] width 13 height 13
click at [141, 42] on icon "Show symbol" at bounding box center [146, 45] width 11 height 11
click at [83, 43] on div "Quiche [PERSON_NAME]" at bounding box center [83, 45] width 74 height 9
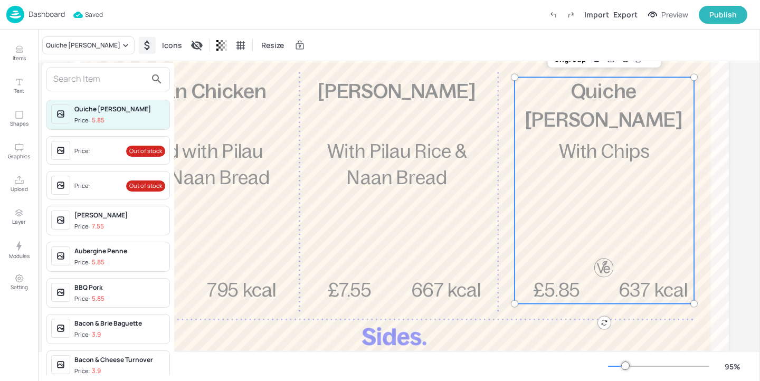
click at [103, 85] on input "text" at bounding box center [99, 79] width 93 height 17
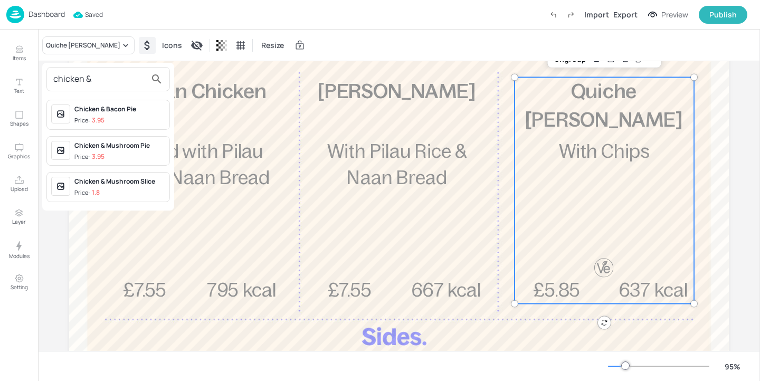
type input "chicken &"
click at [147, 189] on span "Price: 1.8" at bounding box center [119, 192] width 91 height 9
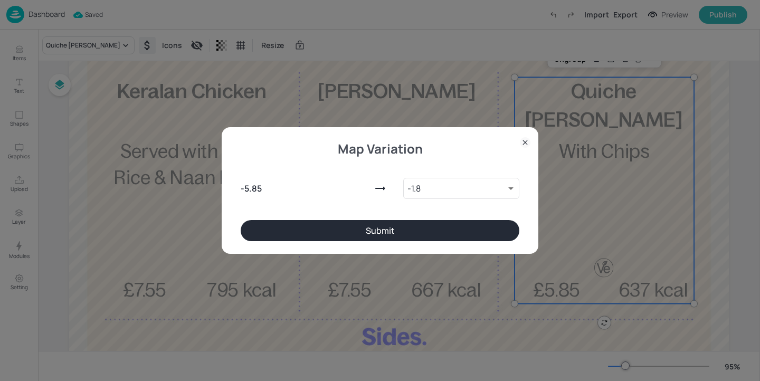
click at [332, 244] on div "Map Variation - 5.85 - 1.8 9232694 ​ Submit" at bounding box center [380, 190] width 317 height 127
click at [332, 234] on button "Submit" at bounding box center [380, 230] width 279 height 21
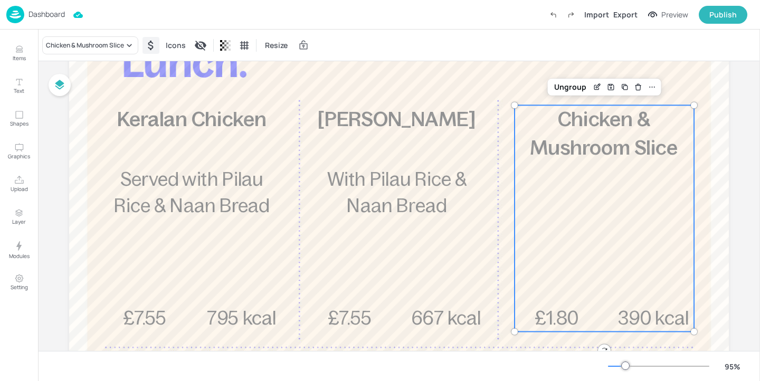
scroll to position [109, 0]
click at [599, 89] on icon "Edit Item" at bounding box center [596, 87] width 9 height 8
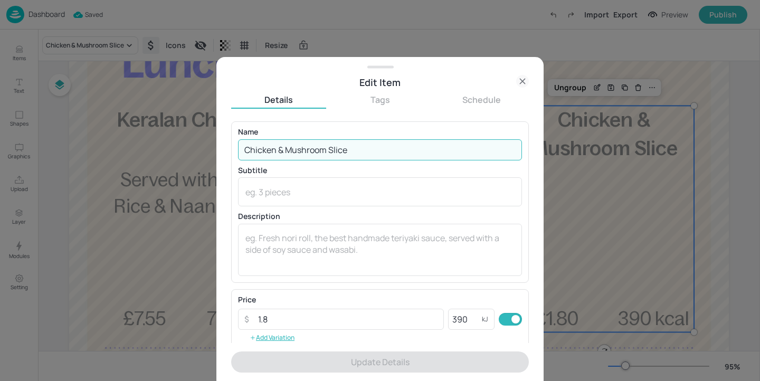
drag, startPoint x: 327, startPoint y: 154, endPoint x: 284, endPoint y: 146, distance: 43.4
click at [284, 146] on input "Chicken & Mushroom Slice" at bounding box center [380, 149] width 284 height 21
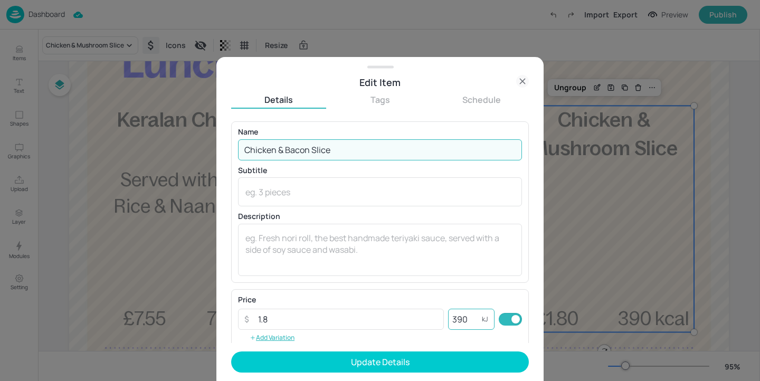
type input "Chicken & Bacon Slice"
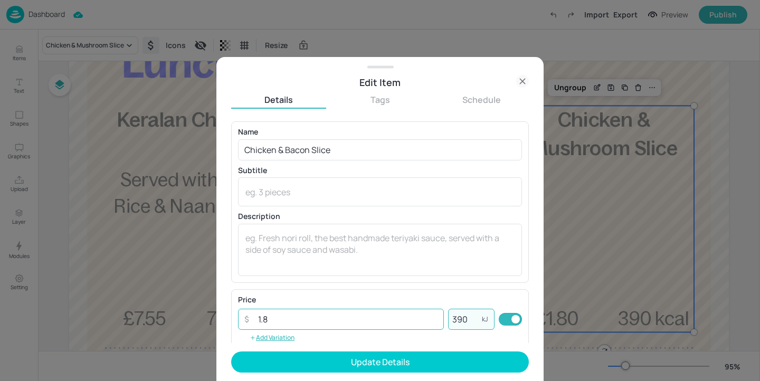
drag, startPoint x: 468, startPoint y: 317, endPoint x: 436, endPoint y: 313, distance: 32.3
click at [436, 313] on div "​ 1.8 ​ 390 kJ ​" at bounding box center [380, 319] width 284 height 21
type input "830"
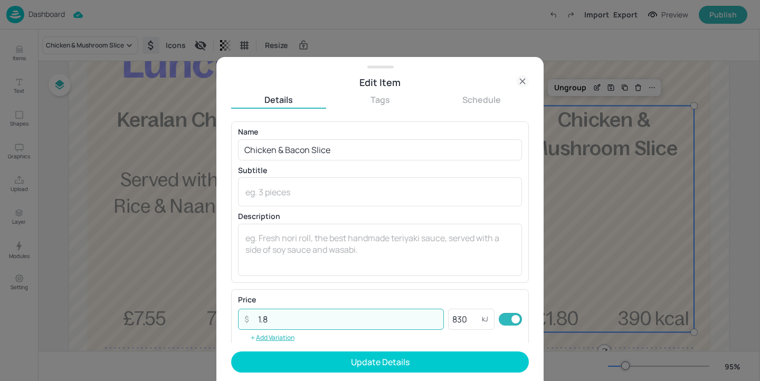
drag, startPoint x: 320, startPoint y: 317, endPoint x: 241, endPoint y: 314, distance: 79.7
click at [241, 314] on div "​ 1.8 ​" at bounding box center [341, 319] width 206 height 21
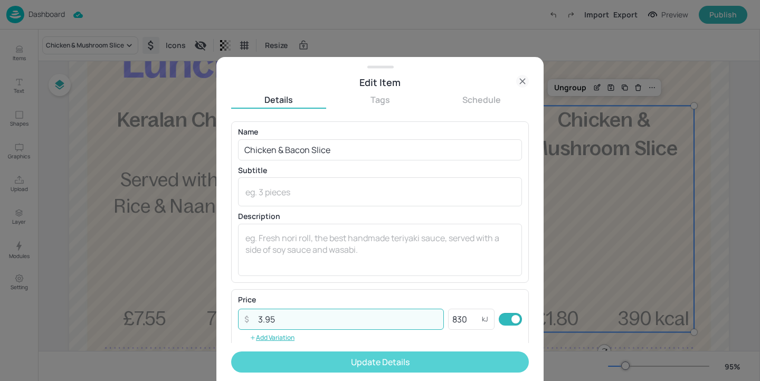
type input "3.95"
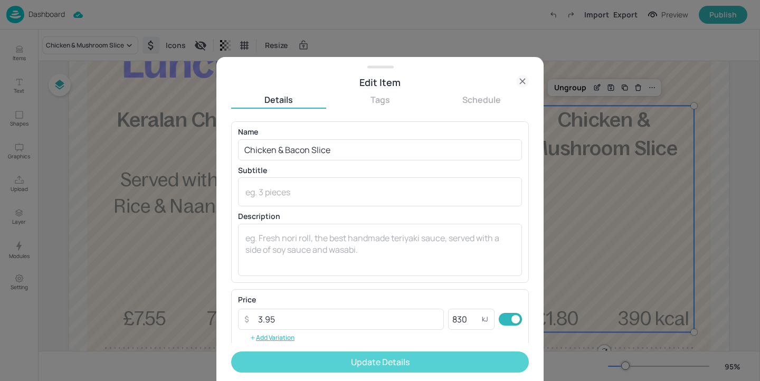
click at [286, 358] on button "Update Details" at bounding box center [380, 361] width 298 height 21
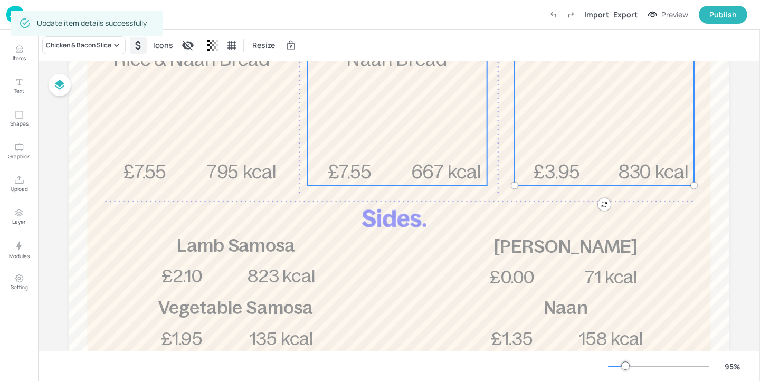
scroll to position [207, 0]
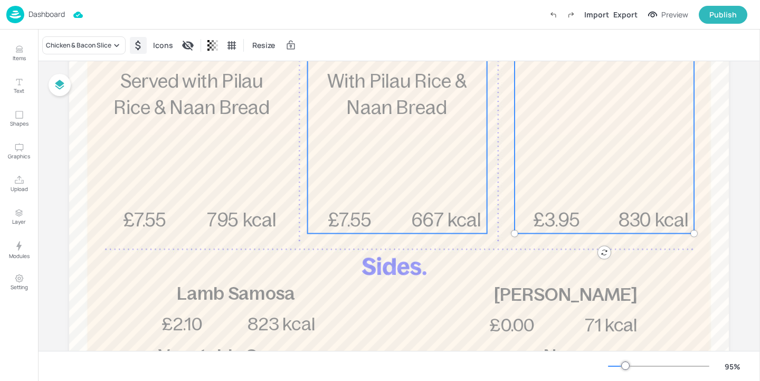
click at [404, 116] on span "With Pilau Rice & Naan Bread" at bounding box center [396, 94] width 139 height 47
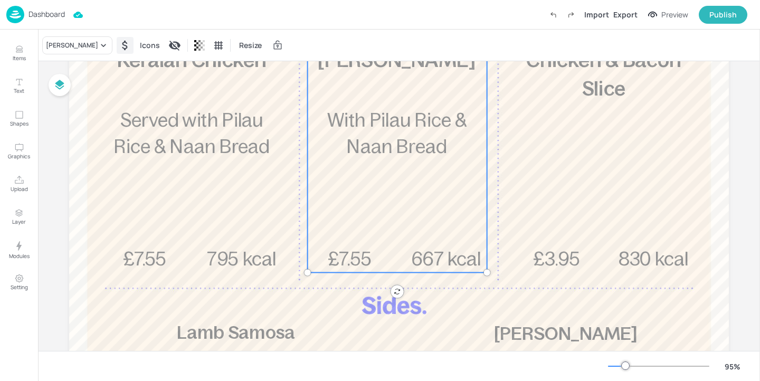
scroll to position [131, 0]
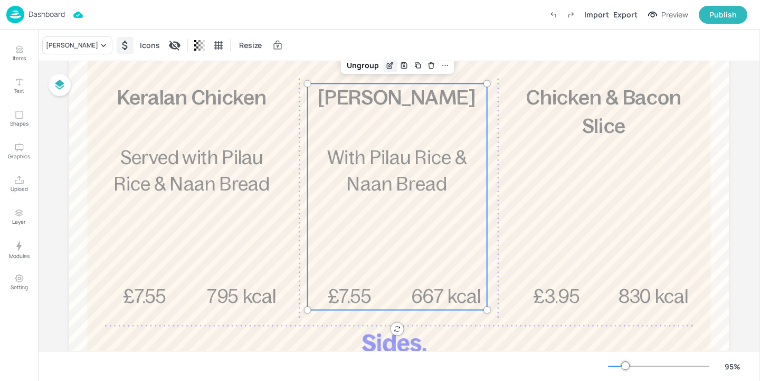
click at [387, 68] on icon "Edit Item" at bounding box center [389, 66] width 5 height 5
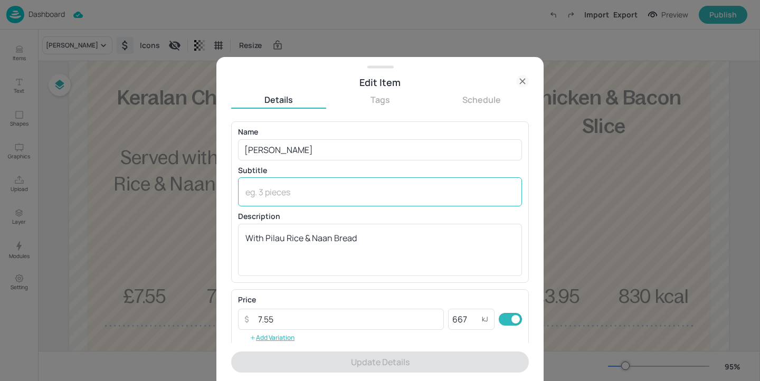
scroll to position [169, 0]
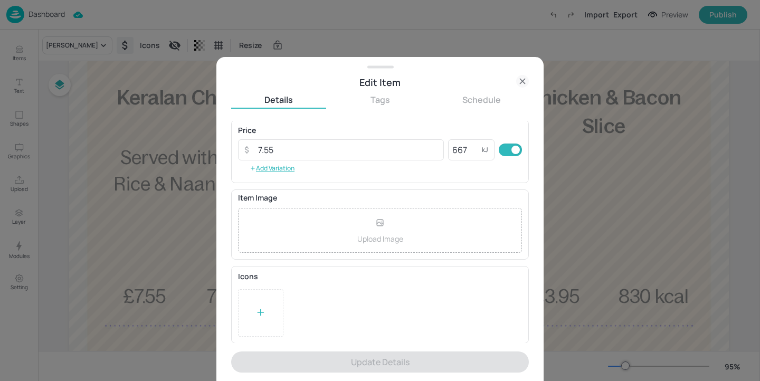
click at [273, 296] on div at bounding box center [260, 312] width 45 height 47
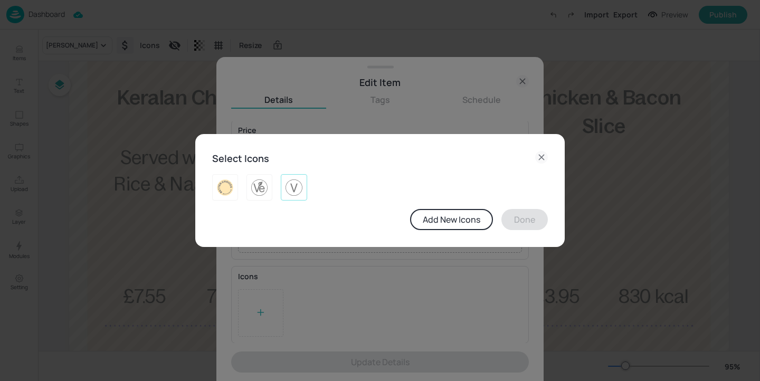
click at [294, 198] on div at bounding box center [294, 187] width 26 height 26
click at [537, 222] on button "Done" at bounding box center [524, 219] width 46 height 21
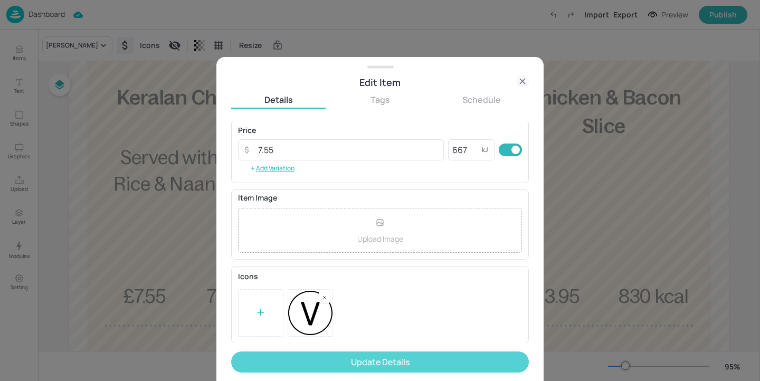
click at [470, 355] on button "Update Details" at bounding box center [380, 361] width 298 height 21
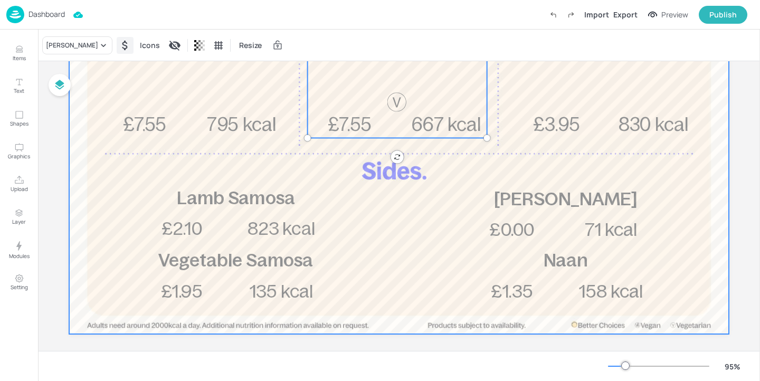
scroll to position [303, 0]
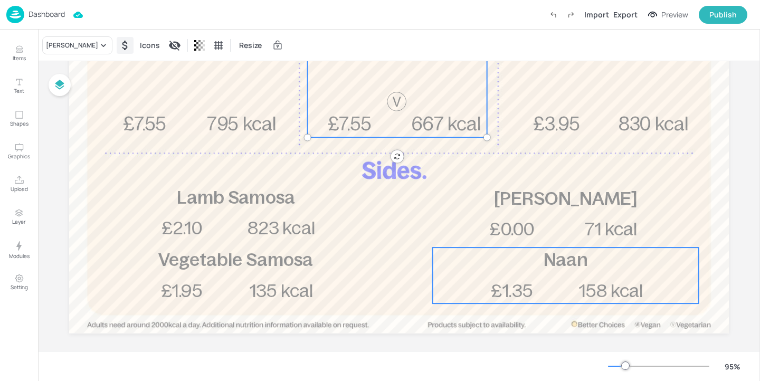
click at [536, 282] on p "£1.35" at bounding box center [511, 291] width 69 height 25
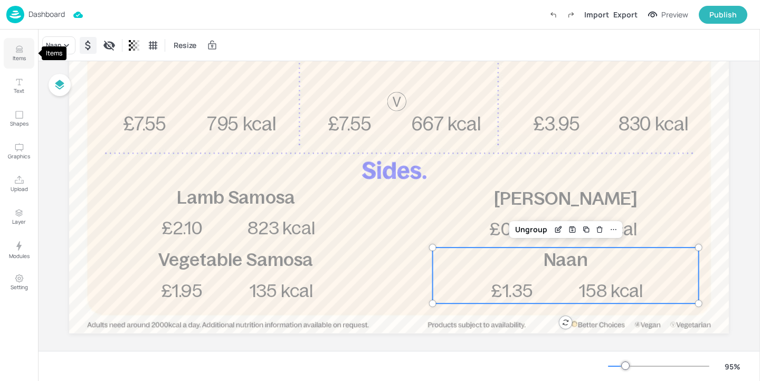
click at [30, 59] on button "Items" at bounding box center [19, 53] width 31 height 31
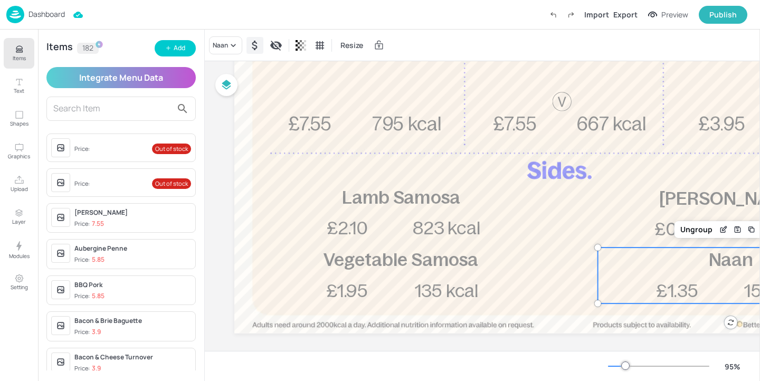
click at [116, 153] on span "Price: Out of stock" at bounding box center [132, 148] width 117 height 17
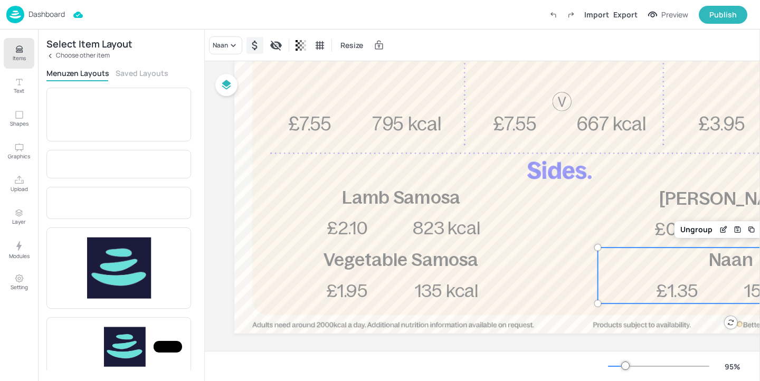
click at [619, 276] on div "£1.35 Naan 158 kcal" at bounding box center [731, 275] width 266 height 56
click at [22, 49] on icon "Items" at bounding box center [19, 47] width 6 height 3
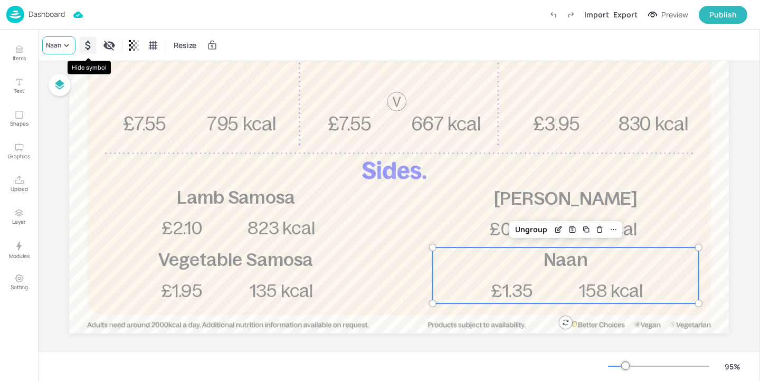
click at [65, 47] on icon at bounding box center [66, 45] width 11 height 11
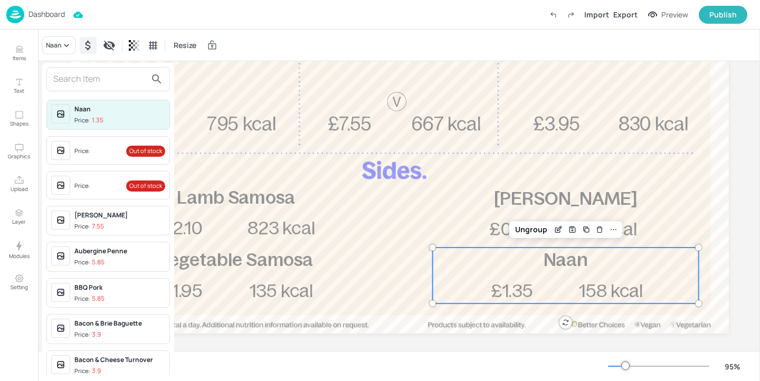
click at [101, 154] on span "Price: Out of stock" at bounding box center [119, 151] width 91 height 17
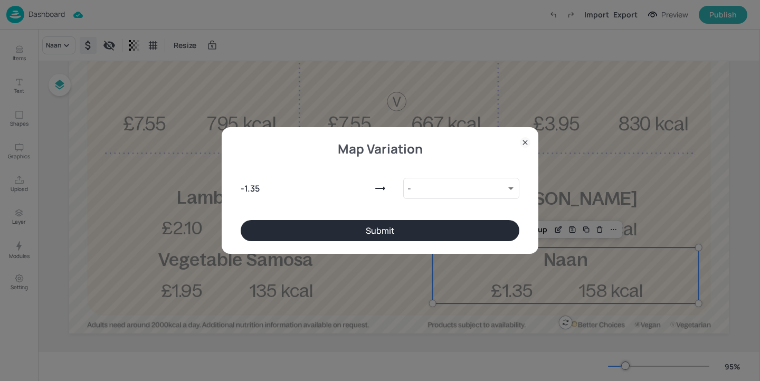
click at [391, 231] on button "Submit" at bounding box center [380, 230] width 279 height 21
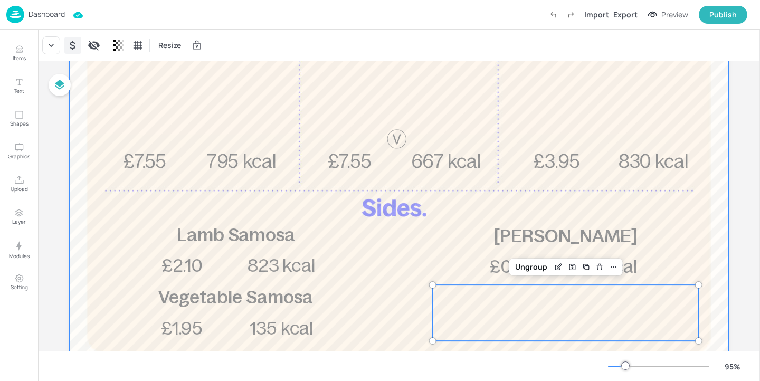
scroll to position [267, 0]
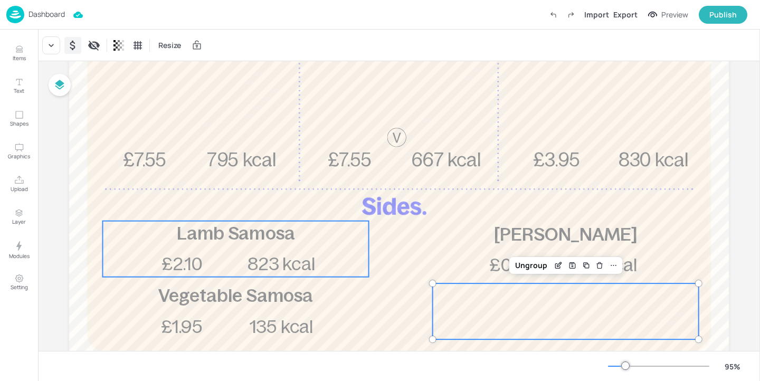
click at [278, 265] on span "823 kcal" at bounding box center [281, 264] width 68 height 21
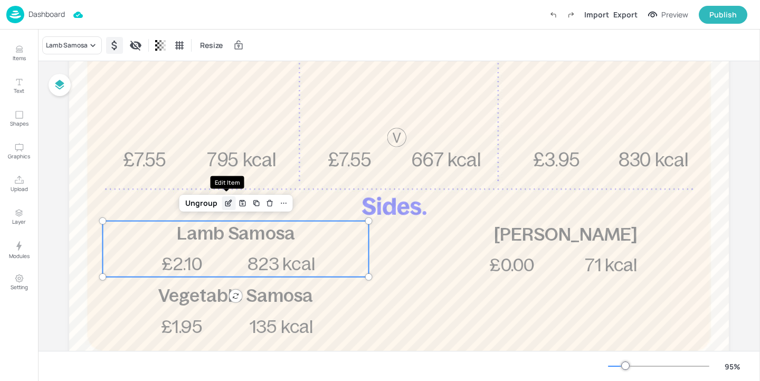
click at [227, 203] on icon "Edit Item" at bounding box center [229, 202] width 4 height 4
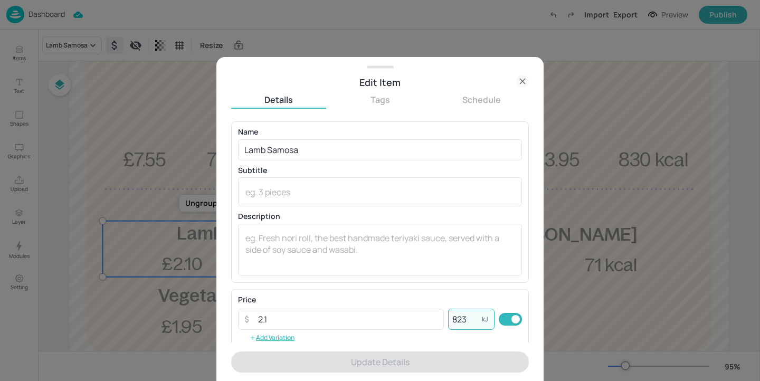
click at [461, 318] on input "823" at bounding box center [465, 319] width 34 height 21
drag, startPoint x: 465, startPoint y: 319, endPoint x: 434, endPoint y: 319, distance: 30.6
click at [434, 319] on div "​ 2.1 ​ 823 kJ ​" at bounding box center [380, 319] width 284 height 21
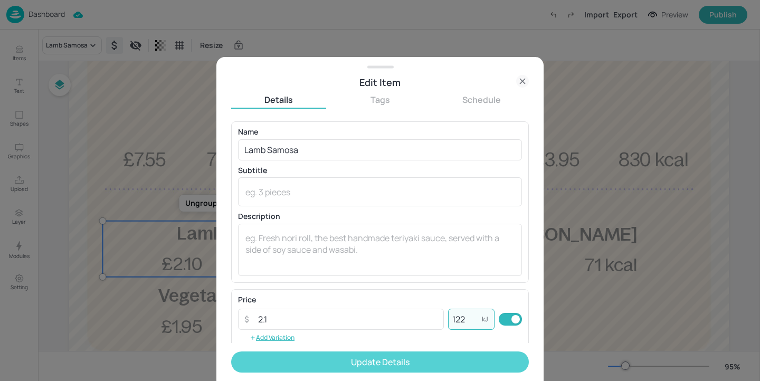
type input "122"
click at [455, 371] on button "Update Details" at bounding box center [380, 361] width 298 height 21
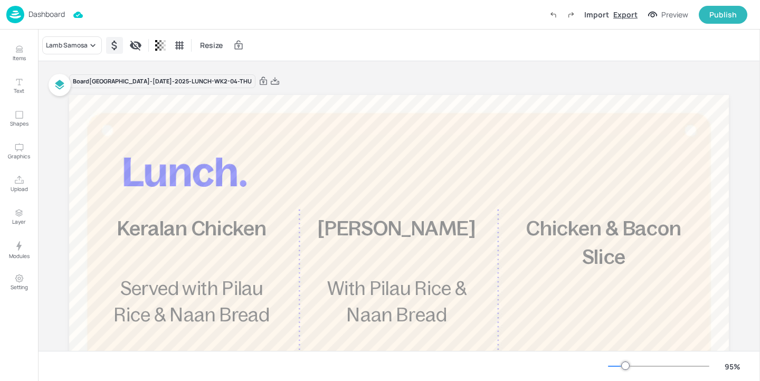
click at [625, 12] on div "Export" at bounding box center [625, 14] width 24 height 11
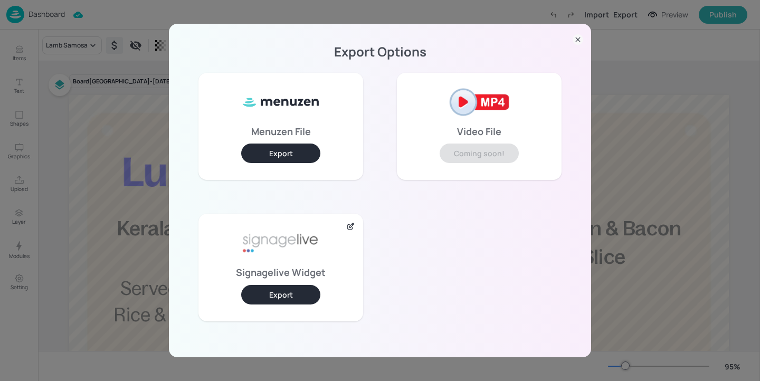
click at [267, 292] on button "Export" at bounding box center [280, 295] width 79 height 20
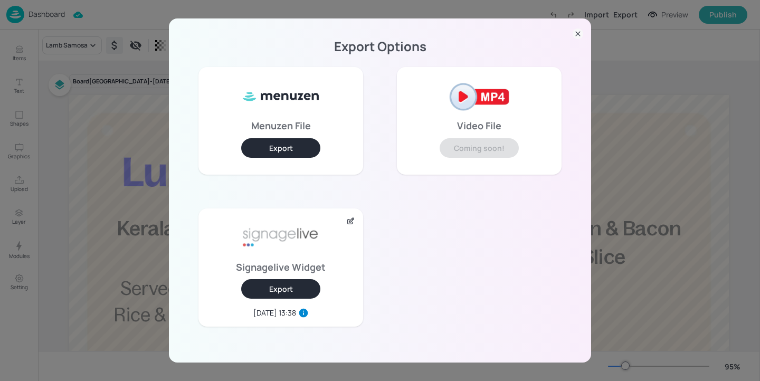
click at [146, 88] on div "Export Options Menuzen File Export Video File Coming soon! Signagelive Widget E…" at bounding box center [380, 190] width 760 height 381
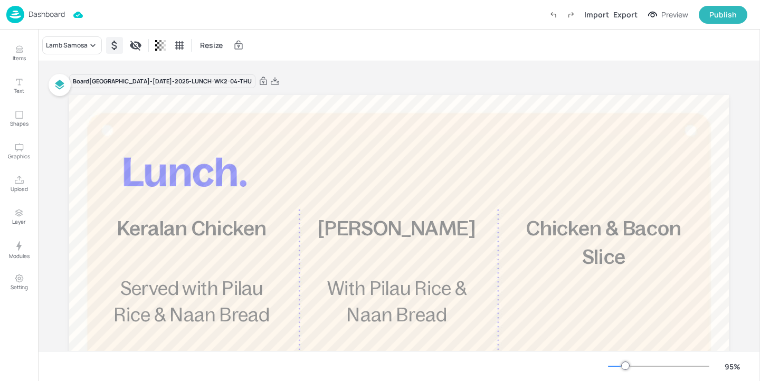
click at [53, 14] on p "Dashboard" at bounding box center [46, 14] width 36 height 7
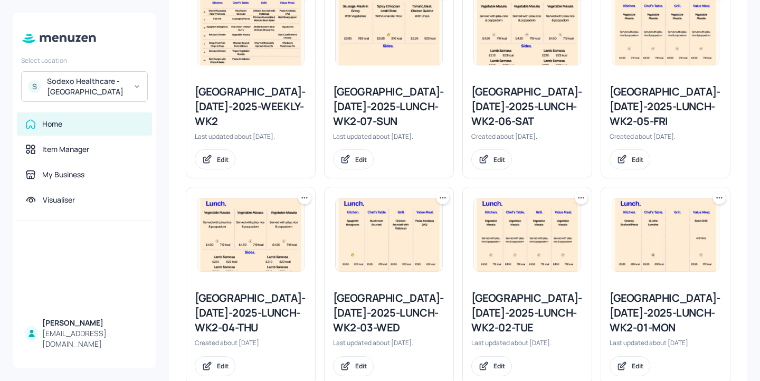
scroll to position [348, 0]
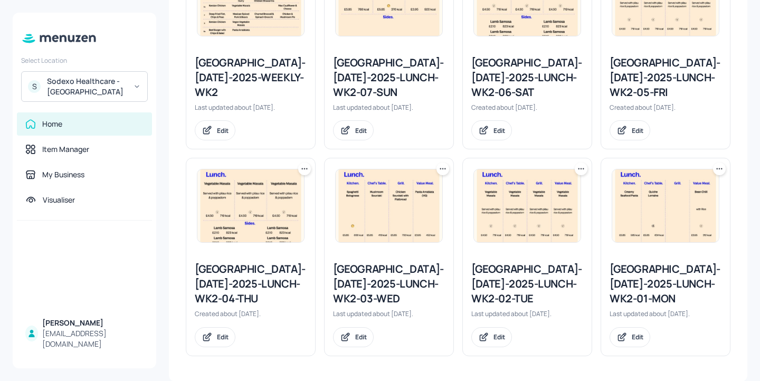
click at [636, 69] on div "[GEOGRAPHIC_DATA]-[DATE]-2025-LUNCH-WK2-05-FRI" at bounding box center [665, 77] width 112 height 44
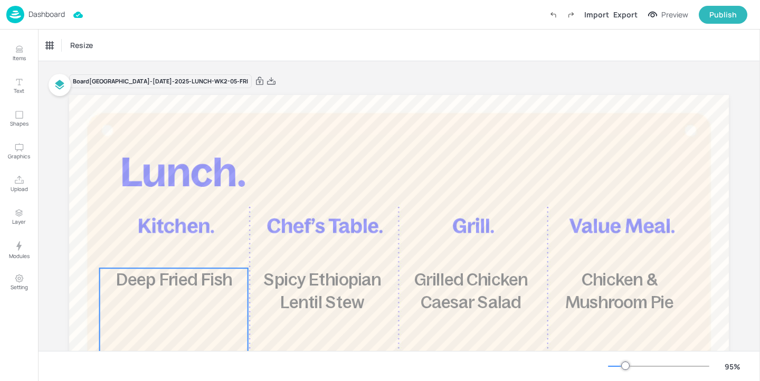
click at [208, 272] on span "Deep Fried Fish" at bounding box center [174, 279] width 116 height 18
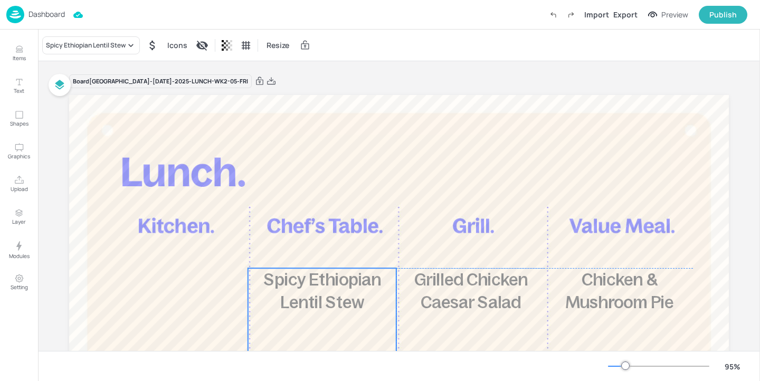
click at [298, 283] on span "Spicy Ethiopian Lentil Stew" at bounding box center [322, 291] width 117 height 42
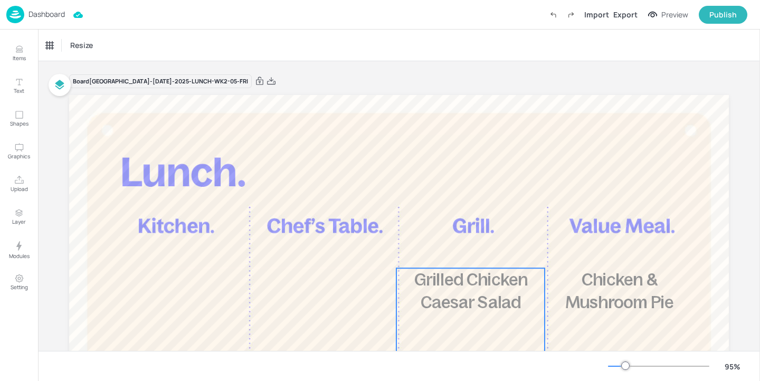
click at [424, 278] on span "Grilled Chicken Caesar Salad" at bounding box center [471, 291] width 114 height 42
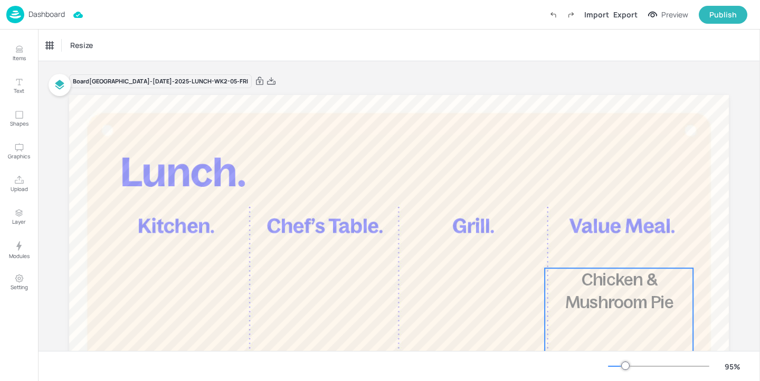
click at [622, 292] on p "Chicken & Mushroom Pie" at bounding box center [619, 291] width 119 height 46
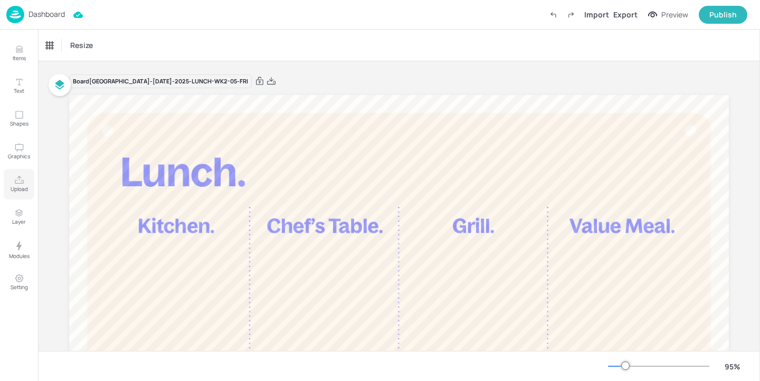
click at [20, 173] on button "Upload" at bounding box center [19, 184] width 31 height 31
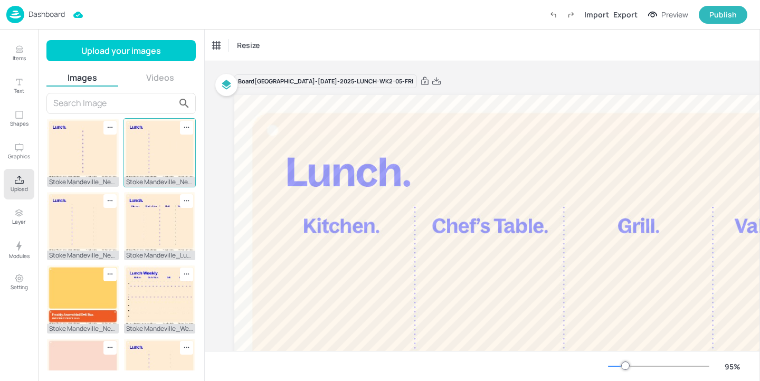
click at [126, 150] on img at bounding box center [160, 148] width 72 height 59
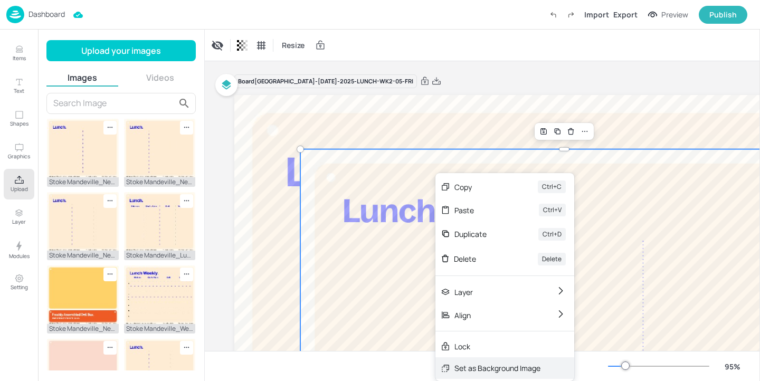
click at [495, 375] on div "Set as Background Image" at bounding box center [504, 368] width 139 height 22
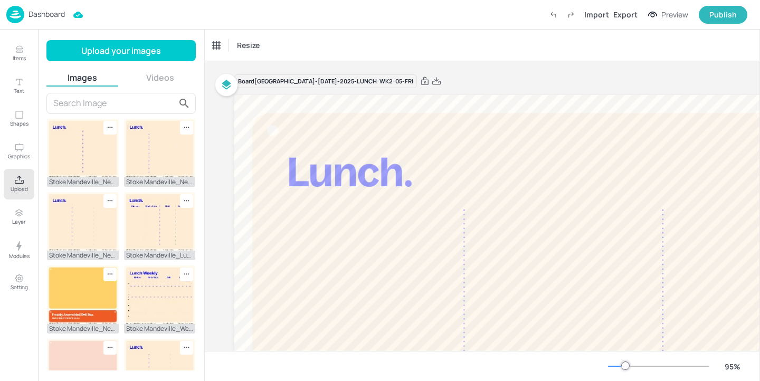
click at [619, 359] on div "95 %" at bounding box center [677, 366] width 139 height 17
drag, startPoint x: 630, startPoint y: 360, endPoint x: 621, endPoint y: 360, distance: 9.0
click at [621, 360] on div "95 %" at bounding box center [677, 366] width 139 height 17
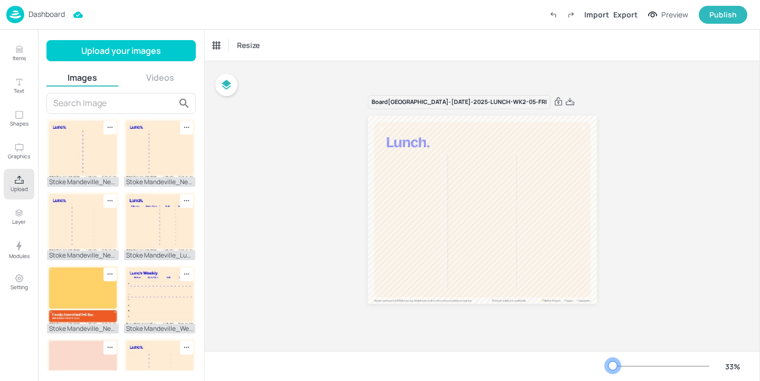
drag, startPoint x: 624, startPoint y: 361, endPoint x: 614, endPoint y: 362, distance: 10.0
click at [614, 362] on div at bounding box center [612, 365] width 8 height 8
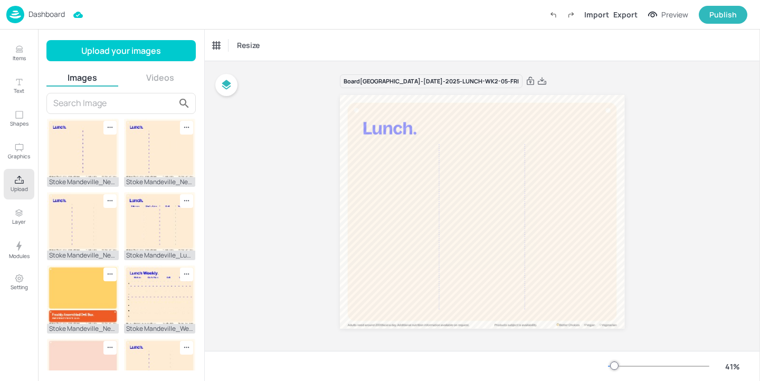
click at [20, 179] on icon "Upload" at bounding box center [19, 180] width 10 height 10
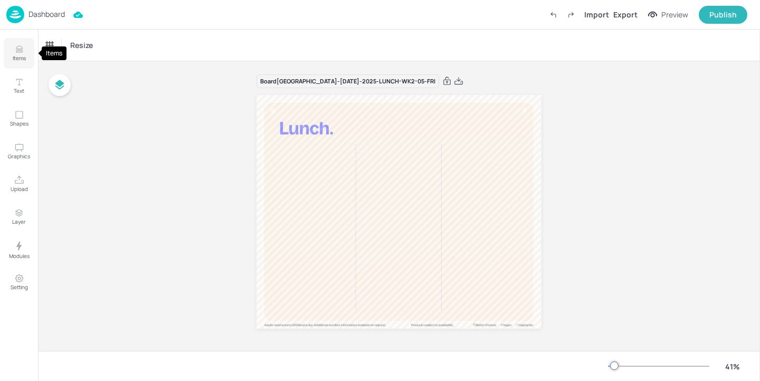
click at [25, 54] on button "Items" at bounding box center [19, 53] width 31 height 31
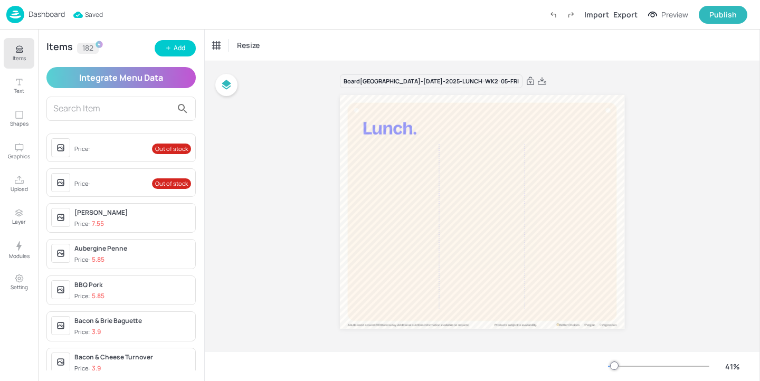
click at [115, 110] on input "text" at bounding box center [112, 108] width 119 height 17
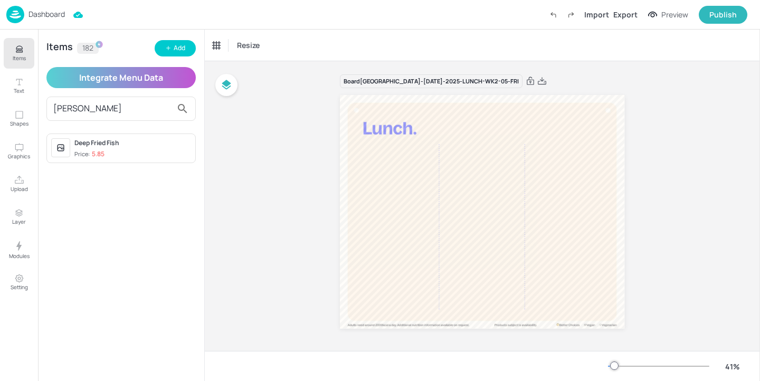
type input "[PERSON_NAME]"
click at [156, 141] on div "Deep Fried Fish" at bounding box center [132, 142] width 117 height 9
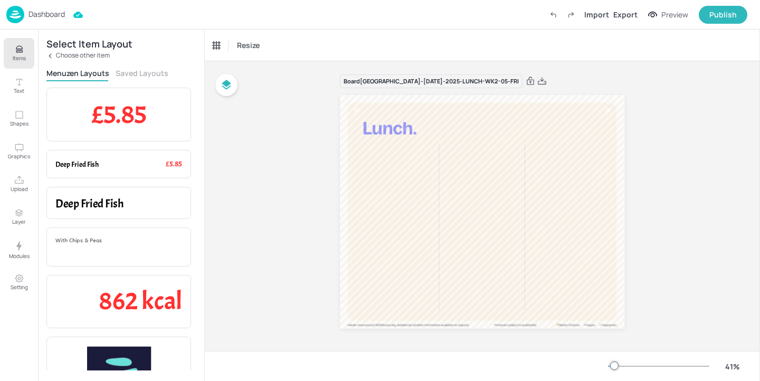
click at [151, 65] on div "Select Item Layout Choose other item Menuzen Layouts Saved Layouts £5.85 Item P…" at bounding box center [121, 205] width 166 height 351
click at [147, 73] on button "Saved Layouts" at bounding box center [142, 73] width 53 height 10
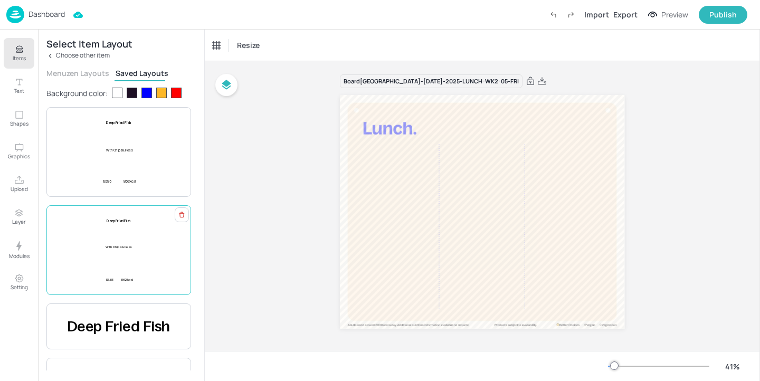
click at [132, 241] on div "£5.85 Deep Fried Fish With Chips & Peas 862 kcal" at bounding box center [118, 249] width 31 height 63
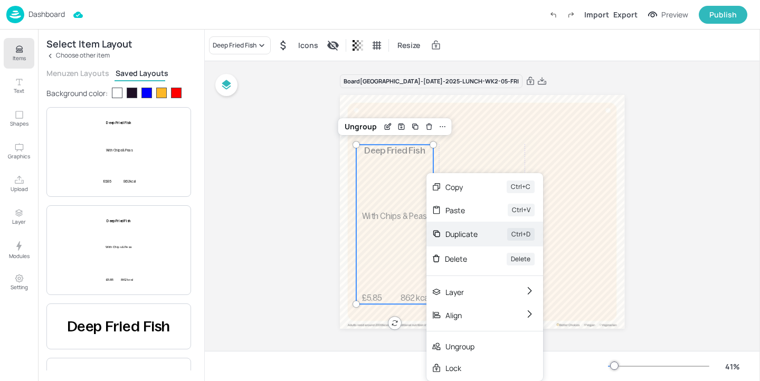
click at [447, 235] on div "Duplicate" at bounding box center [461, 233] width 32 height 11
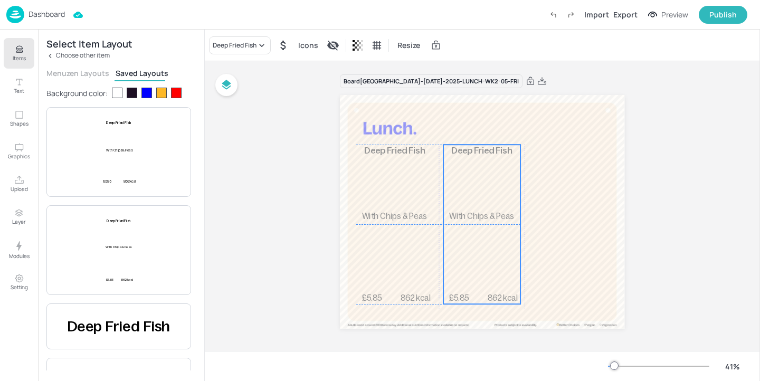
drag, startPoint x: 414, startPoint y: 233, endPoint x: 499, endPoint y: 232, distance: 84.9
click at [499, 232] on div "£5.85 Deep Fried Fish With Chips & Peas 862 kcal" at bounding box center [481, 224] width 77 height 159
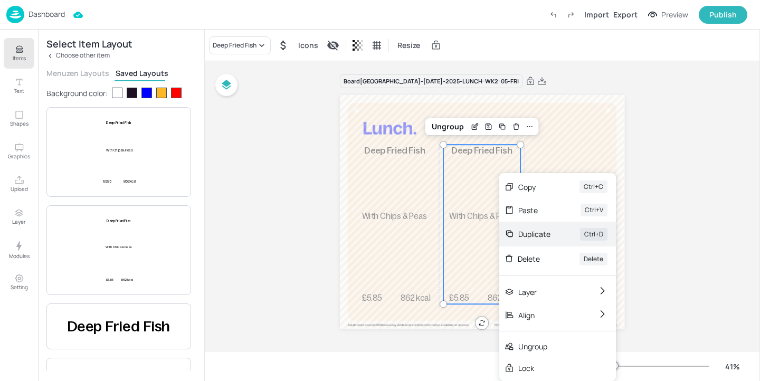
click at [534, 230] on div "Duplicate" at bounding box center [534, 233] width 32 height 11
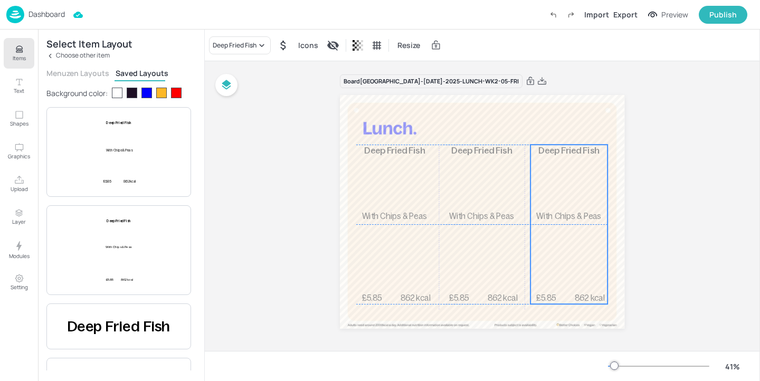
drag, startPoint x: 480, startPoint y: 216, endPoint x: 565, endPoint y: 214, distance: 85.0
click at [565, 214] on span "With Chips & Peas" at bounding box center [568, 216] width 65 height 9
click at [544, 202] on div "£5.85 Deep Fried Fish With Chips & Peas 862 kcal" at bounding box center [568, 224] width 77 height 159
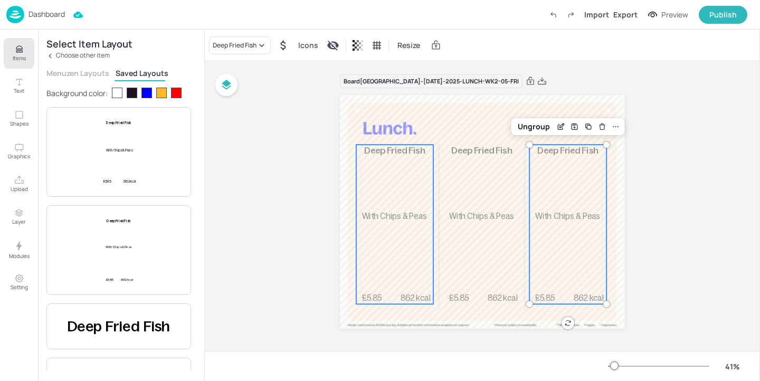
click at [408, 199] on div "£5.85 Deep Fried Fish With Chips & Peas 862 kcal" at bounding box center [394, 224] width 77 height 159
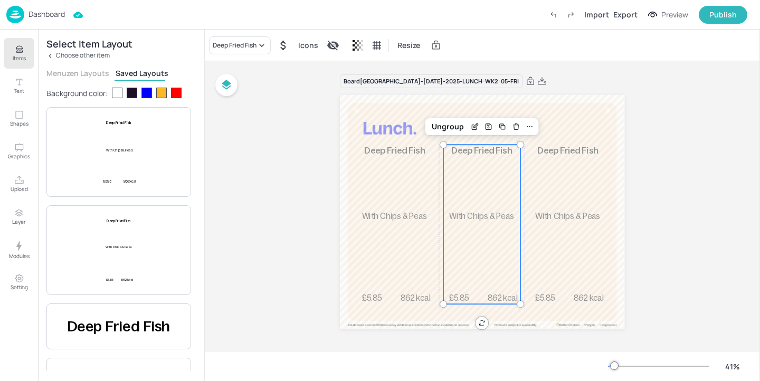
click at [449, 204] on div "£5.85 Deep Fried Fish With Chips & Peas 862 kcal" at bounding box center [481, 224] width 77 height 159
click at [233, 45] on div "Deep Fried Fish" at bounding box center [235, 45] width 44 height 9
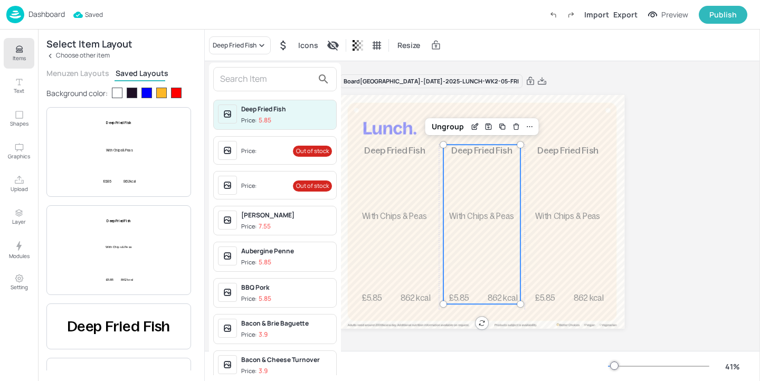
click at [245, 79] on input "text" at bounding box center [266, 79] width 93 height 17
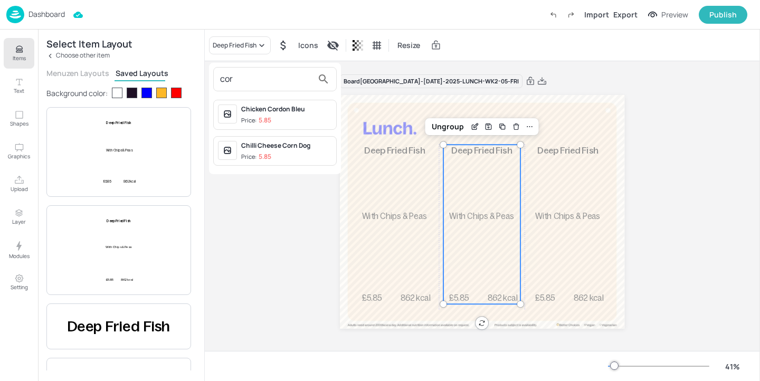
drag, startPoint x: 278, startPoint y: 78, endPoint x: 210, endPoint y: 78, distance: 67.5
click at [210, 78] on div "cor Chicken Cordon Bleu Price: 5.85 Chilli Cheese Corn Dog Price: 5.85" at bounding box center [275, 118] width 132 height 111
type input "pasty"
click at [20, 47] on div at bounding box center [380, 190] width 760 height 381
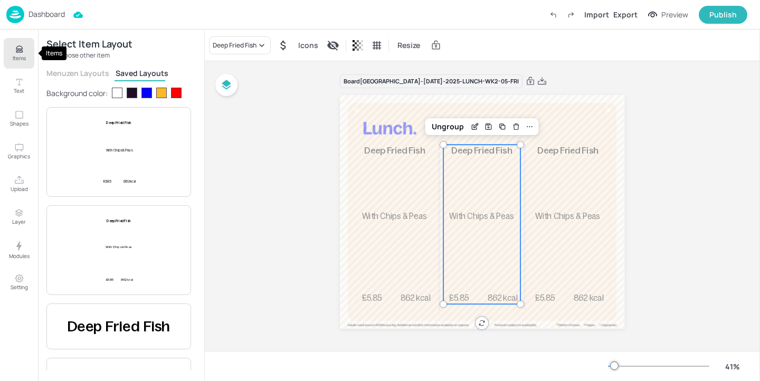
click at [21, 56] on p "Items" at bounding box center [19, 57] width 13 height 7
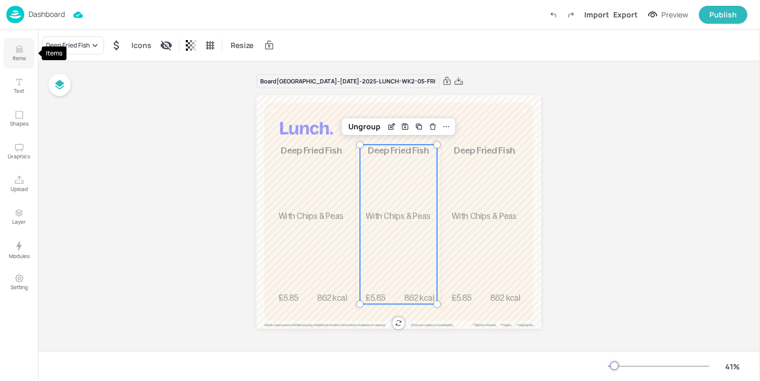
click at [21, 57] on p "Items" at bounding box center [19, 57] width 13 height 7
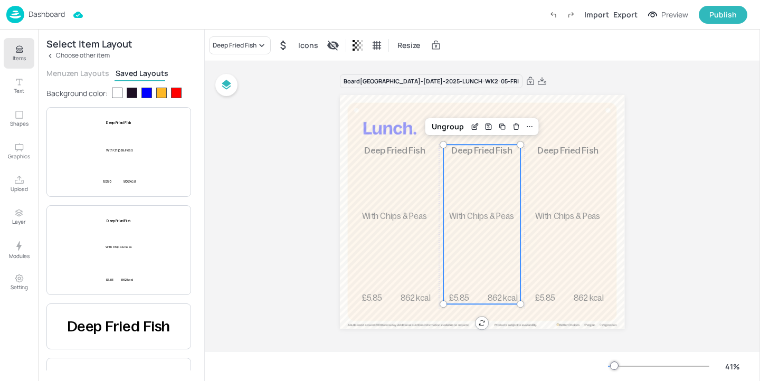
click at [61, 60] on div "Select Item Layout Choose other item Menuzen Layouts Saved Layouts Background c…" at bounding box center [121, 205] width 166 height 351
click at [61, 56] on p "Choose other item" at bounding box center [83, 55] width 54 height 7
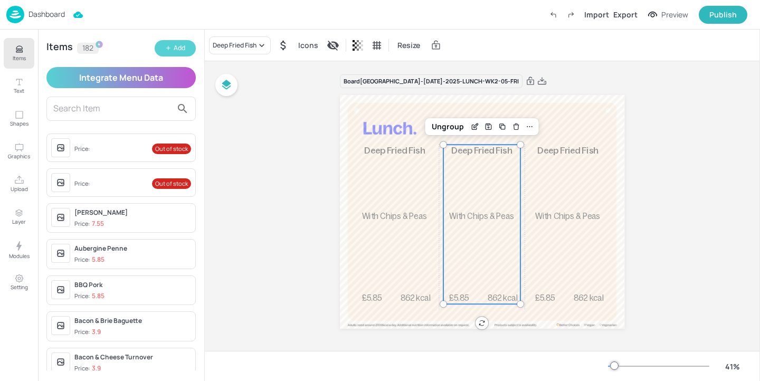
click at [188, 54] on button "Add" at bounding box center [175, 48] width 41 height 16
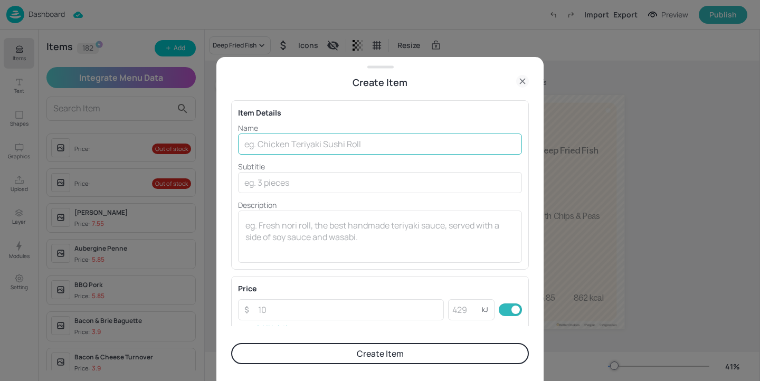
click at [294, 143] on input "text" at bounding box center [380, 143] width 284 height 21
type input "[PERSON_NAME]"
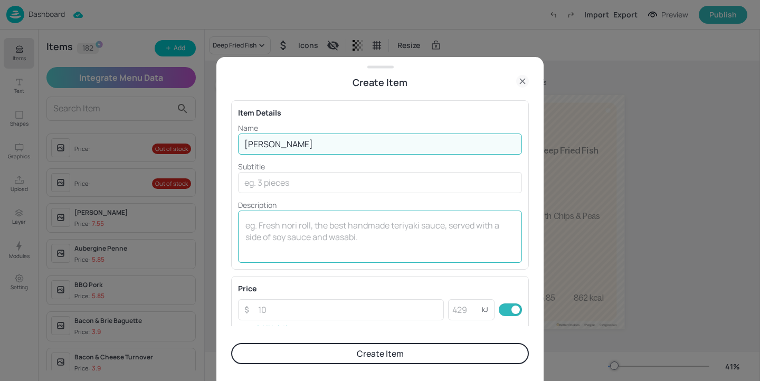
click at [296, 244] on textarea at bounding box center [379, 236] width 269 height 35
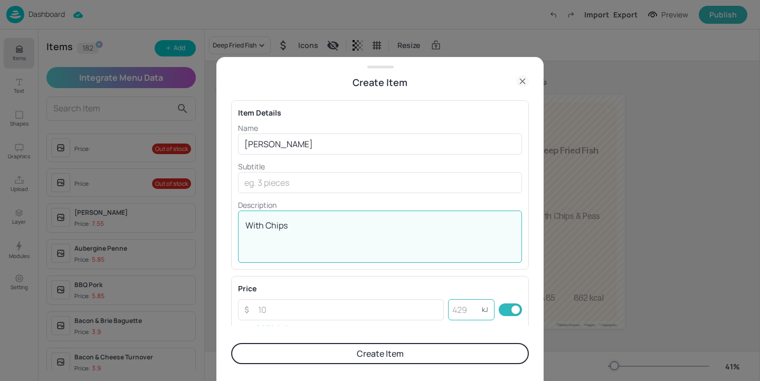
type textarea "With Chips"
click at [460, 313] on input "number" at bounding box center [465, 309] width 34 height 21
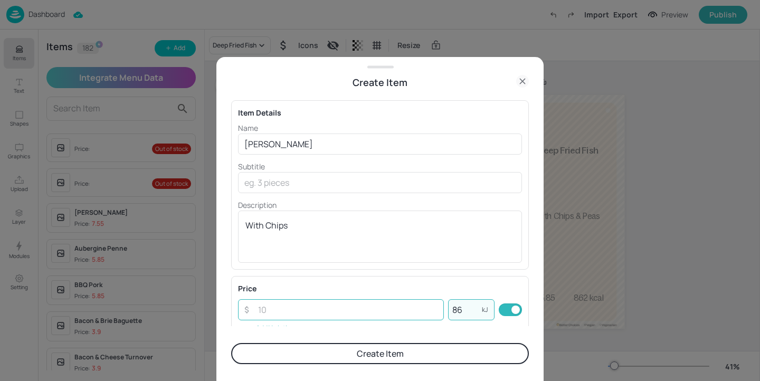
type input "86"
click at [314, 315] on input "number" at bounding box center [348, 309] width 192 height 21
type input "7.55"
click at [469, 307] on input "86" at bounding box center [465, 309] width 34 height 21
type input "867"
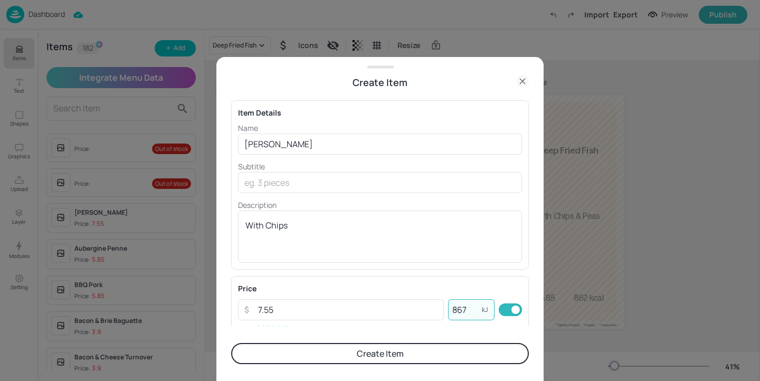
click at [454, 355] on button "Create Item" at bounding box center [380, 353] width 298 height 21
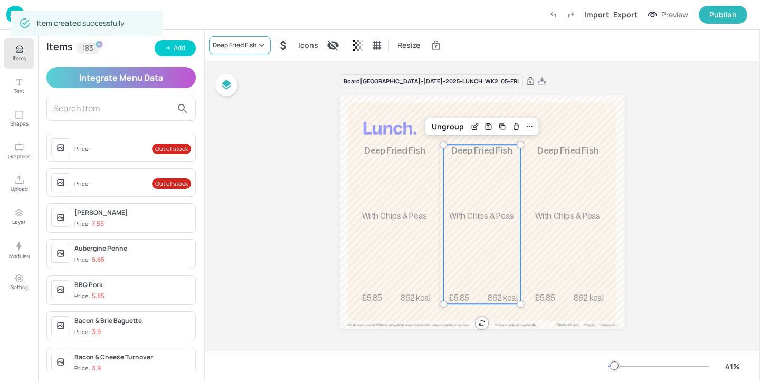
click at [252, 46] on div "Deep Fried Fish" at bounding box center [235, 45] width 44 height 9
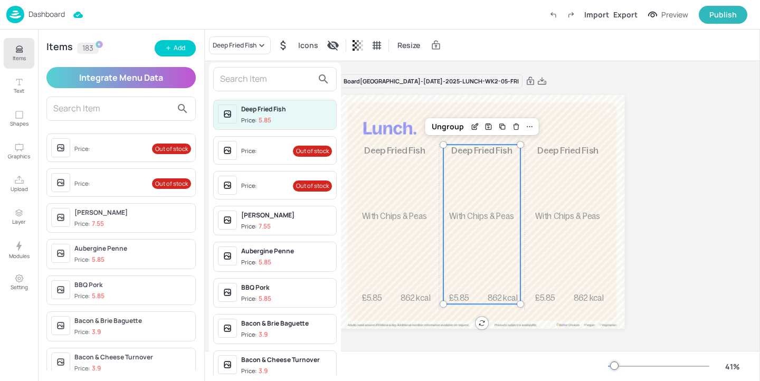
click at [250, 81] on input "text" at bounding box center [266, 79] width 93 height 17
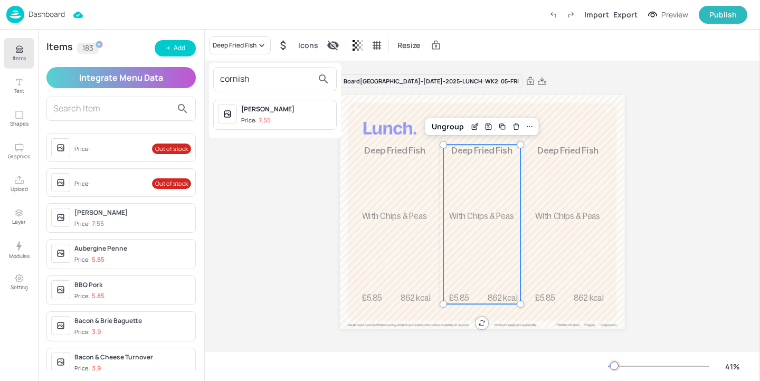
type input "cornish"
click at [288, 108] on div "[PERSON_NAME]" at bounding box center [286, 108] width 91 height 9
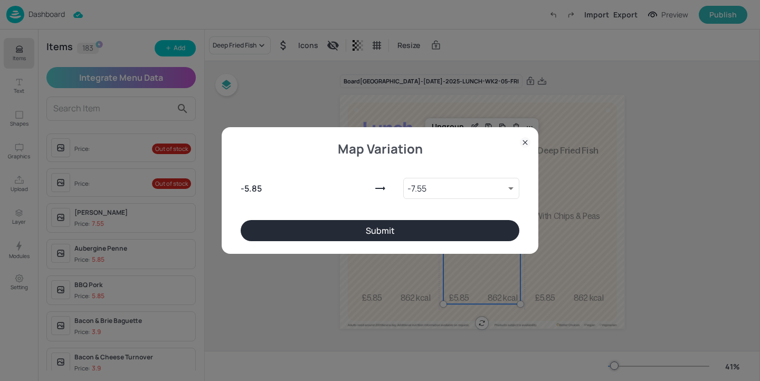
click at [470, 235] on button "Submit" at bounding box center [380, 230] width 279 height 21
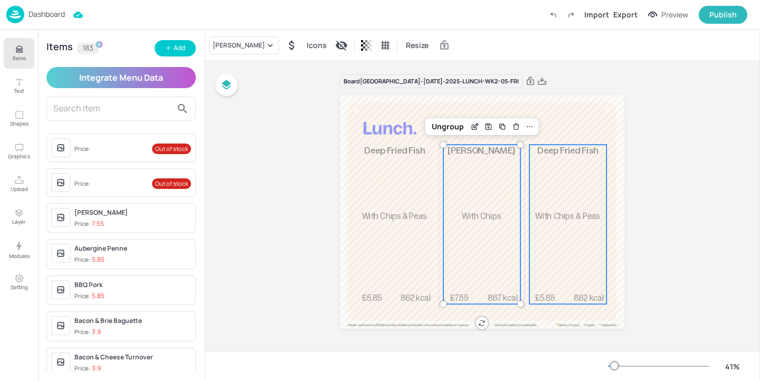
click at [544, 208] on div "£5.85 Deep Fried Fish With Chips & Peas 862 kcal" at bounding box center [568, 224] width 77 height 159
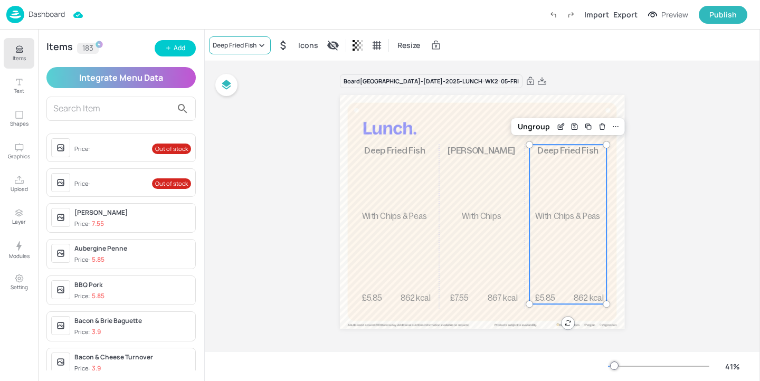
click at [214, 36] on div "Deep Fried Fish" at bounding box center [240, 45] width 62 height 18
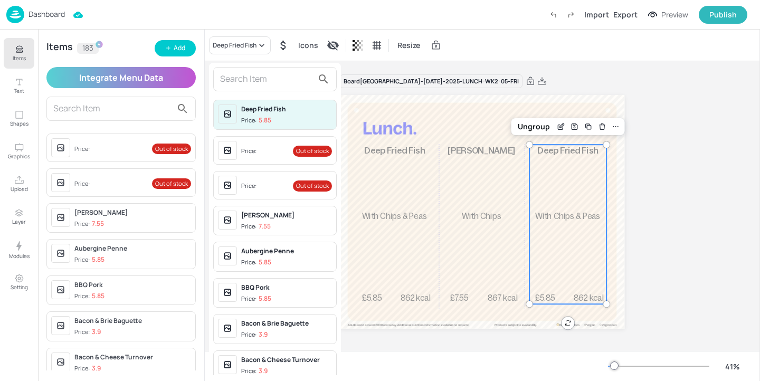
click at [253, 76] on input "text" at bounding box center [266, 79] width 93 height 17
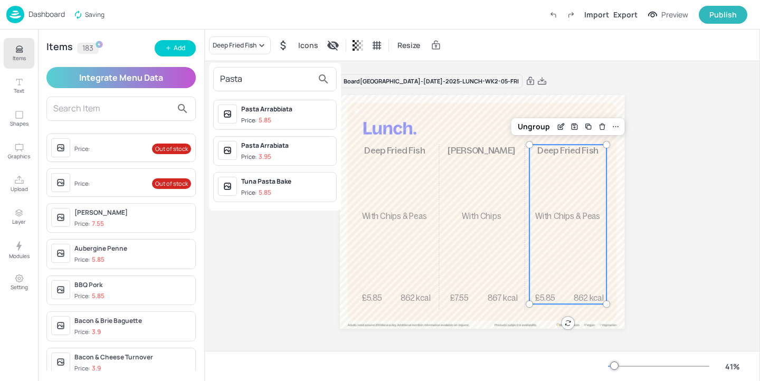
type input "Pasta"
click at [298, 154] on span "Price: 3.95" at bounding box center [286, 156] width 91 height 9
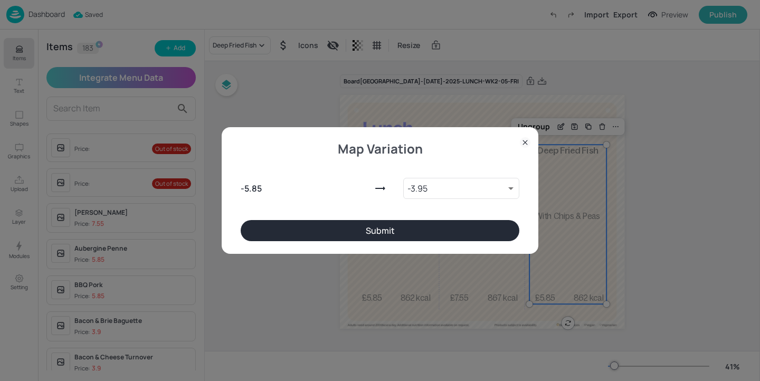
click at [486, 224] on button "Submit" at bounding box center [380, 230] width 279 height 21
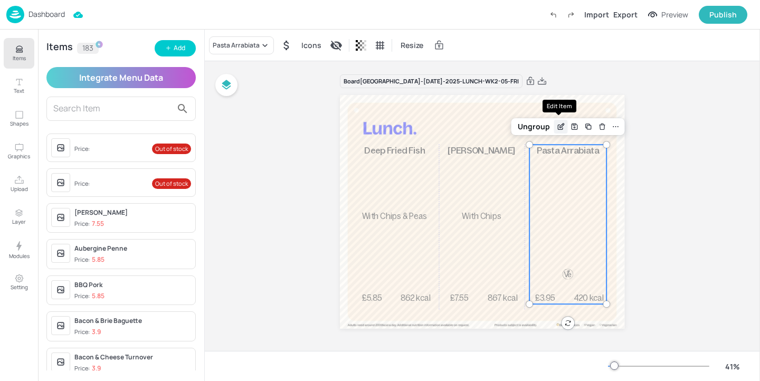
click at [554, 127] on div "Edit Item" at bounding box center [561, 127] width 14 height 14
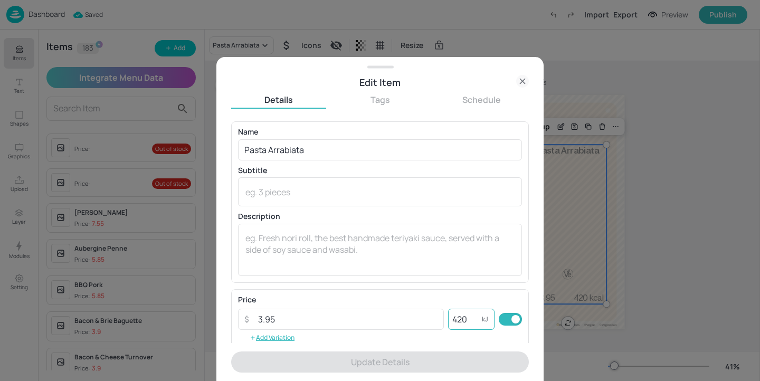
click at [458, 317] on input "420" at bounding box center [465, 319] width 34 height 21
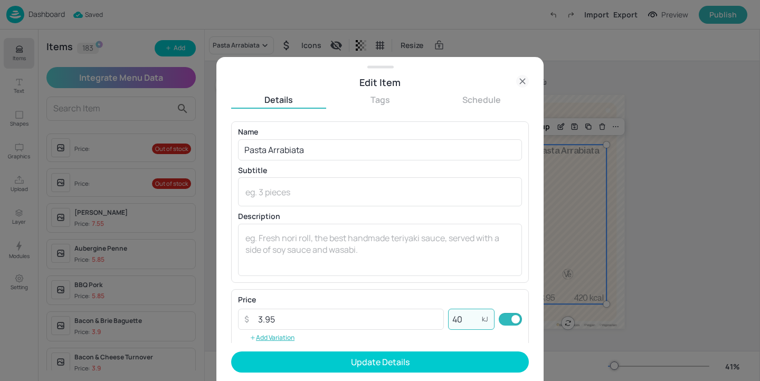
type input "470"
